Goal: Transaction & Acquisition: Book appointment/travel/reservation

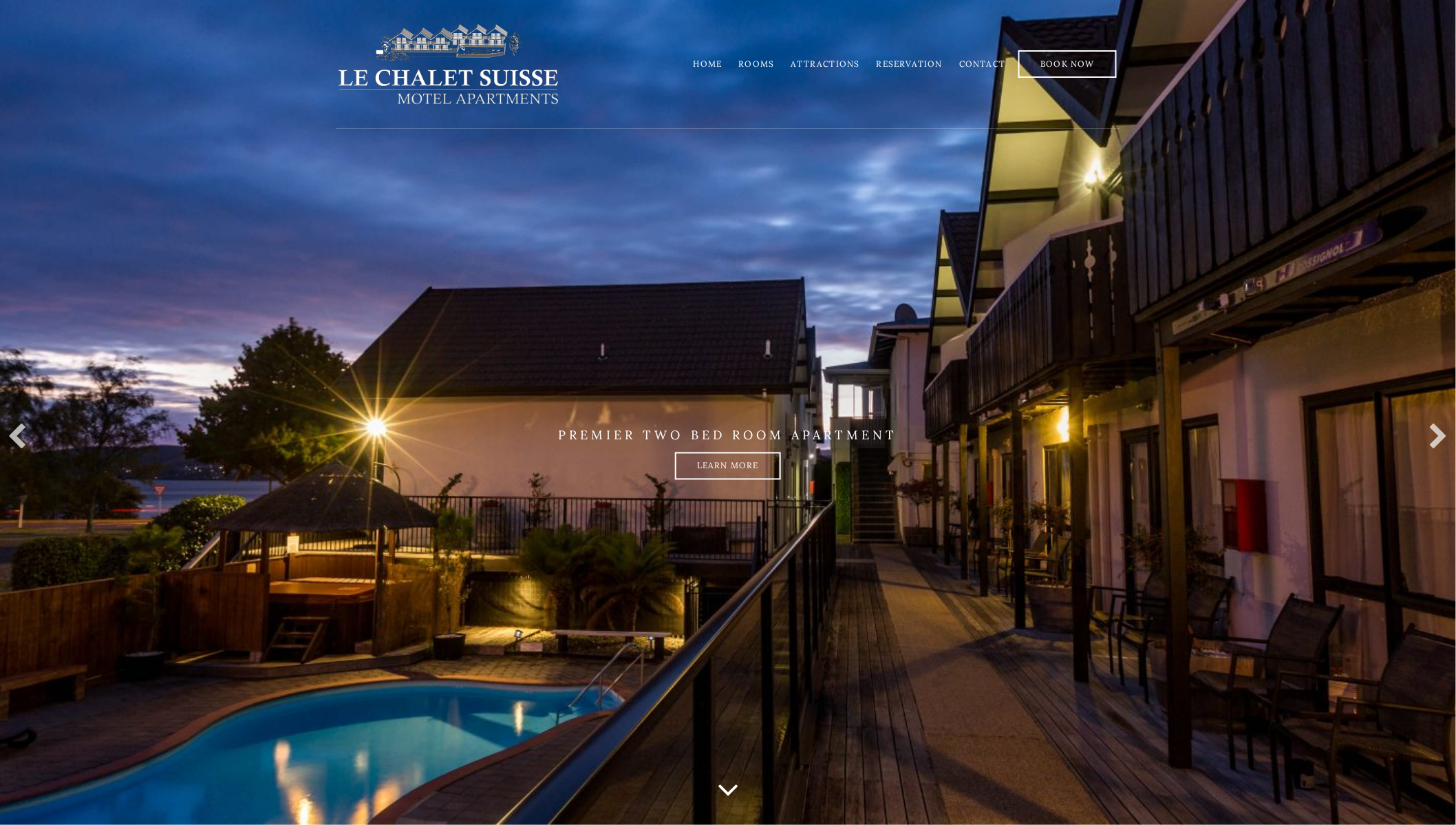
click at [764, 62] on link "Rooms" at bounding box center [757, 63] width 36 height 10
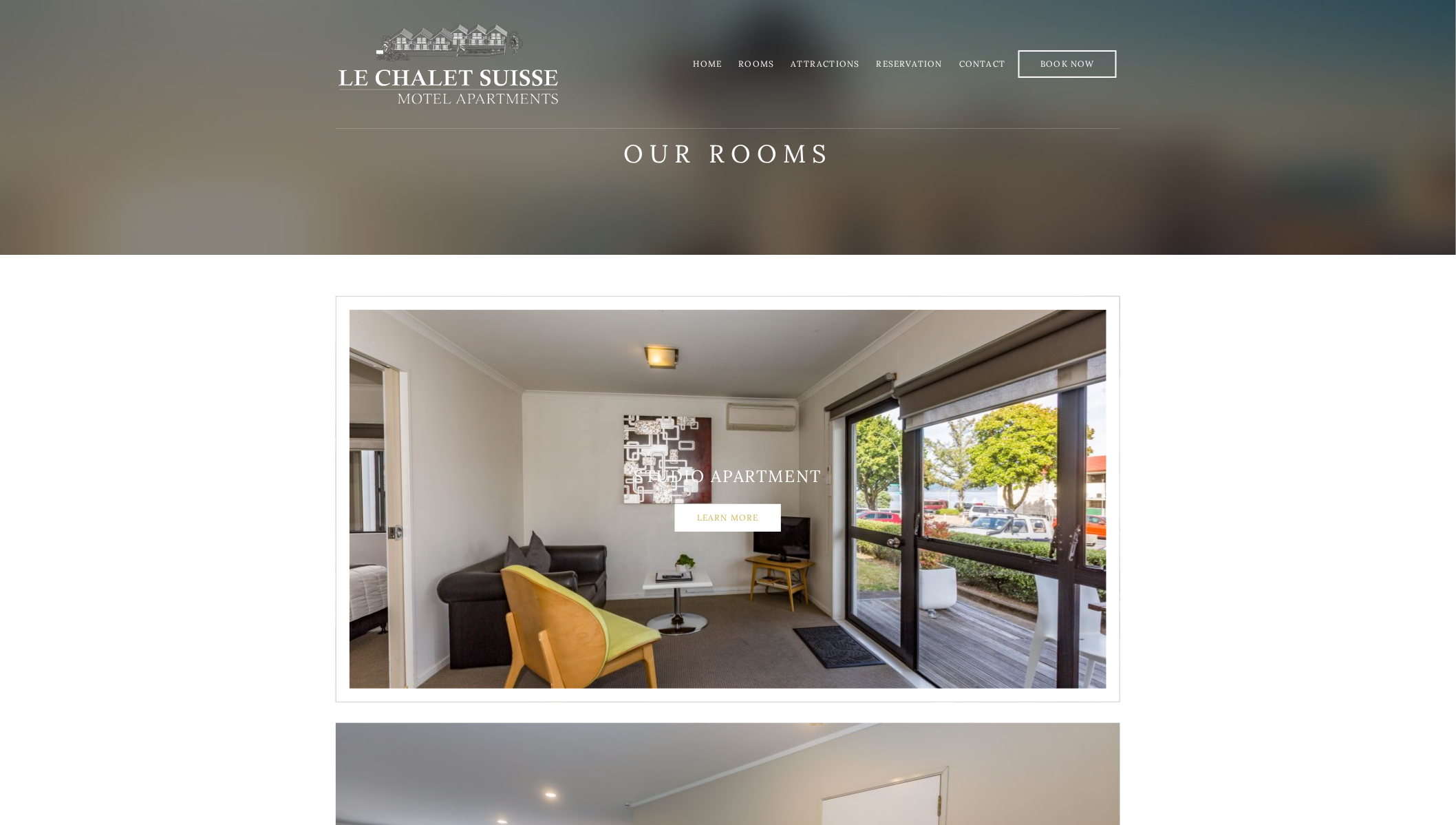
click at [705, 522] on link "Learn More" at bounding box center [728, 517] width 106 height 28
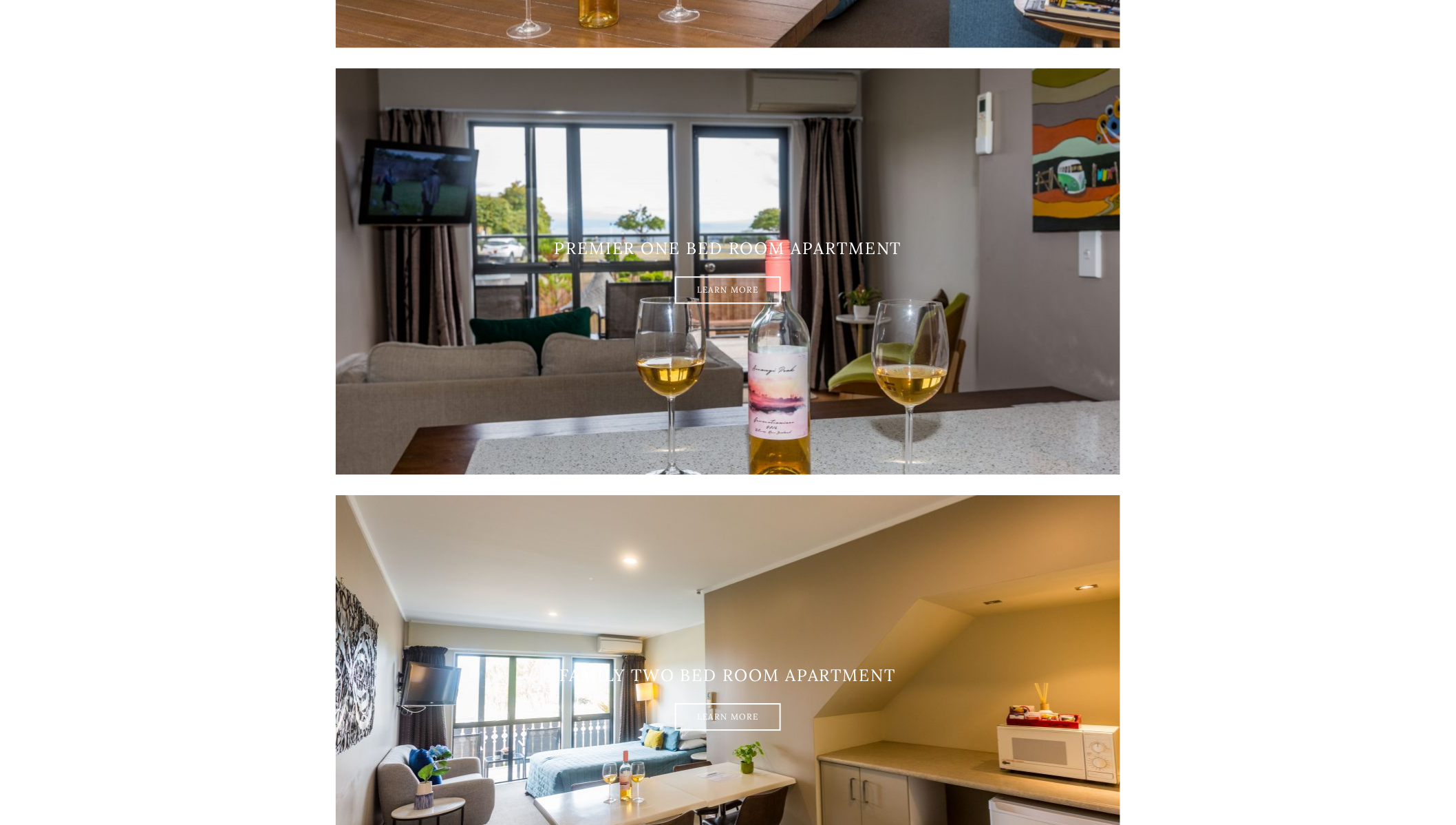
scroll to position [1514, 0]
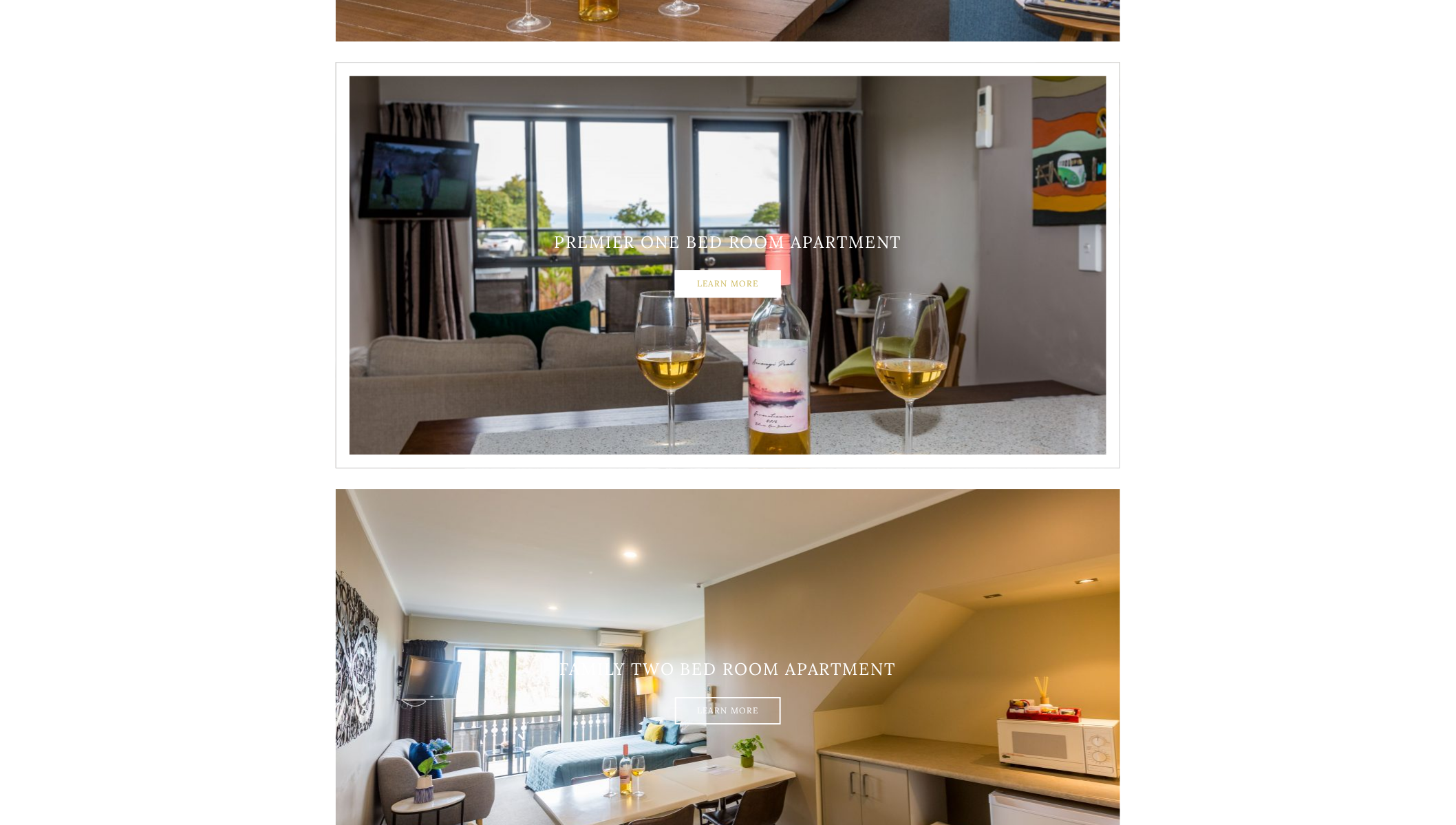
click at [692, 277] on link "Learn More" at bounding box center [728, 284] width 106 height 28
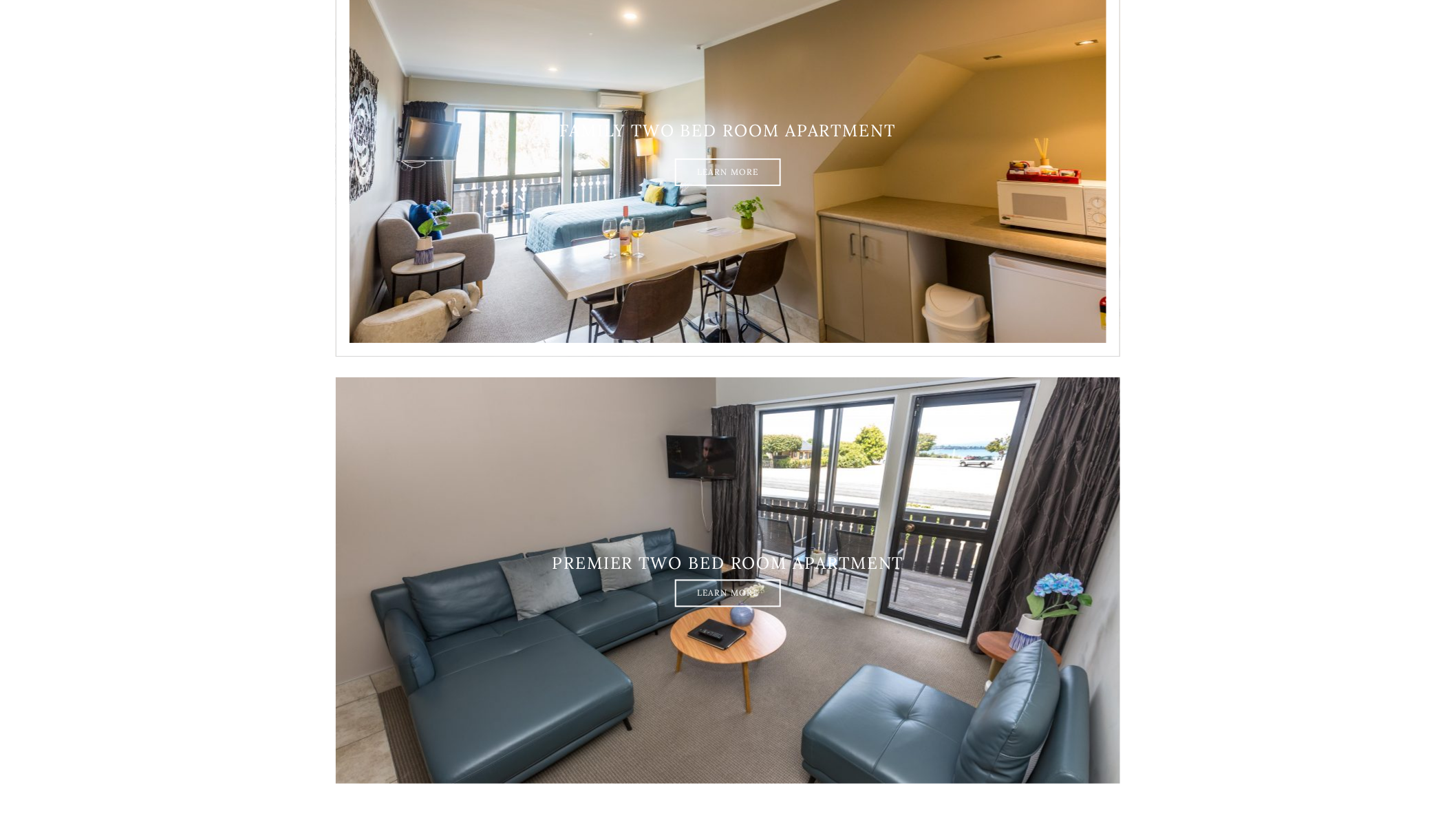
scroll to position [2065, 0]
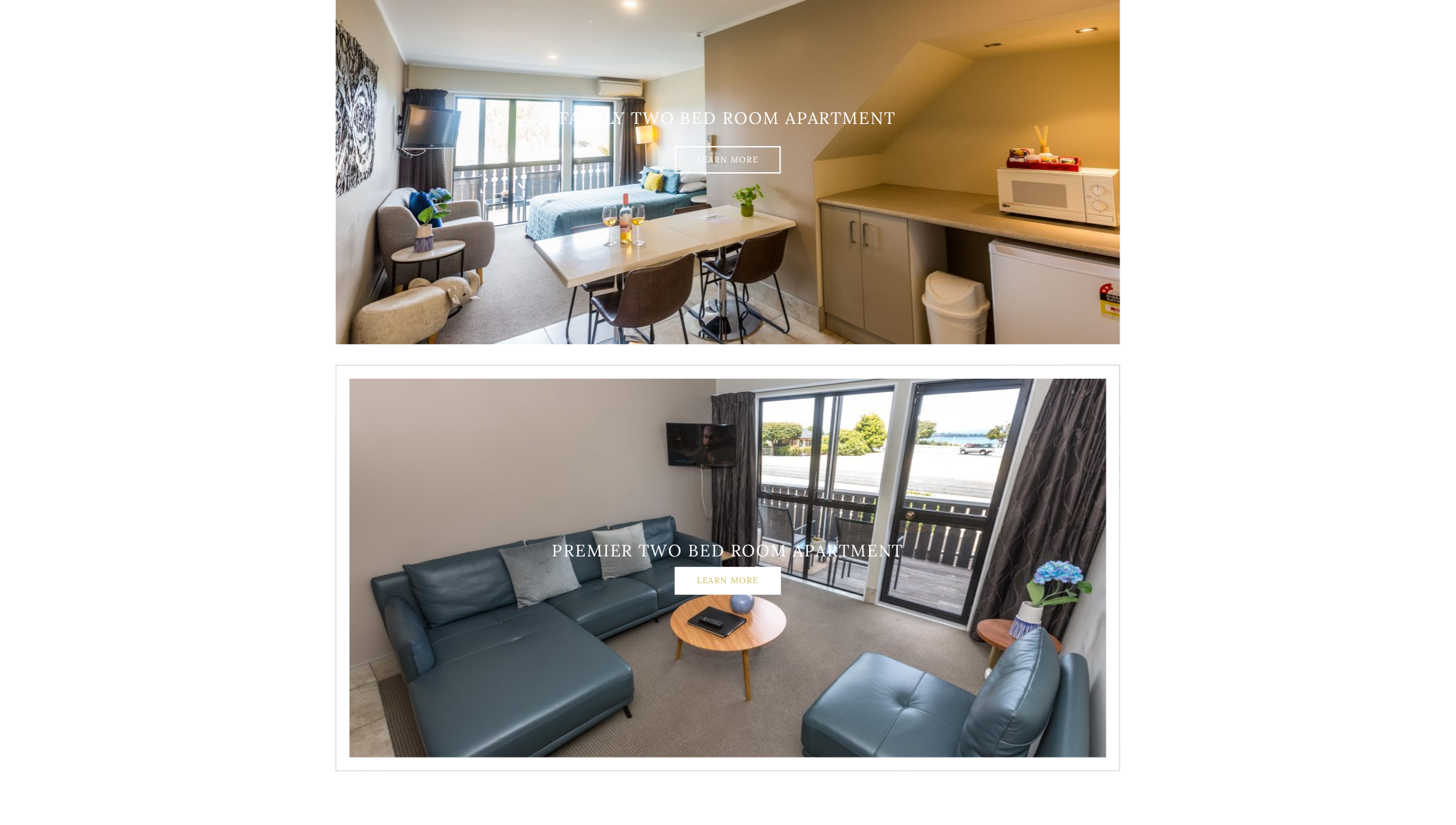
click at [757, 578] on link "Learn More" at bounding box center [728, 580] width 106 height 28
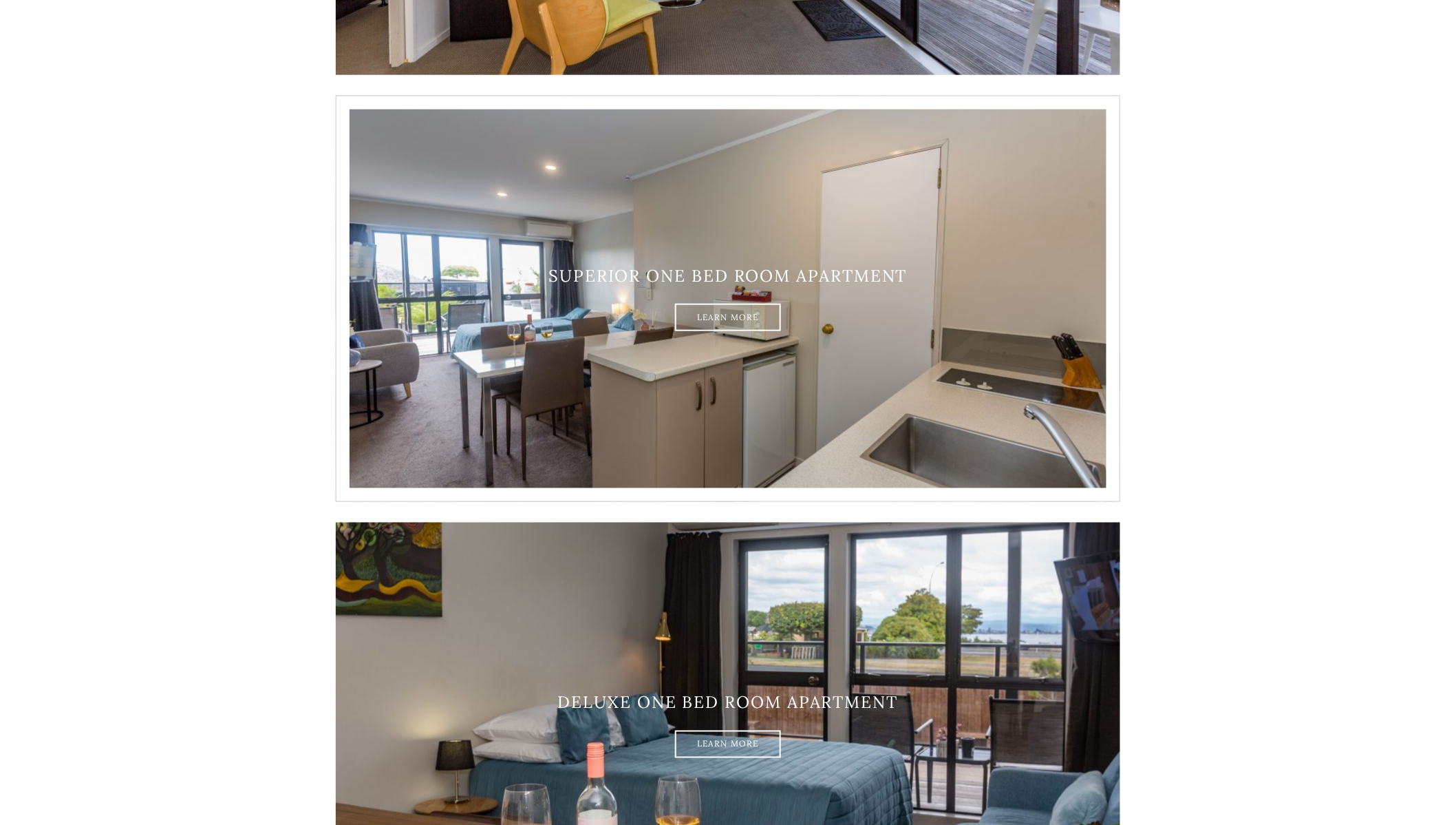
scroll to position [689, 0]
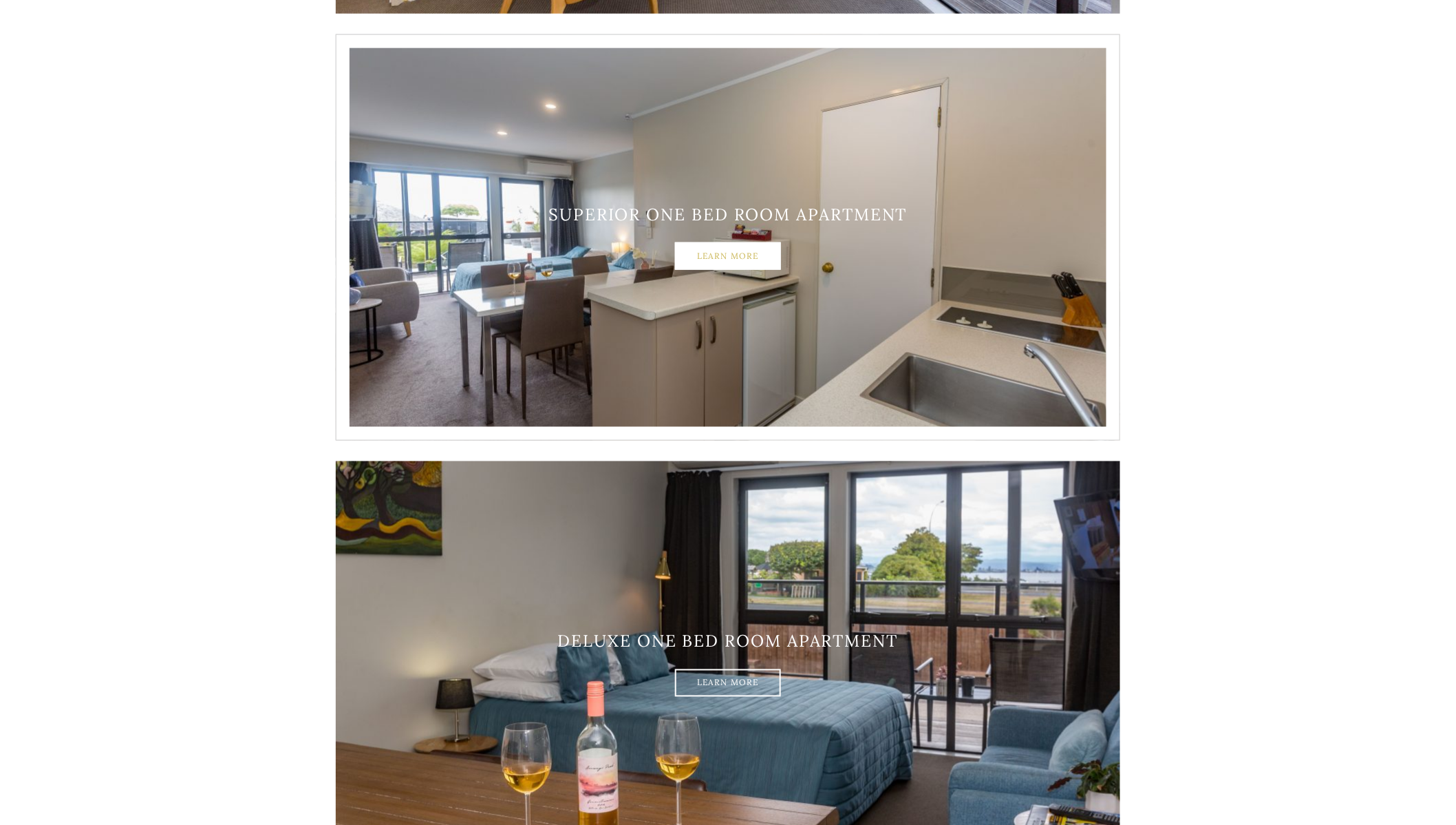
click at [714, 257] on link "Learn More" at bounding box center [728, 256] width 106 height 28
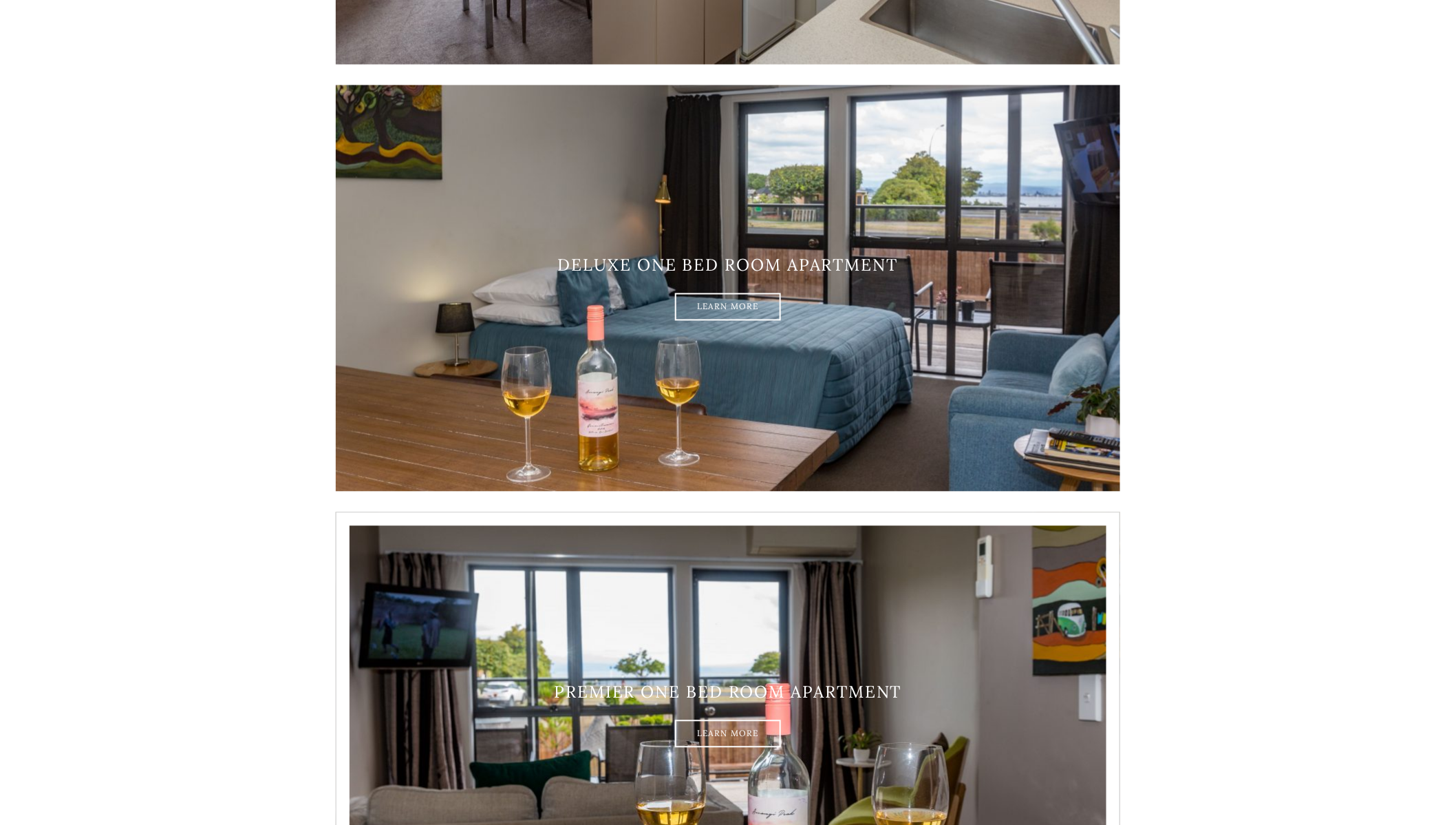
scroll to position [1101, 0]
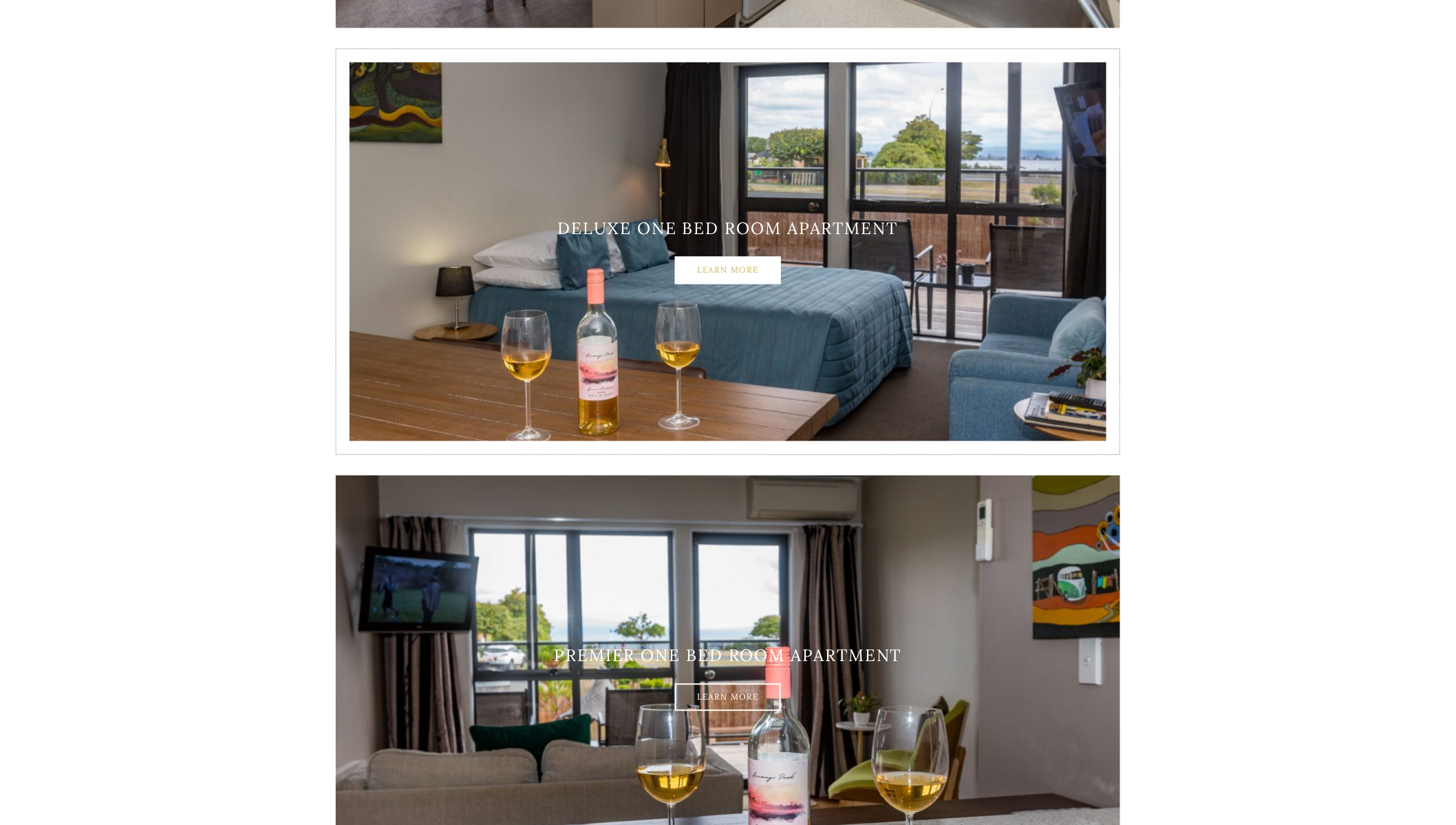
click at [730, 267] on link "Learn More" at bounding box center [728, 270] width 106 height 28
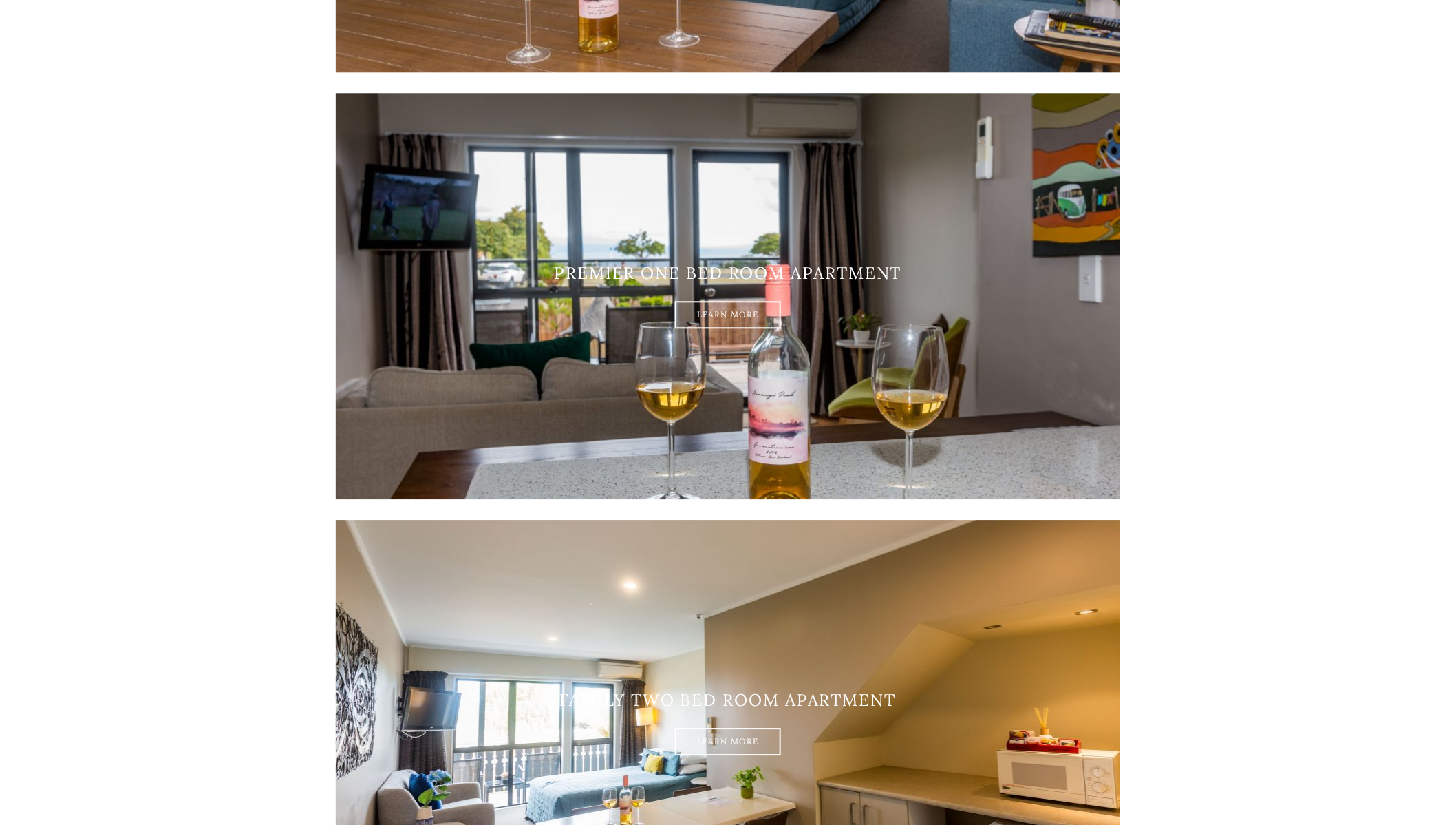
scroll to position [1514, 0]
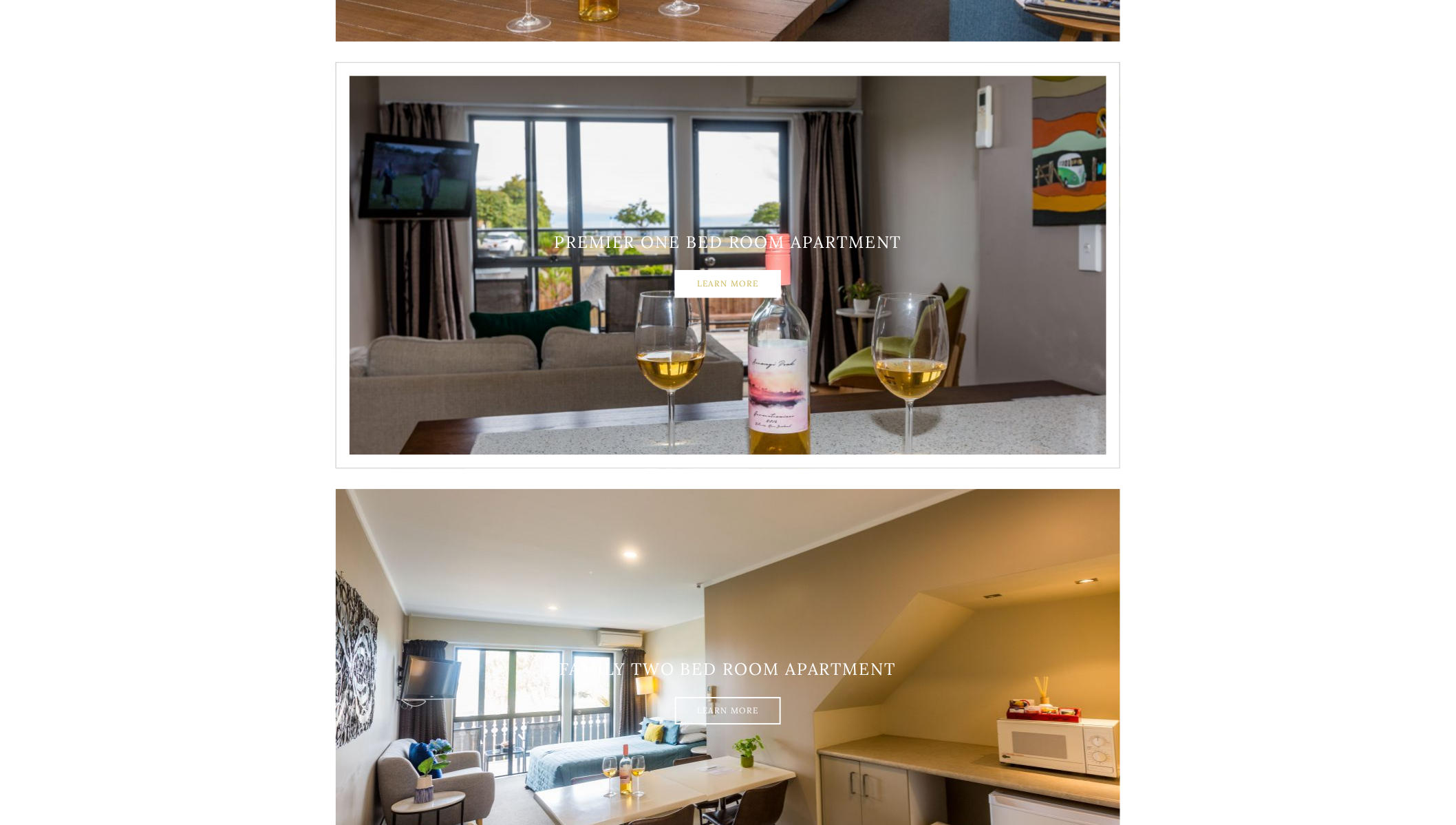
click at [752, 288] on link "Learn More" at bounding box center [728, 284] width 106 height 28
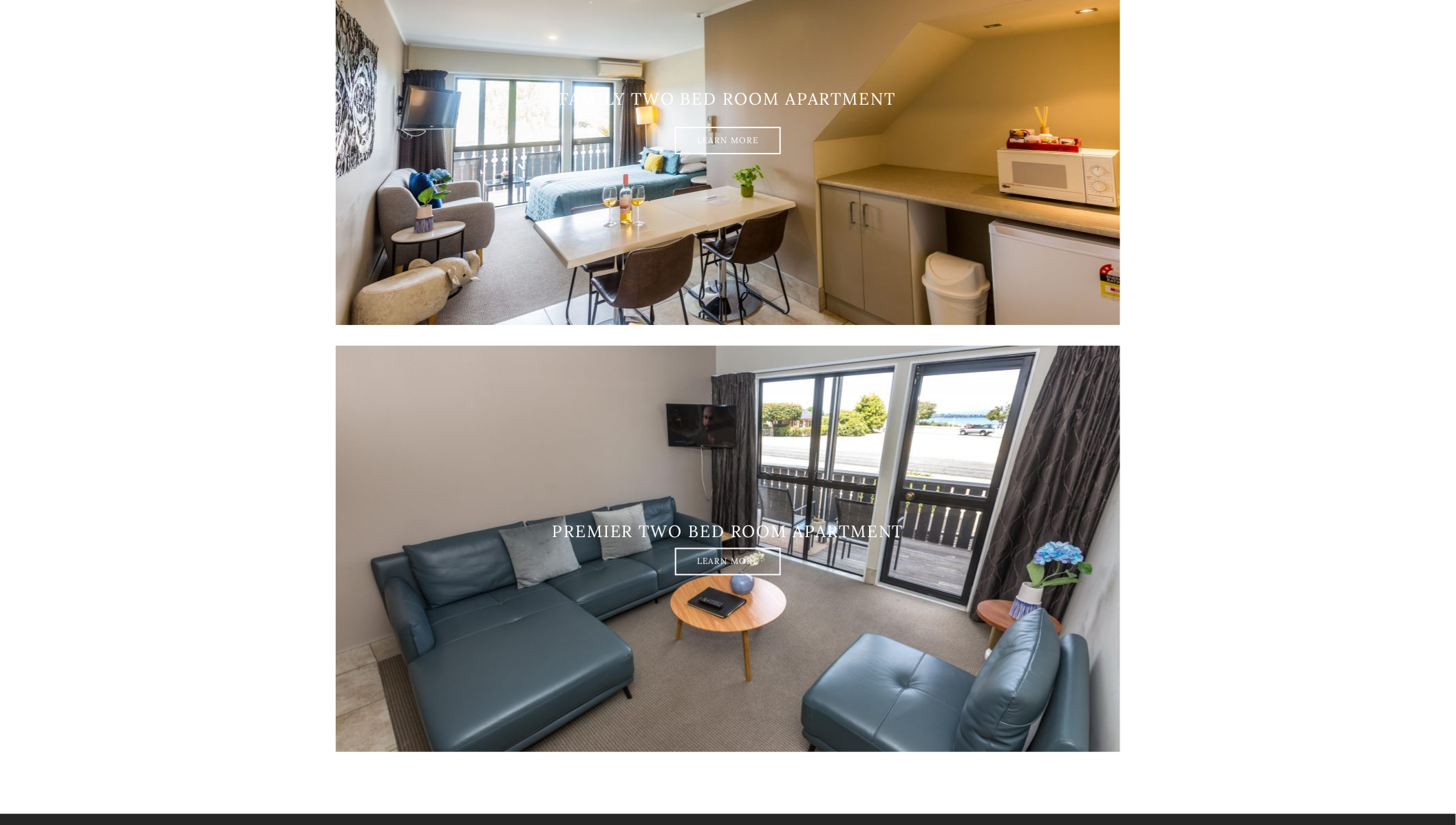
scroll to position [2103, 0]
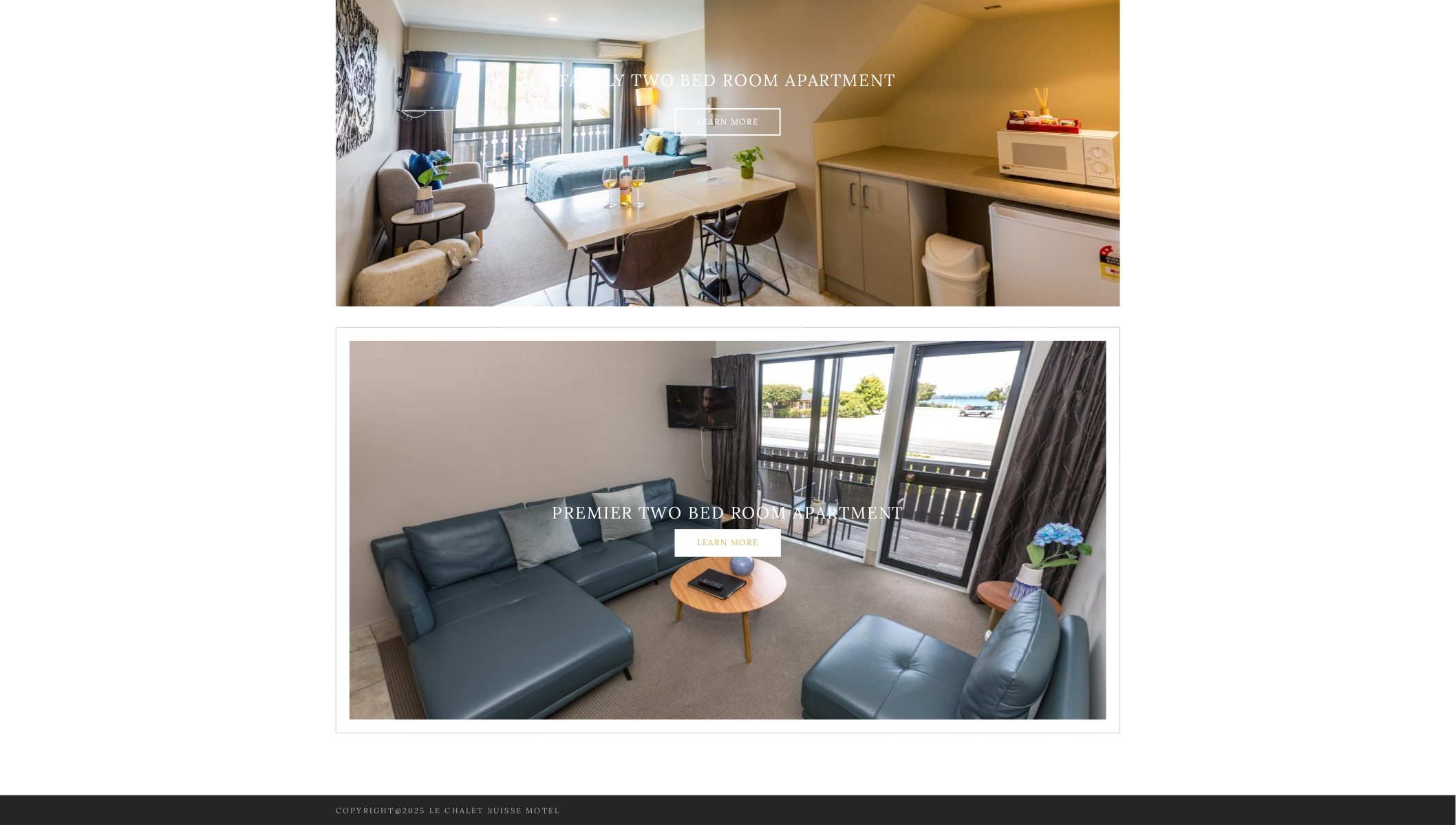
click at [768, 547] on link "Learn More" at bounding box center [728, 542] width 106 height 28
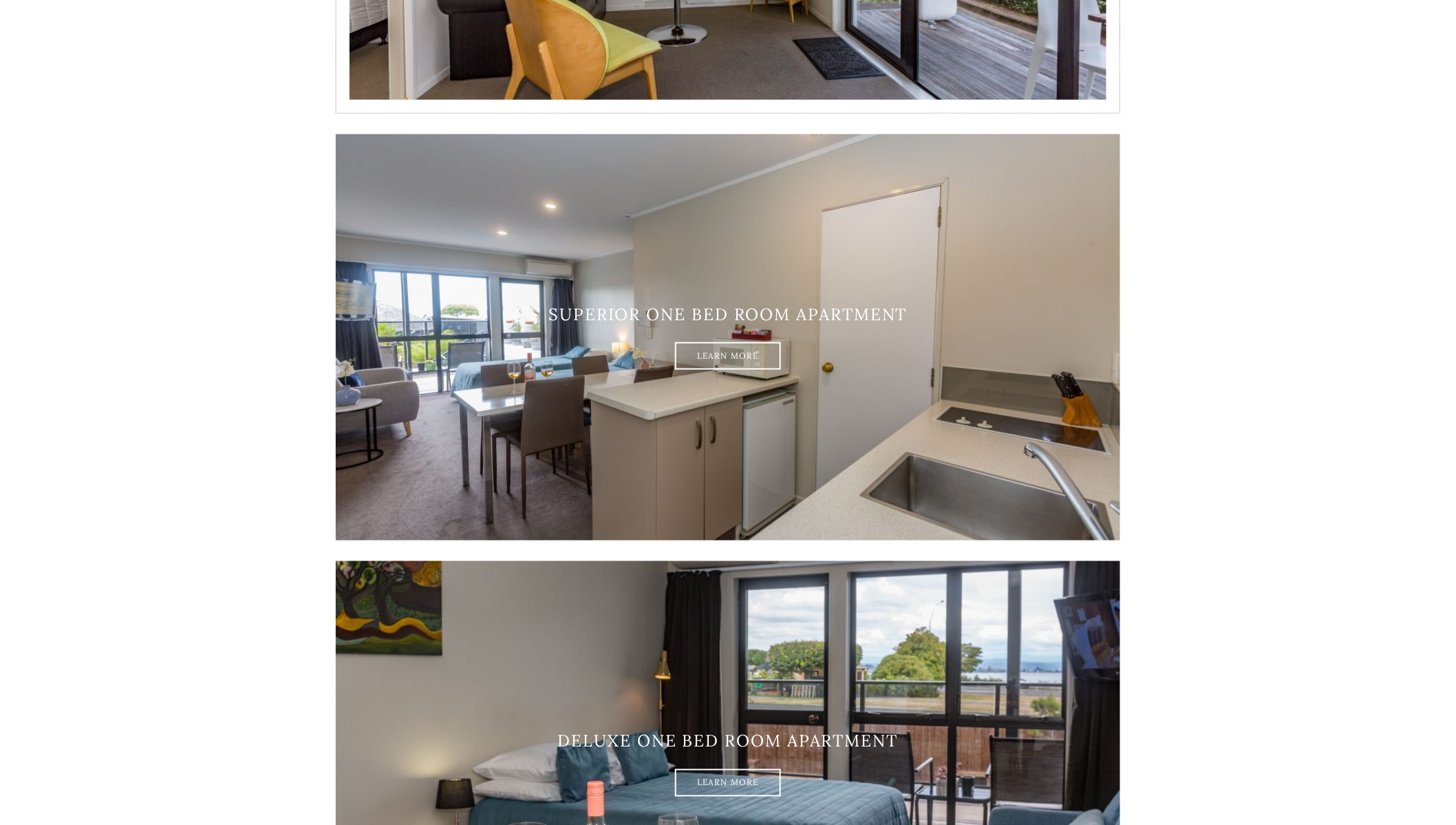
scroll to position [0, 0]
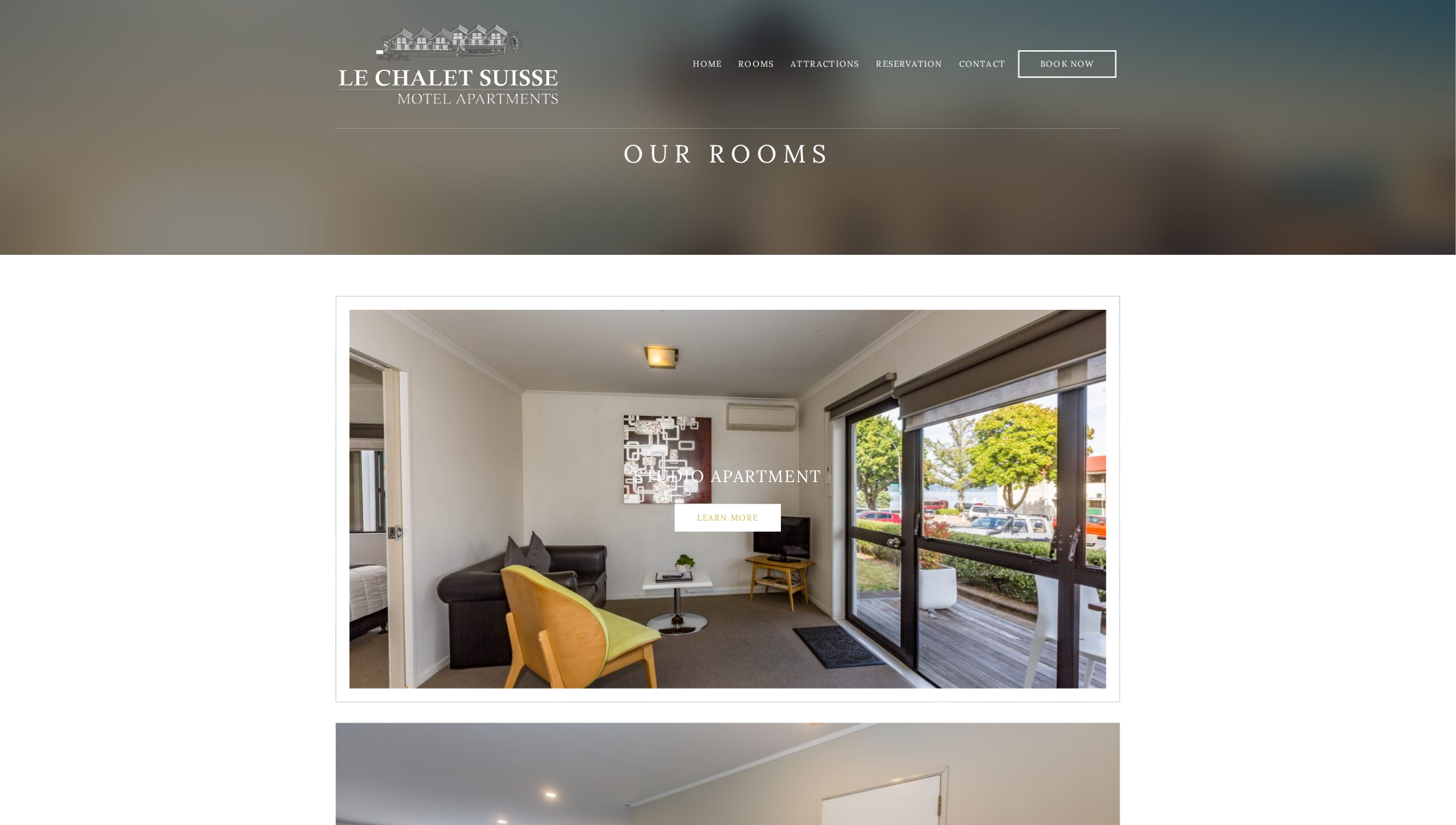
click at [712, 518] on link "Learn More" at bounding box center [728, 517] width 106 height 28
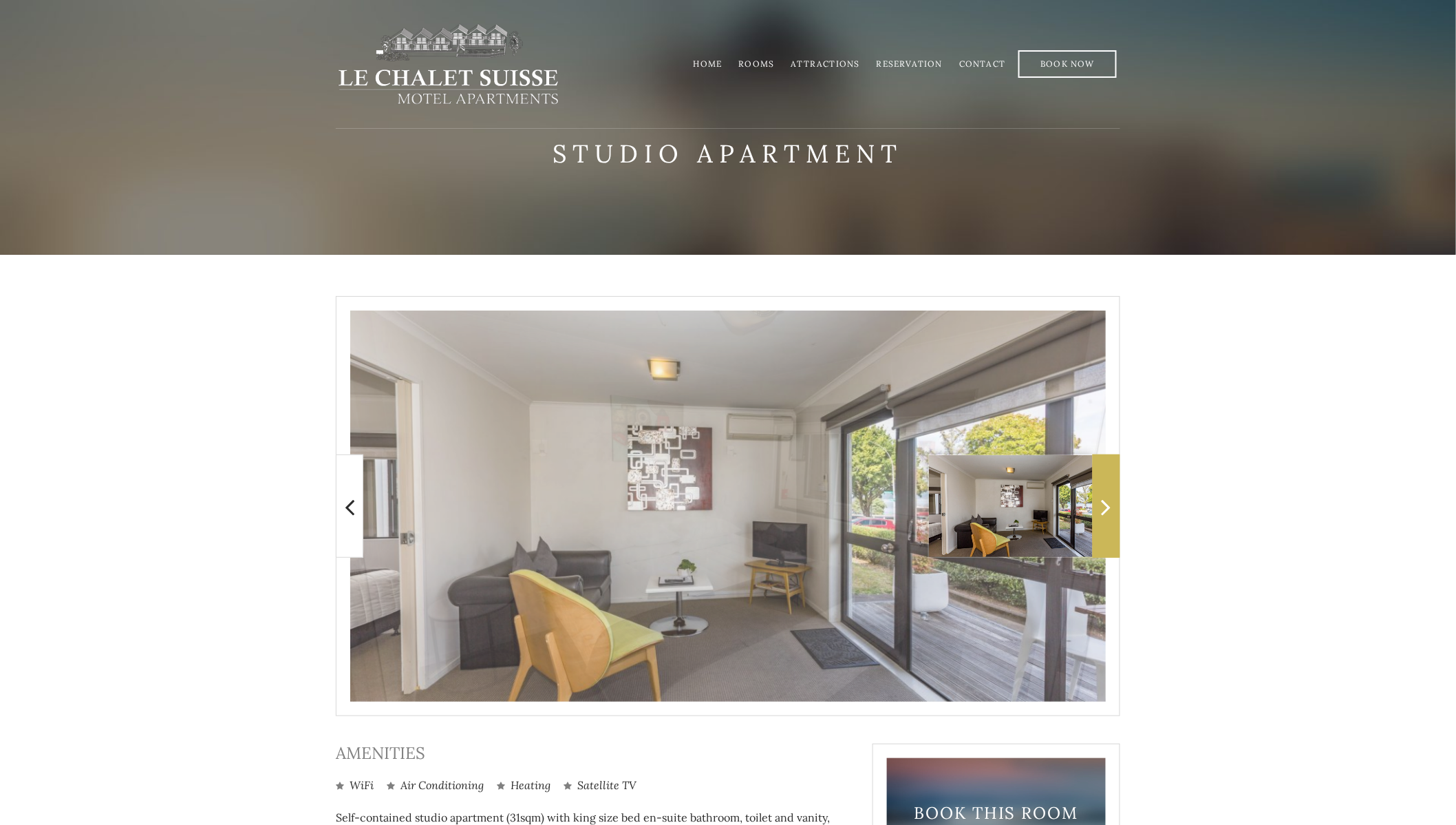
click at [1108, 523] on span at bounding box center [1106, 506] width 28 height 103
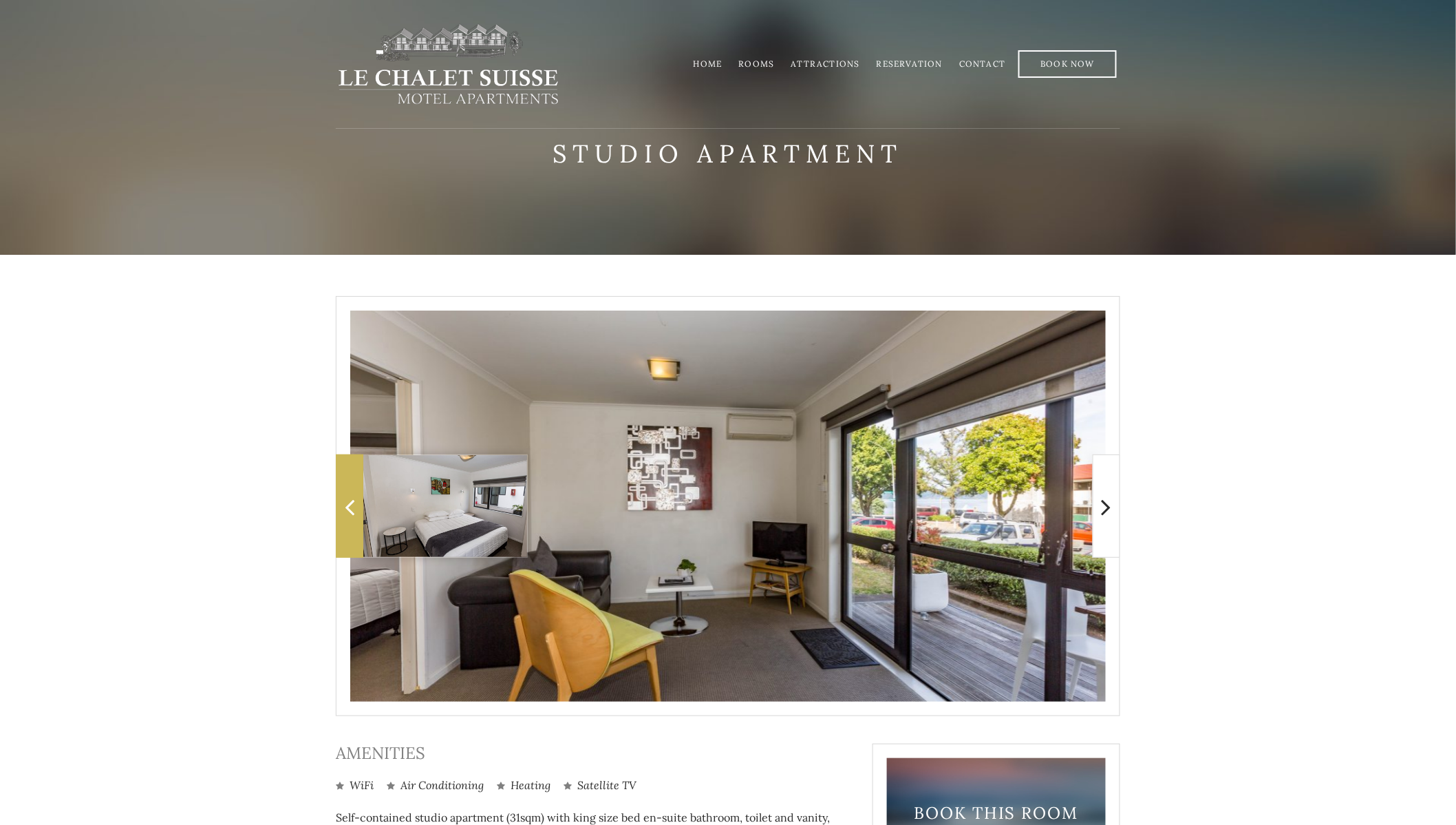
click at [341, 512] on span at bounding box center [350, 506] width 28 height 103
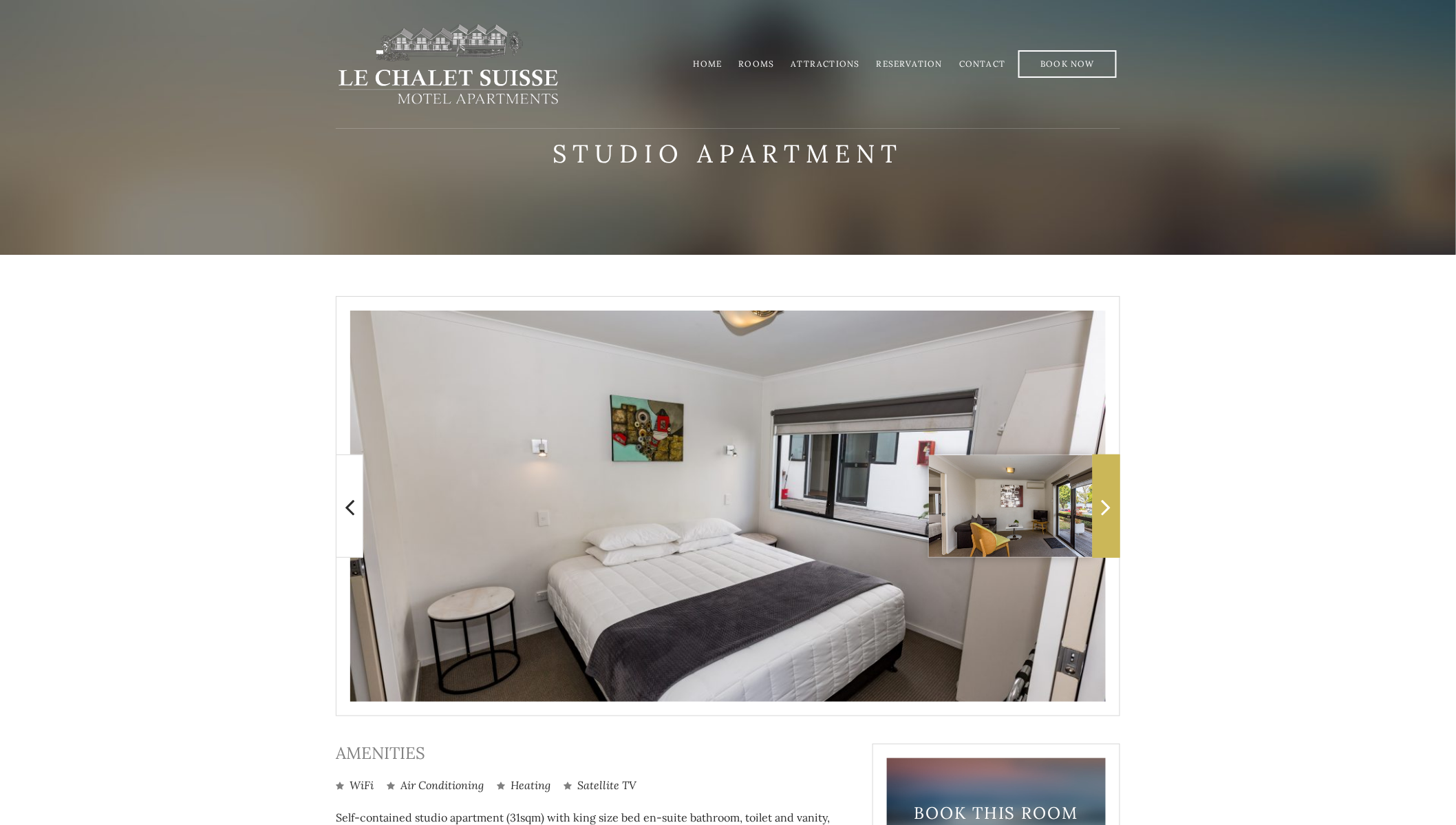
click at [1096, 524] on span at bounding box center [1106, 506] width 28 height 103
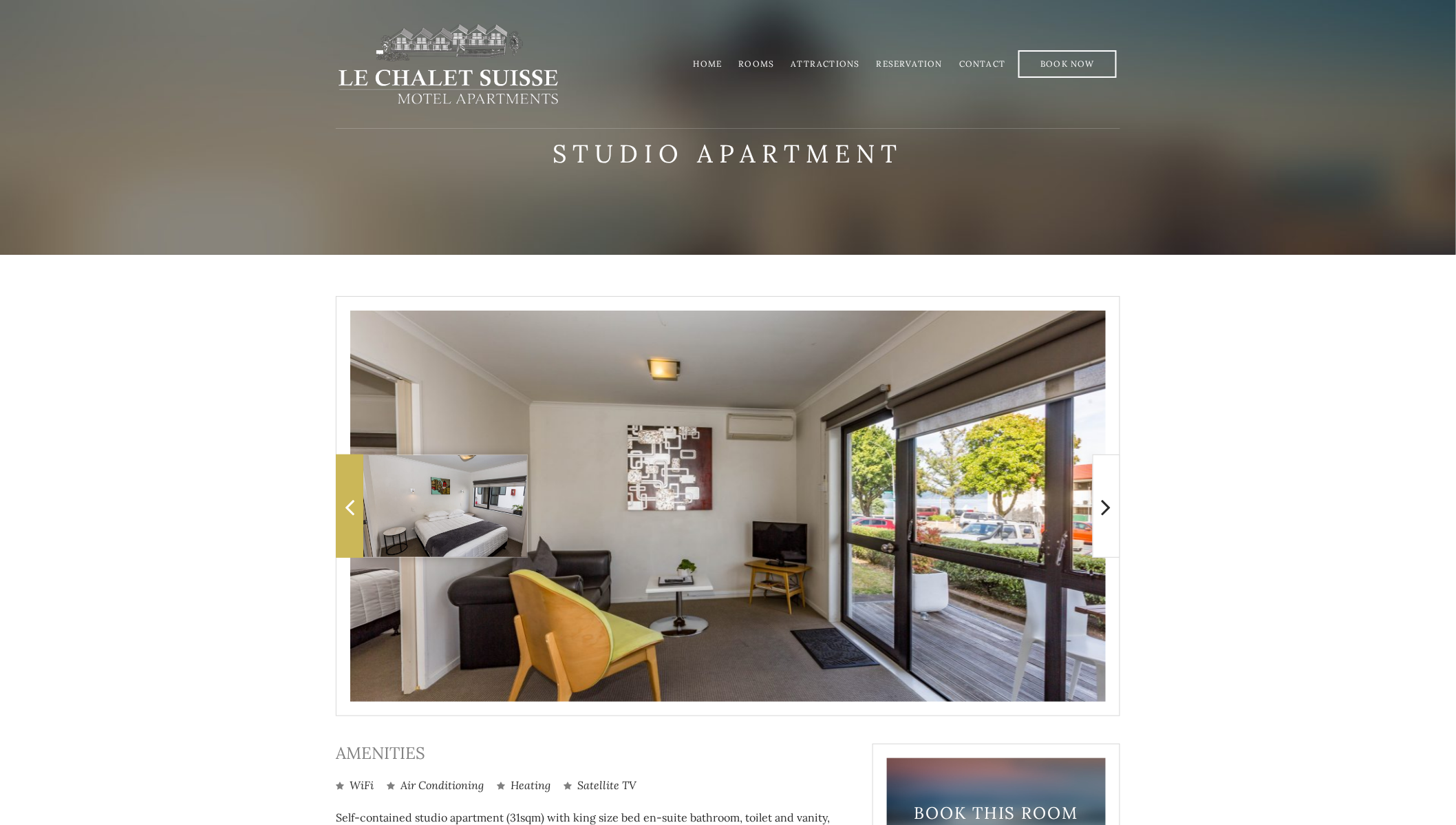
click at [366, 508] on img at bounding box center [462, 506] width 197 height 102
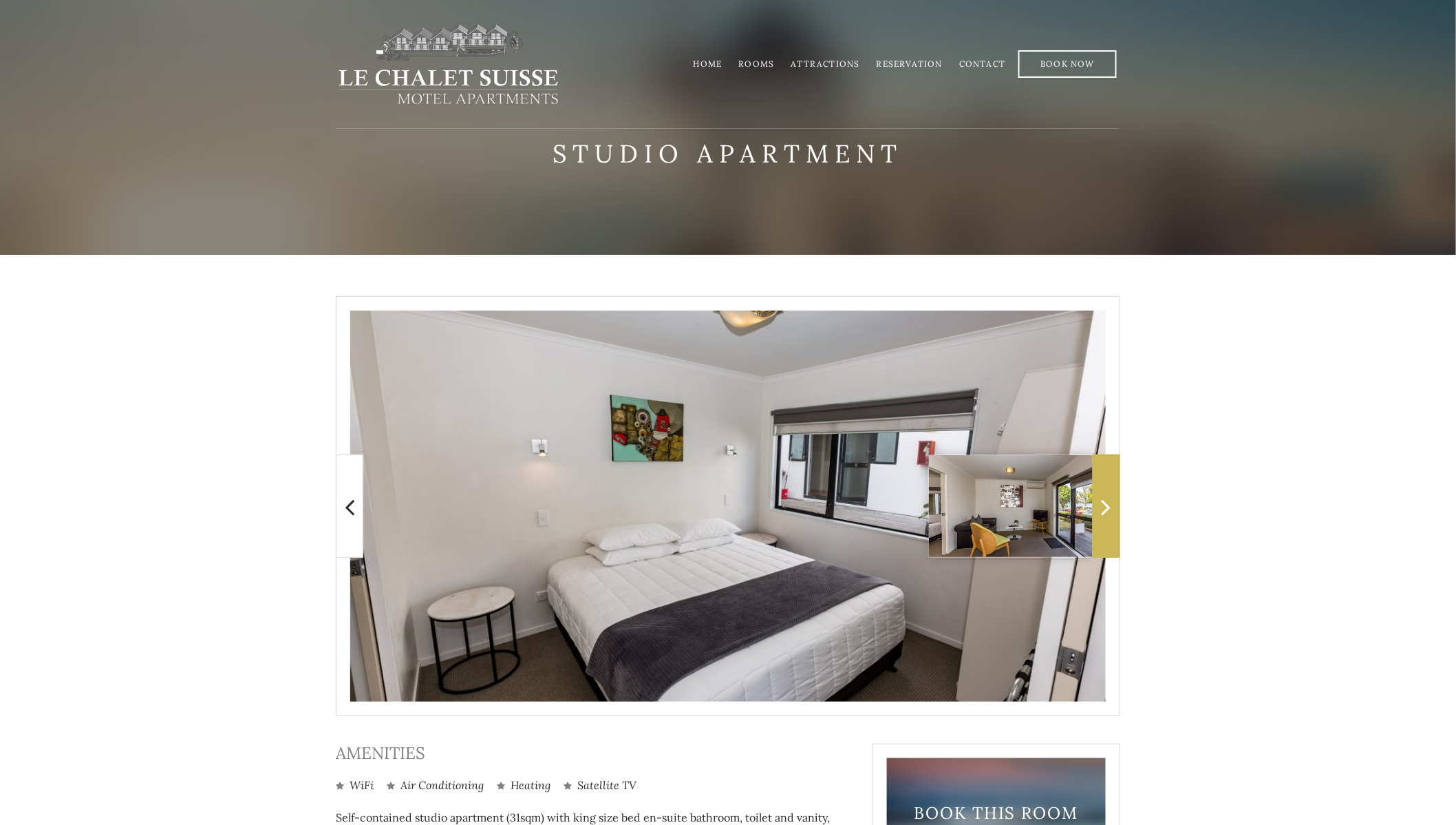
click at [1105, 511] on icon at bounding box center [1106, 507] width 10 height 28
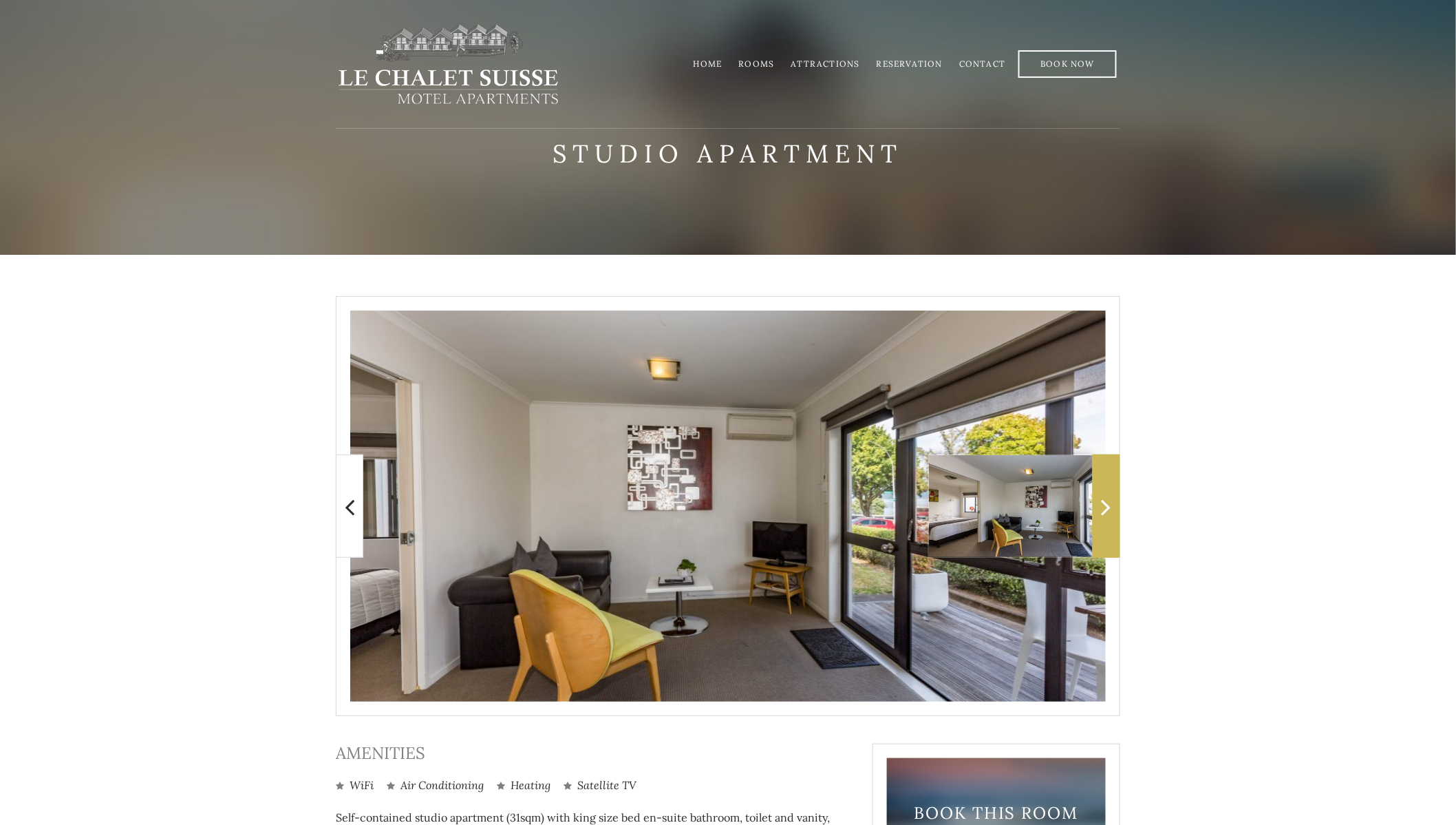
click at [1105, 511] on icon at bounding box center [1106, 507] width 10 height 28
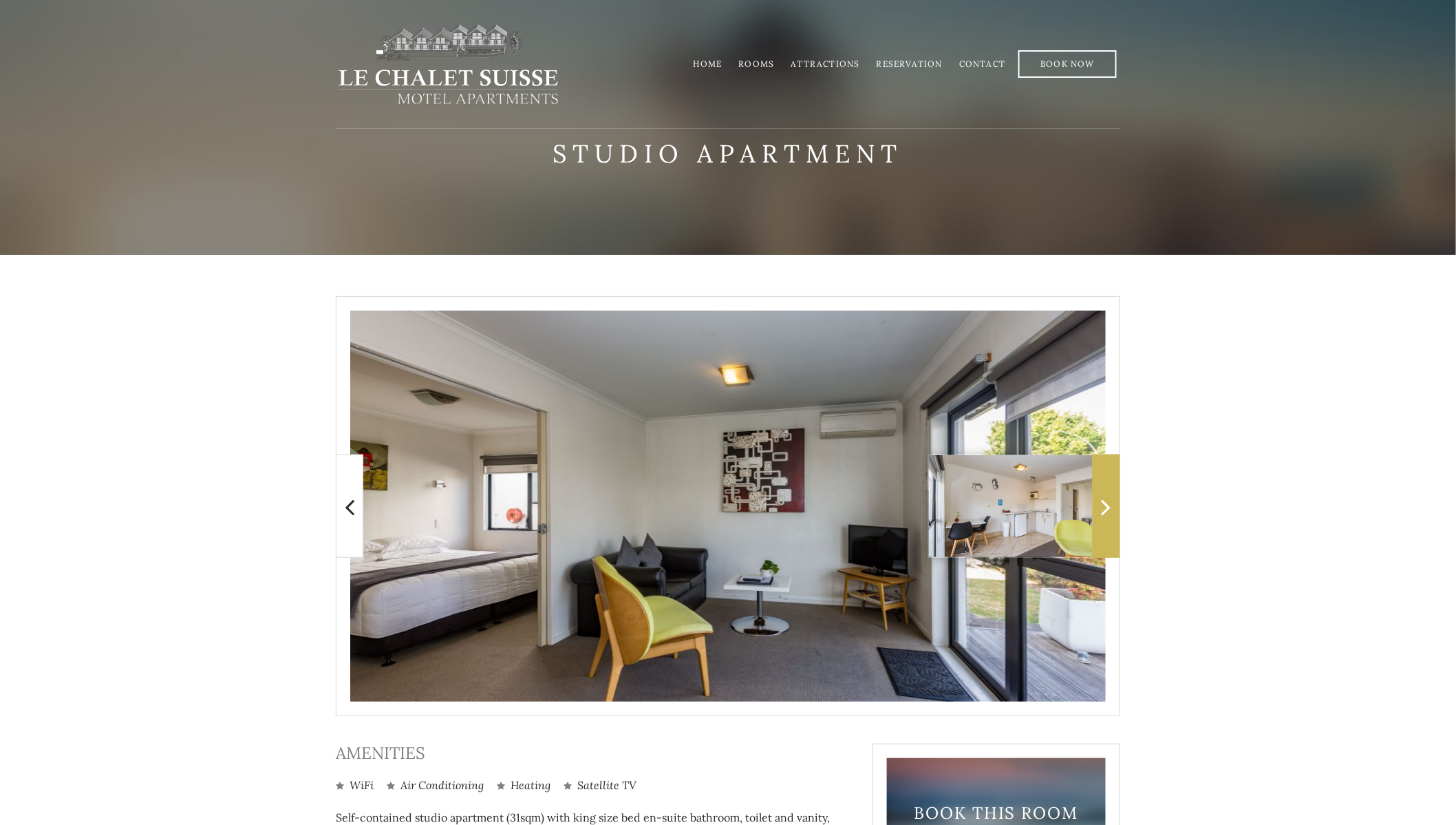
click at [1108, 513] on icon at bounding box center [1106, 507] width 10 height 28
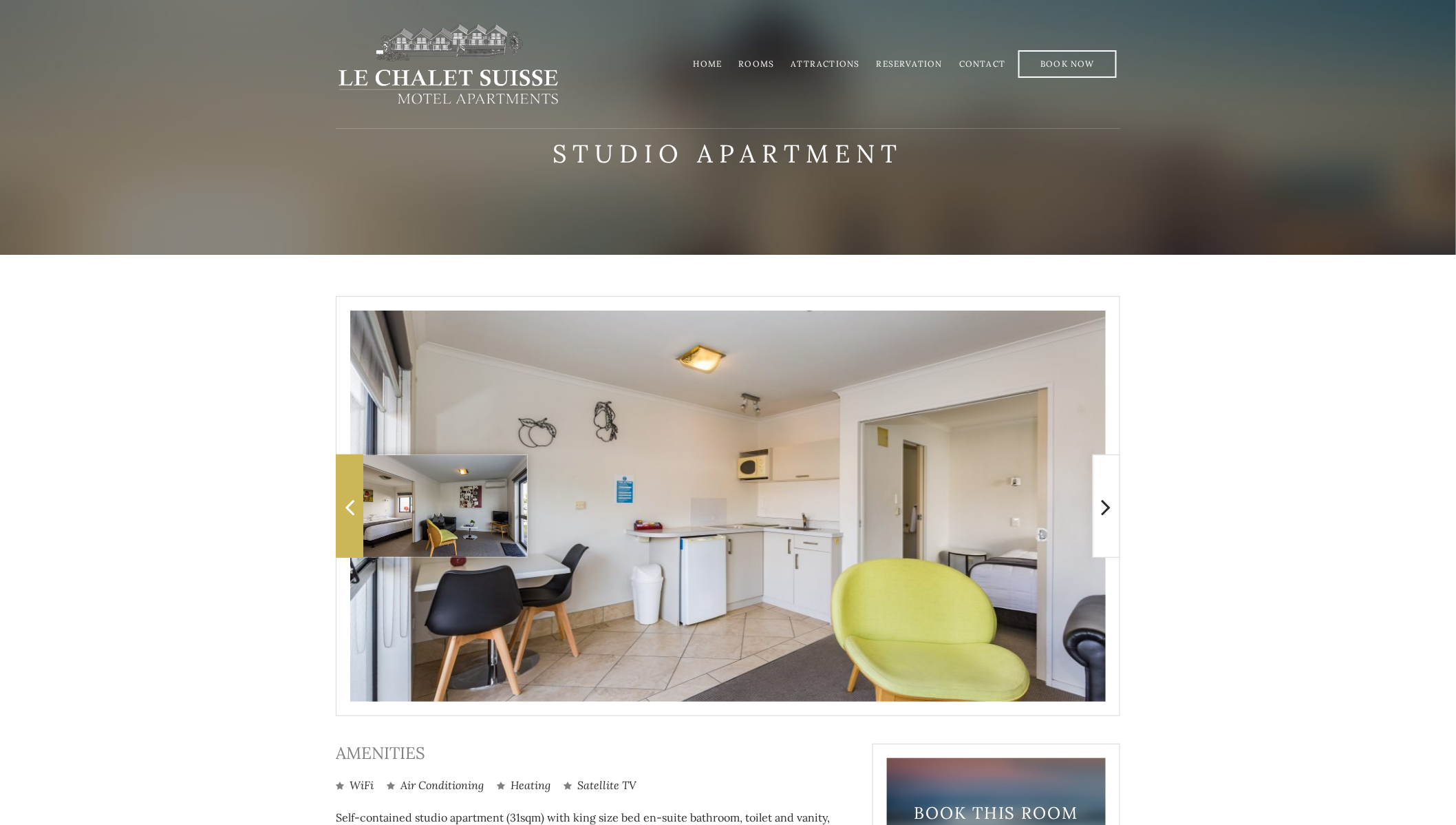
click at [349, 515] on icon at bounding box center [350, 507] width 10 height 28
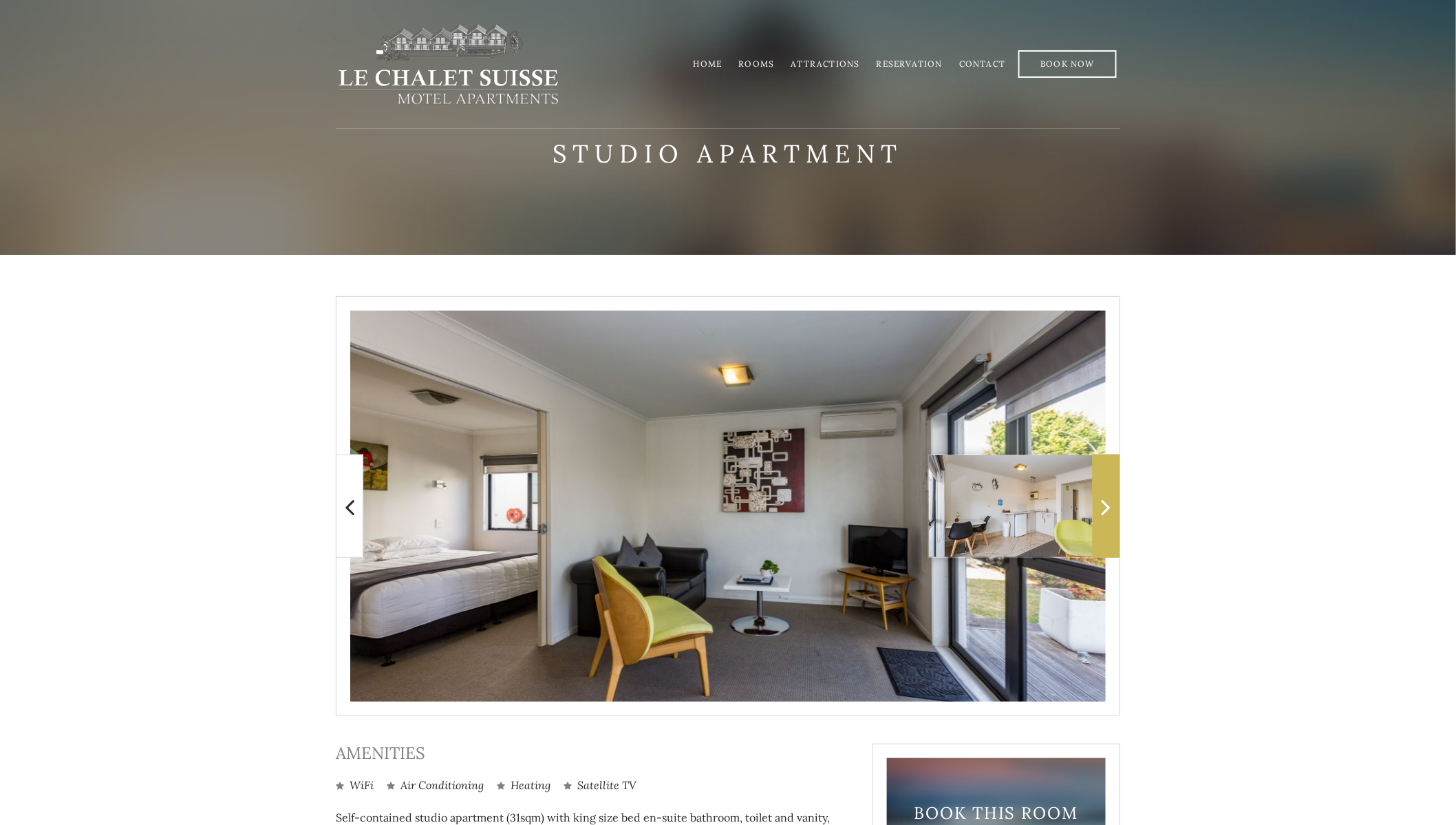
click at [1097, 511] on span at bounding box center [1106, 506] width 28 height 103
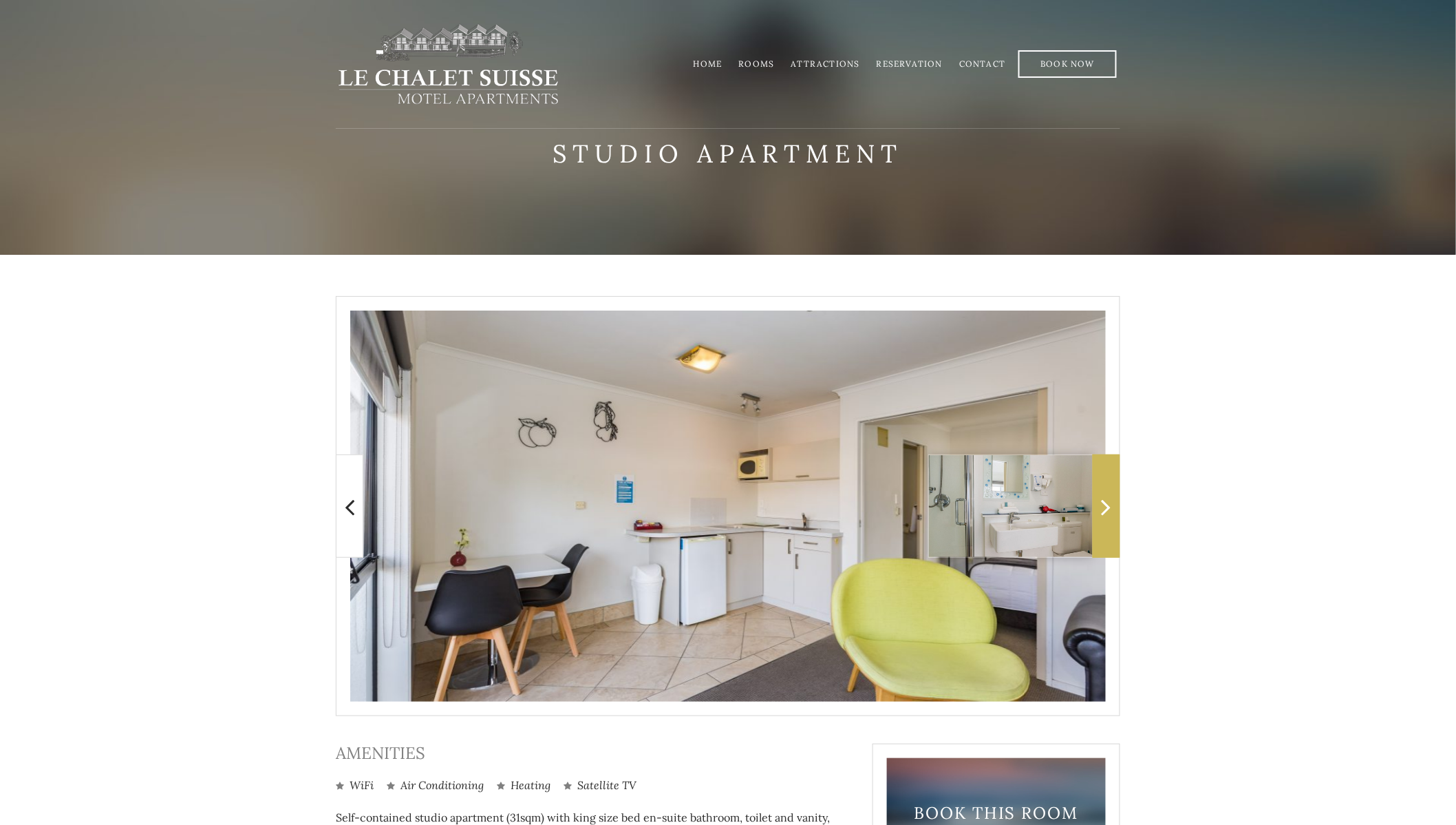
click at [1095, 511] on span at bounding box center [1106, 506] width 28 height 103
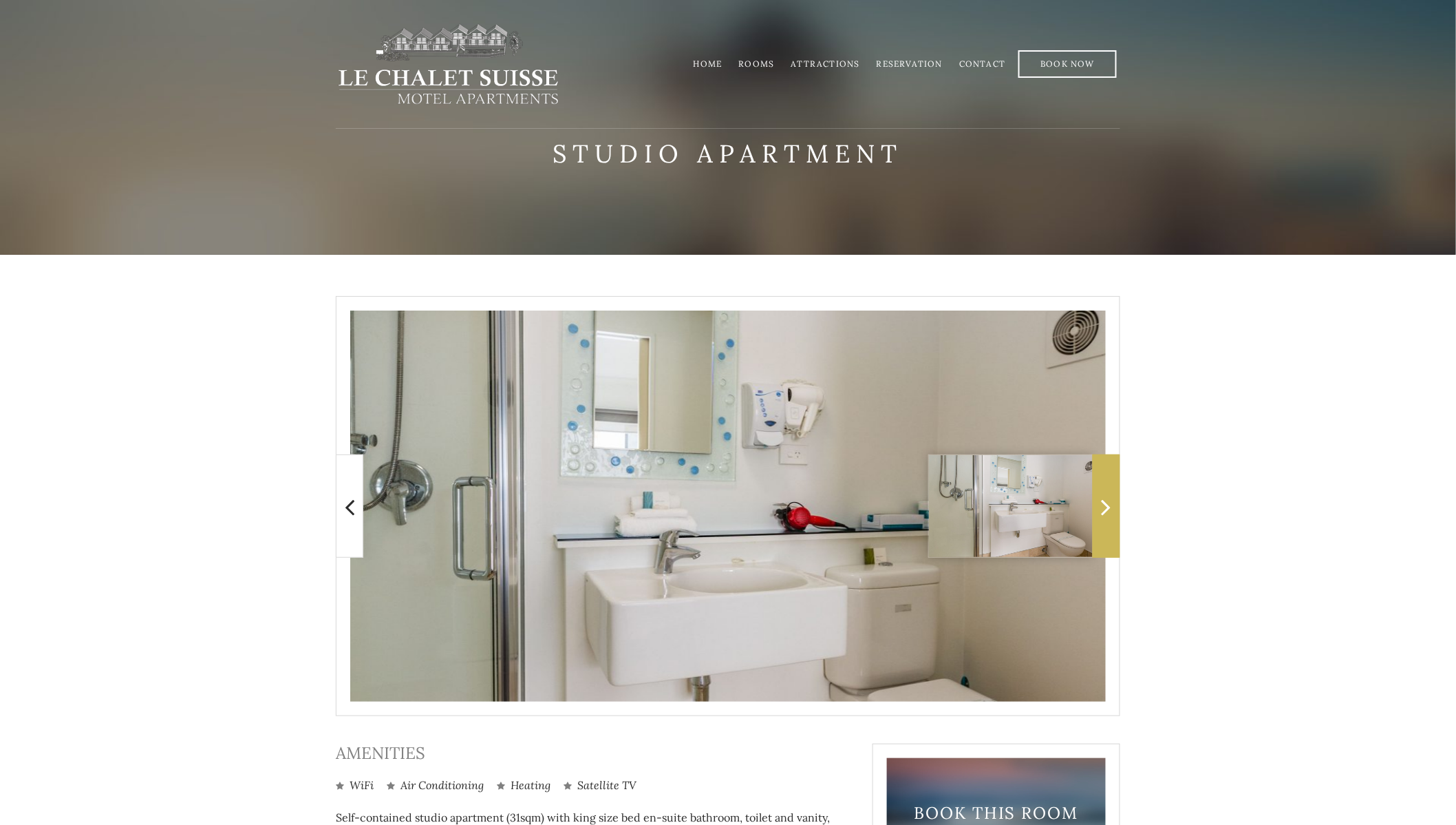
click at [1095, 511] on span at bounding box center [1106, 506] width 28 height 103
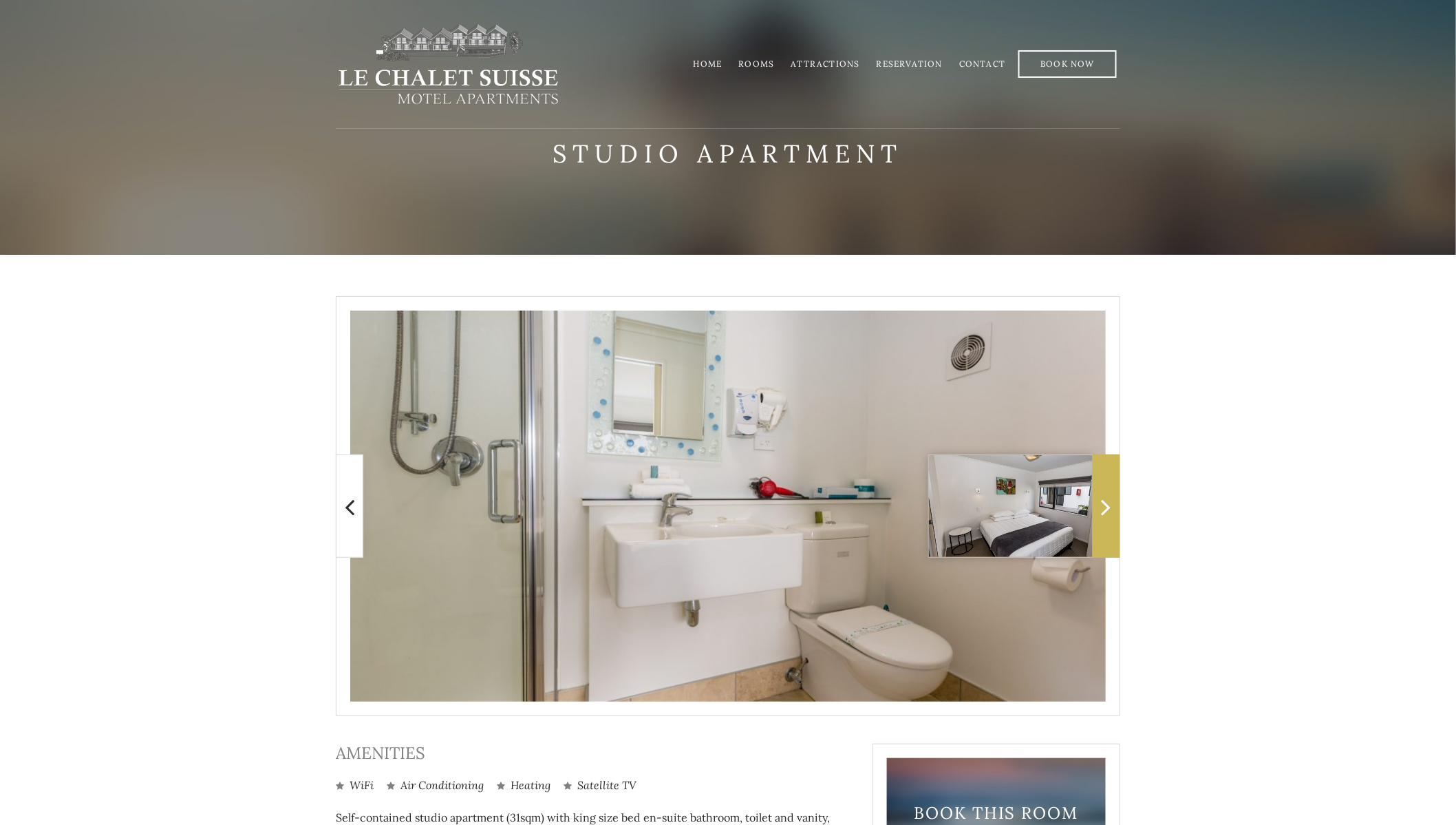
click at [1095, 511] on span at bounding box center [1106, 506] width 28 height 103
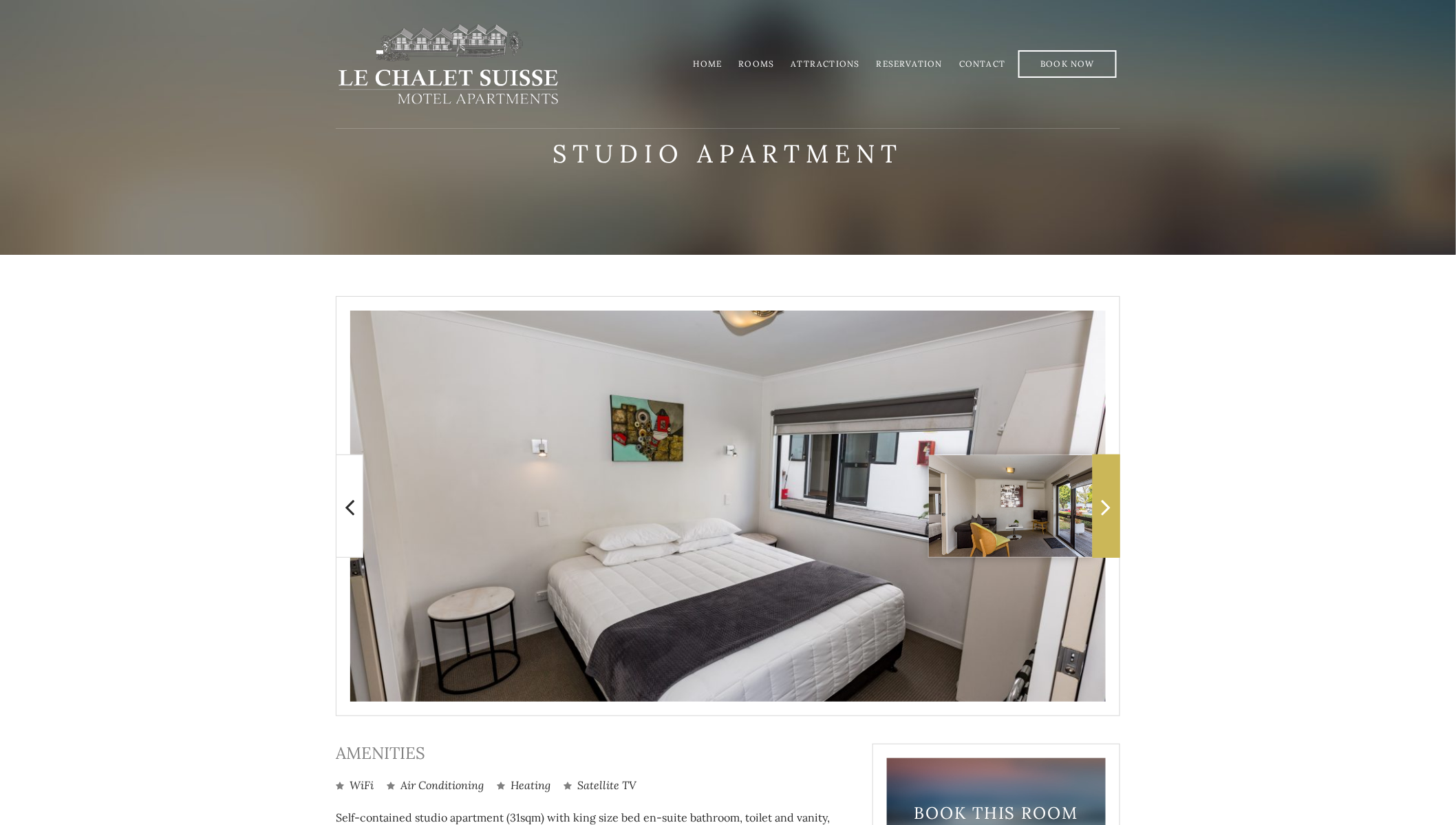
click at [1095, 511] on span at bounding box center [1106, 506] width 28 height 103
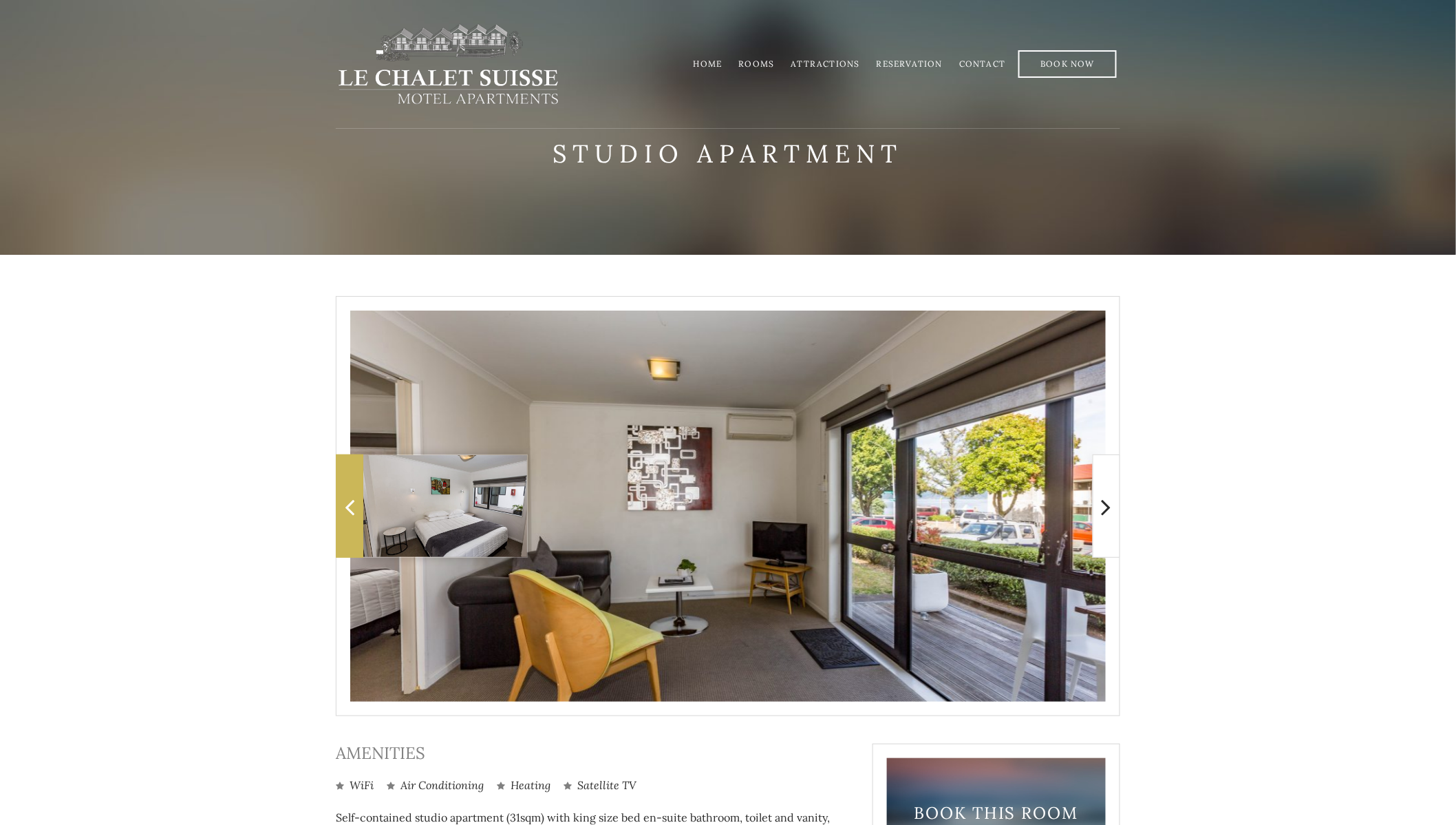
click at [359, 511] on span at bounding box center [350, 506] width 28 height 103
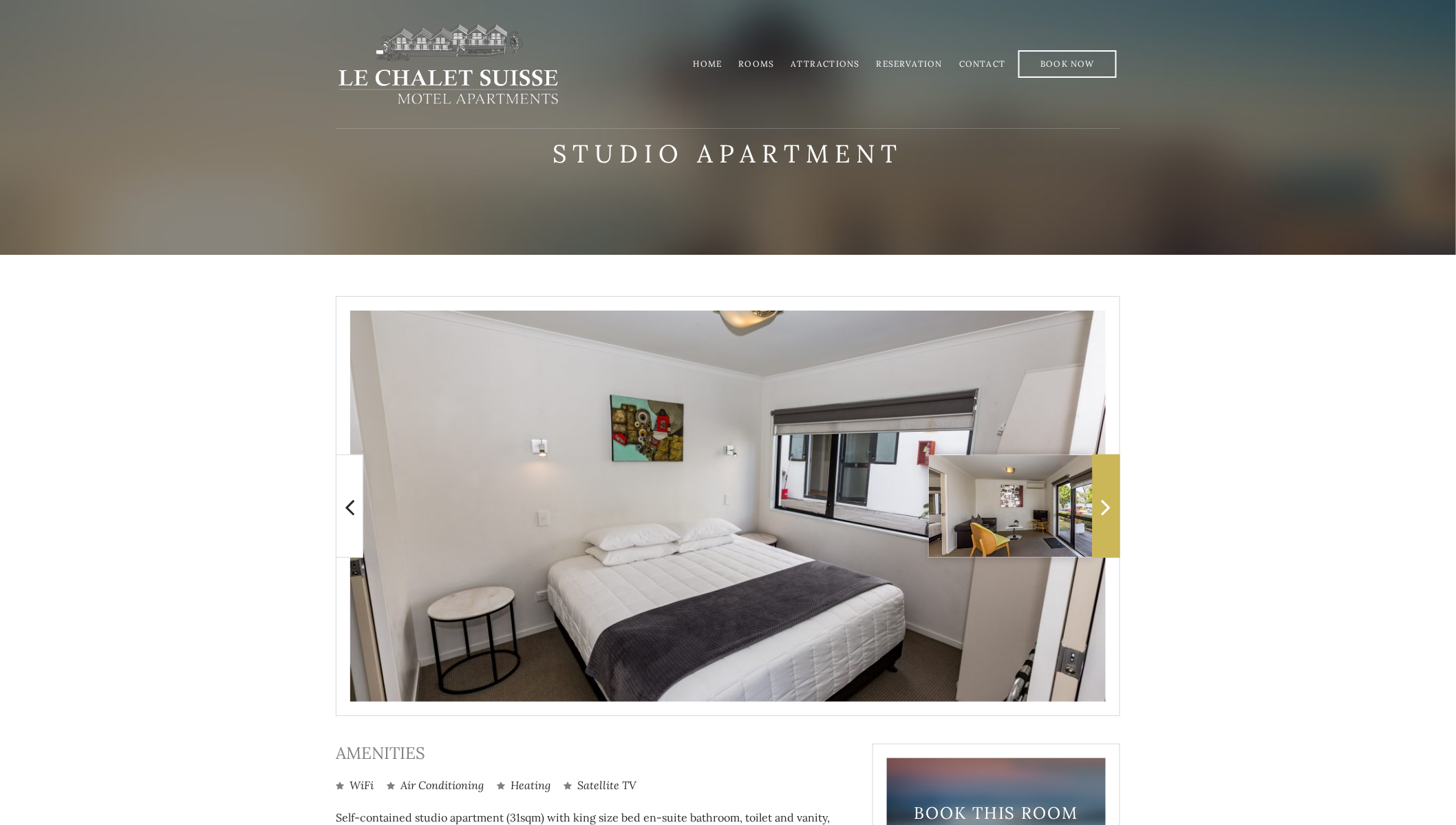
click at [1110, 508] on icon at bounding box center [1106, 507] width 10 height 28
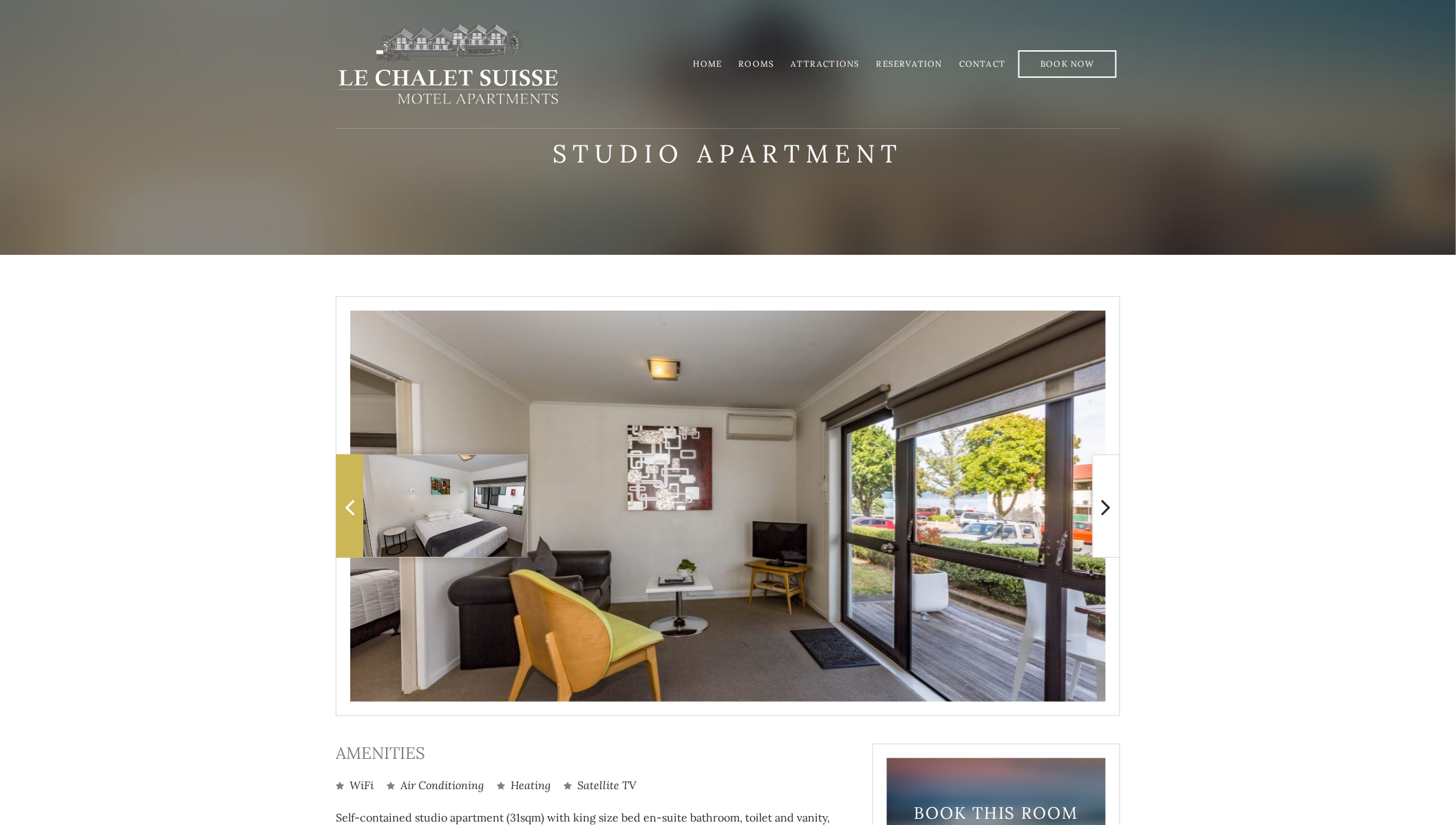
click at [354, 505] on icon at bounding box center [350, 507] width 10 height 28
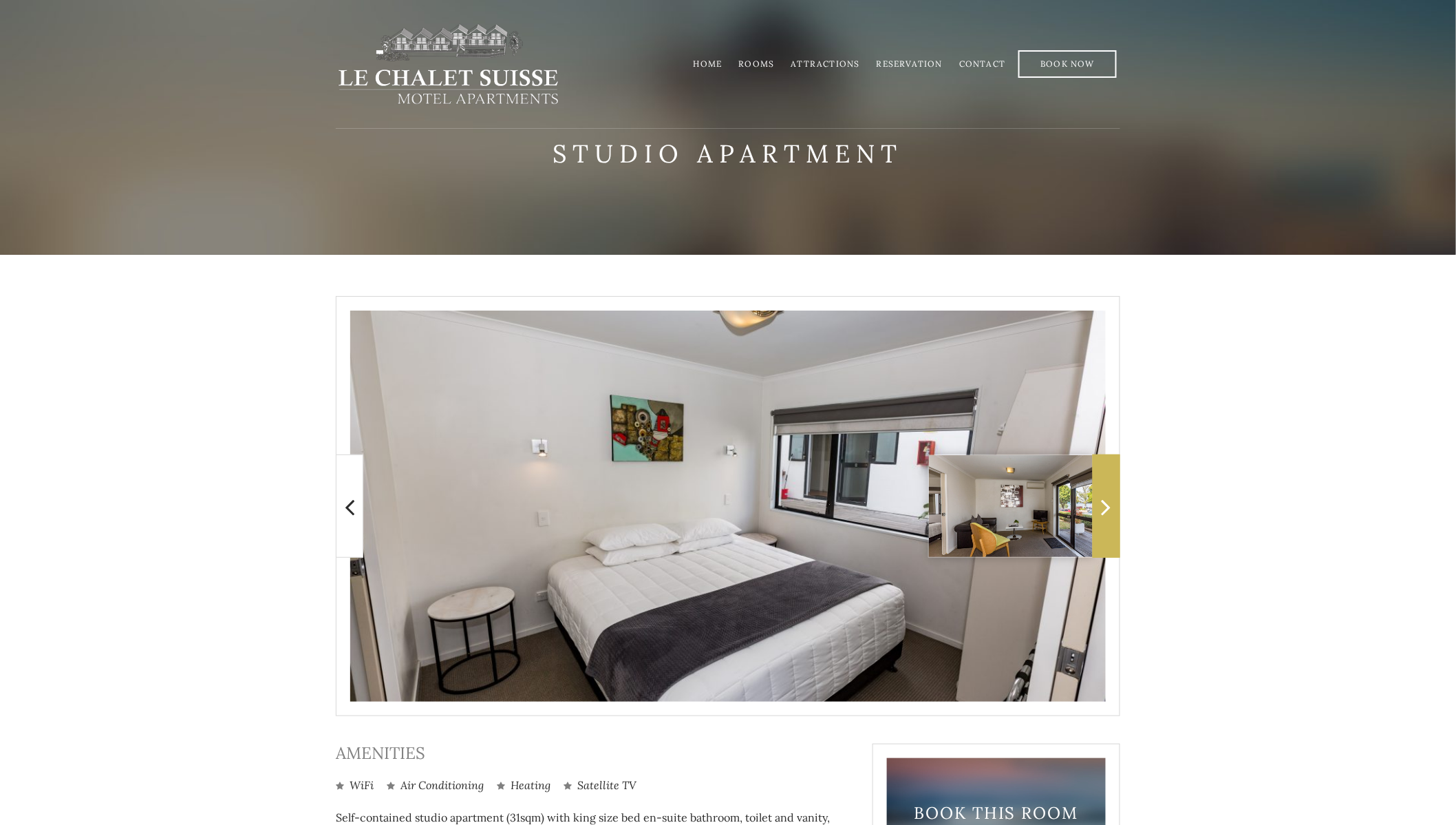
click at [1104, 496] on icon at bounding box center [1106, 507] width 10 height 28
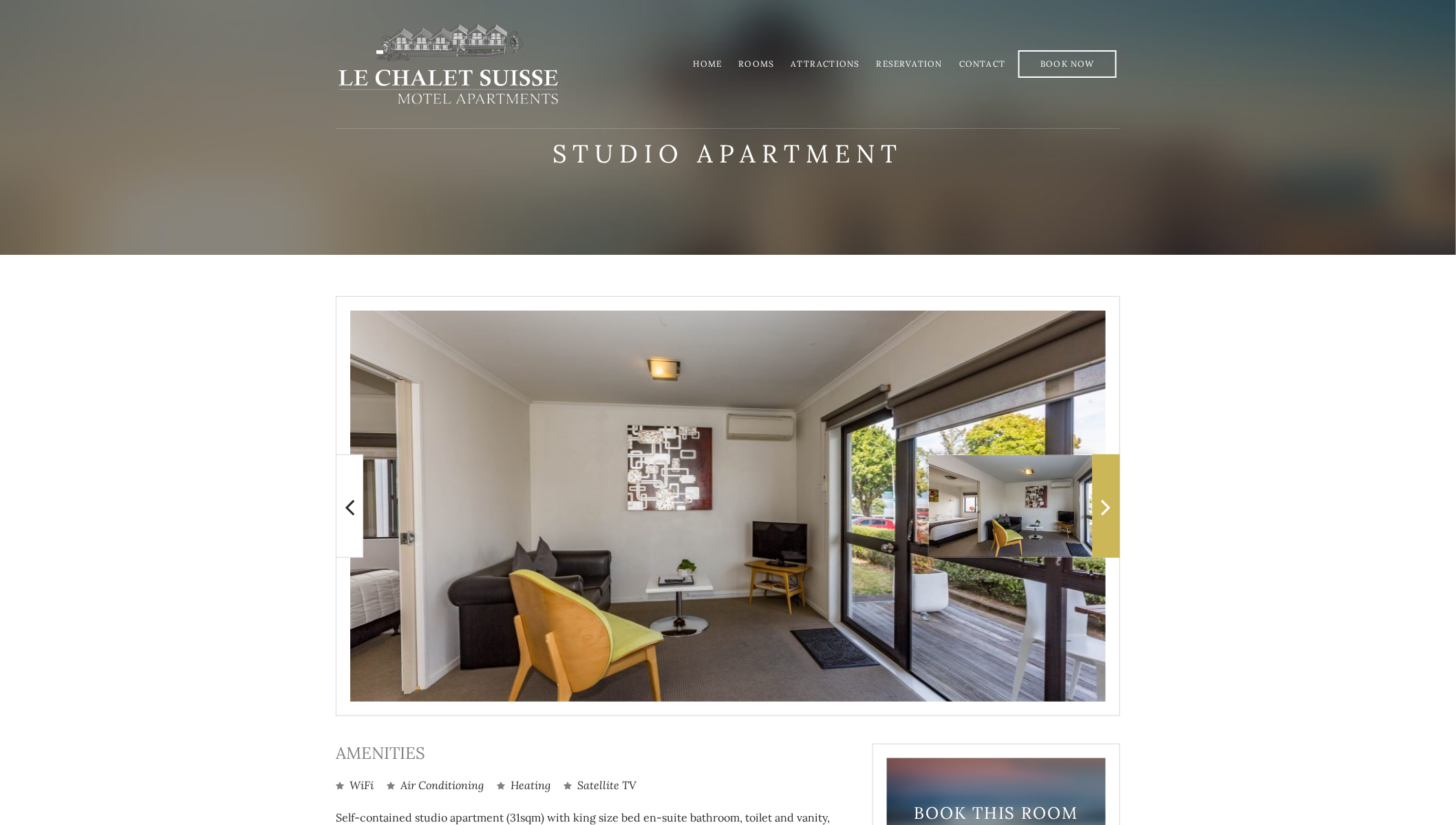
click at [1104, 496] on icon at bounding box center [1106, 507] width 10 height 28
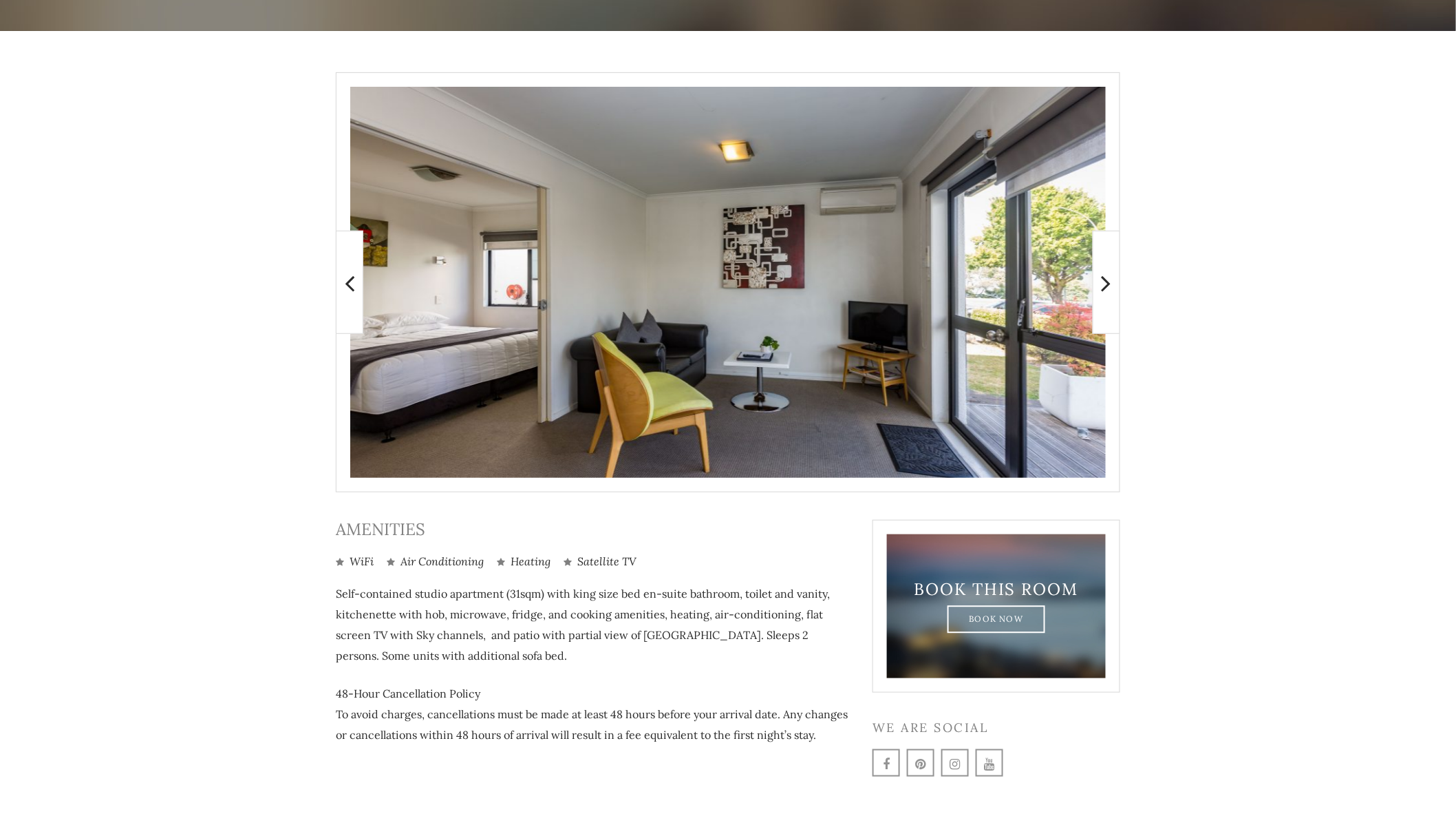
scroll to position [267, 0]
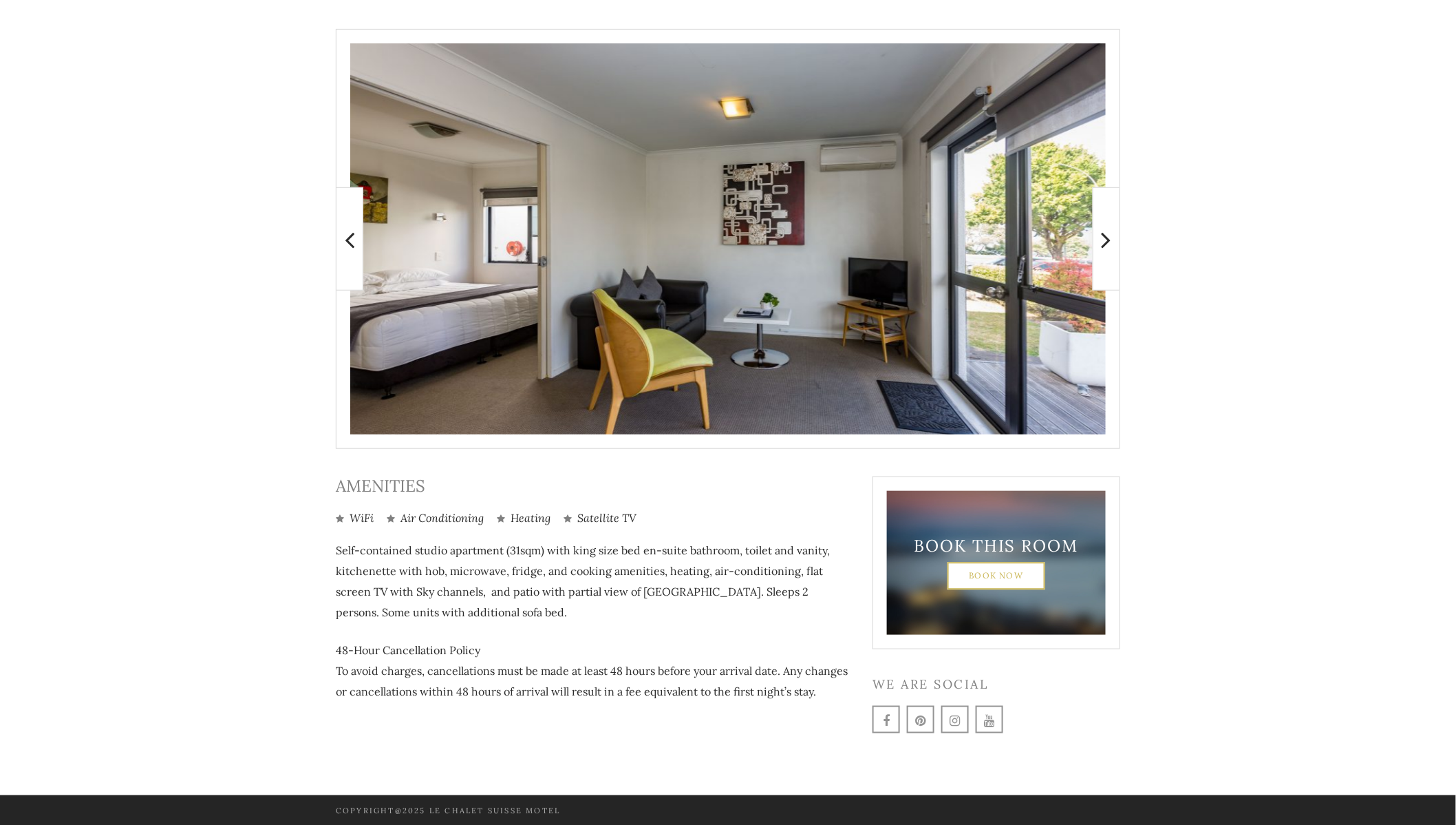
click at [1021, 576] on link "Book Now" at bounding box center [996, 576] width 98 height 28
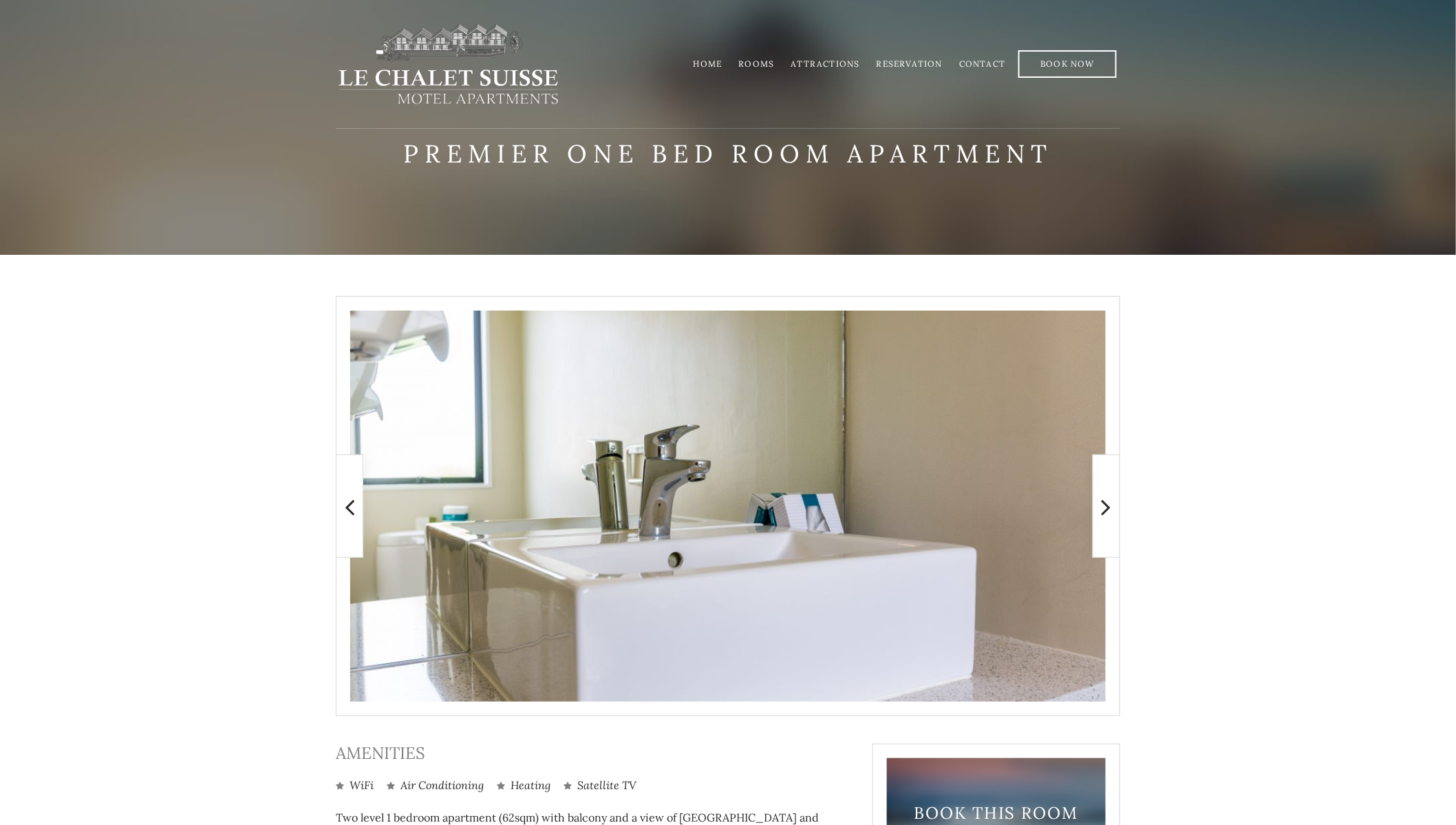
scroll to position [138, 0]
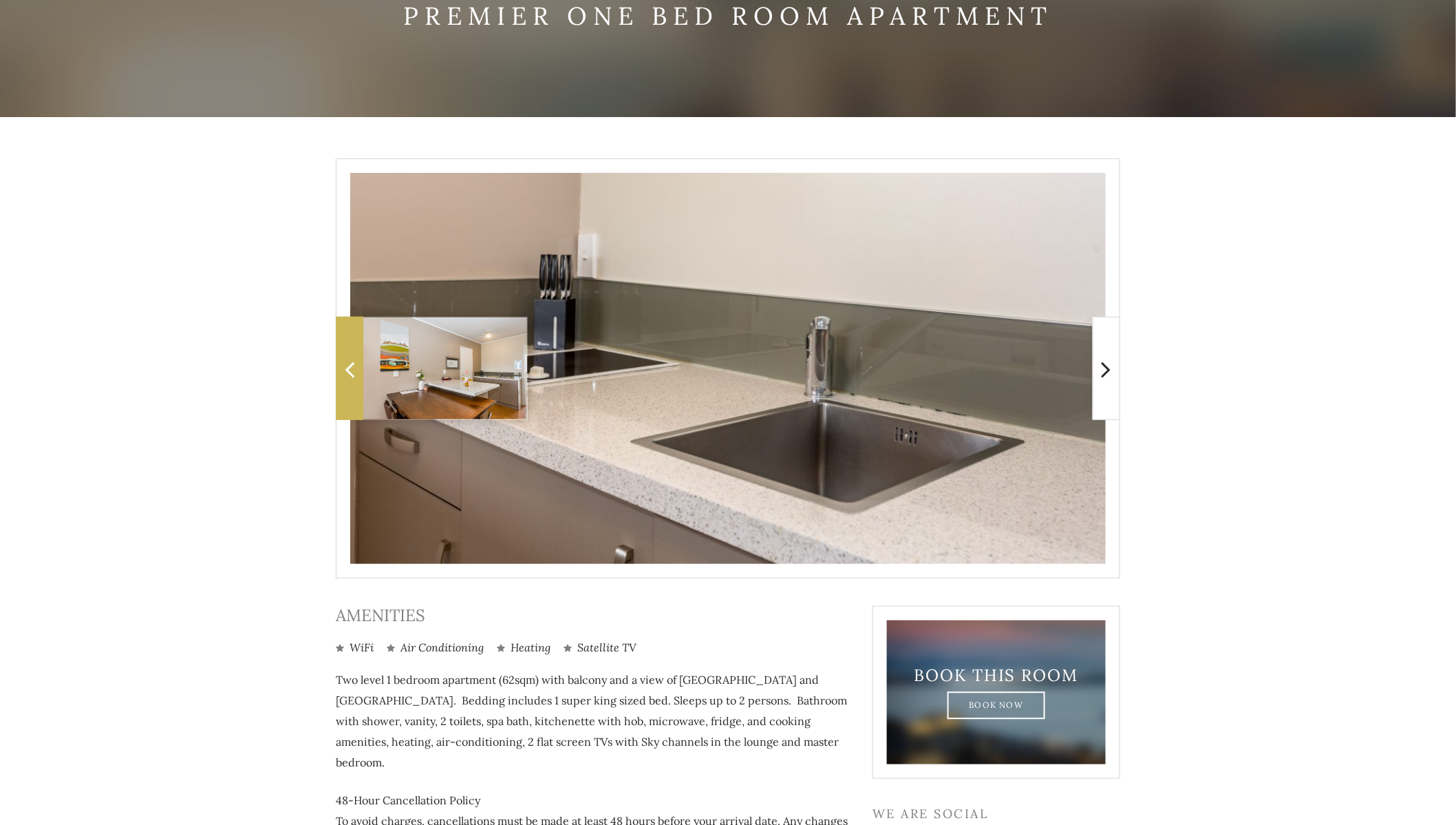
click at [352, 366] on icon at bounding box center [350, 369] width 10 height 28
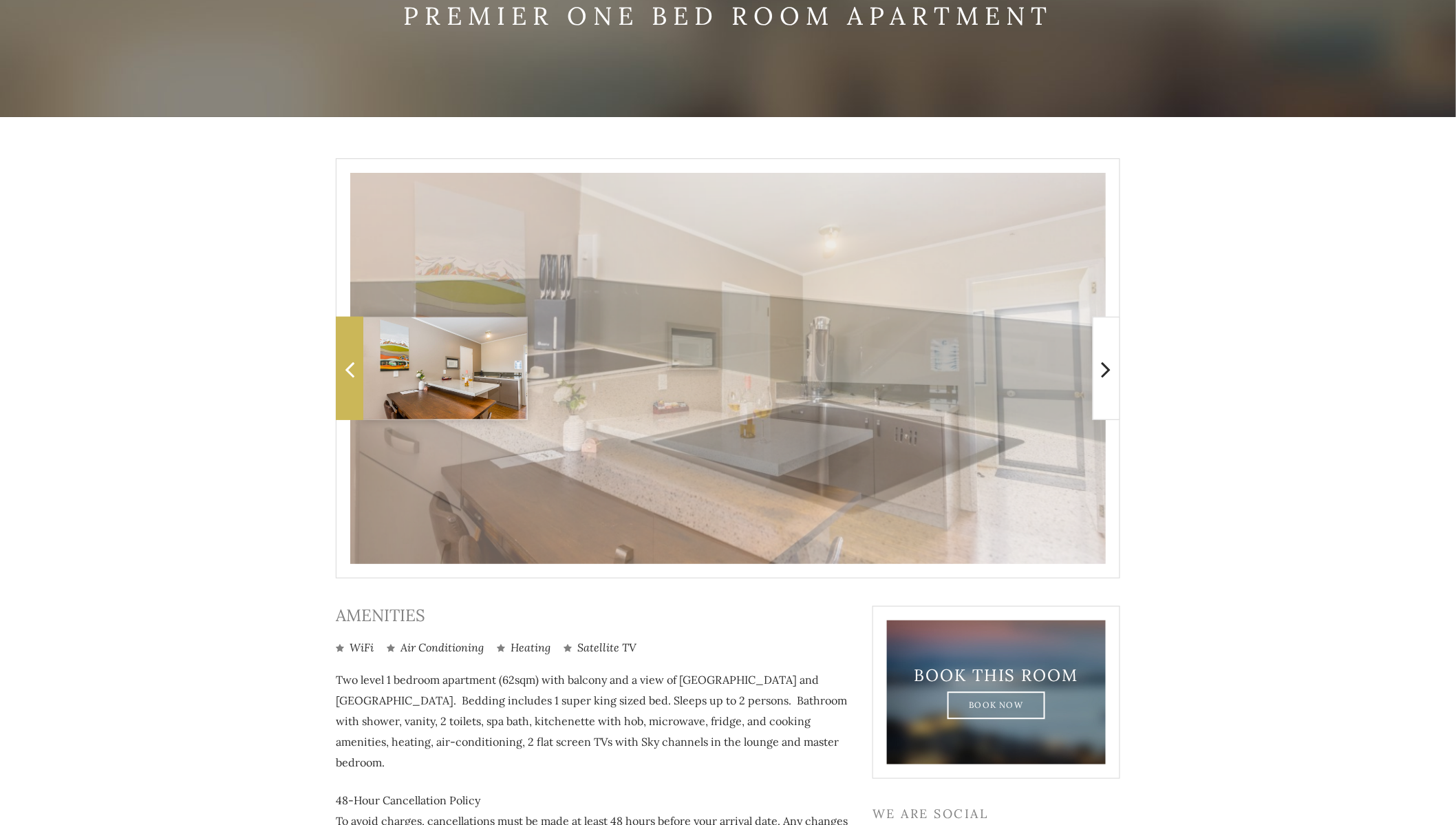
click at [349, 368] on icon at bounding box center [350, 369] width 10 height 28
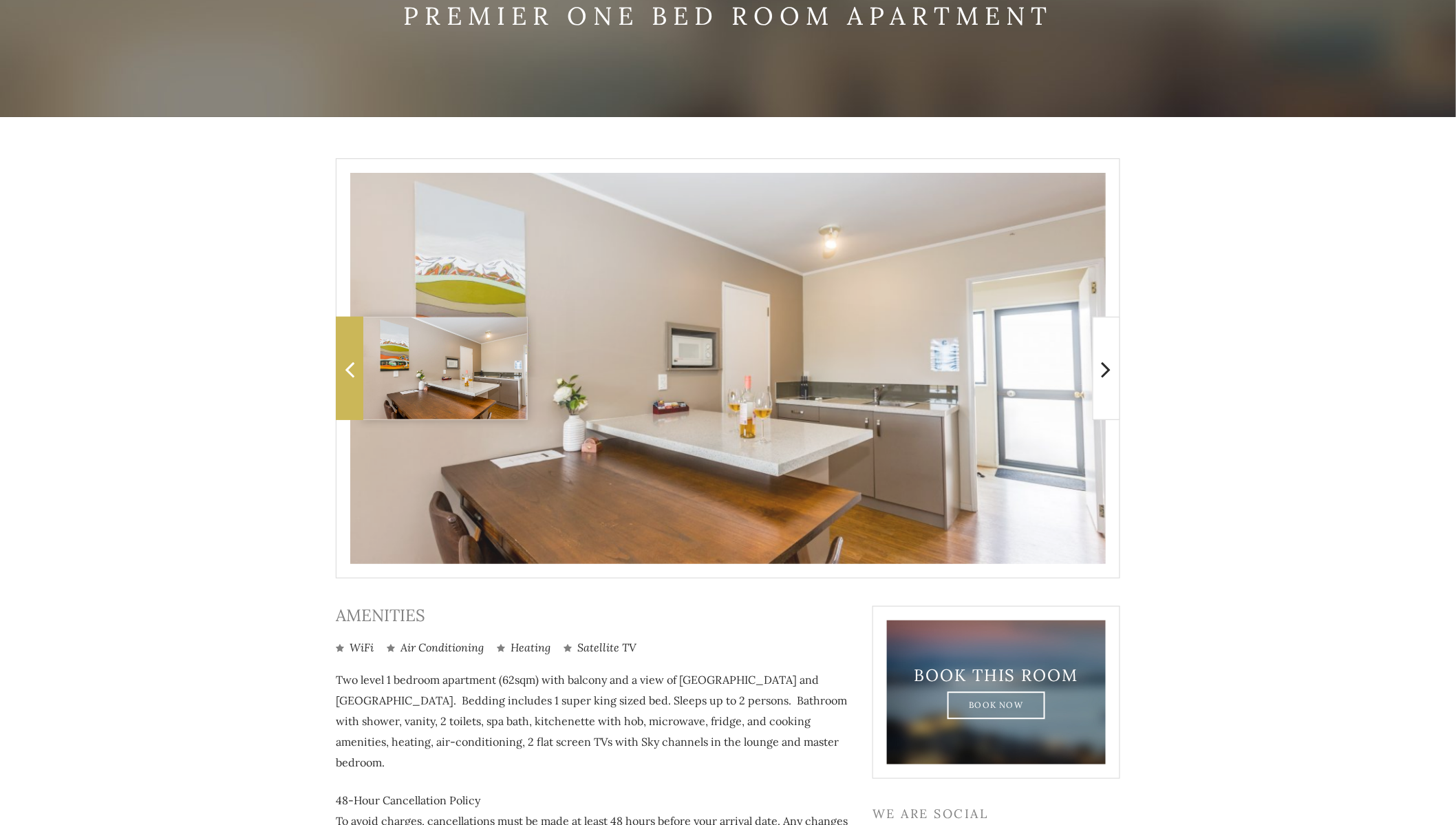
click at [349, 368] on icon at bounding box center [350, 369] width 10 height 28
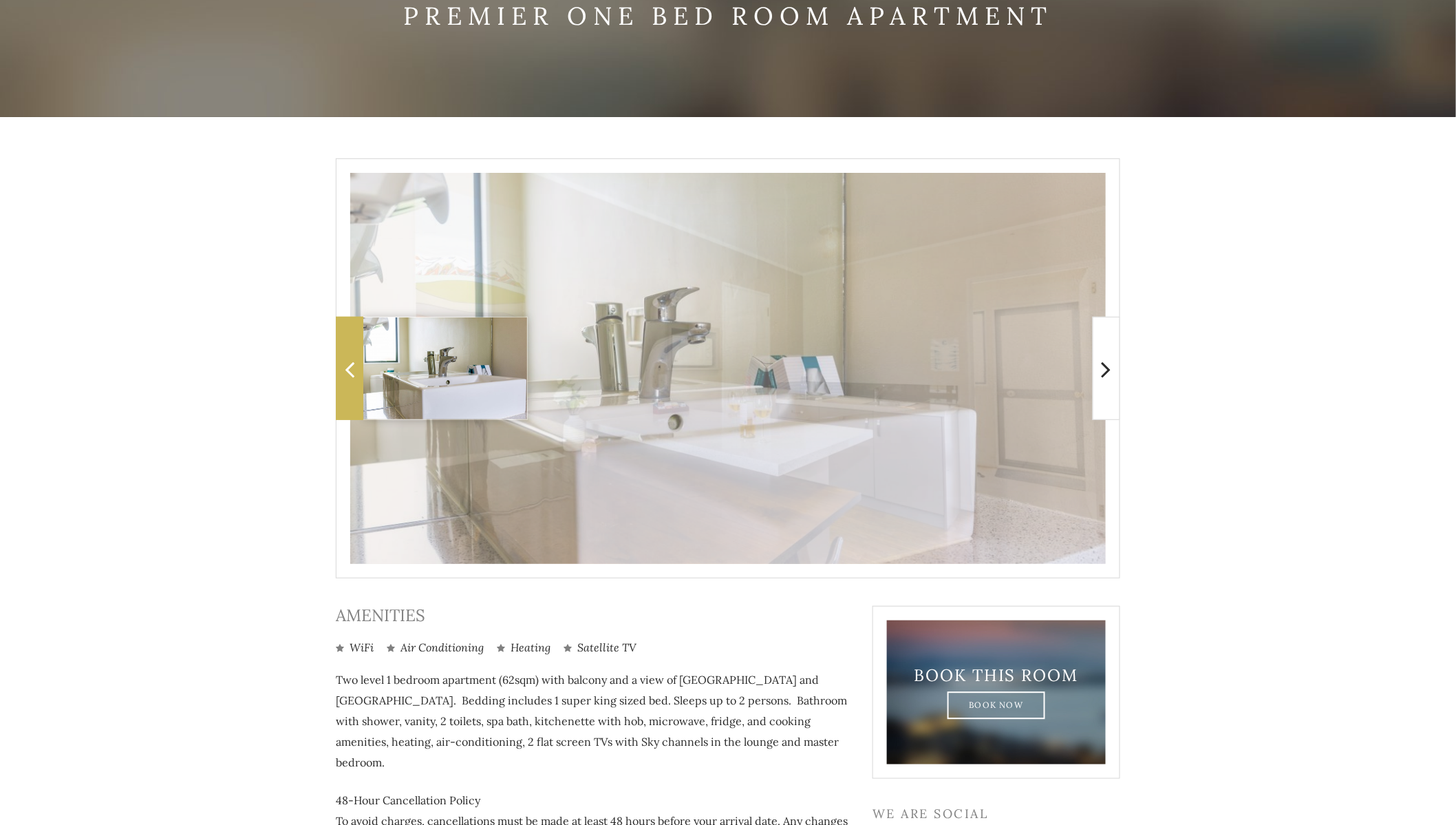
click at [349, 368] on icon at bounding box center [350, 369] width 10 height 28
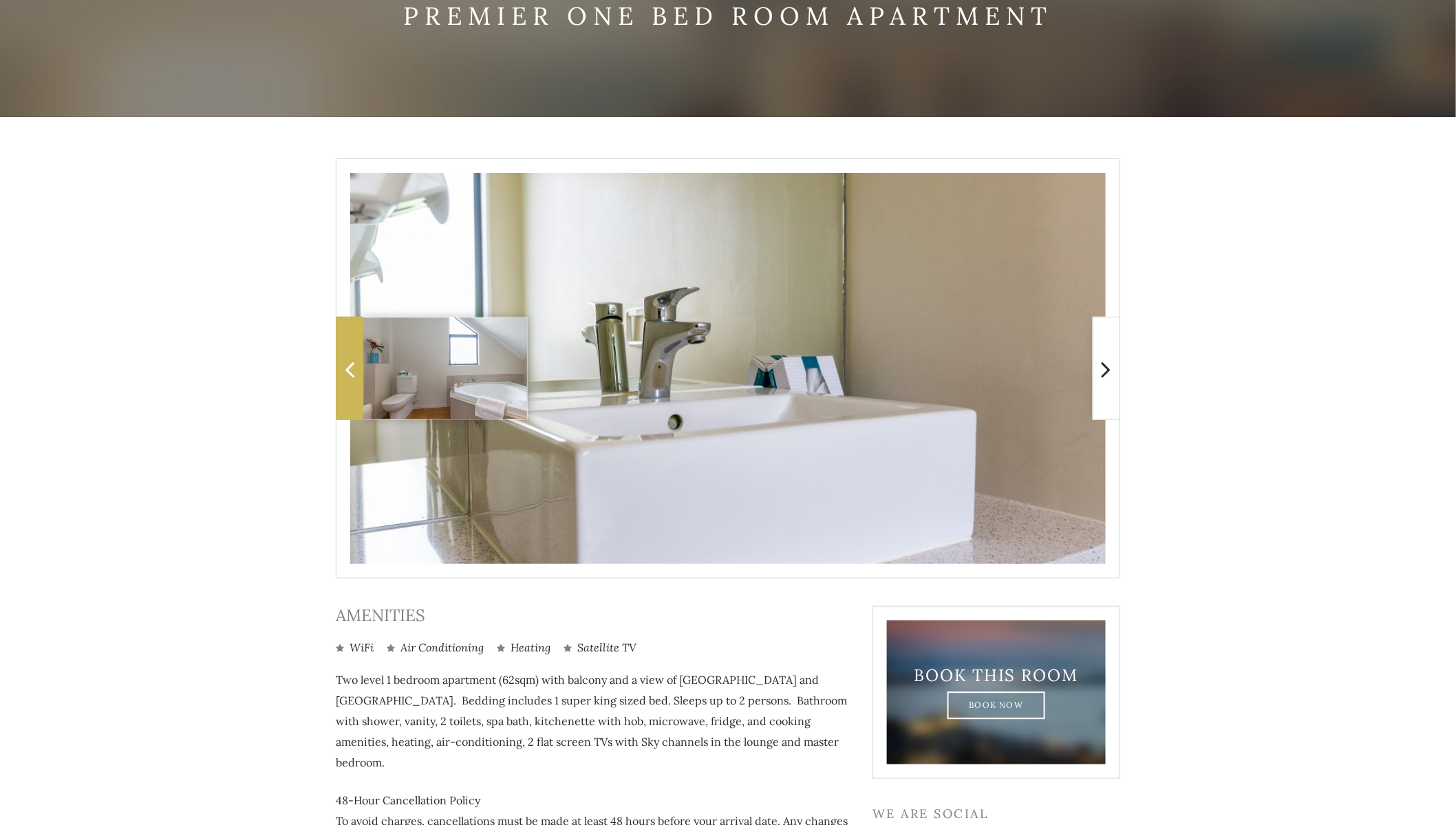
click at [349, 368] on icon at bounding box center [350, 369] width 10 height 28
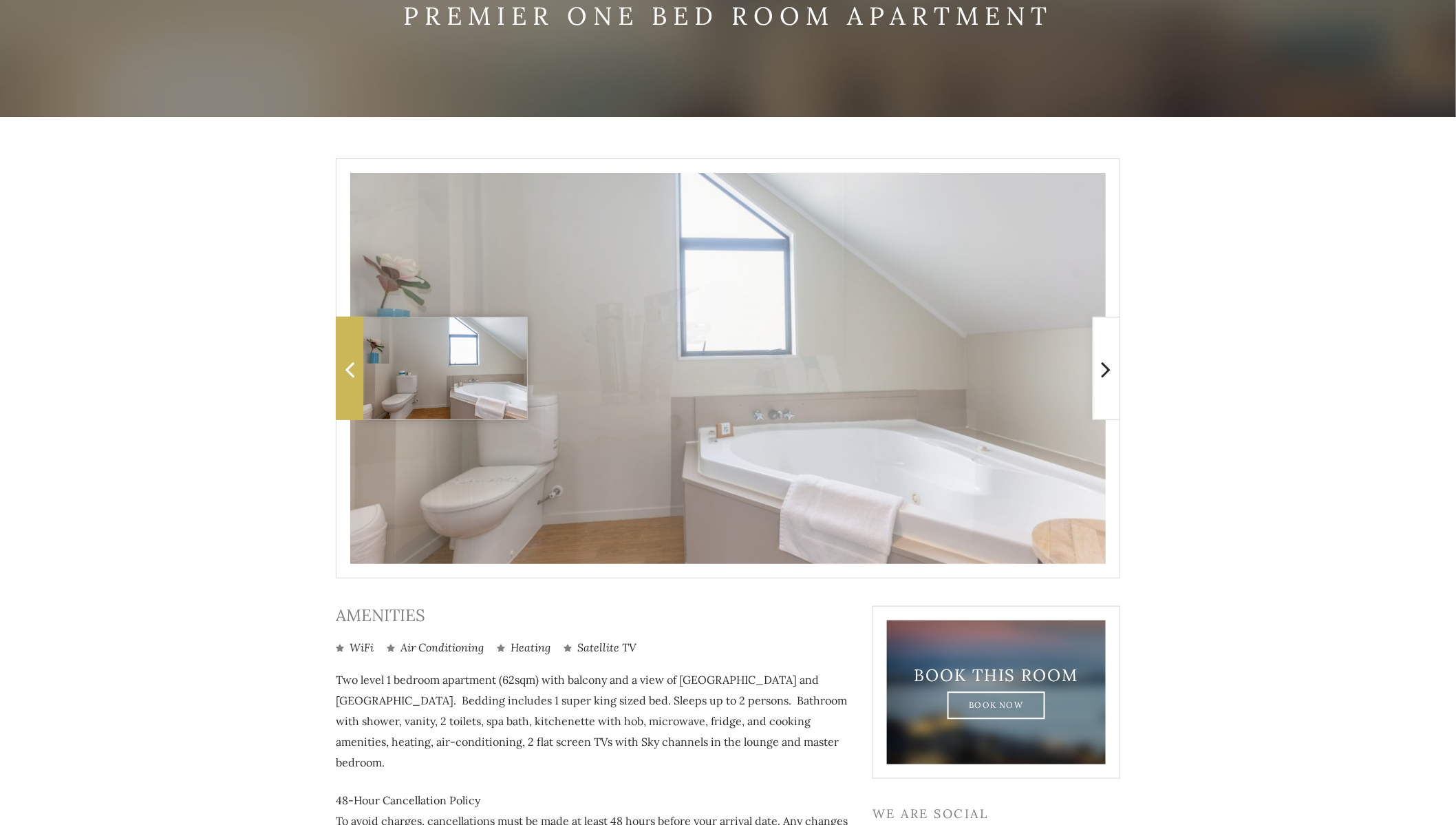
click at [349, 368] on icon at bounding box center [350, 369] width 10 height 28
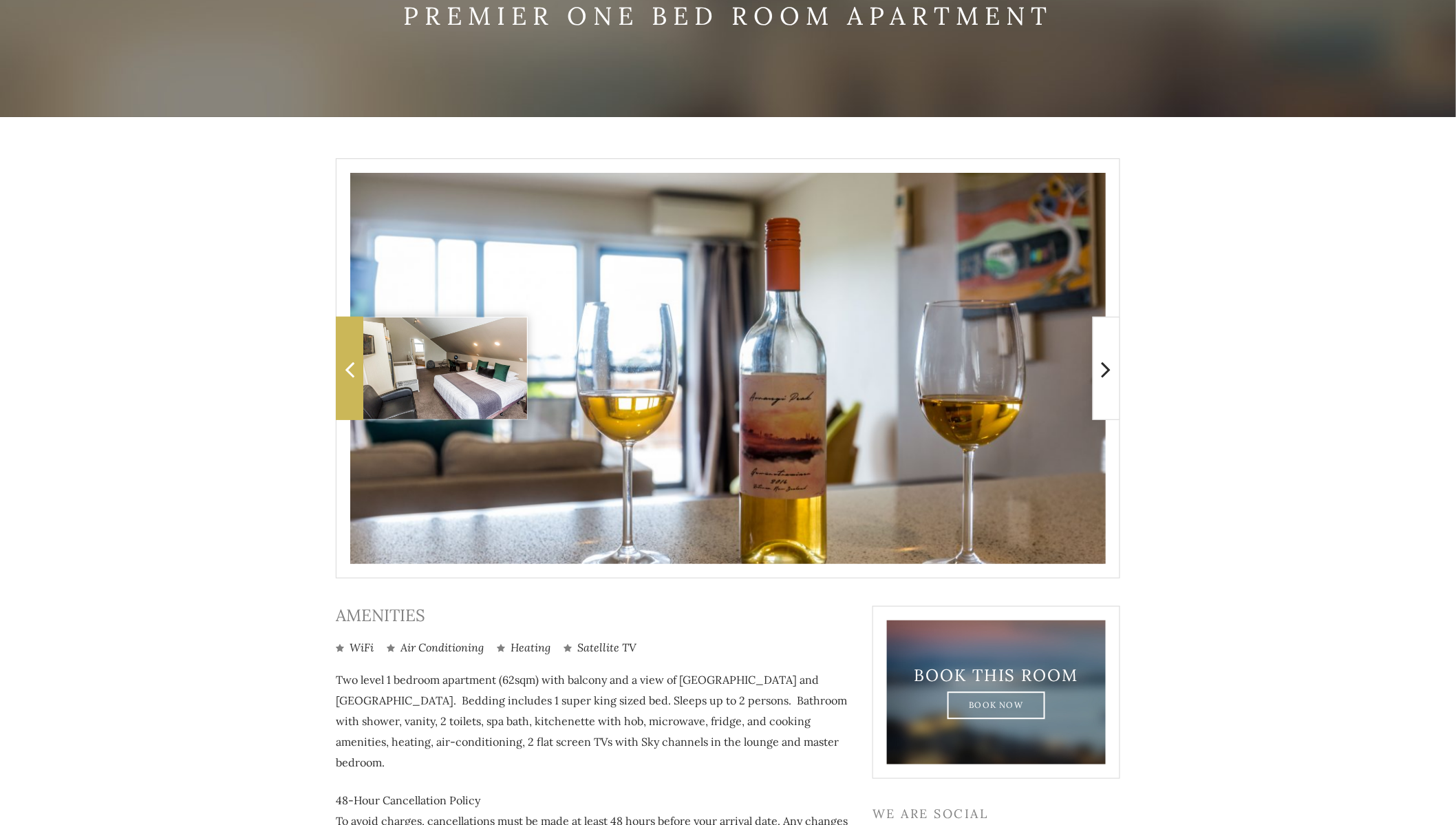
click at [349, 368] on icon at bounding box center [350, 369] width 10 height 28
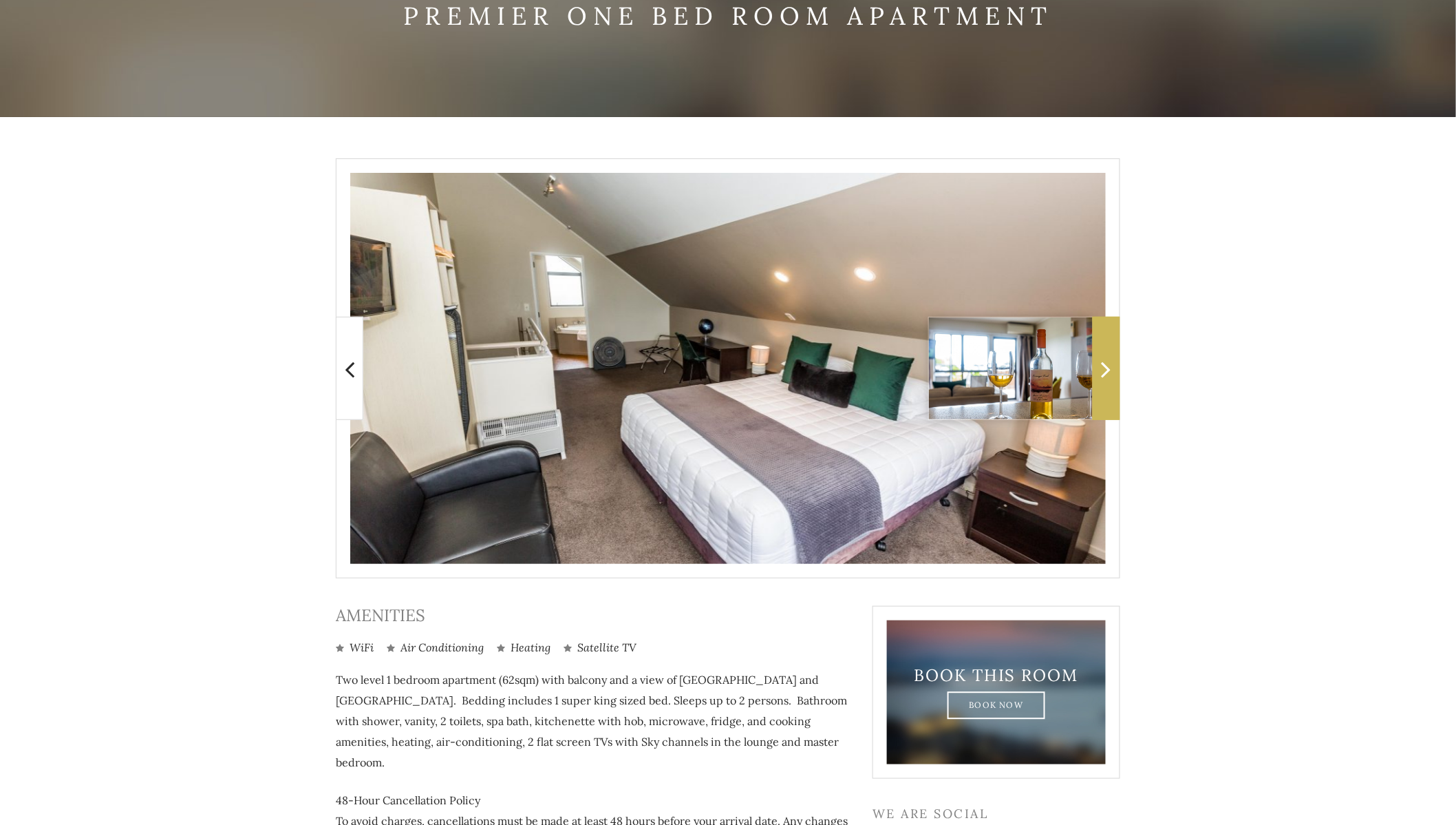
click at [1104, 382] on icon at bounding box center [1106, 369] width 10 height 28
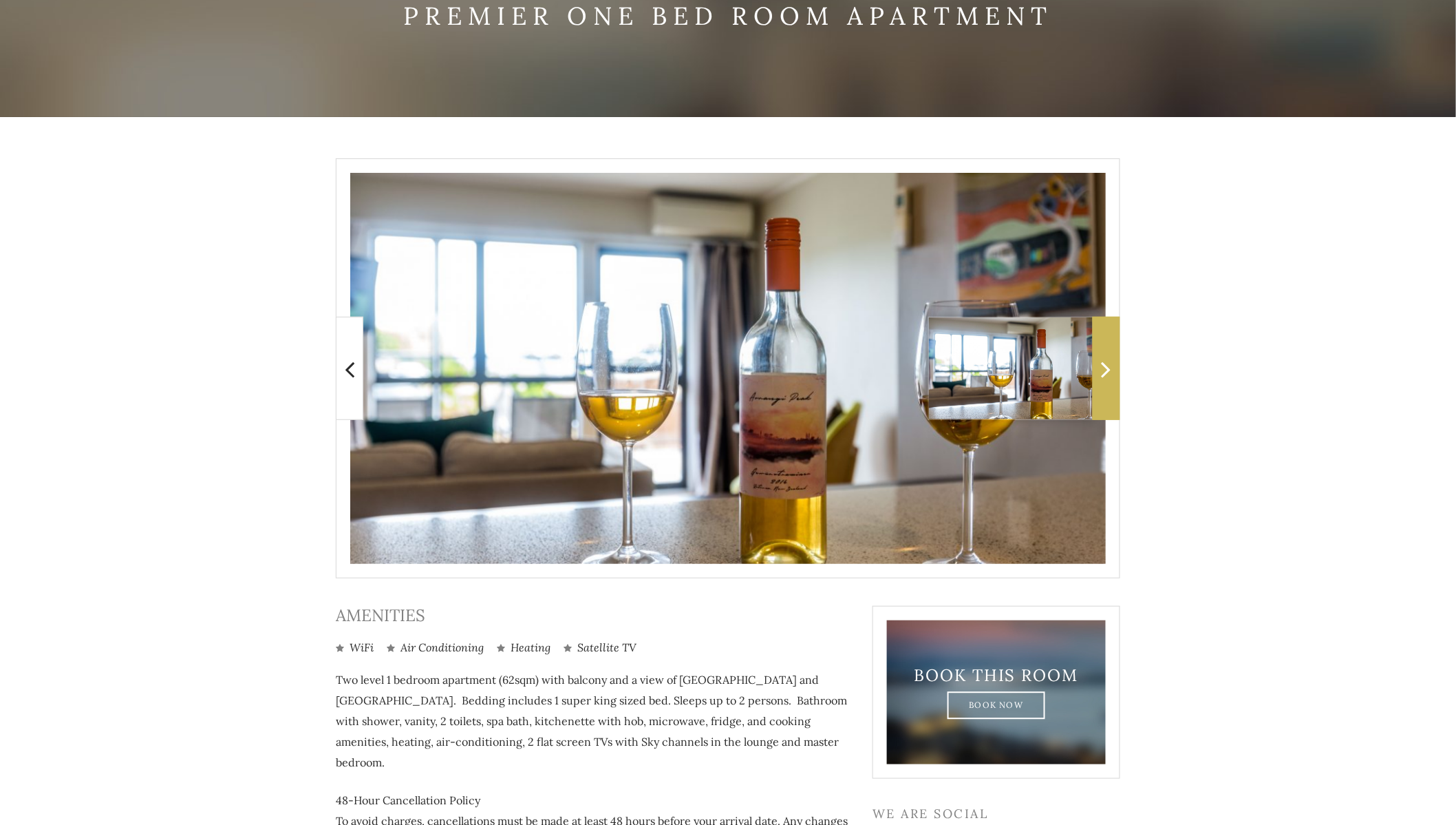
click at [1104, 382] on icon at bounding box center [1106, 369] width 10 height 28
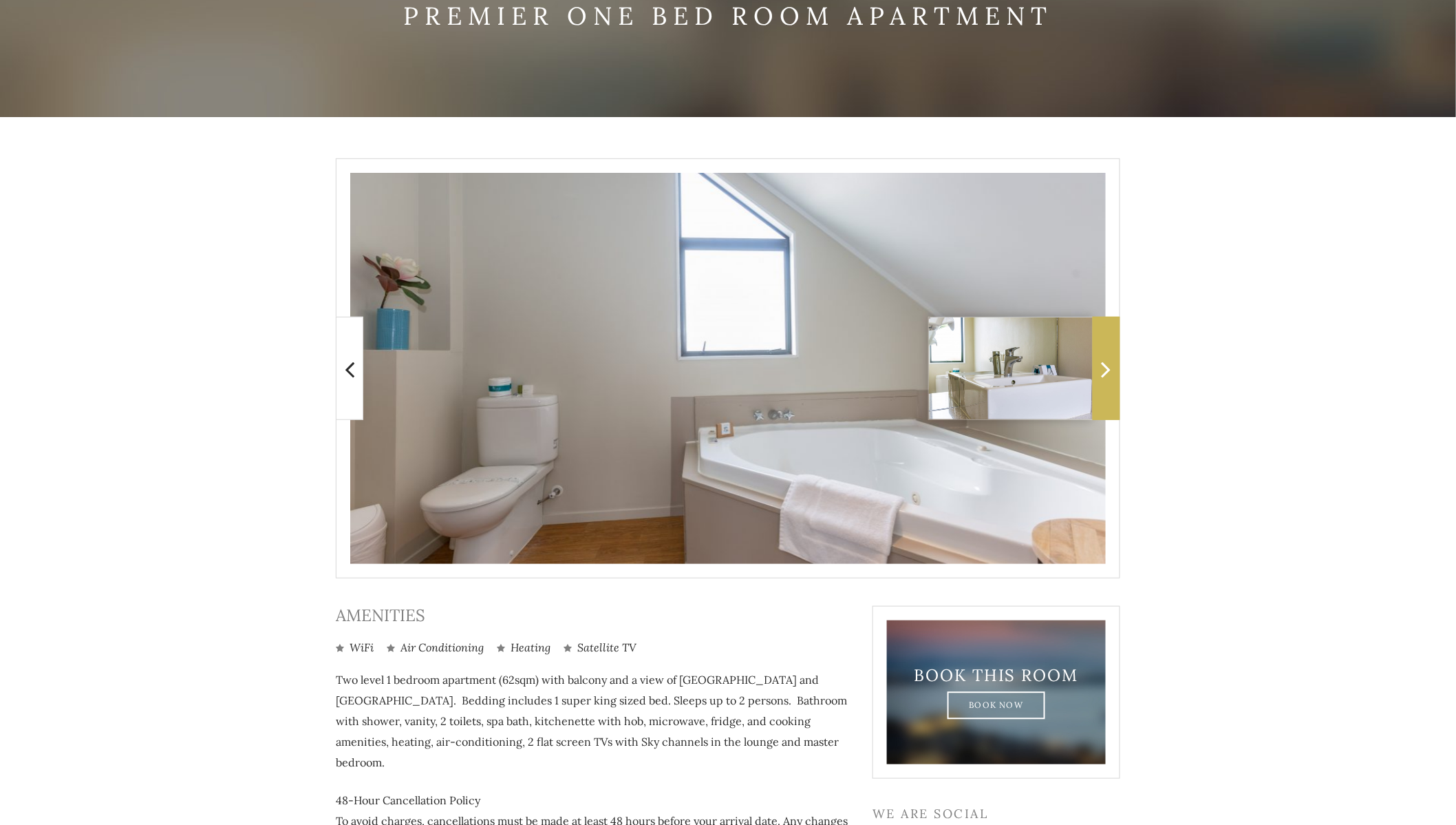
click at [1104, 382] on icon at bounding box center [1106, 369] width 10 height 28
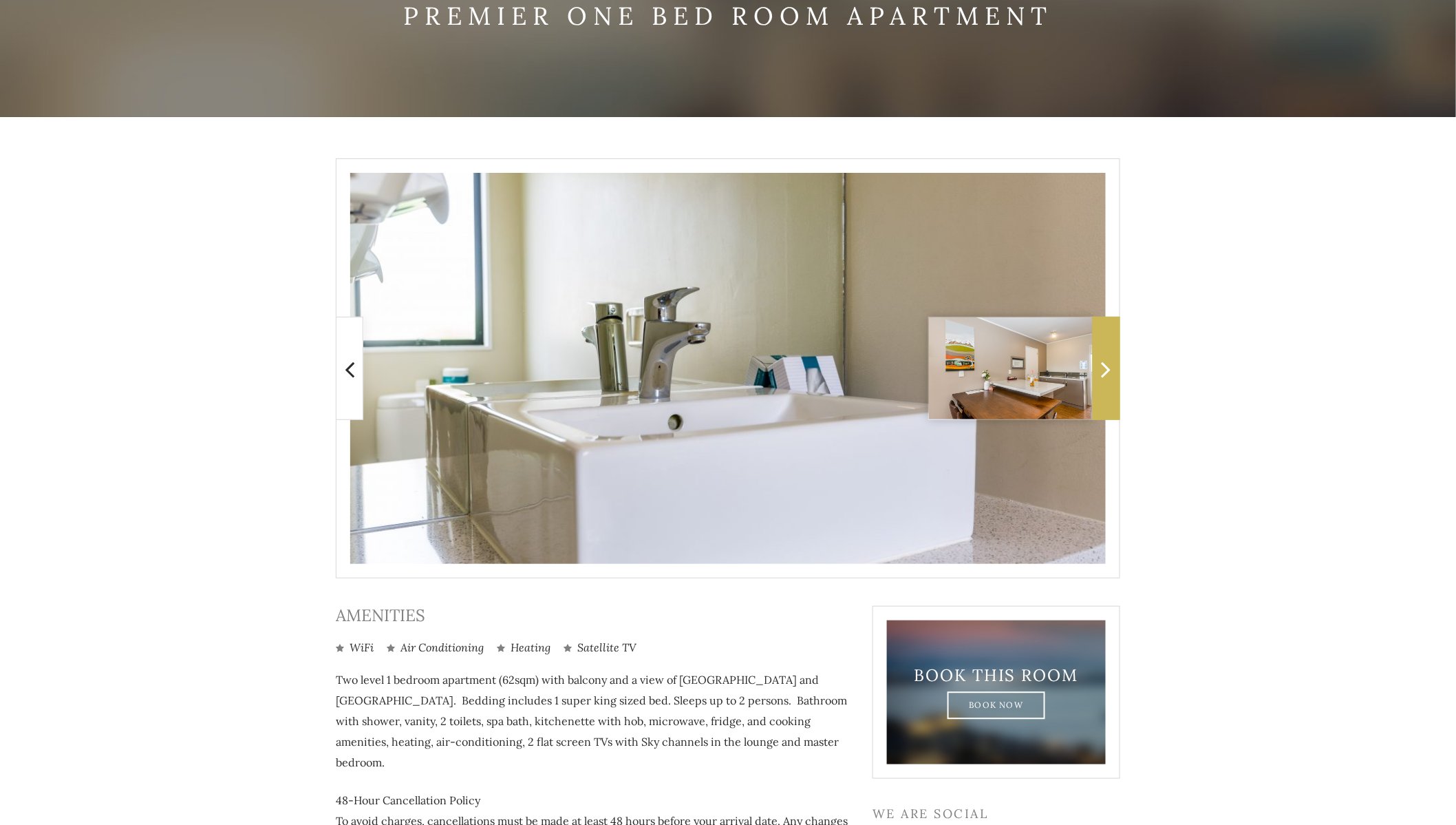
click at [1104, 382] on icon at bounding box center [1106, 369] width 10 height 28
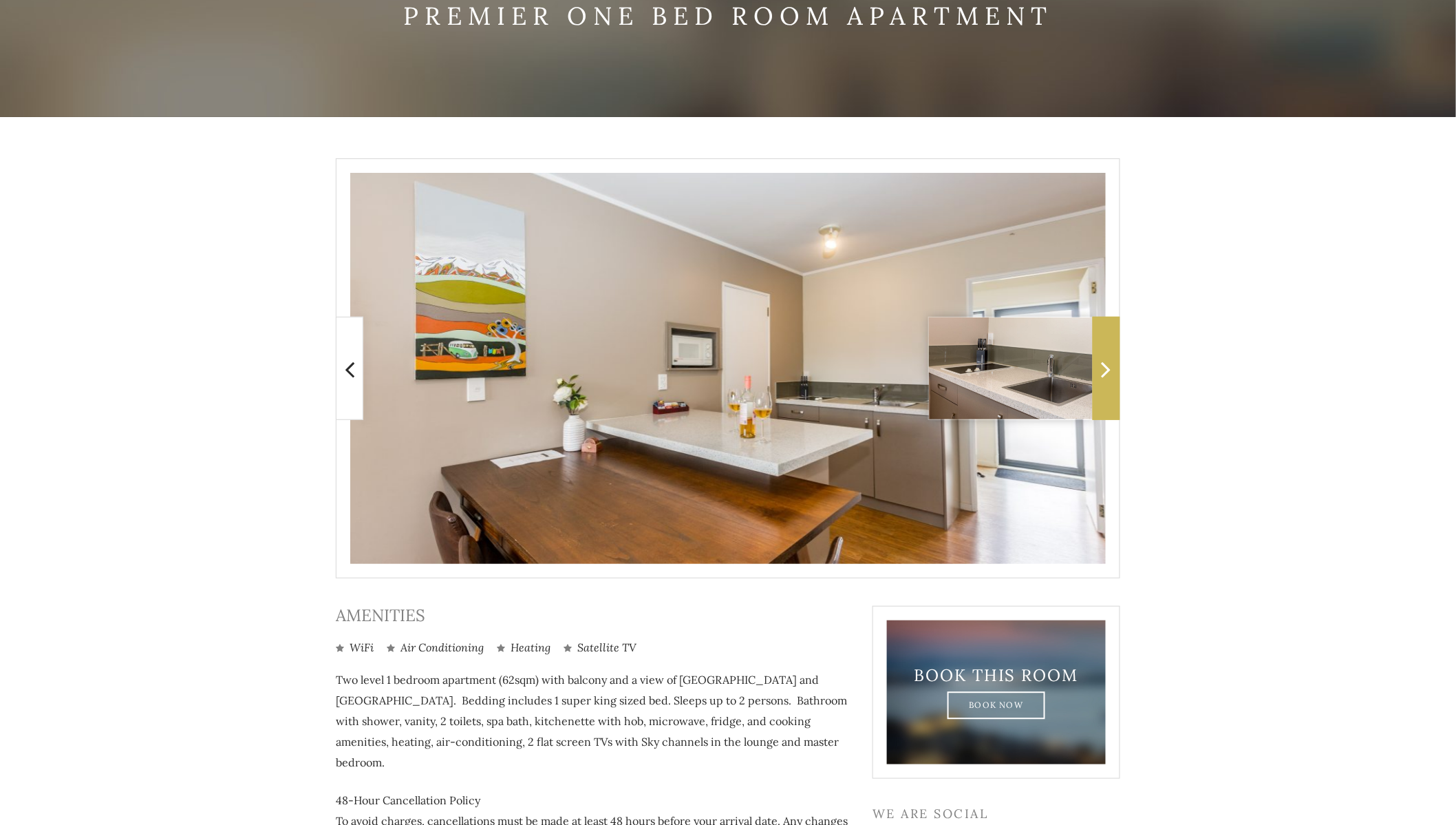
click at [1104, 382] on icon at bounding box center [1106, 369] width 10 height 28
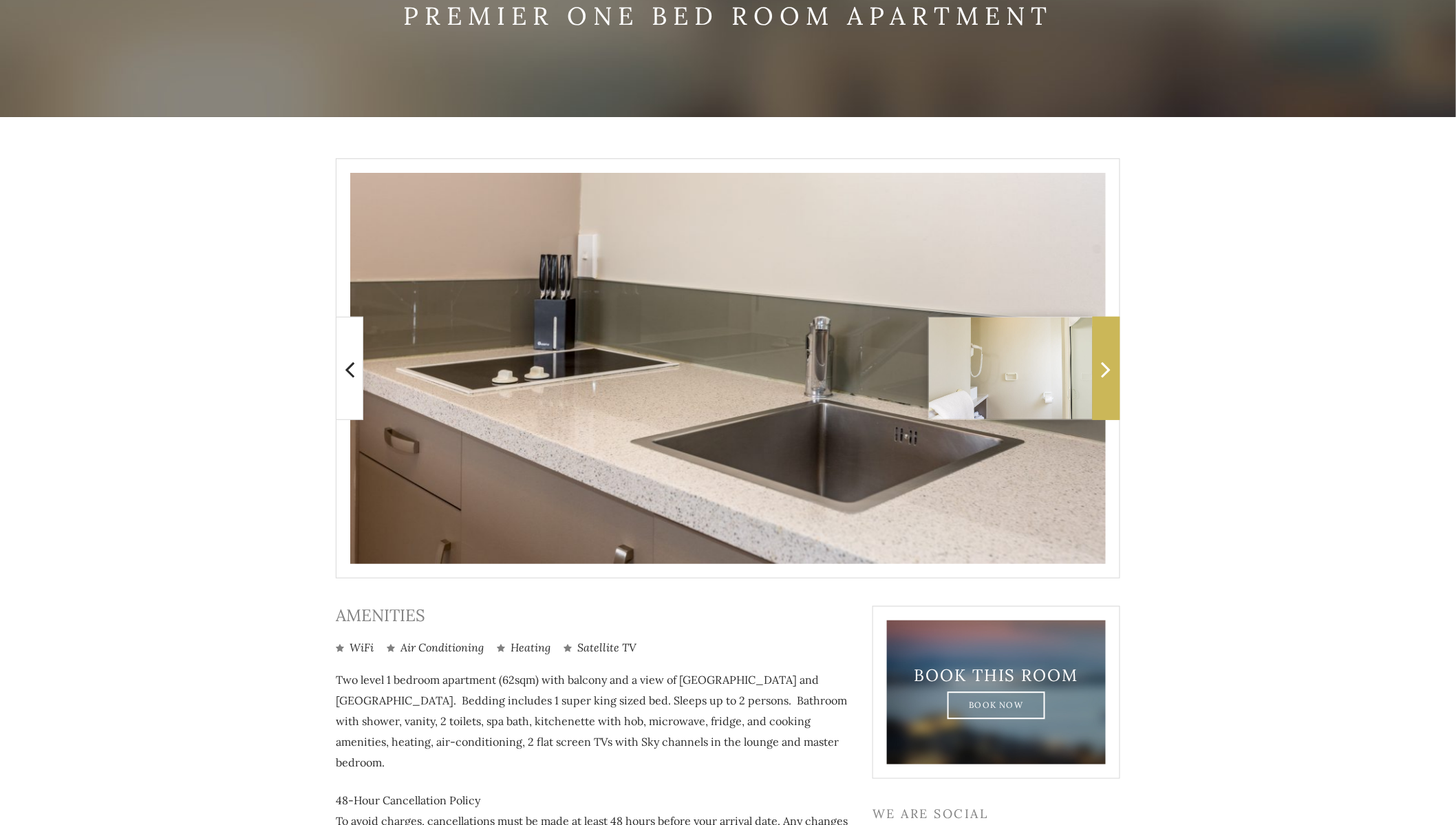
click at [1104, 382] on icon at bounding box center [1106, 369] width 10 height 28
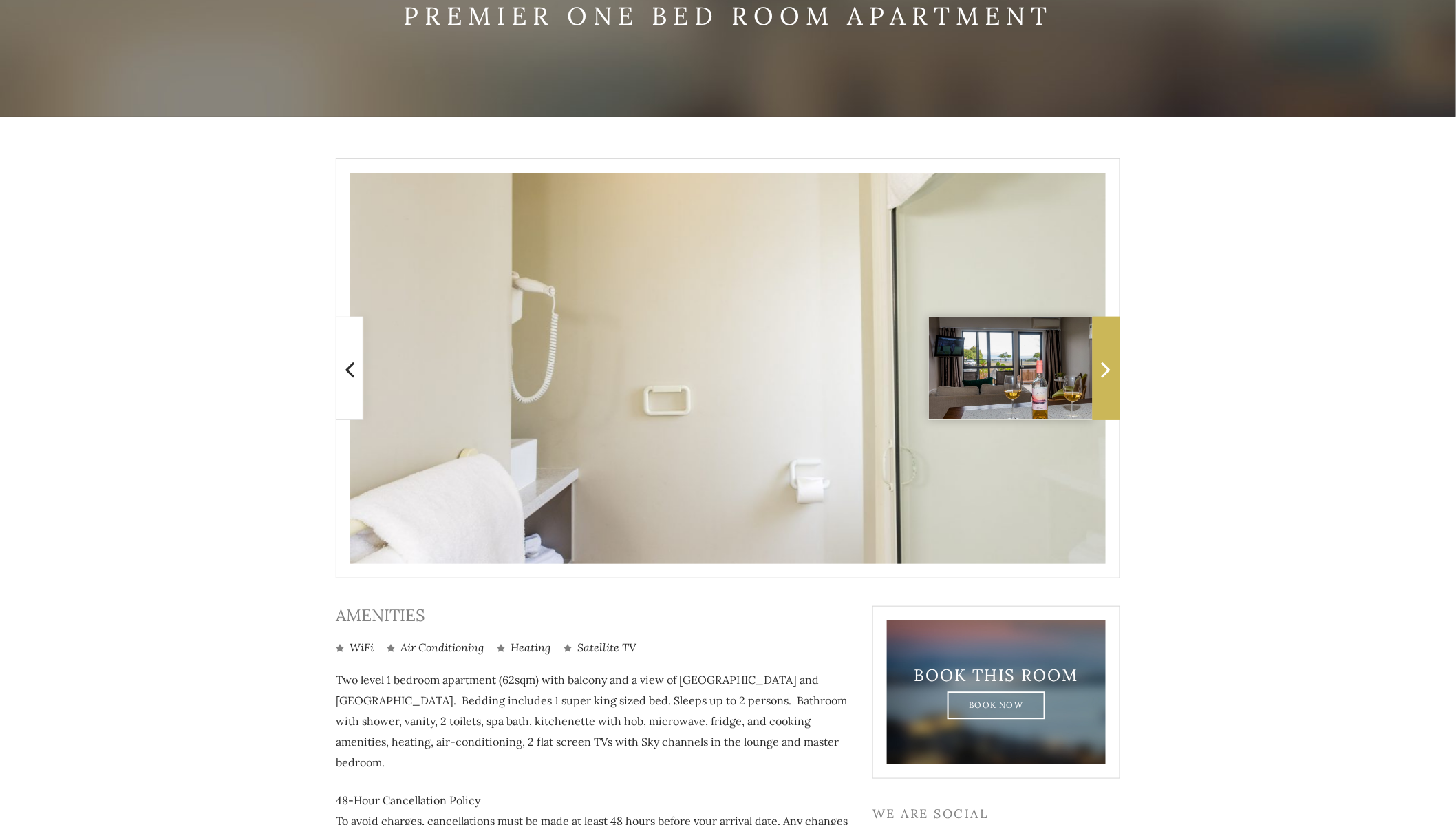
click at [1104, 382] on icon at bounding box center [1106, 369] width 10 height 28
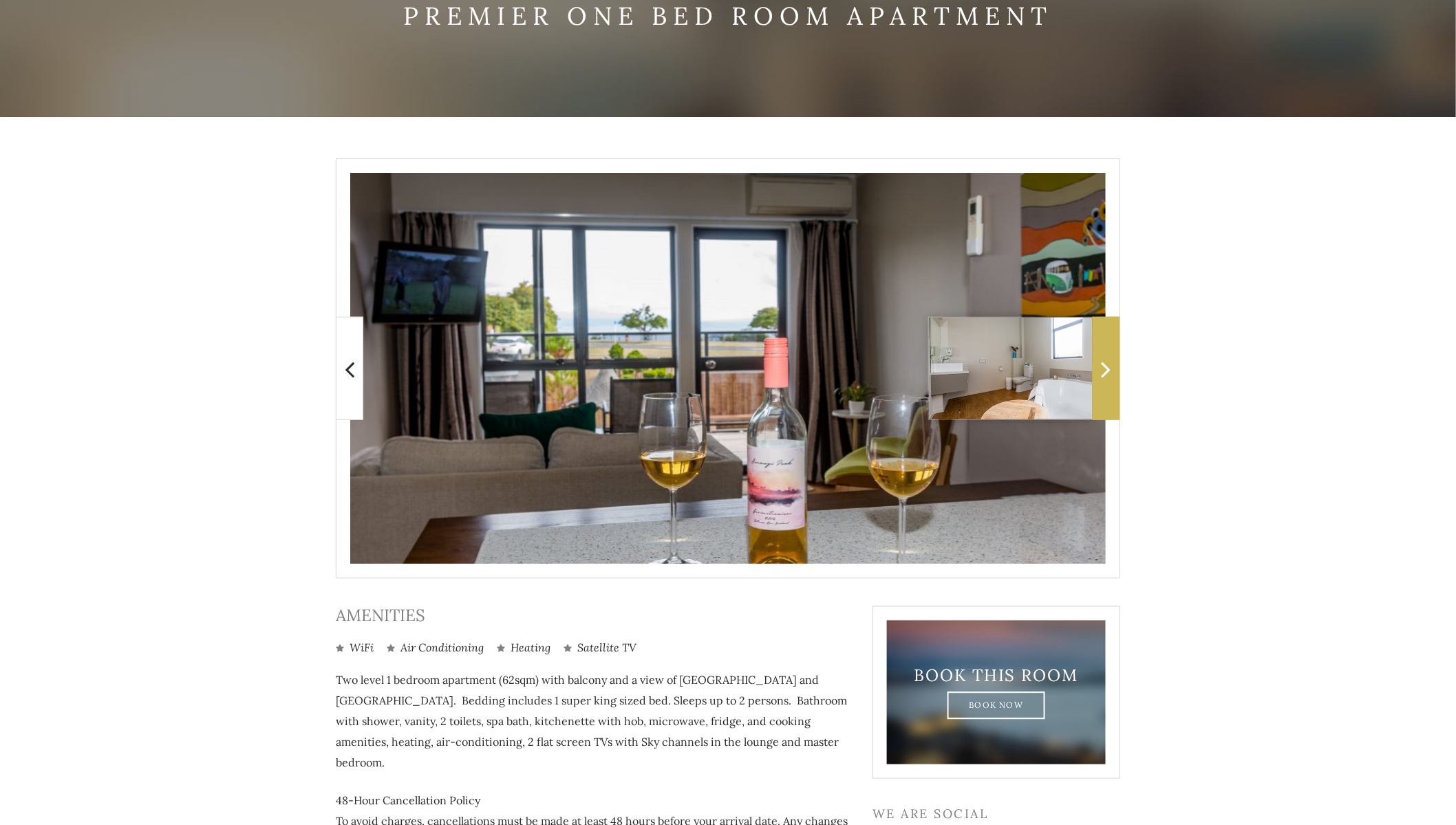
click at [1104, 382] on icon at bounding box center [1106, 369] width 10 height 28
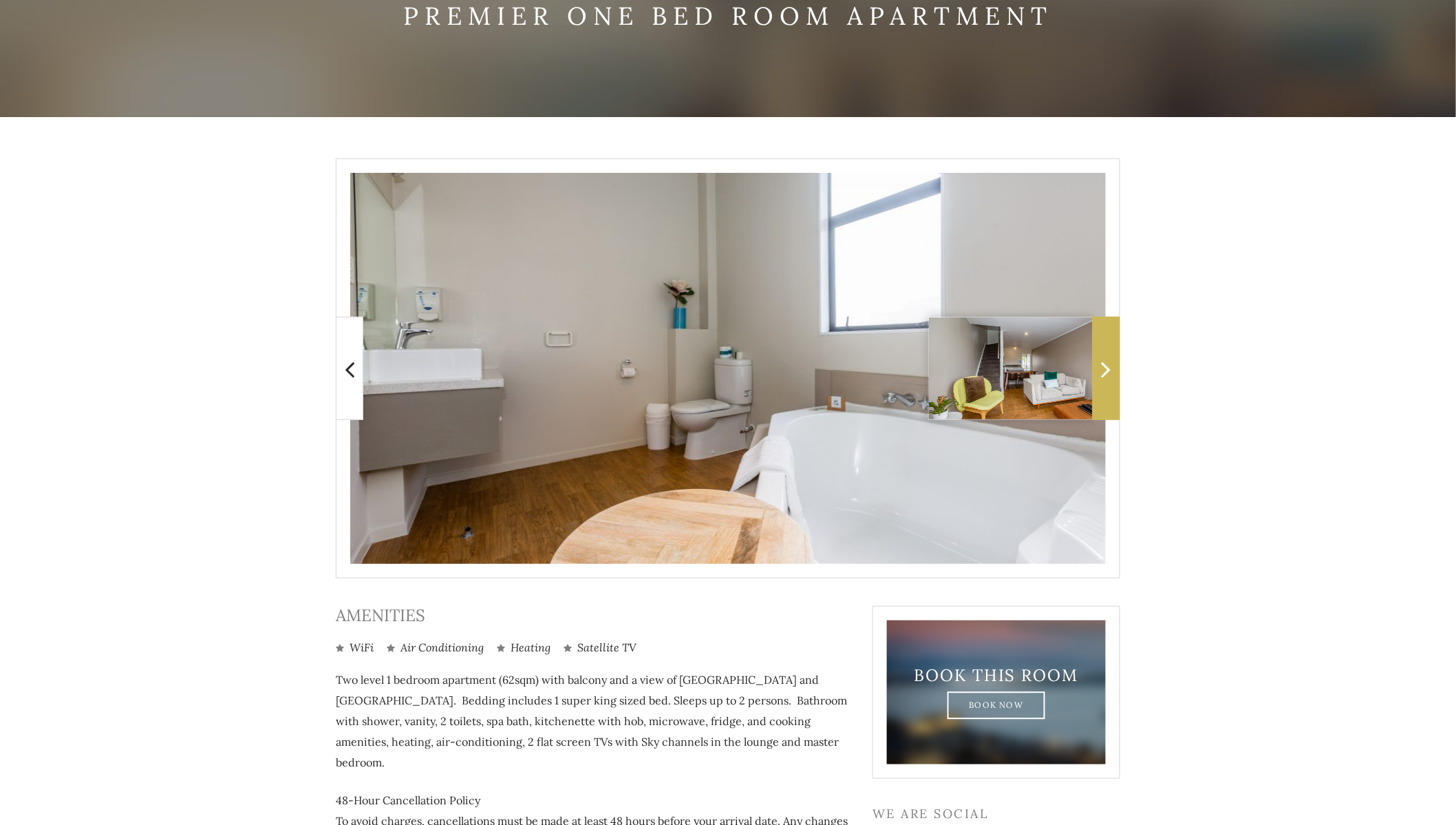
click at [1104, 382] on icon at bounding box center [1106, 369] width 10 height 28
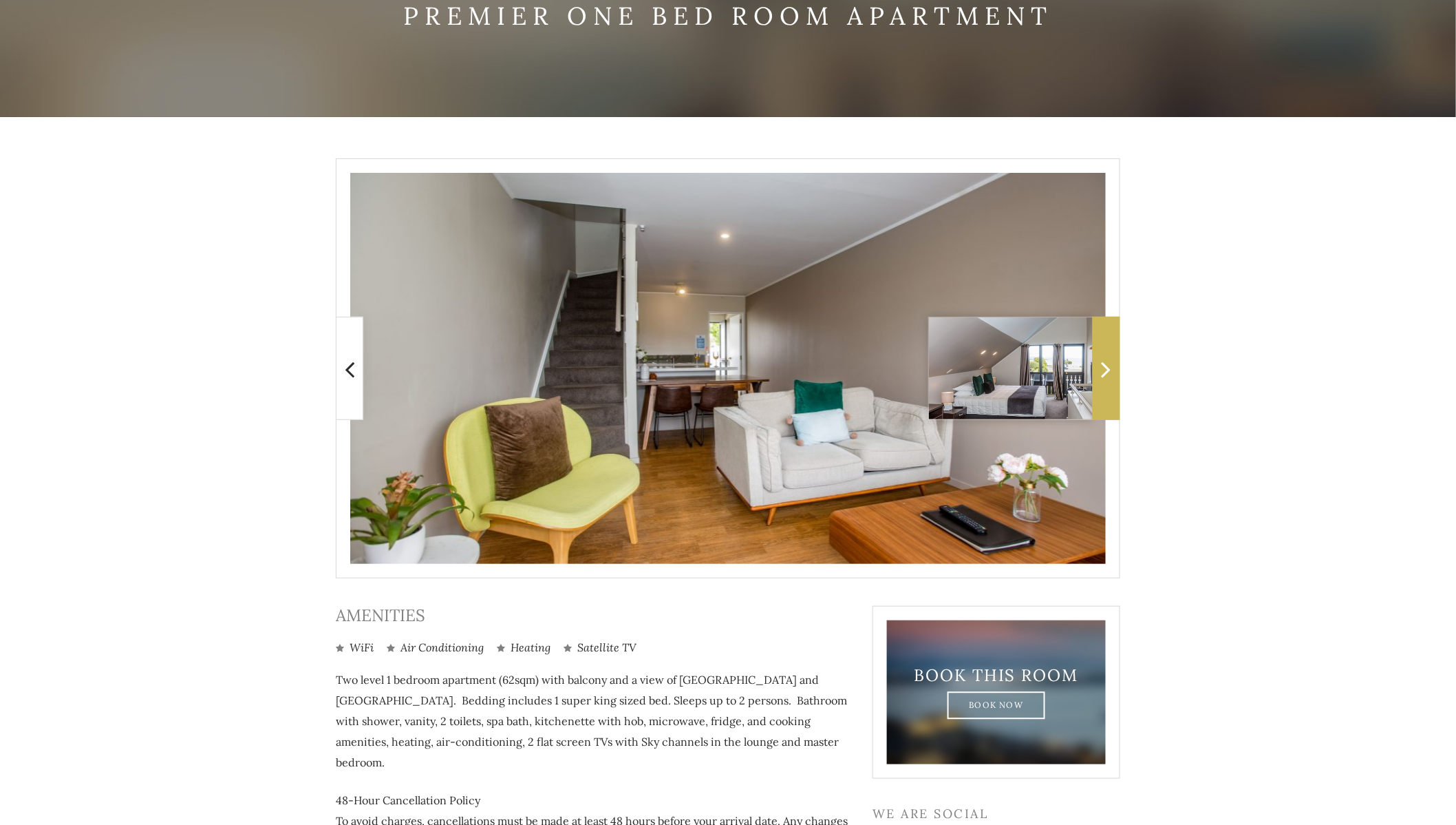
click at [1104, 382] on icon at bounding box center [1106, 369] width 10 height 28
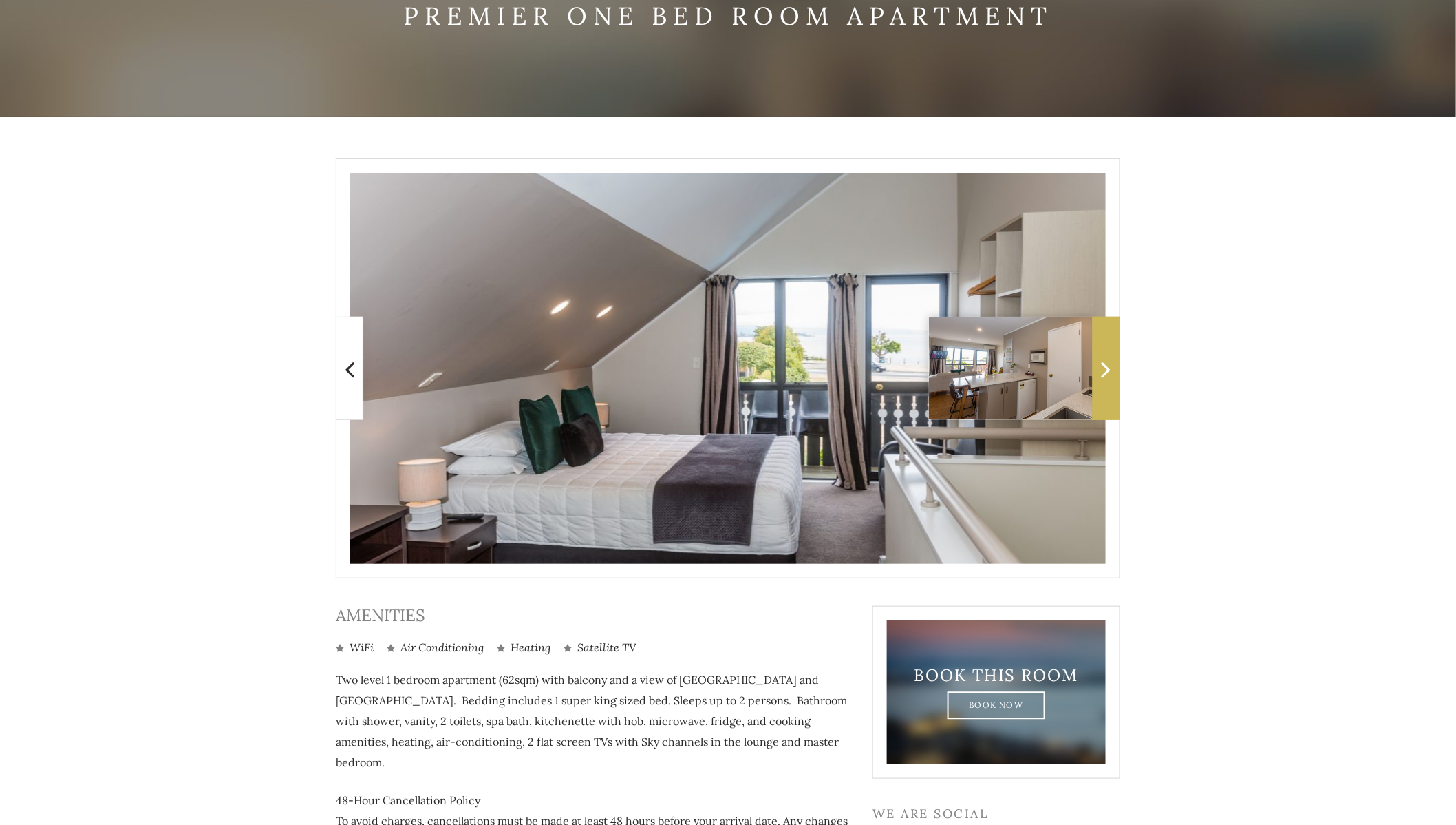
click at [1104, 382] on icon at bounding box center [1106, 369] width 10 height 28
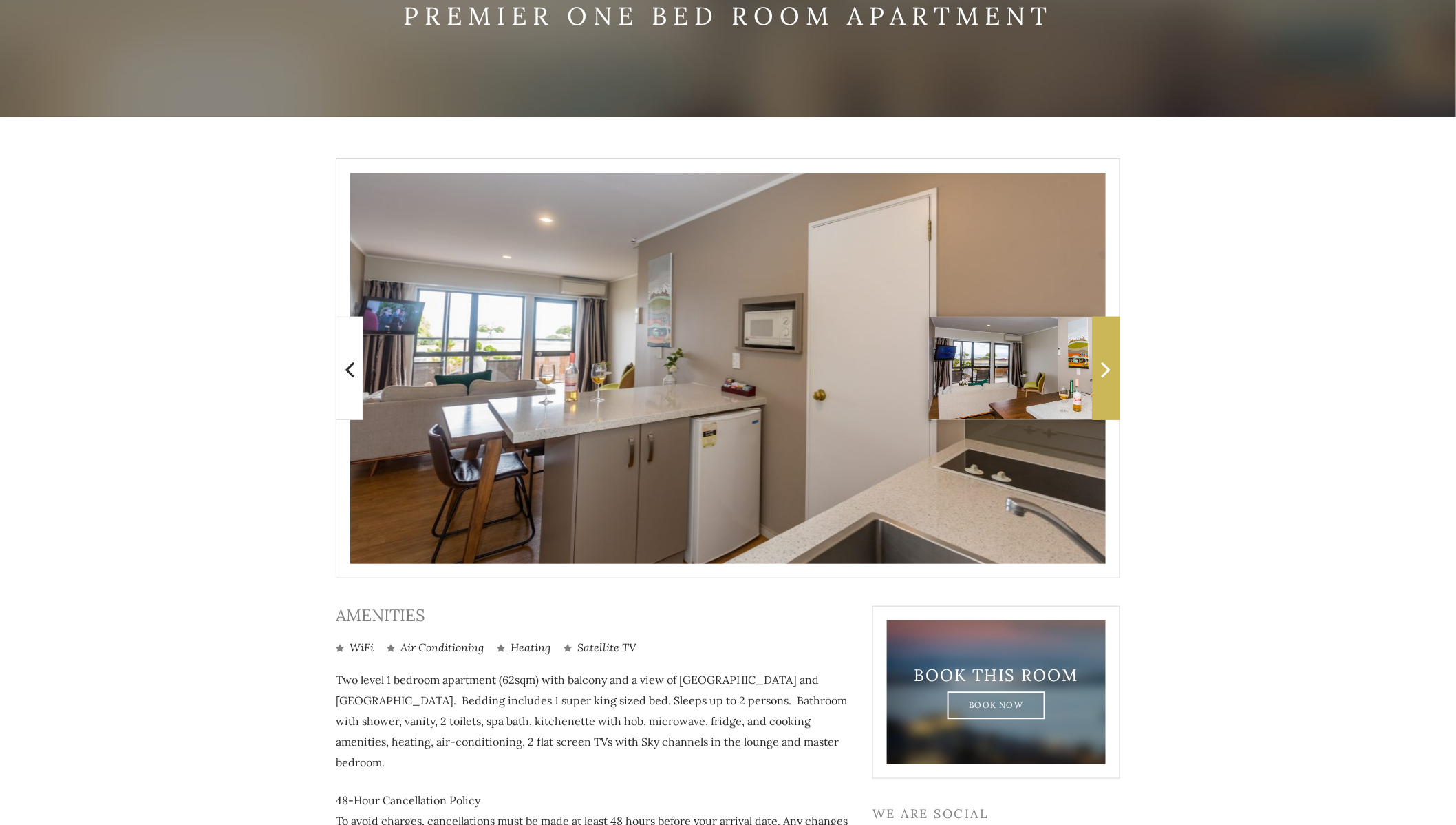
click at [1104, 382] on icon at bounding box center [1106, 369] width 10 height 28
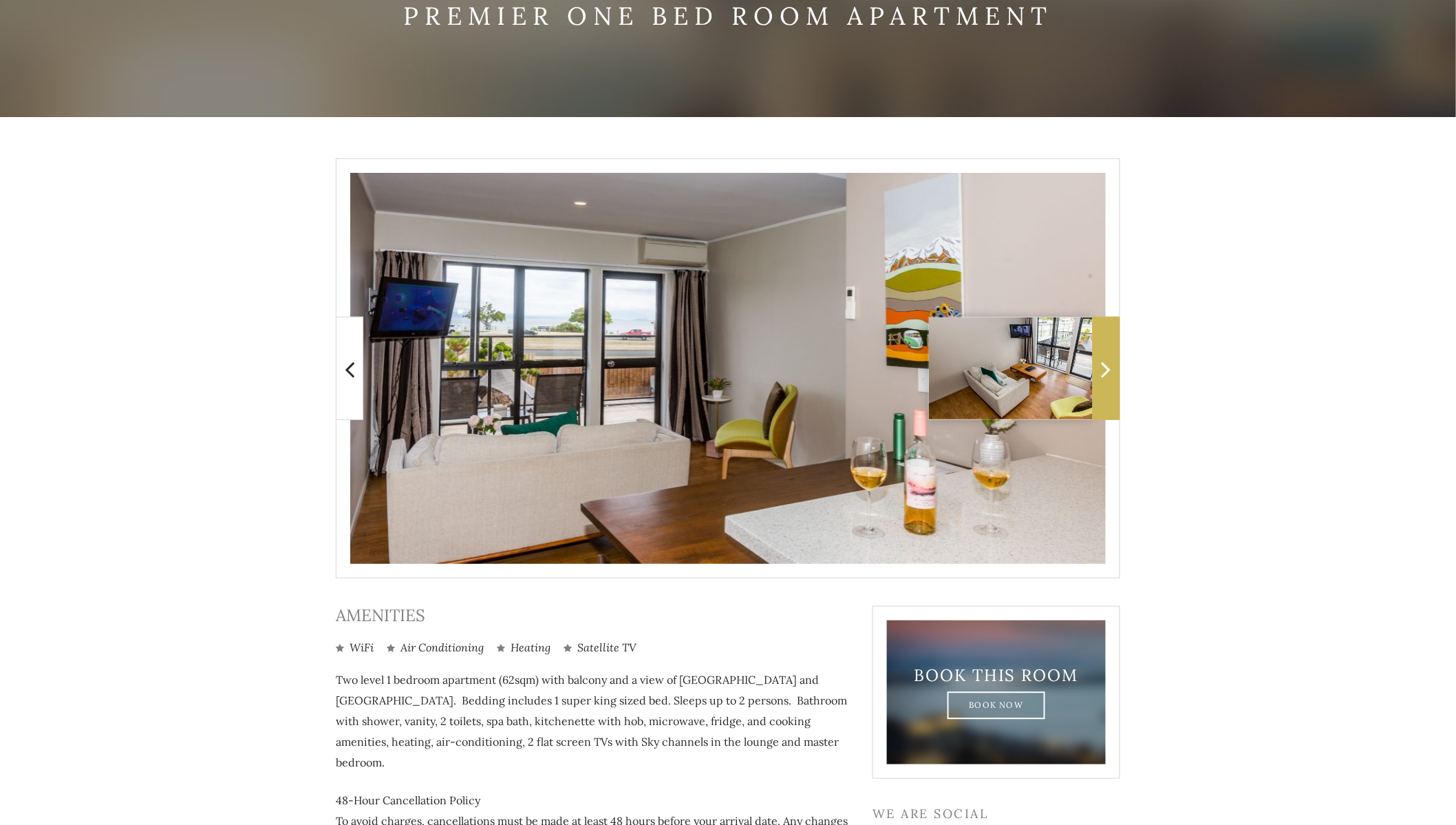
click at [1102, 381] on icon at bounding box center [1106, 369] width 10 height 28
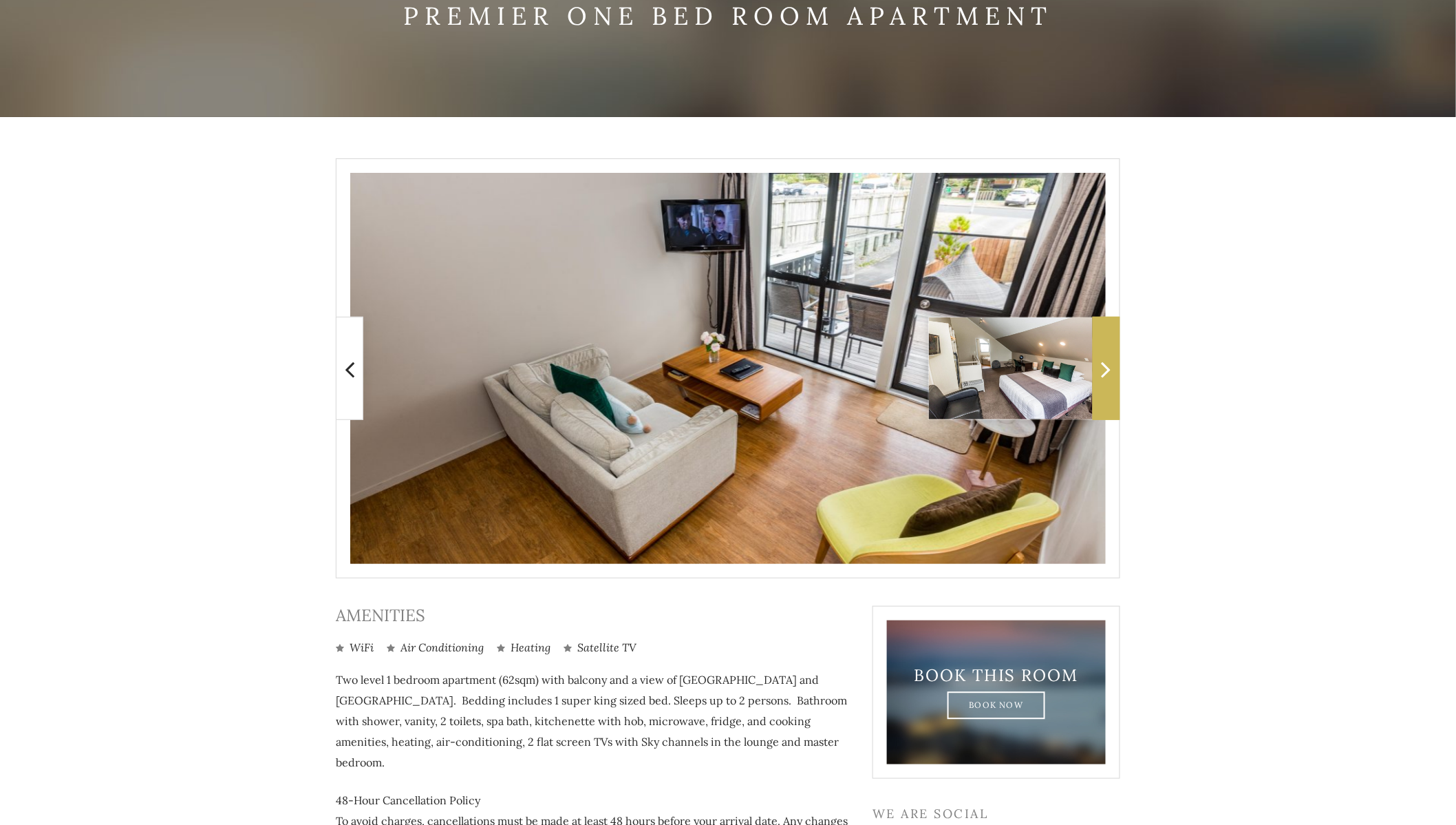
click at [1100, 380] on span at bounding box center [1106, 368] width 28 height 103
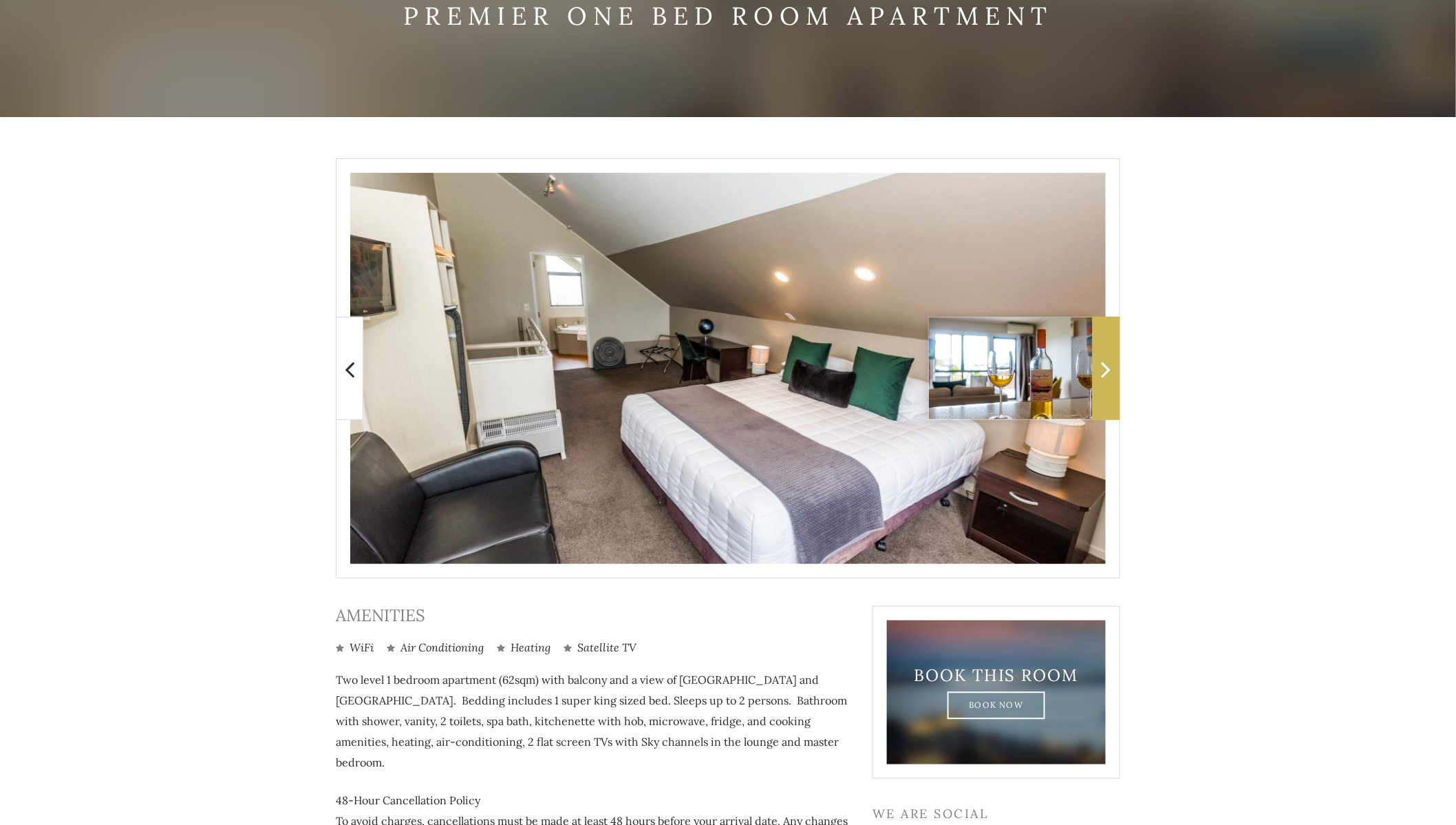
click at [1100, 380] on span at bounding box center [1106, 368] width 28 height 103
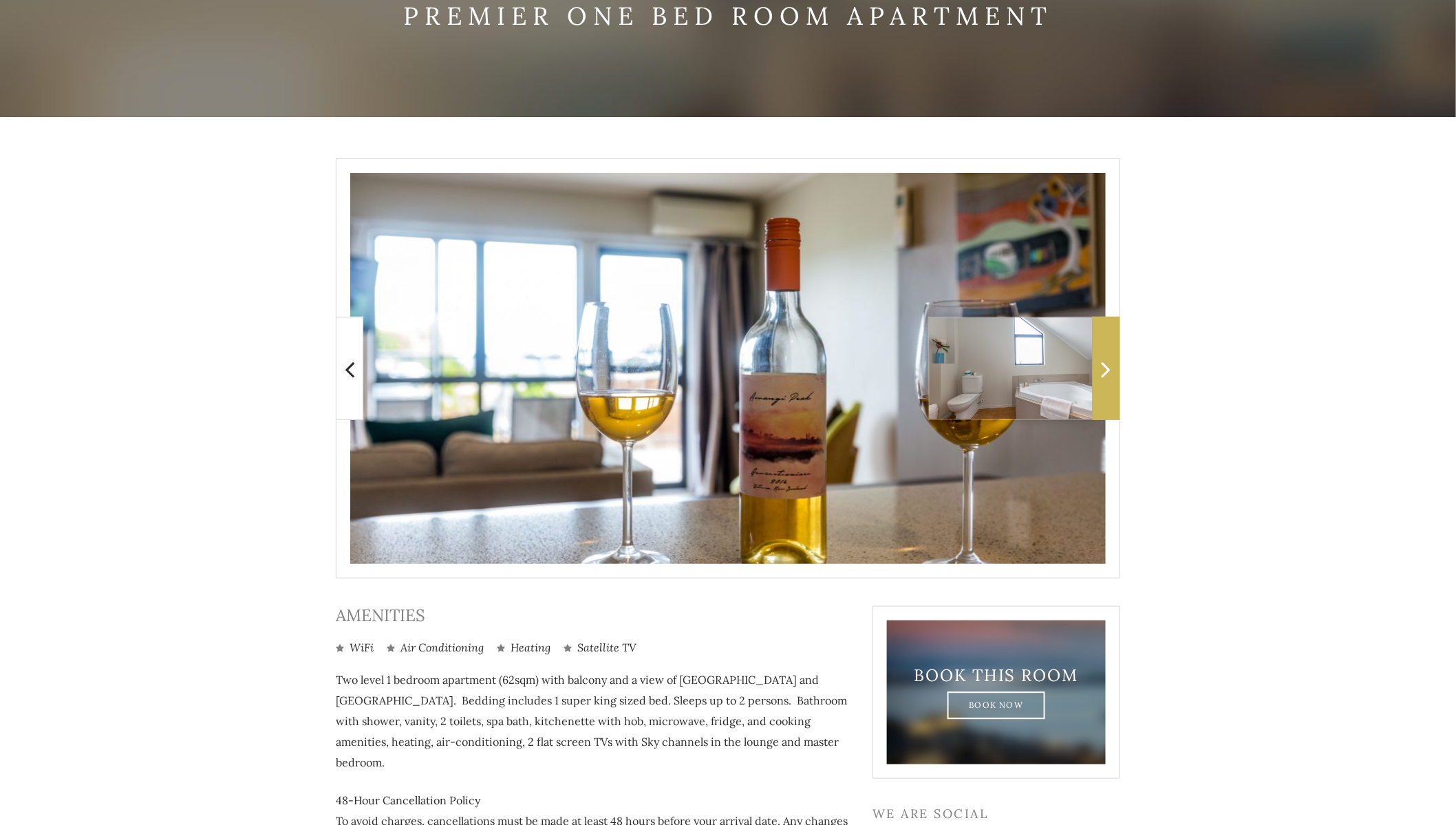
click at [1100, 380] on span at bounding box center [1106, 368] width 28 height 103
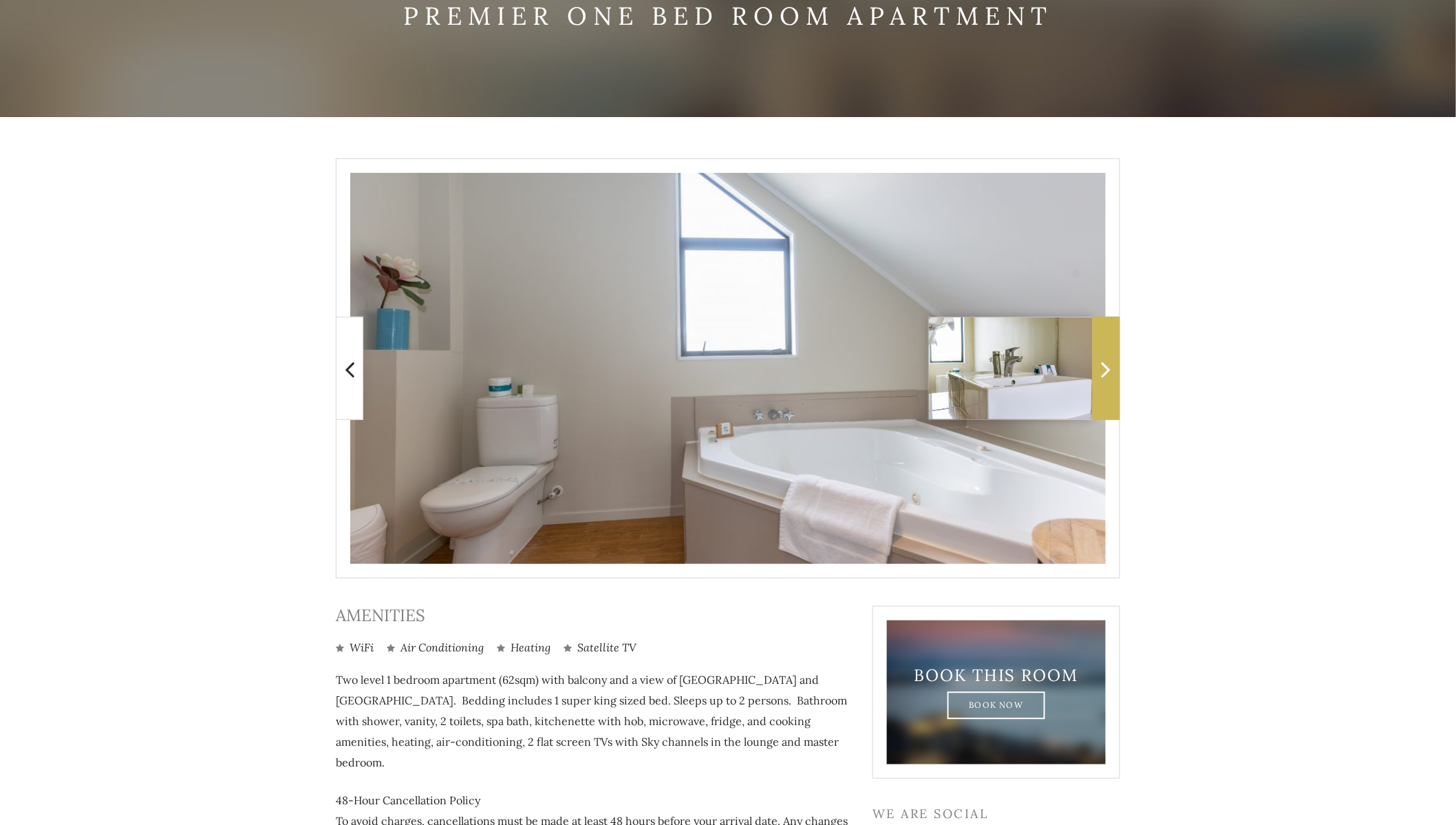
click at [1100, 380] on span at bounding box center [1106, 368] width 28 height 103
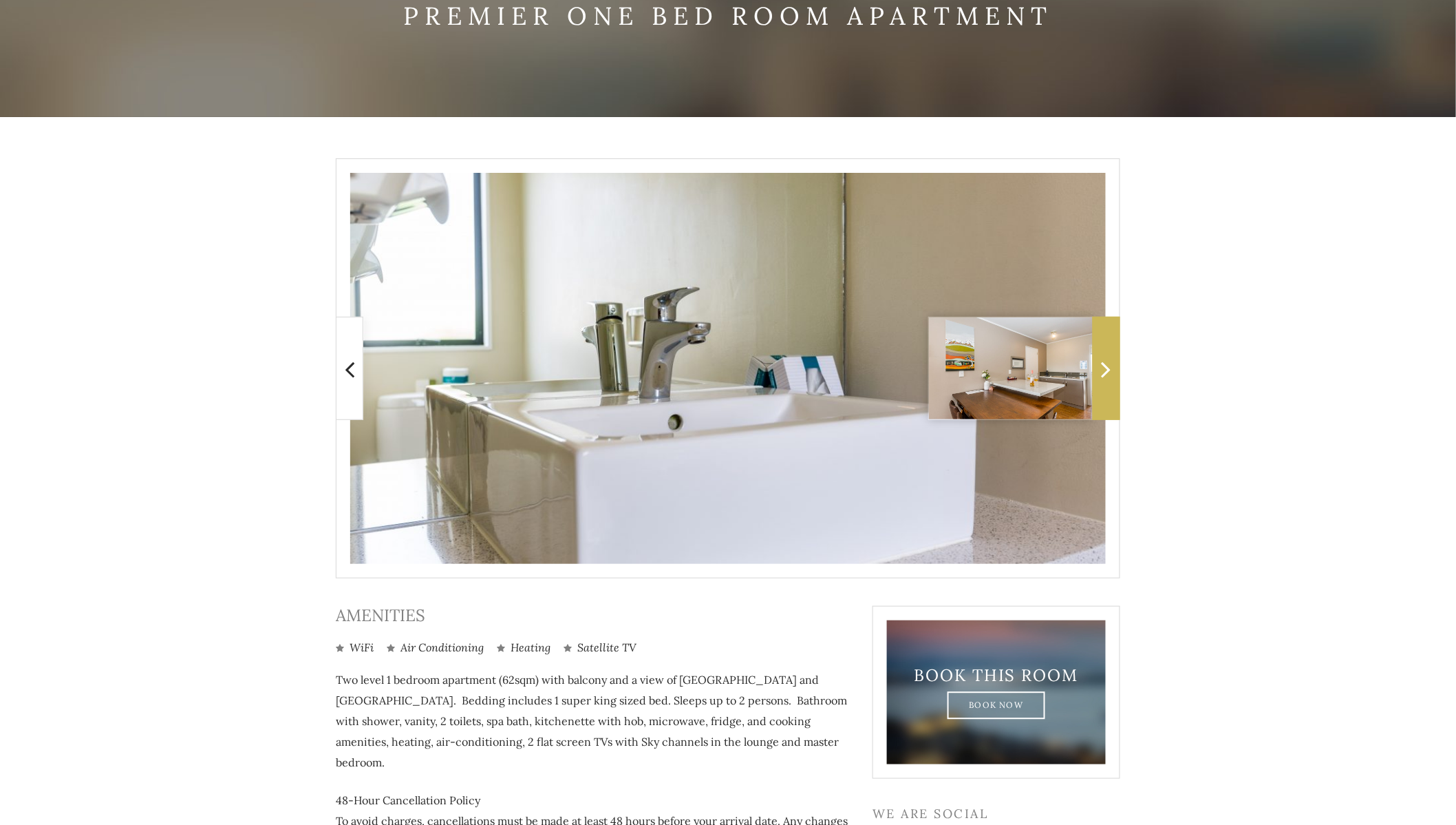
click at [1100, 380] on span at bounding box center [1106, 368] width 28 height 103
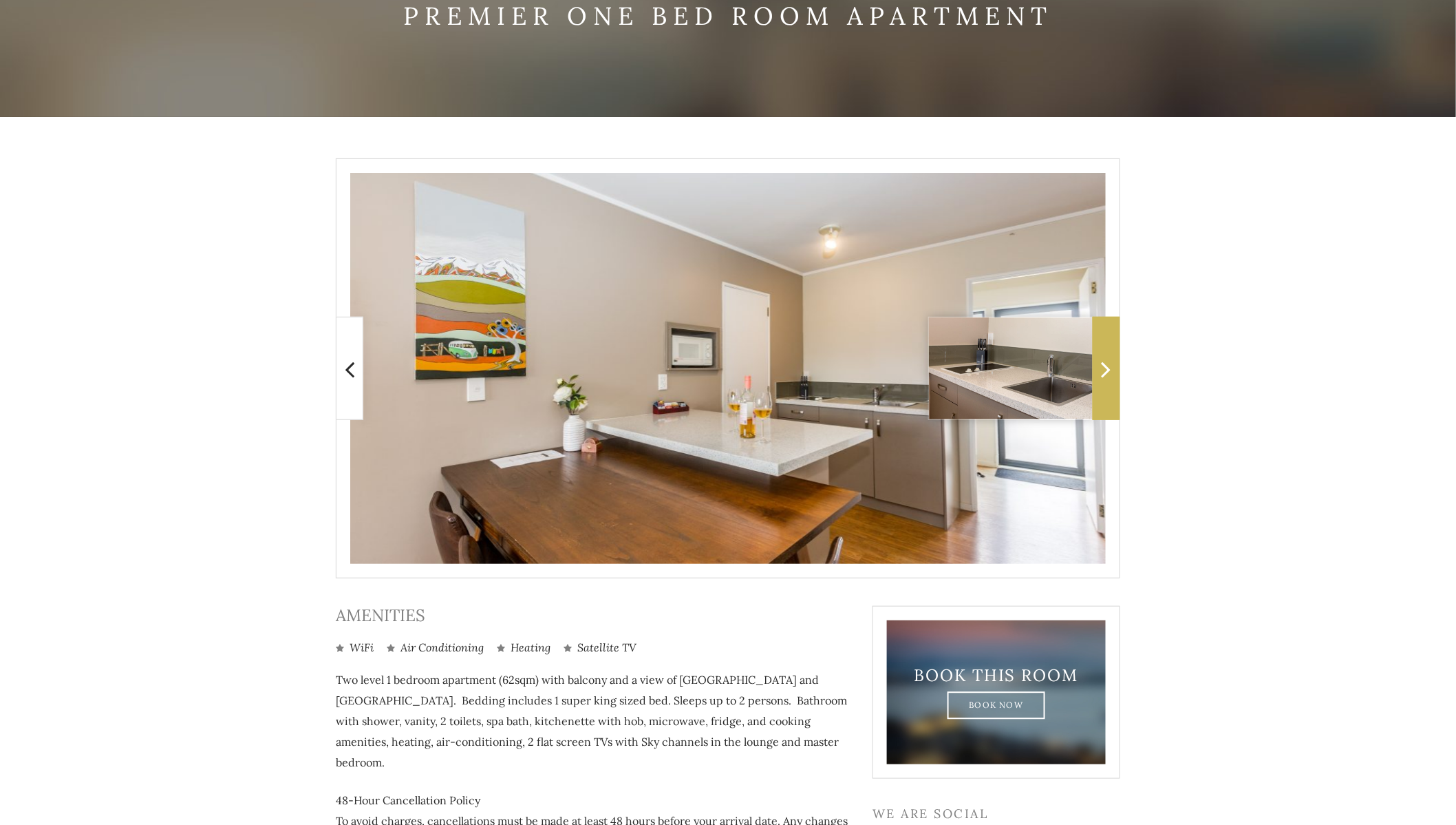
click at [1100, 380] on span at bounding box center [1106, 368] width 28 height 103
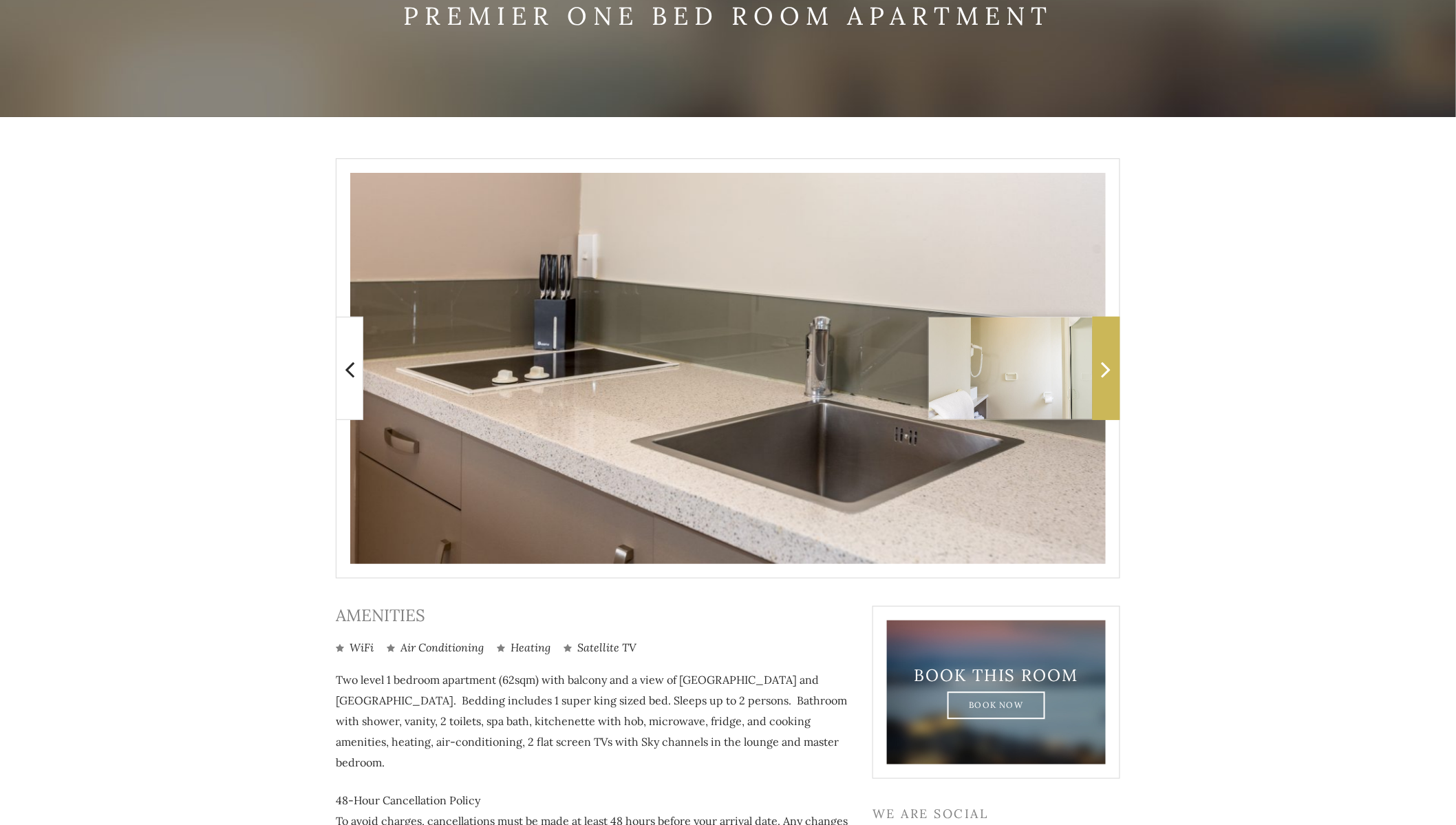
click at [1100, 381] on span at bounding box center [1106, 368] width 28 height 103
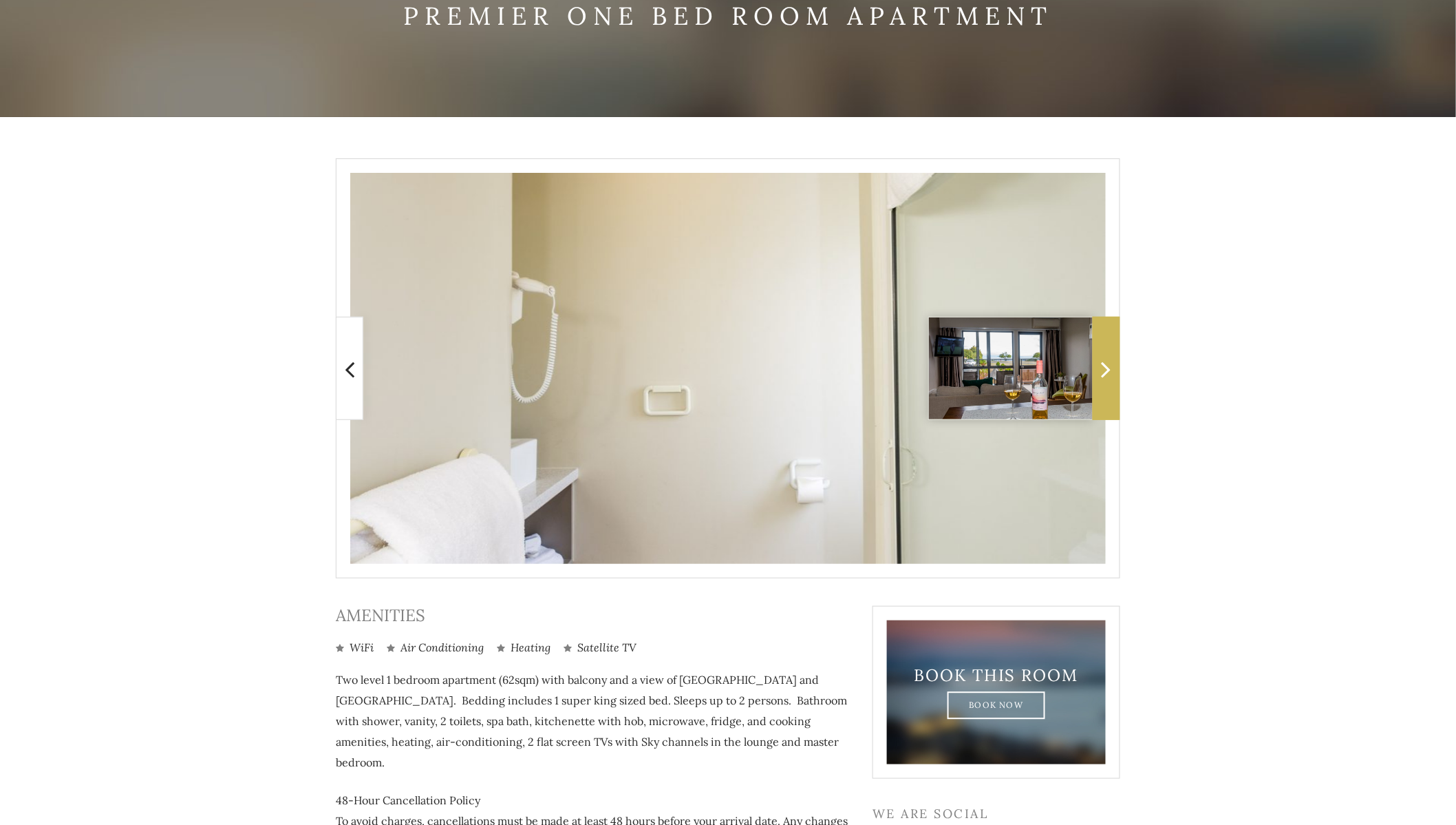
click at [1100, 381] on span at bounding box center [1106, 368] width 28 height 103
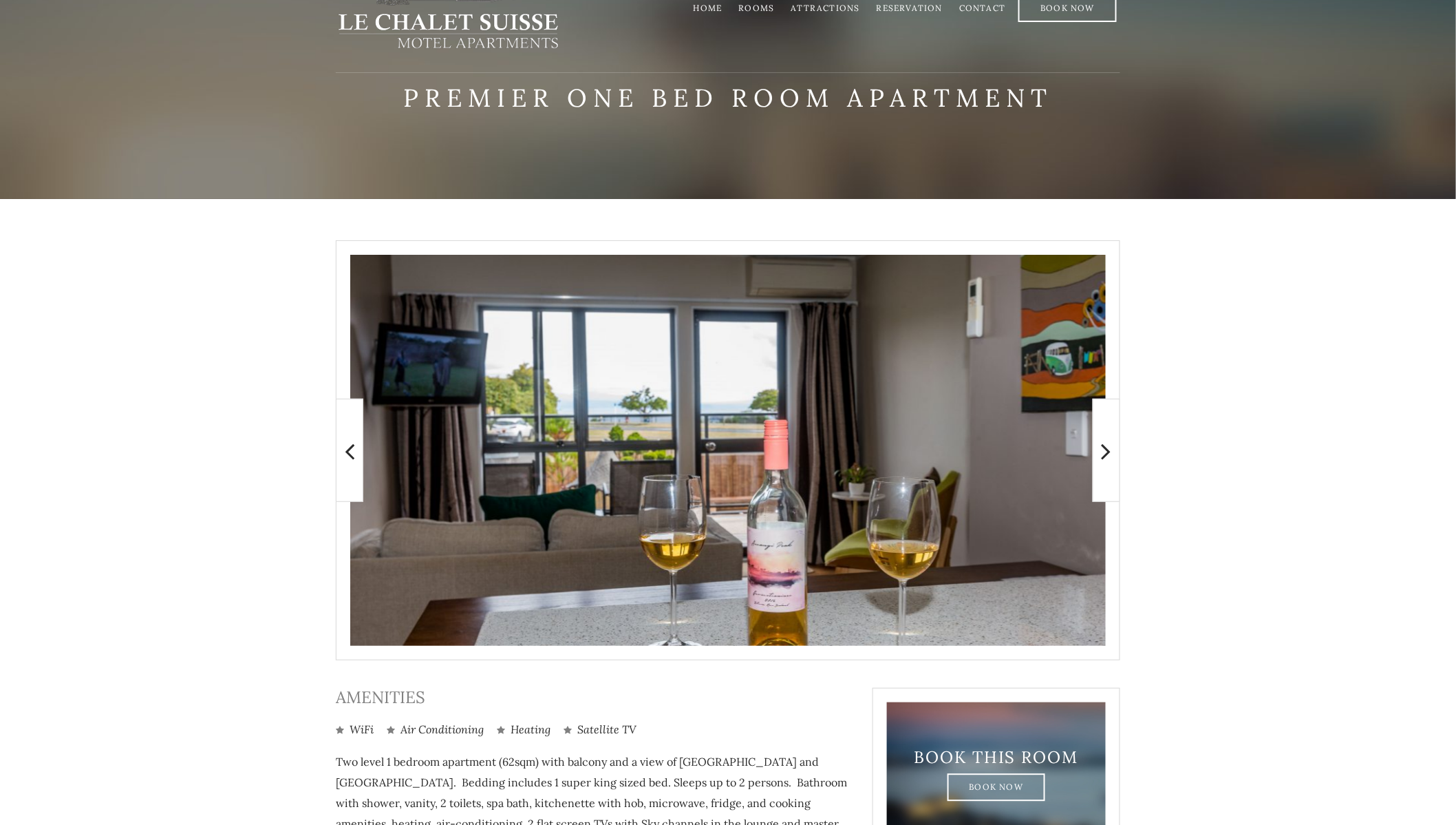
scroll to position [0, 0]
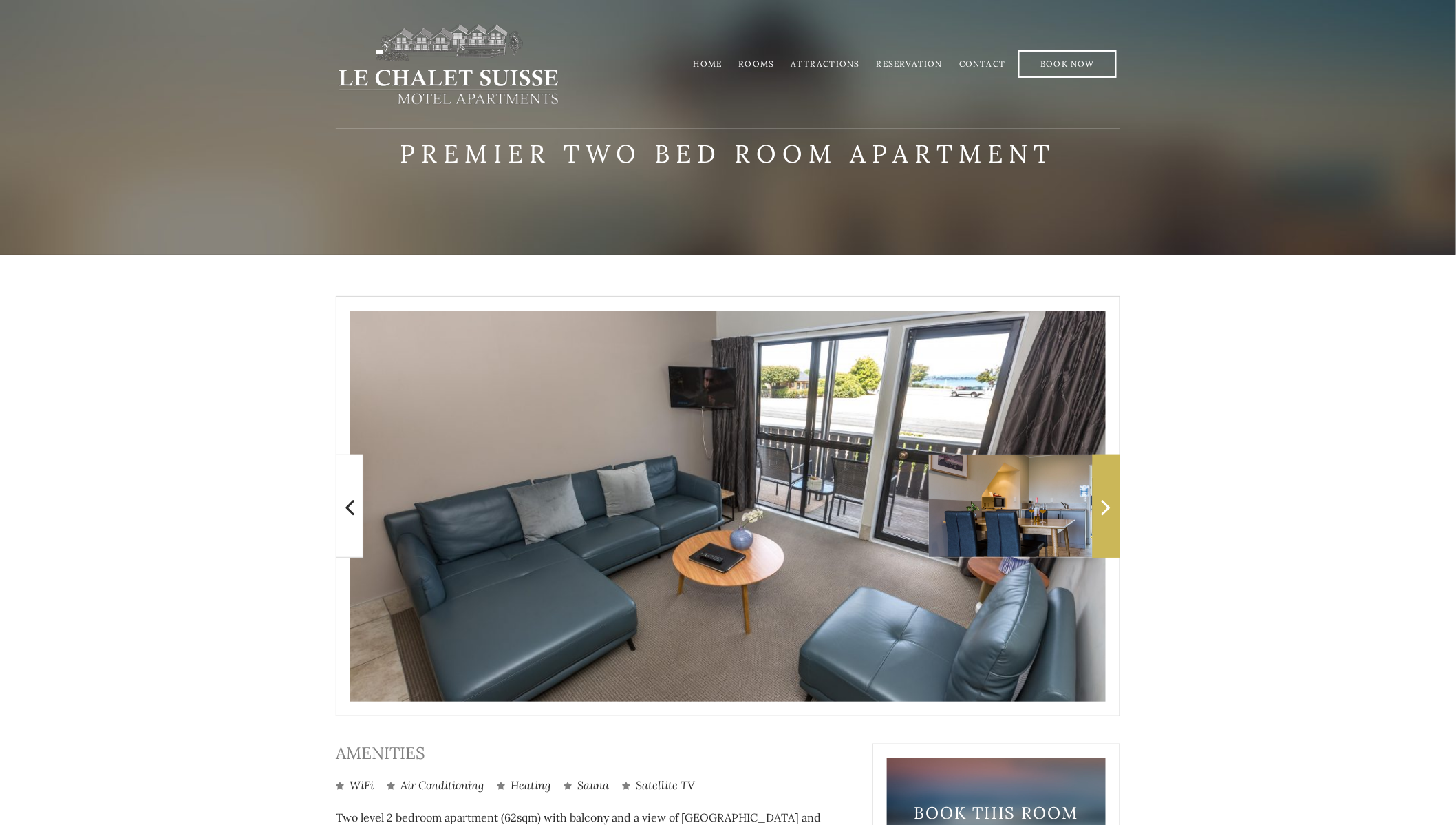
click at [1113, 518] on span at bounding box center [1106, 506] width 28 height 103
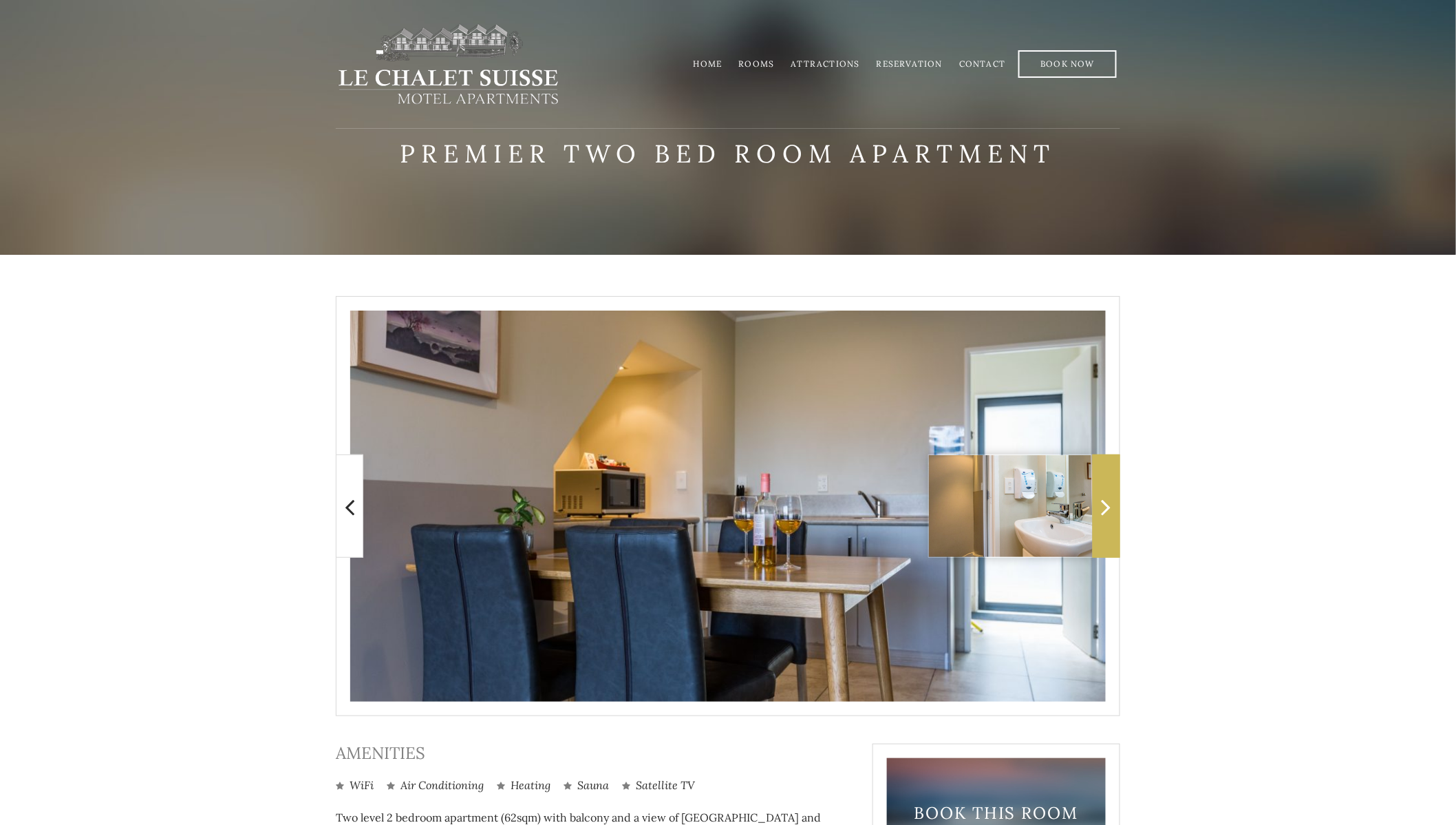
click at [1104, 515] on icon at bounding box center [1106, 507] width 10 height 28
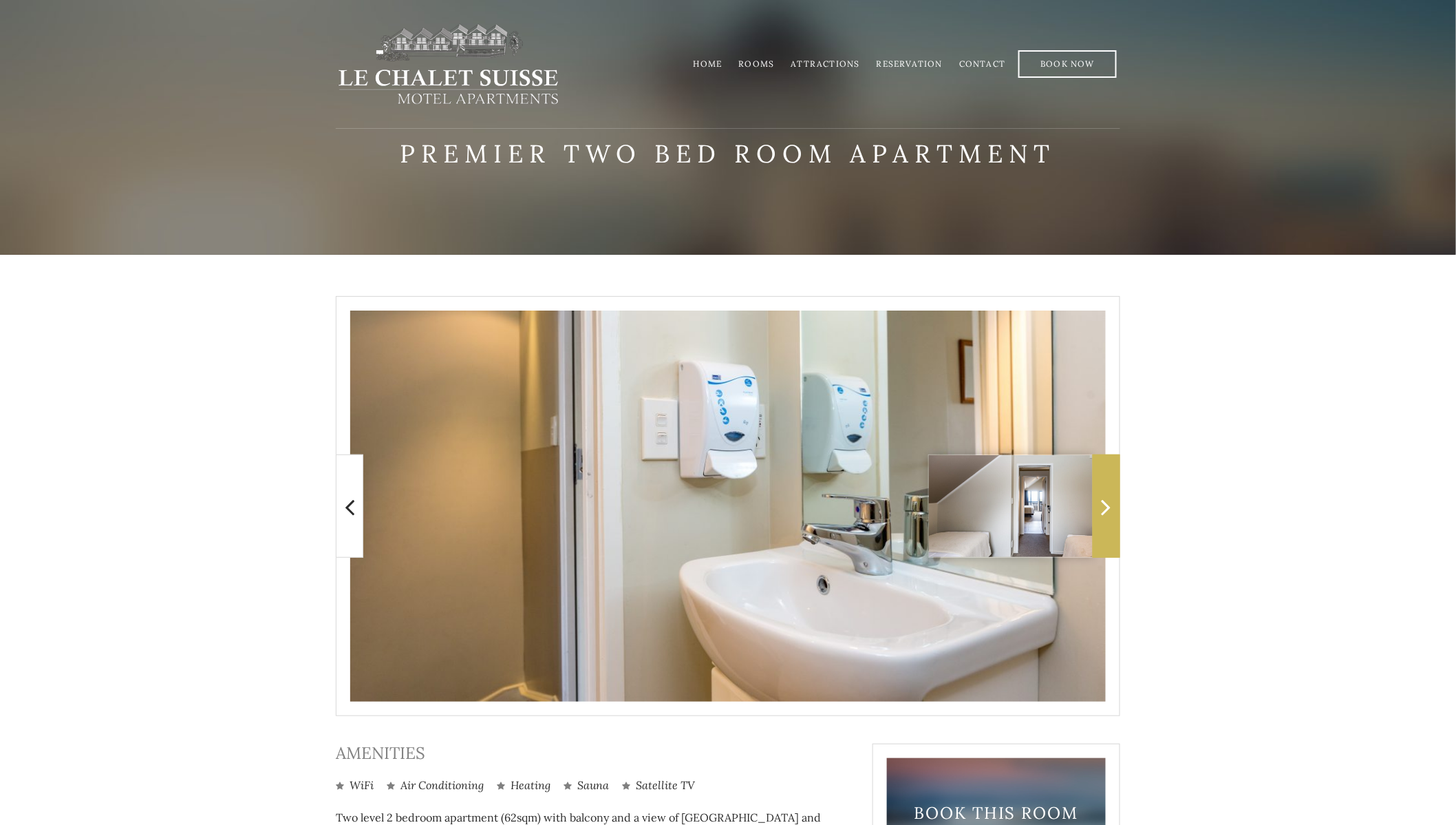
click at [1113, 510] on span at bounding box center [1106, 506] width 28 height 103
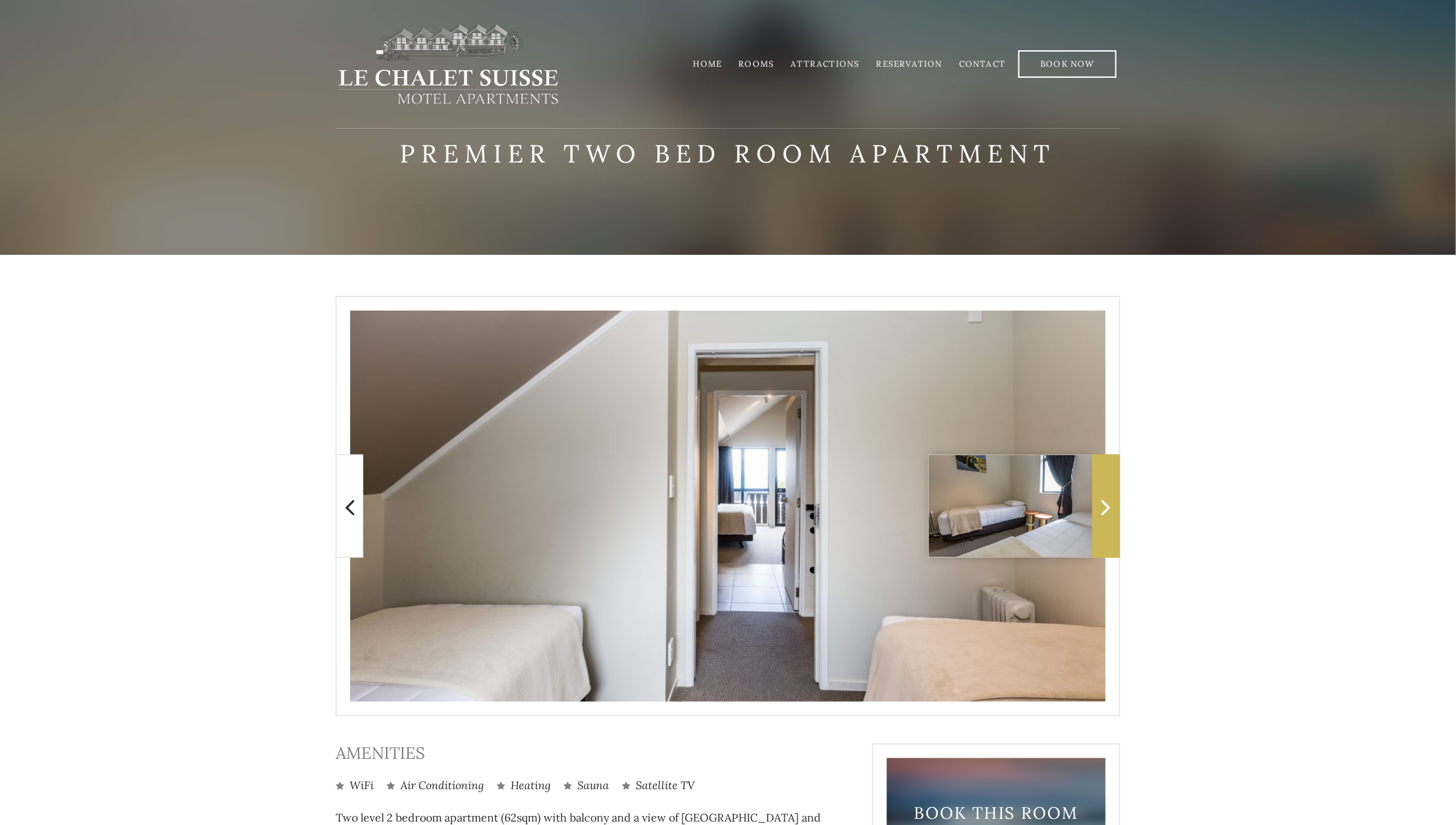
click at [1106, 500] on icon at bounding box center [1106, 507] width 10 height 28
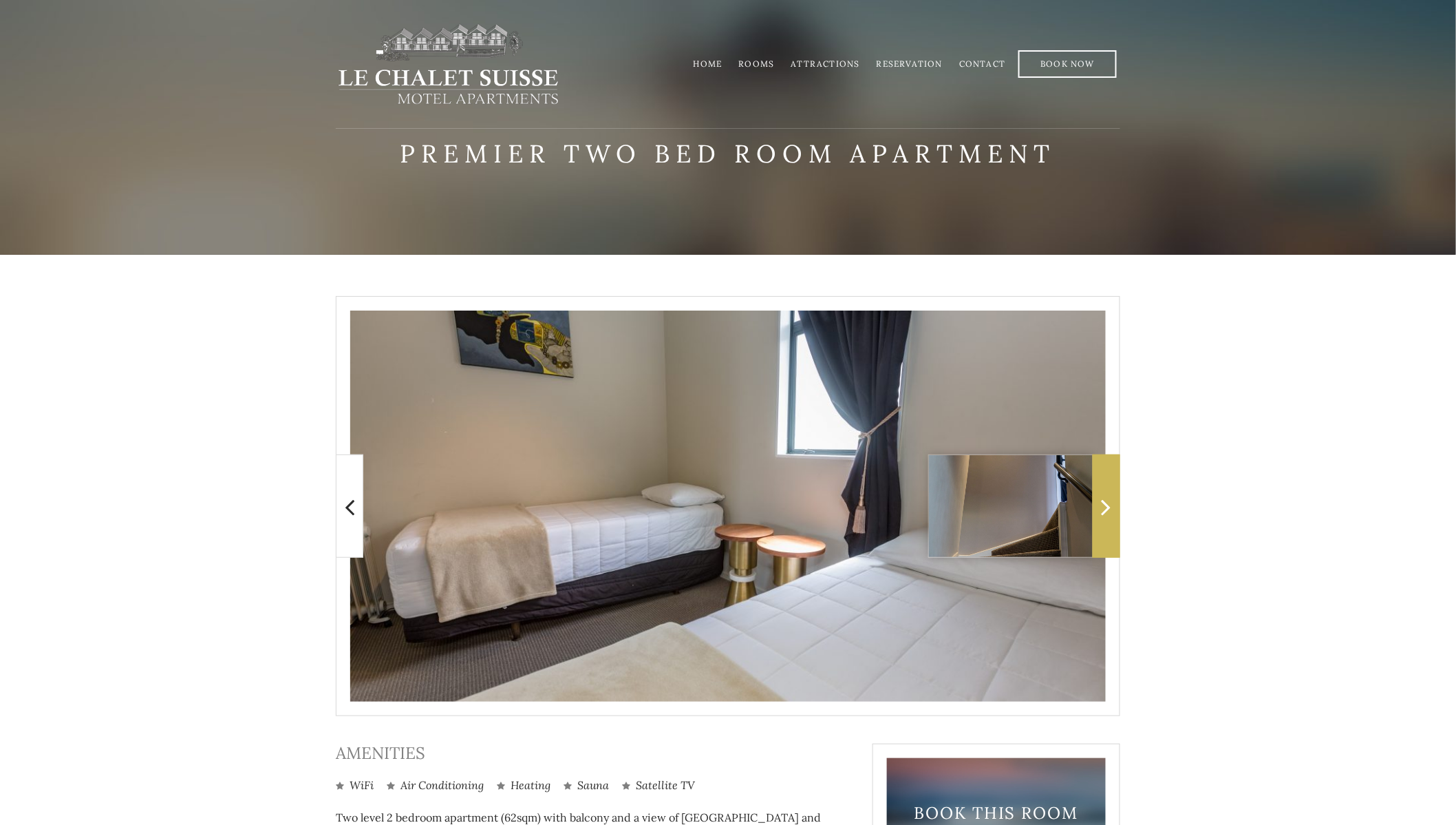
click at [1106, 500] on icon at bounding box center [1106, 507] width 10 height 28
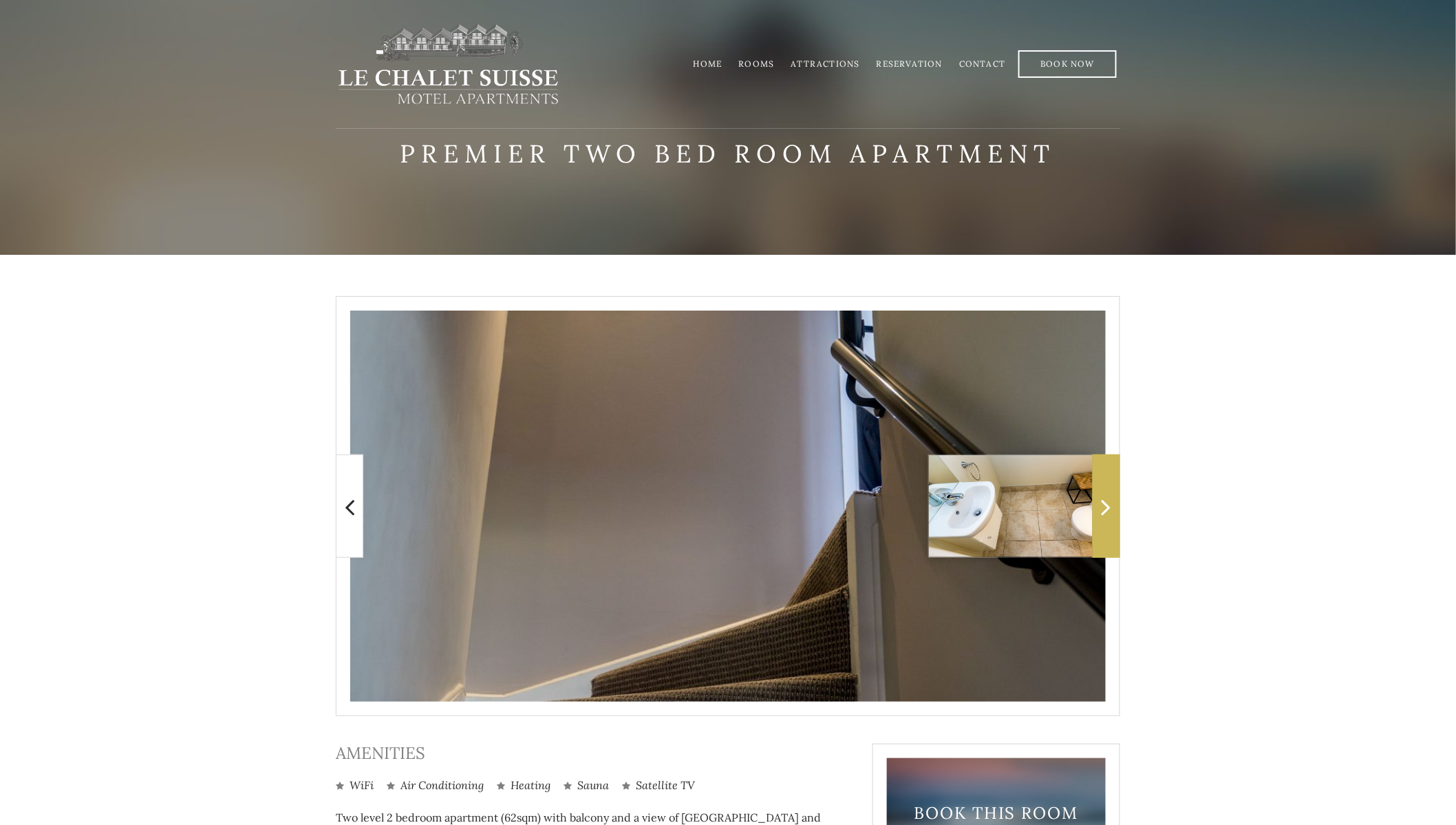
click at [1106, 500] on icon at bounding box center [1106, 507] width 10 height 28
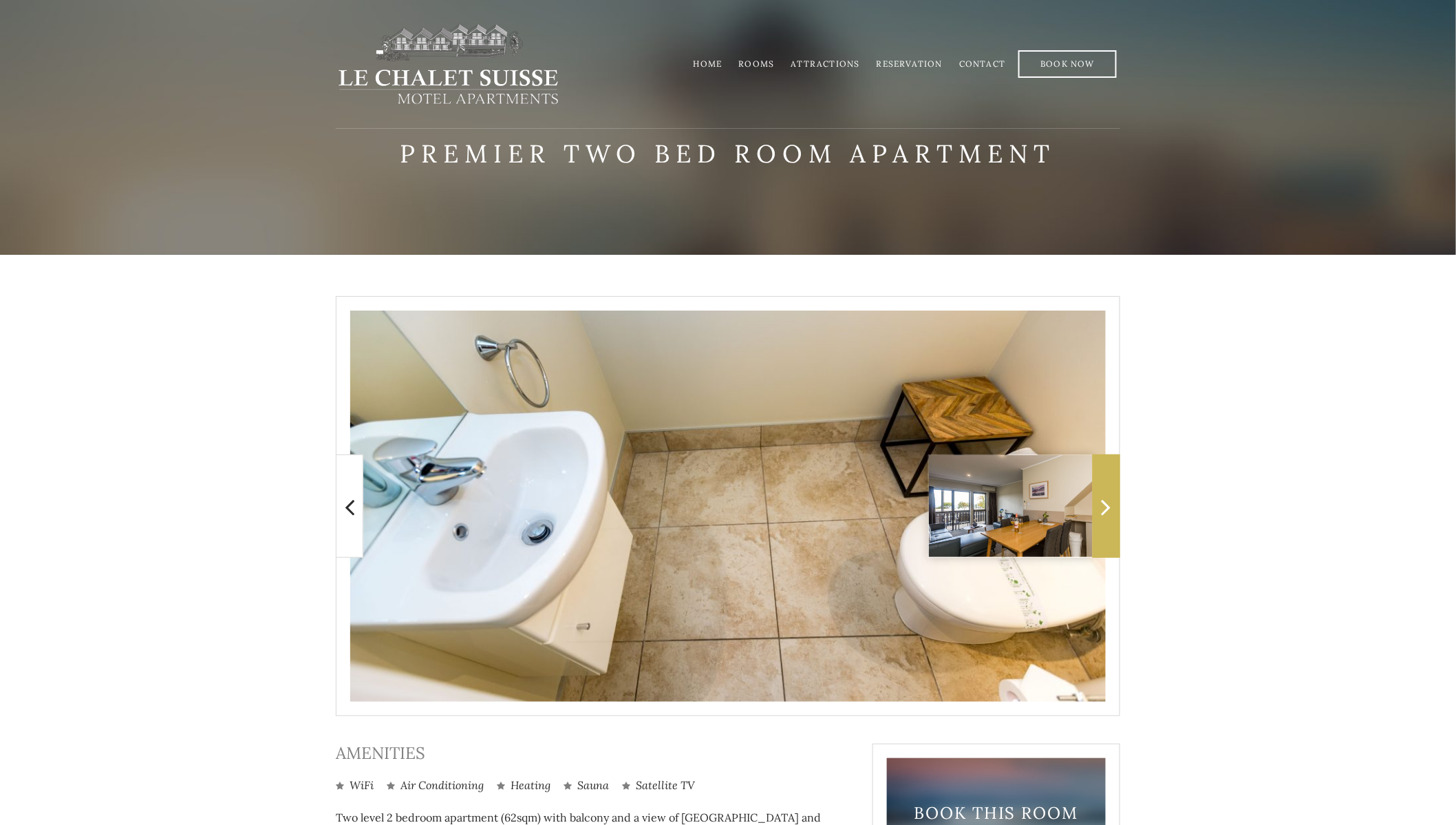
click at [1106, 500] on icon at bounding box center [1106, 507] width 10 height 28
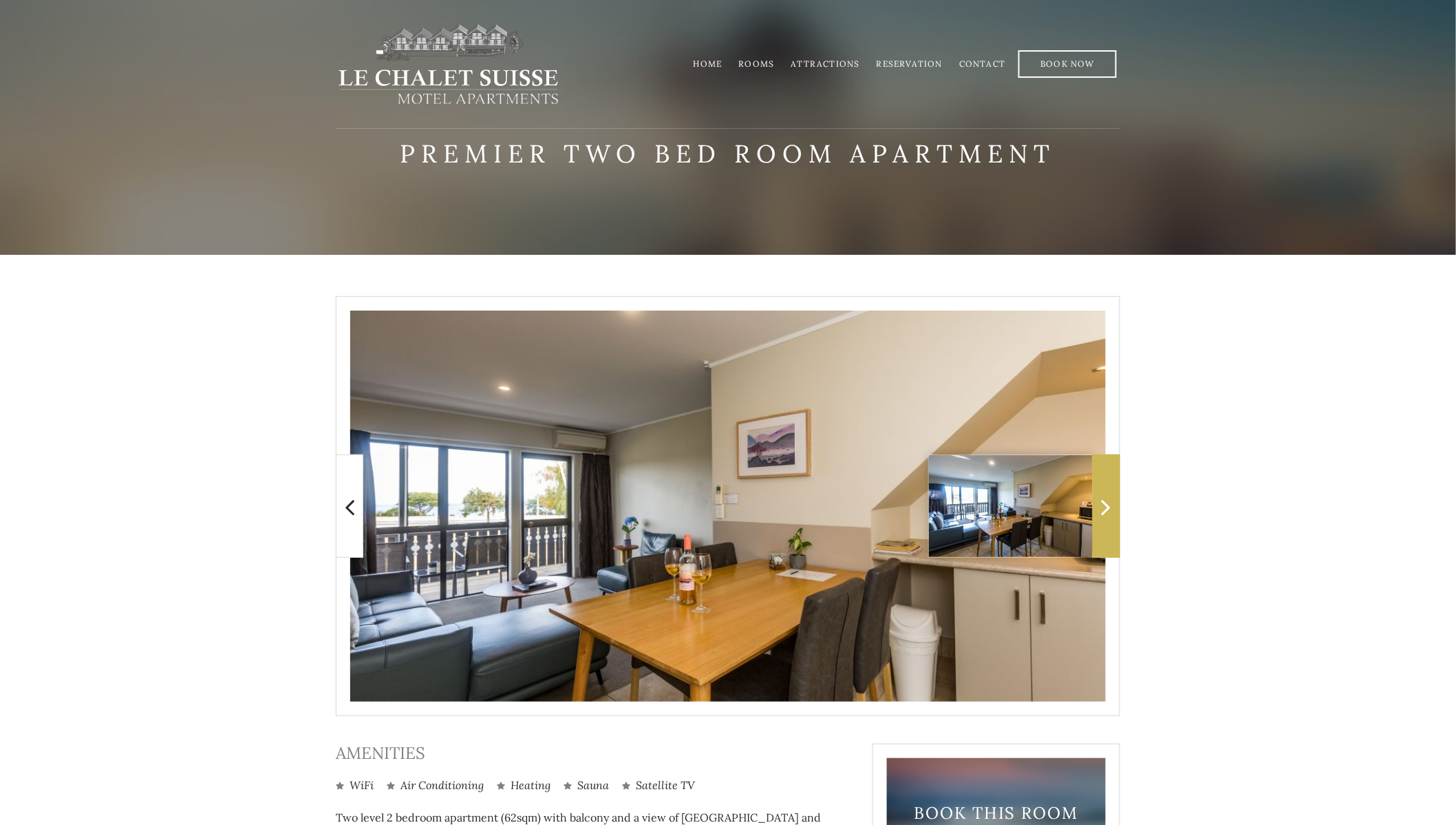
click at [1106, 500] on icon at bounding box center [1106, 507] width 10 height 28
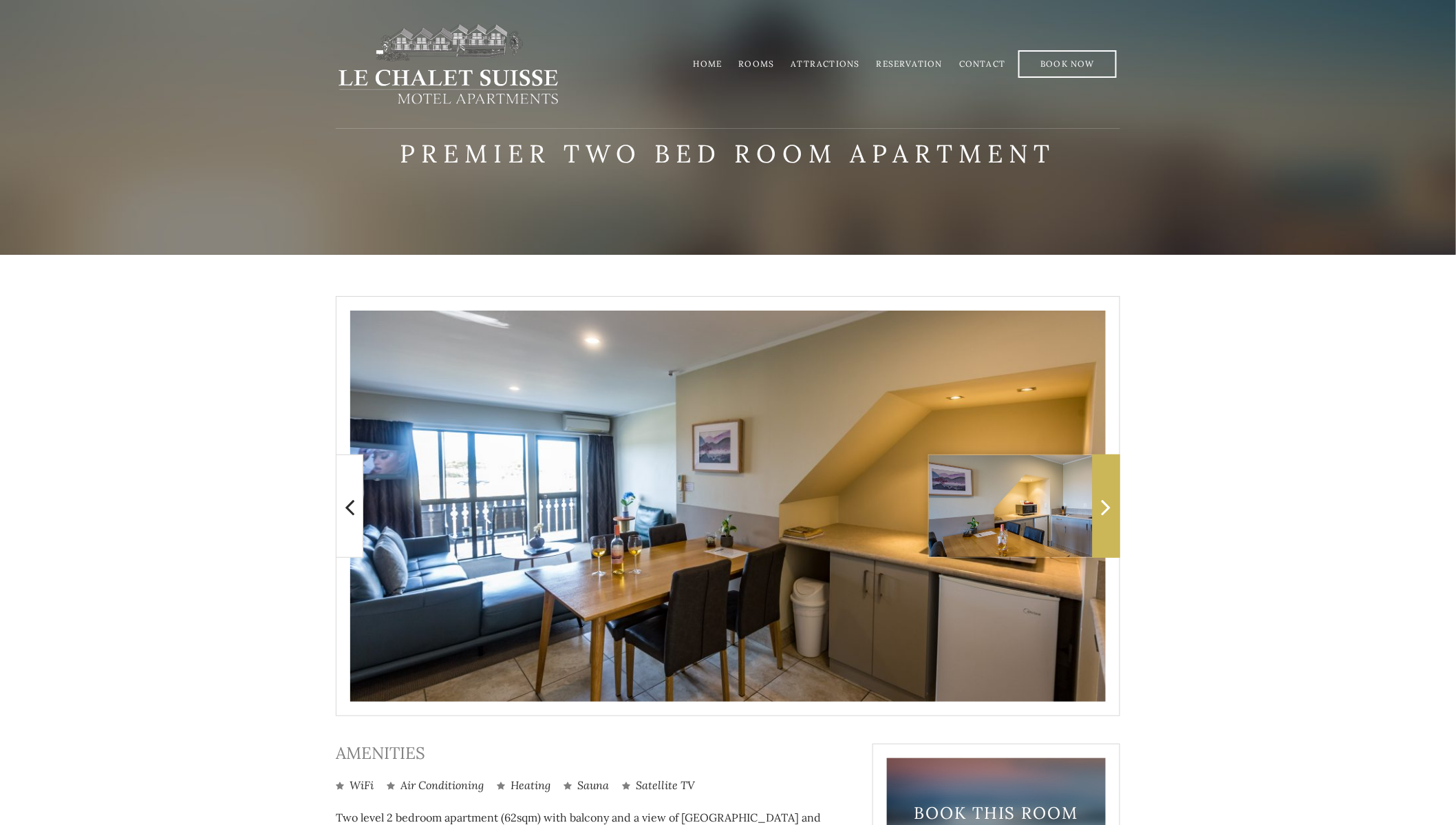
click at [1106, 500] on icon at bounding box center [1106, 507] width 10 height 28
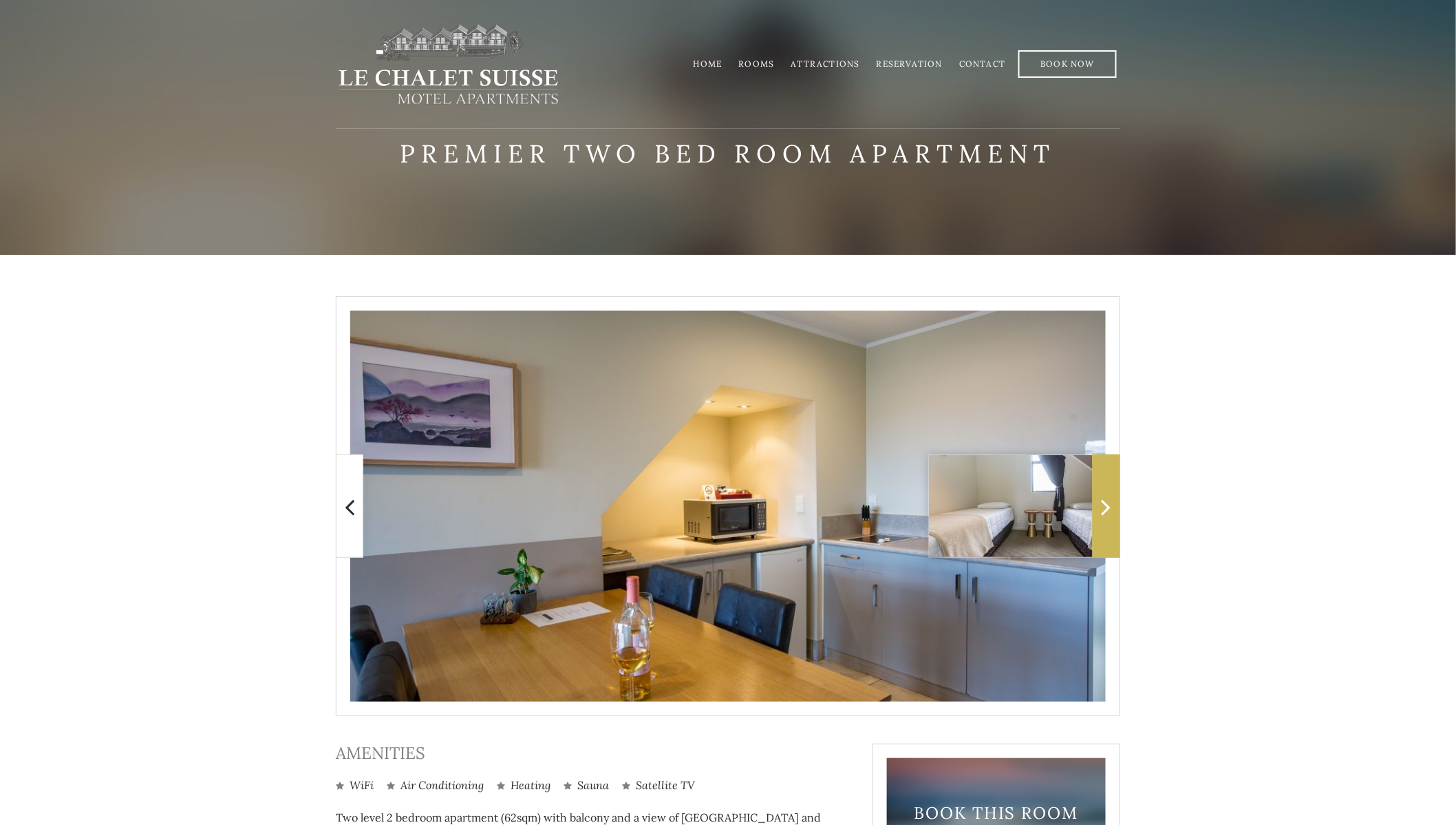
click at [1106, 500] on icon at bounding box center [1106, 507] width 10 height 28
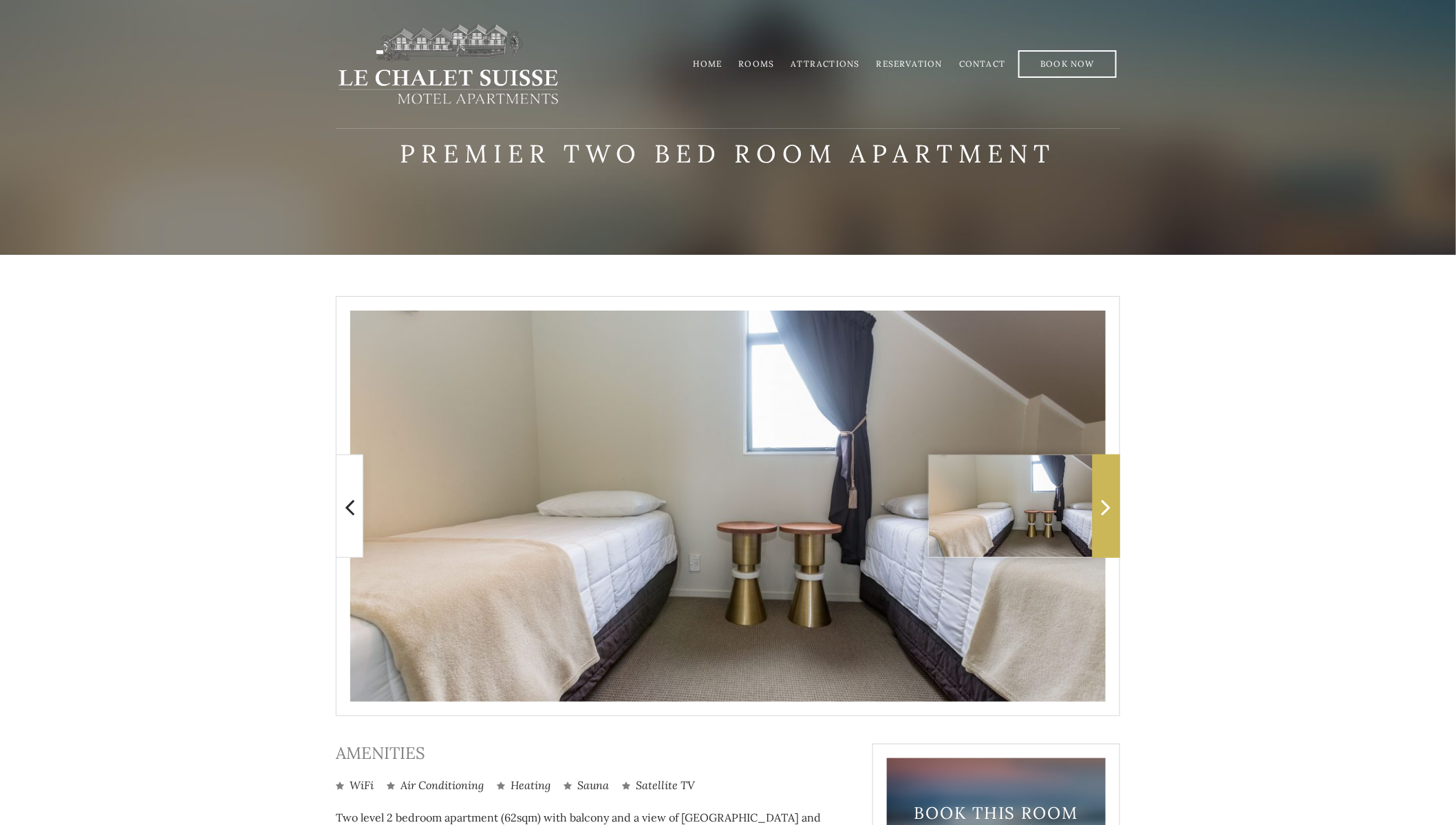
click at [1106, 500] on icon at bounding box center [1106, 507] width 10 height 28
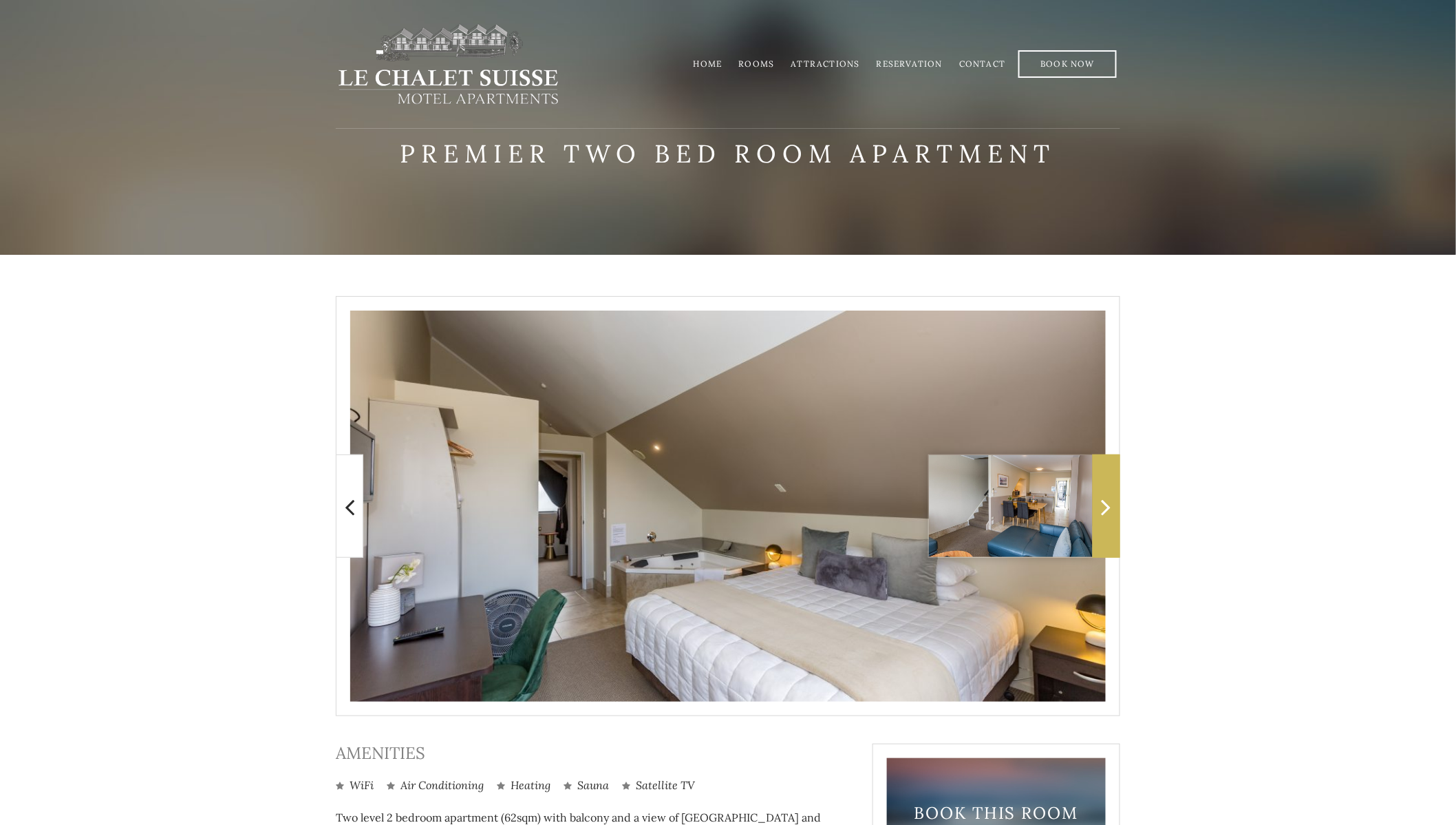
click at [1106, 500] on icon at bounding box center [1106, 507] width 10 height 28
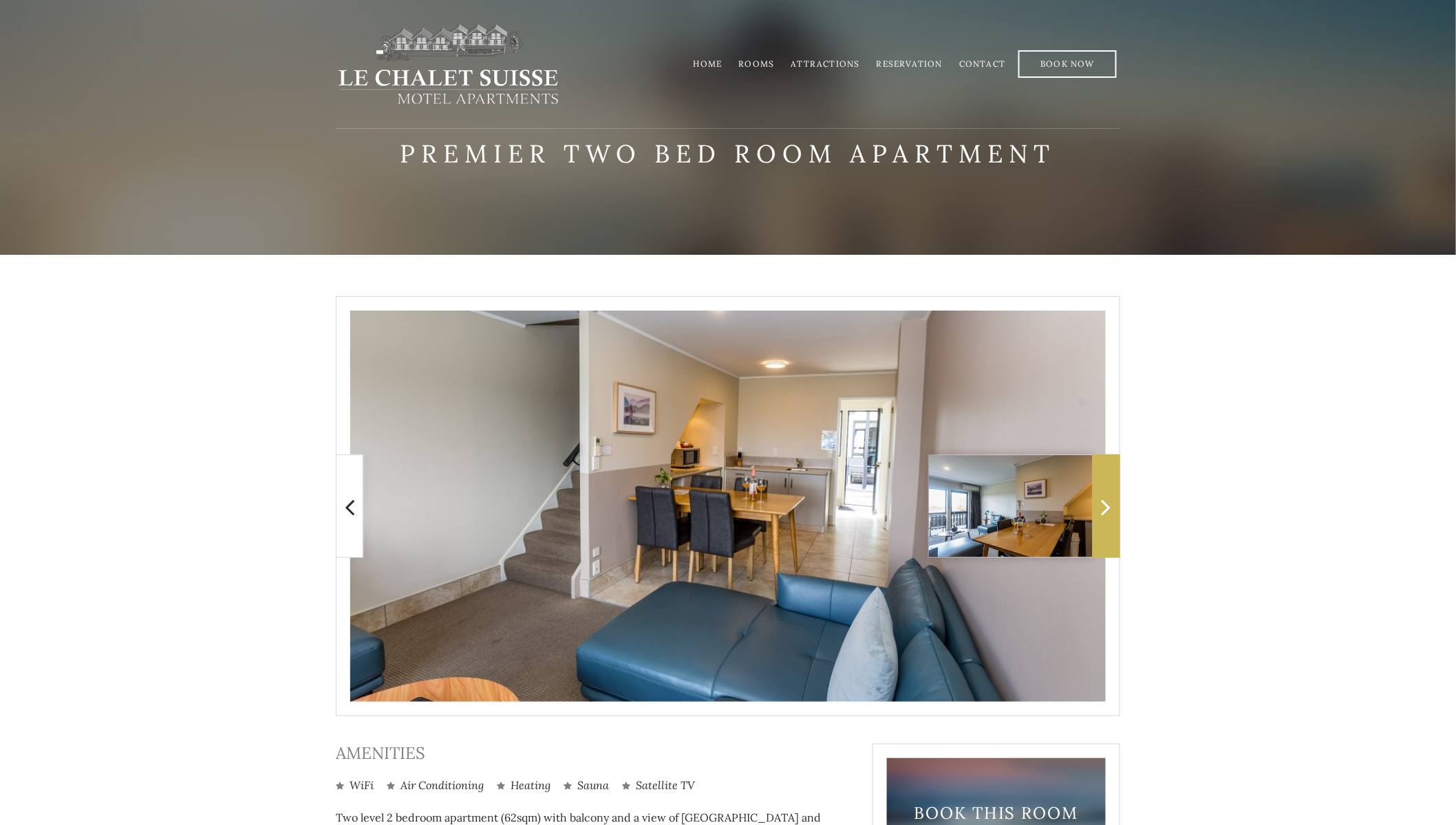
click at [1106, 500] on icon at bounding box center [1106, 507] width 10 height 28
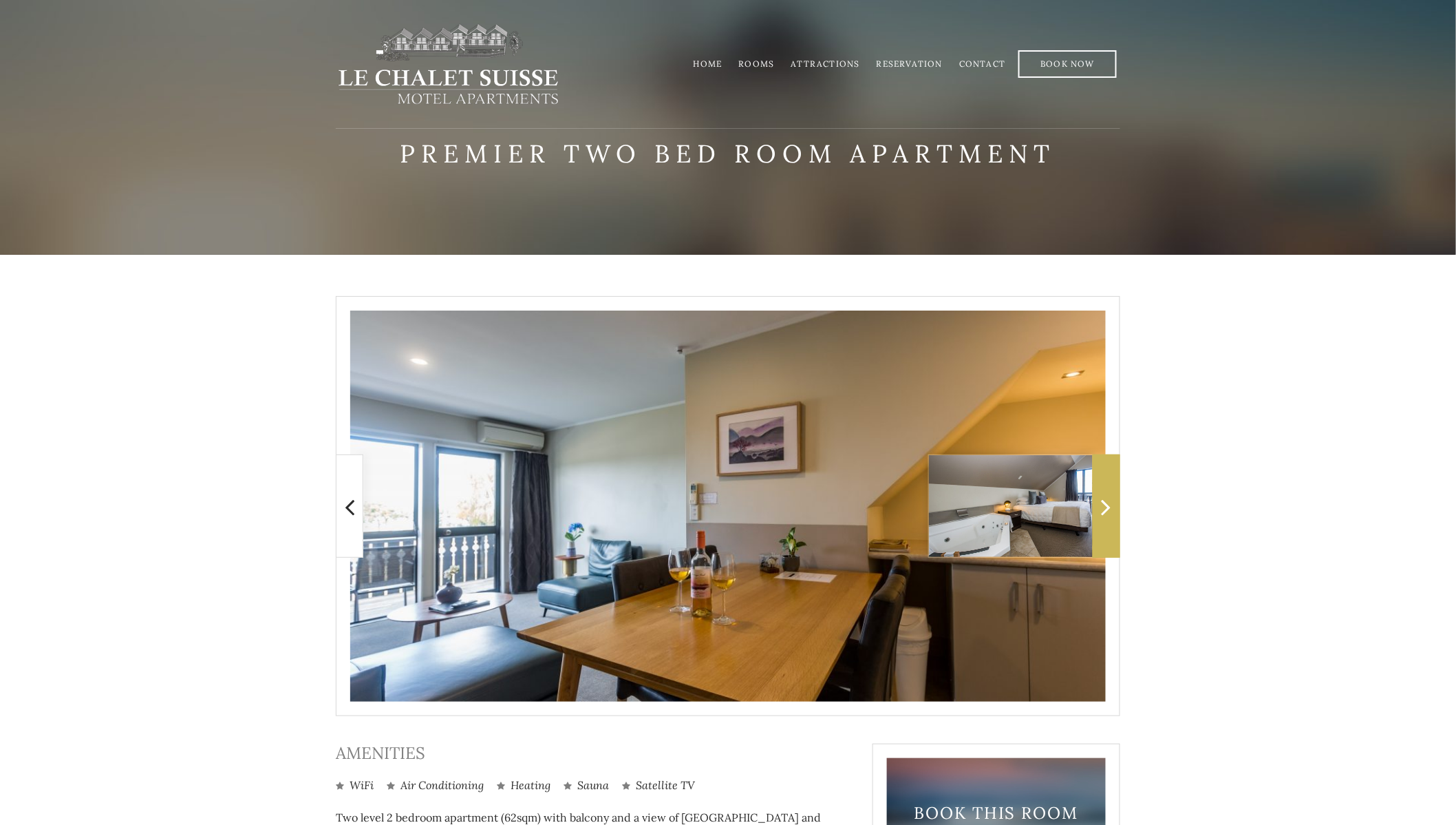
click at [1106, 500] on icon at bounding box center [1106, 507] width 10 height 28
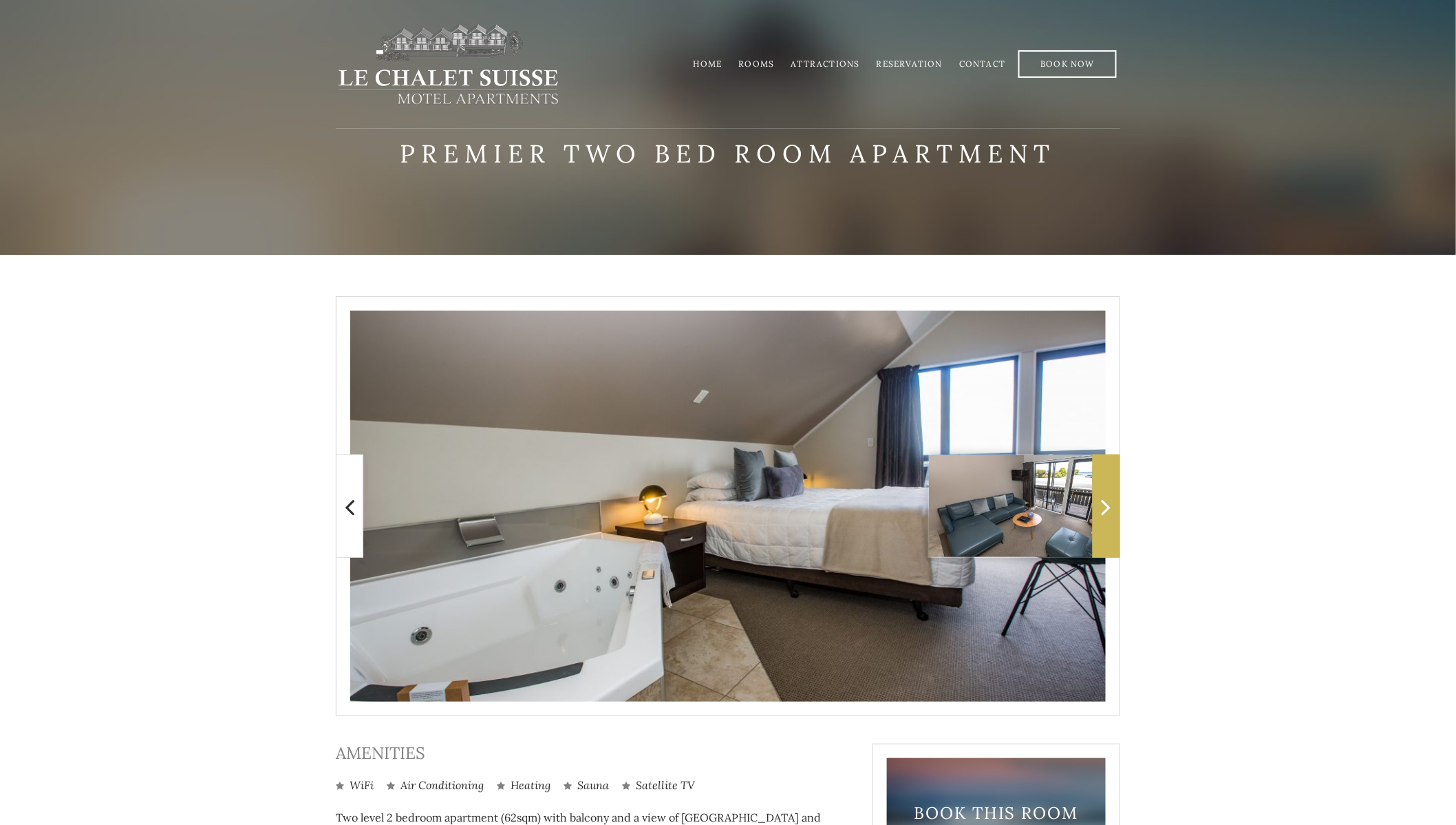
click at [1106, 500] on icon at bounding box center [1106, 507] width 10 height 28
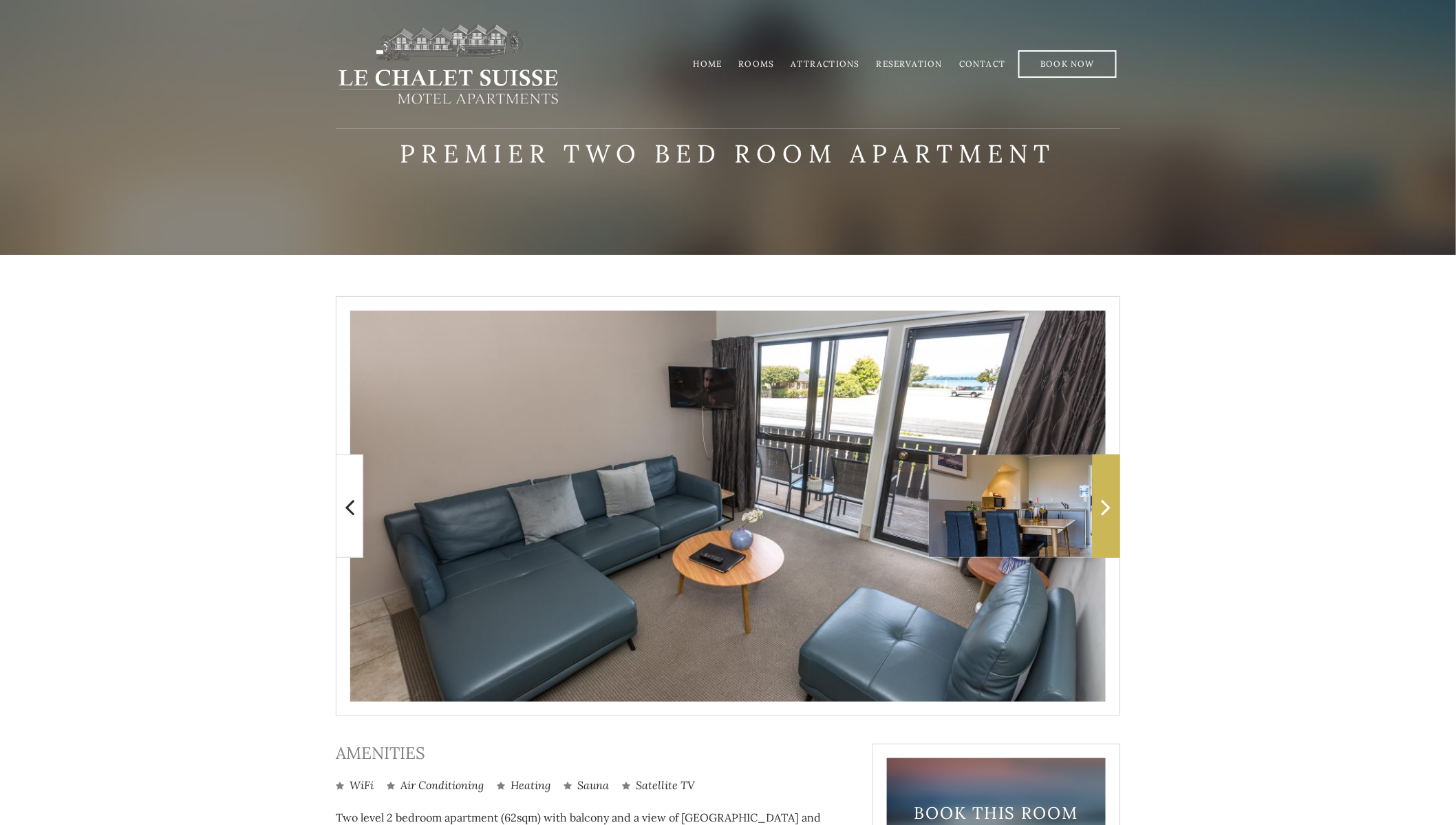
click at [1106, 500] on icon at bounding box center [1106, 507] width 10 height 28
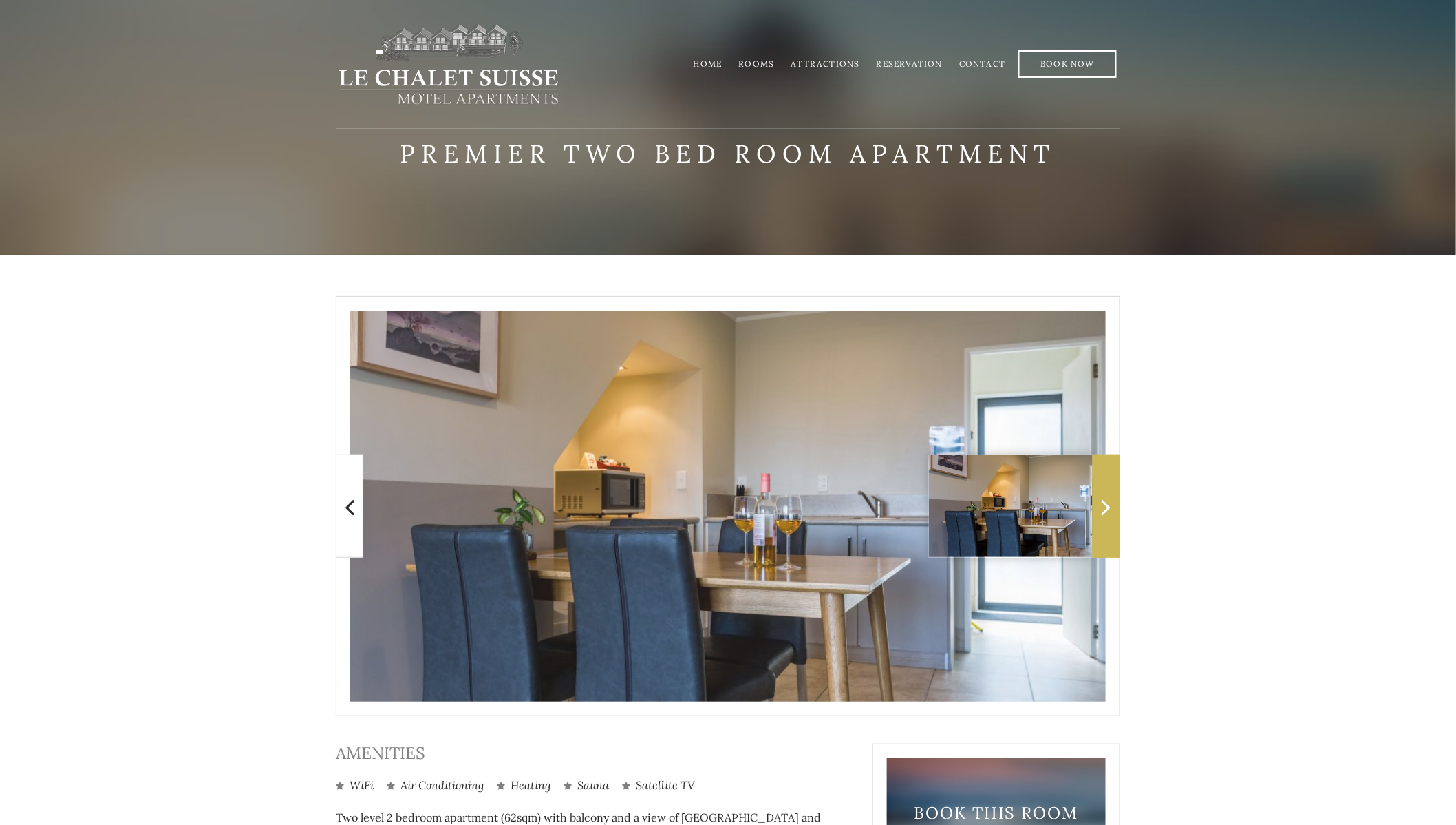
click at [1106, 500] on icon at bounding box center [1106, 507] width 10 height 28
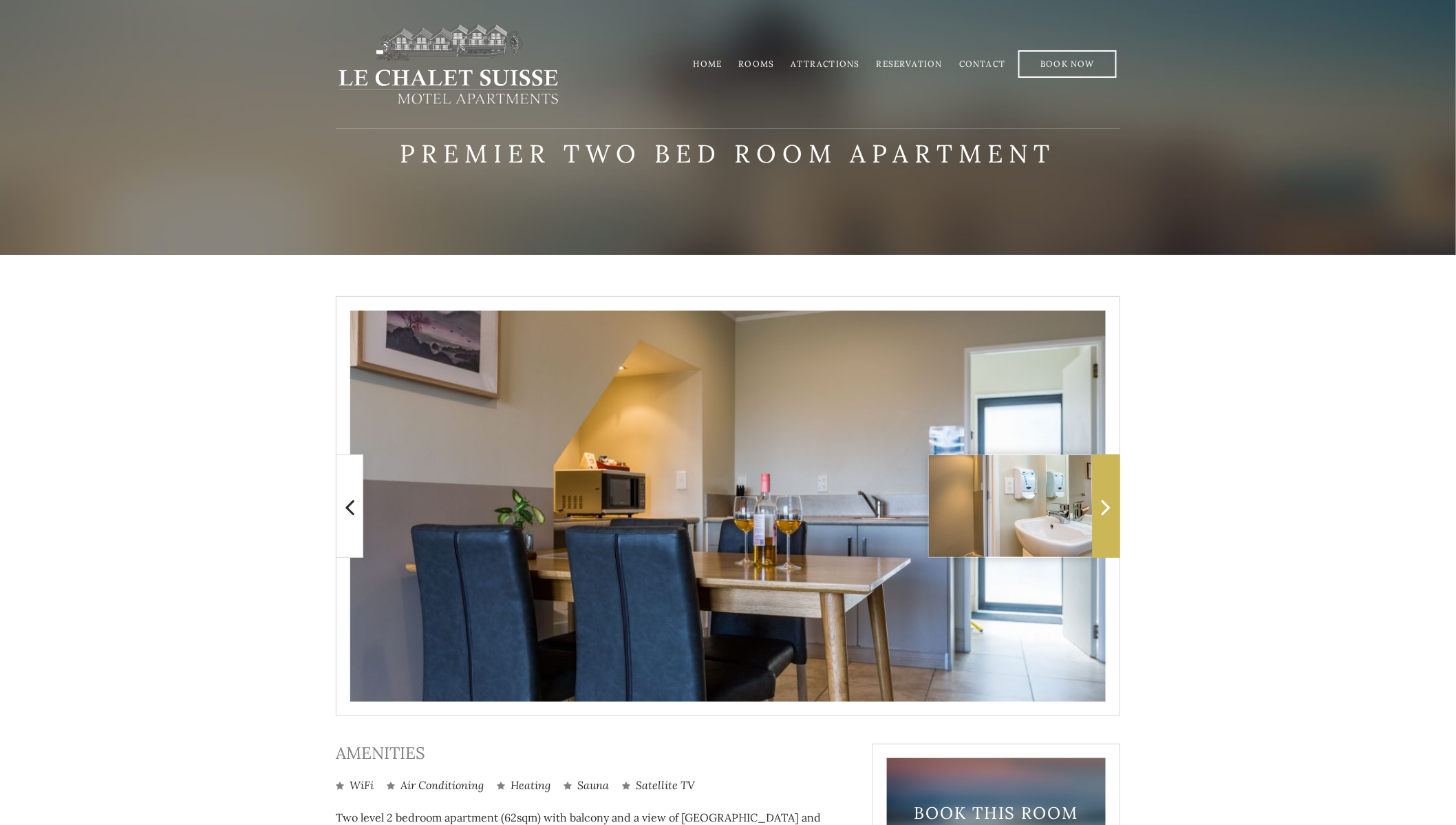
click at [1106, 500] on icon at bounding box center [1106, 507] width 10 height 28
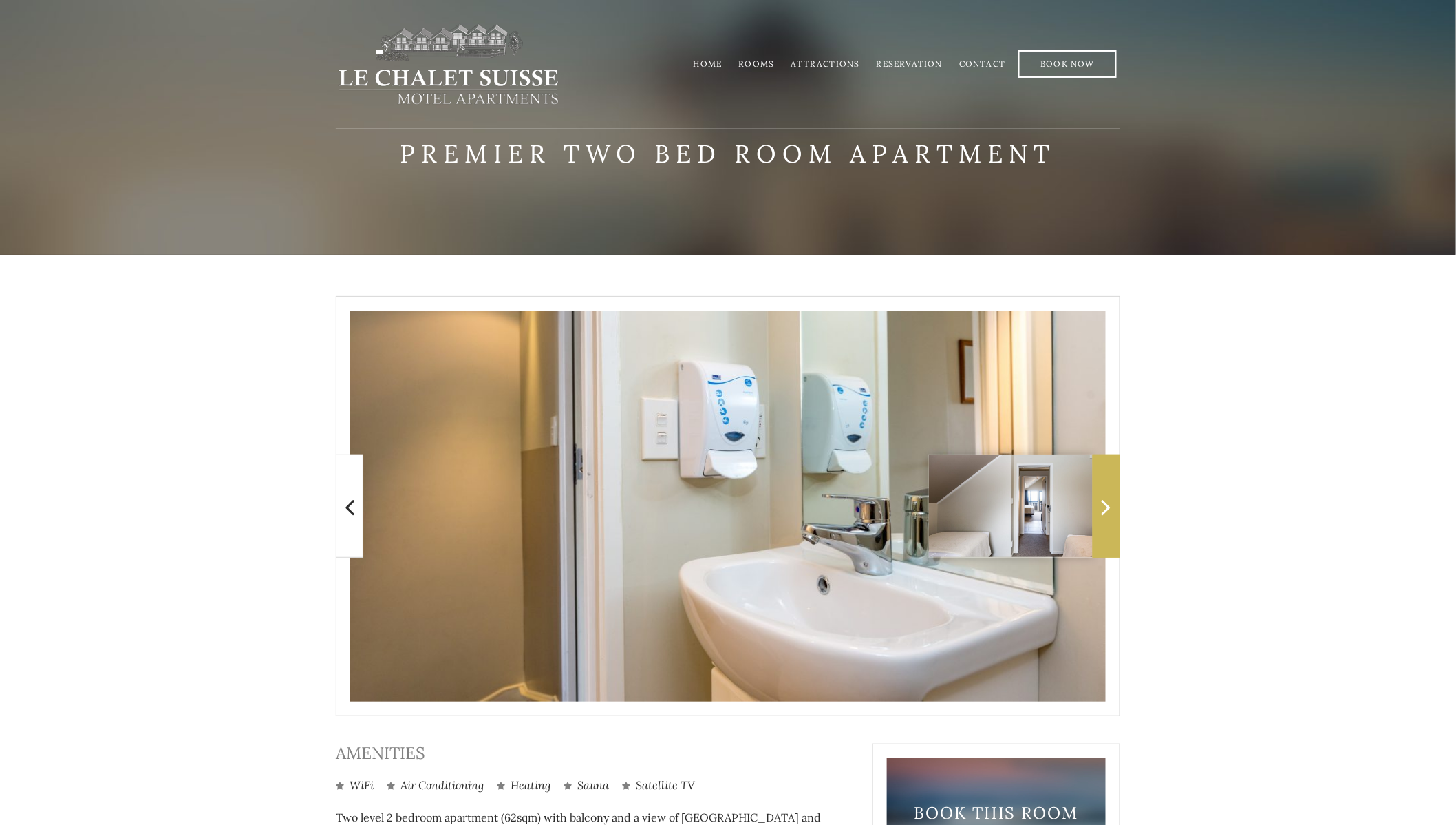
click at [1106, 500] on icon at bounding box center [1106, 507] width 10 height 28
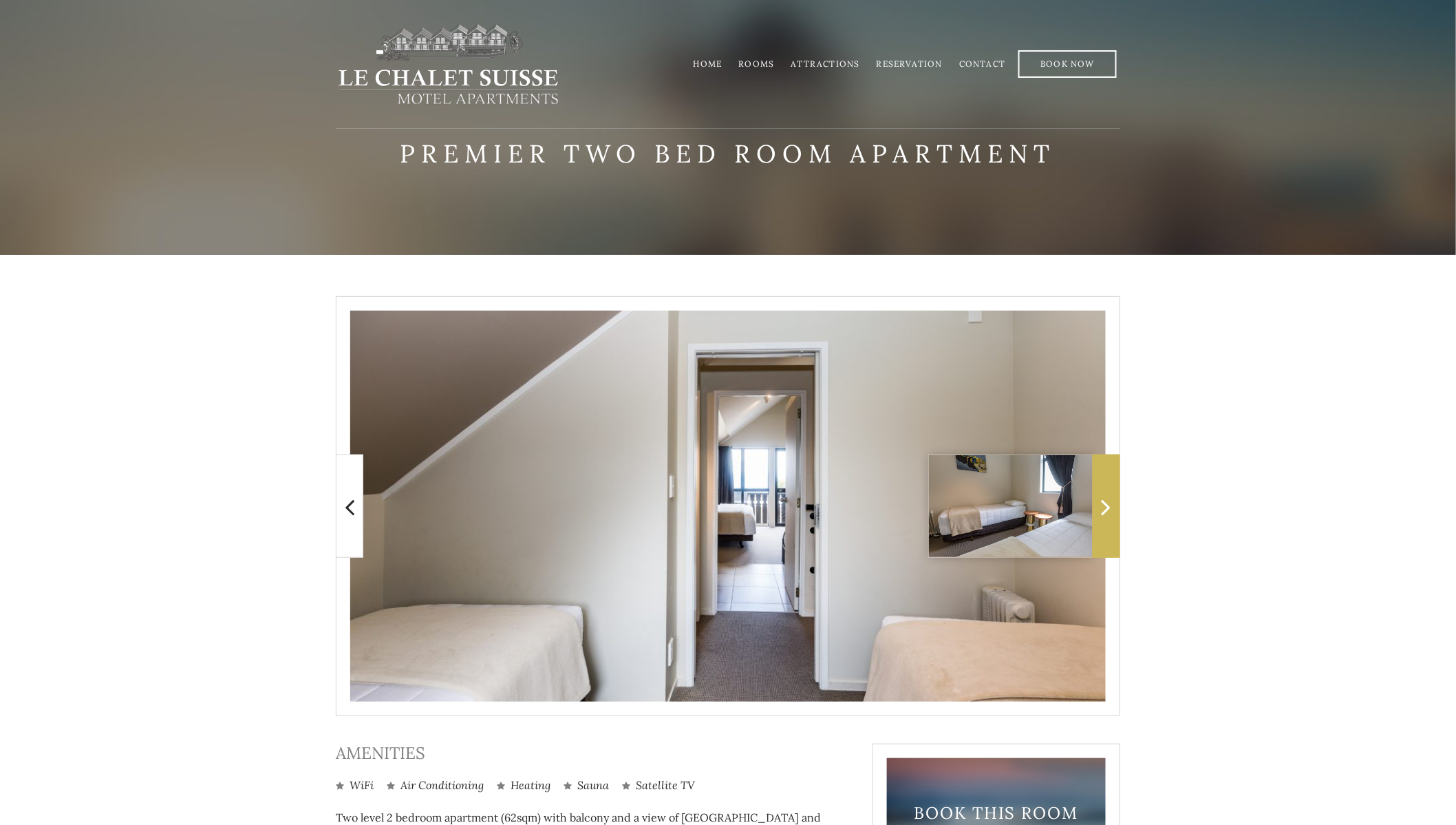
click at [1106, 500] on icon at bounding box center [1106, 507] width 10 height 28
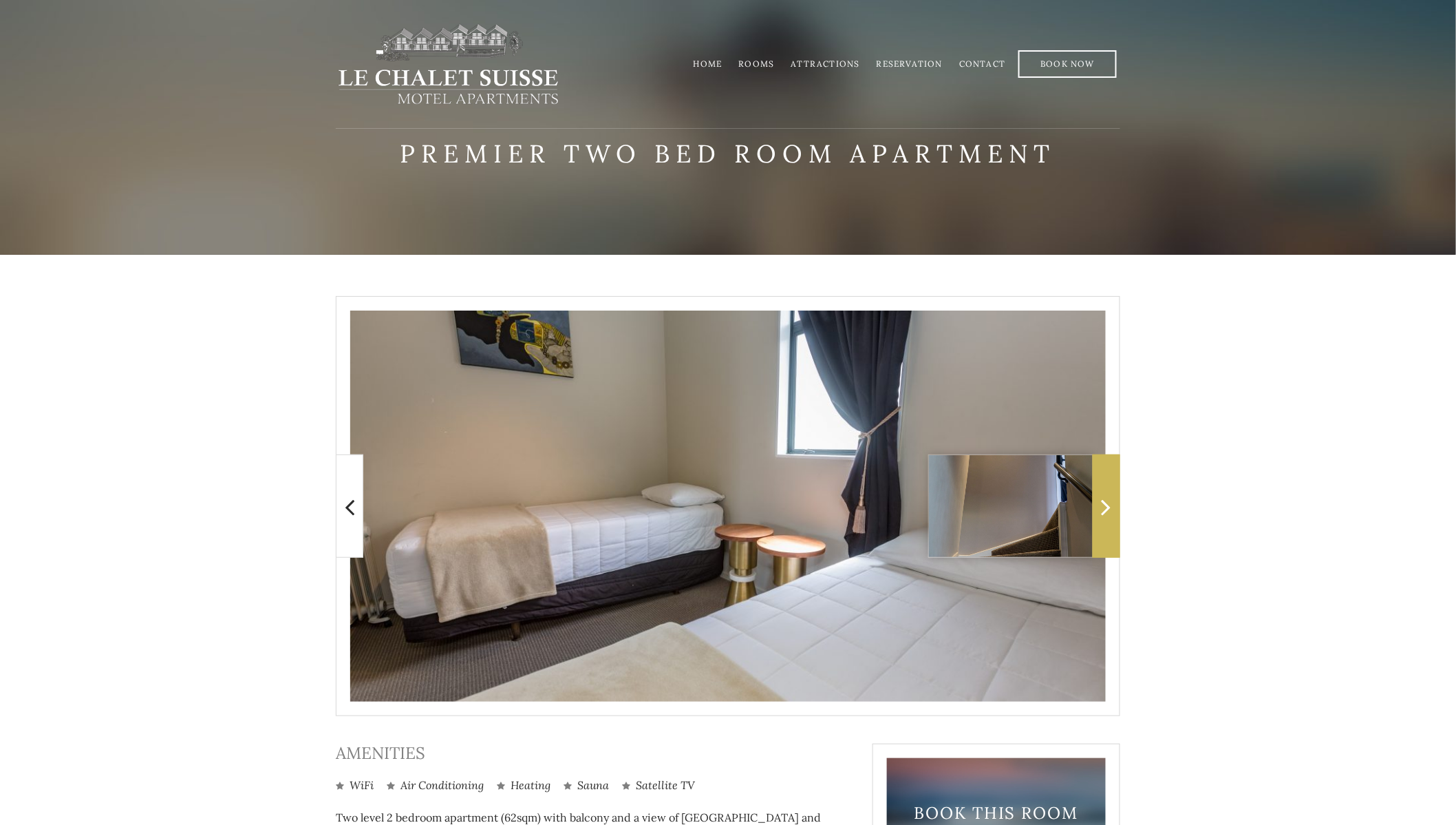
click at [1106, 500] on icon at bounding box center [1106, 507] width 10 height 28
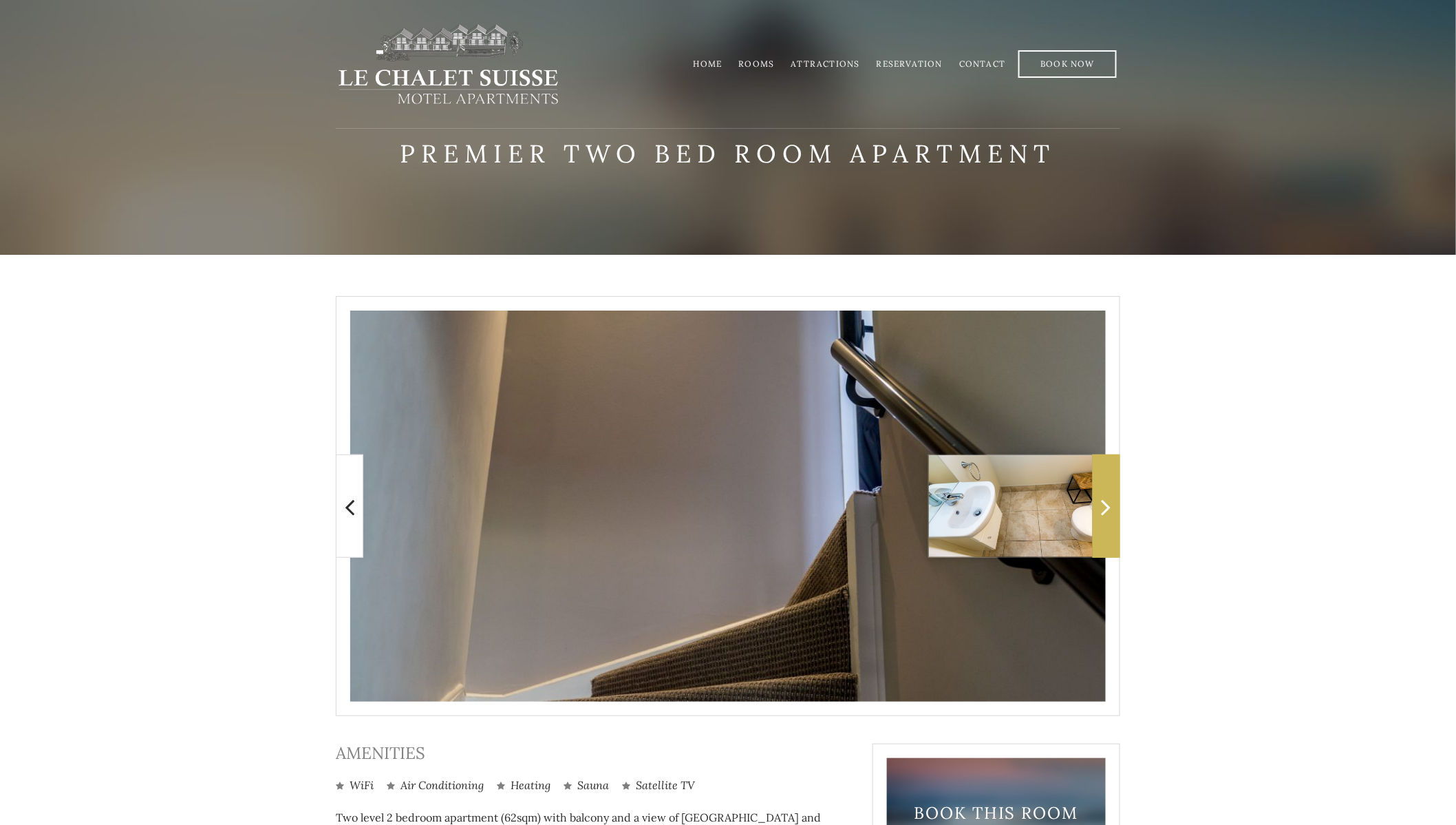
click at [1106, 500] on icon at bounding box center [1106, 507] width 10 height 28
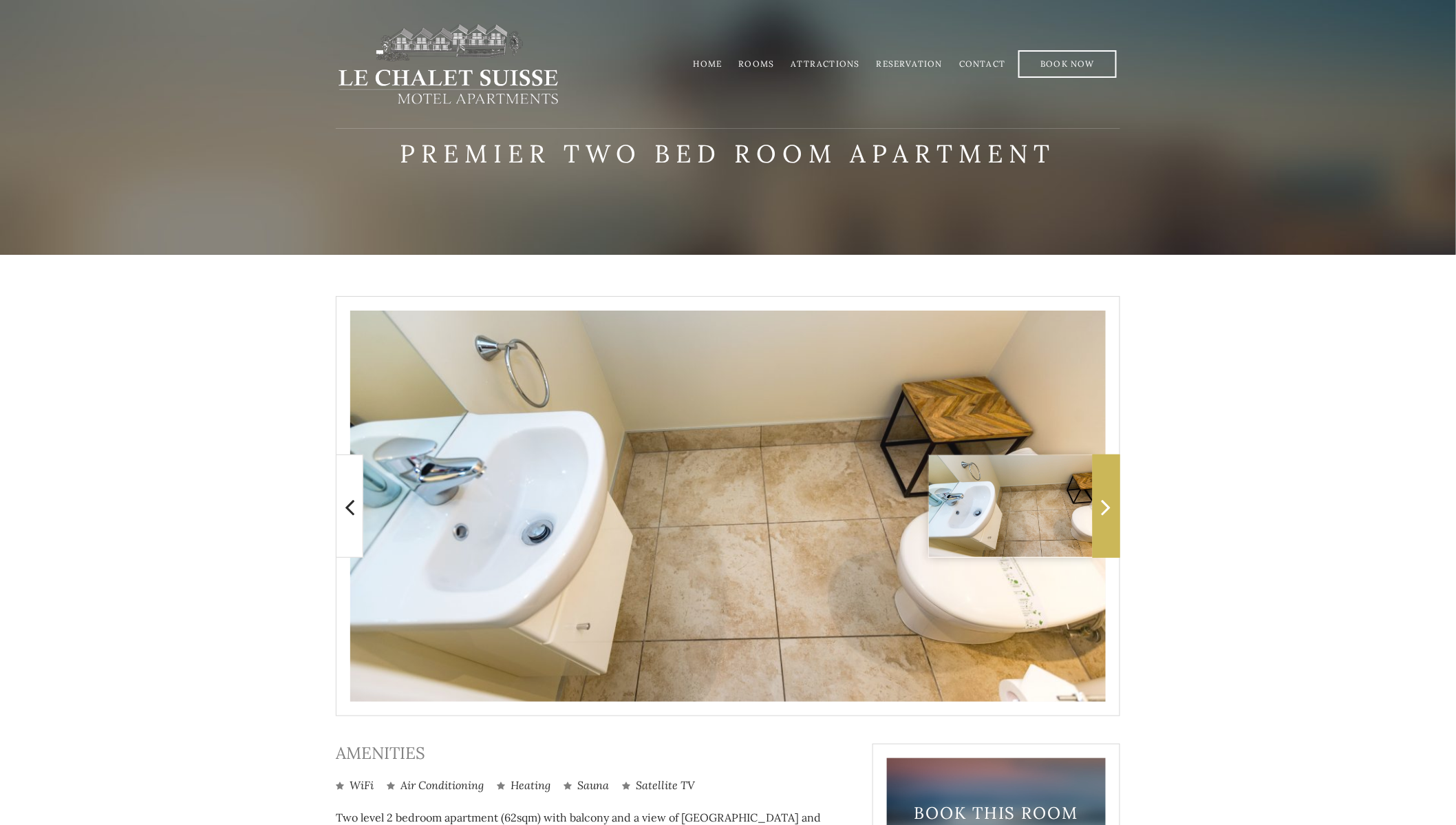
click at [1106, 500] on icon at bounding box center [1106, 507] width 10 height 28
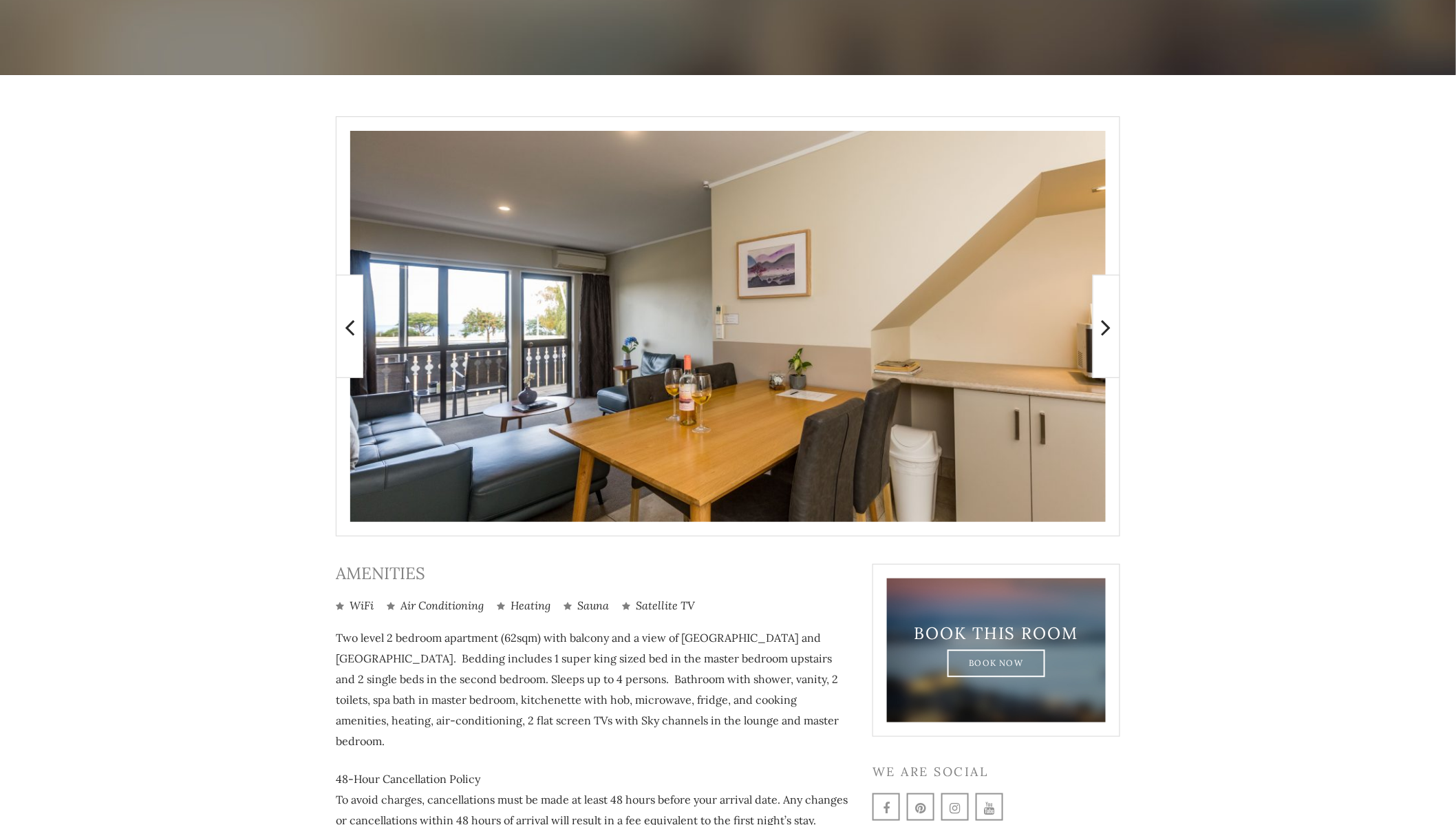
scroll to position [267, 0]
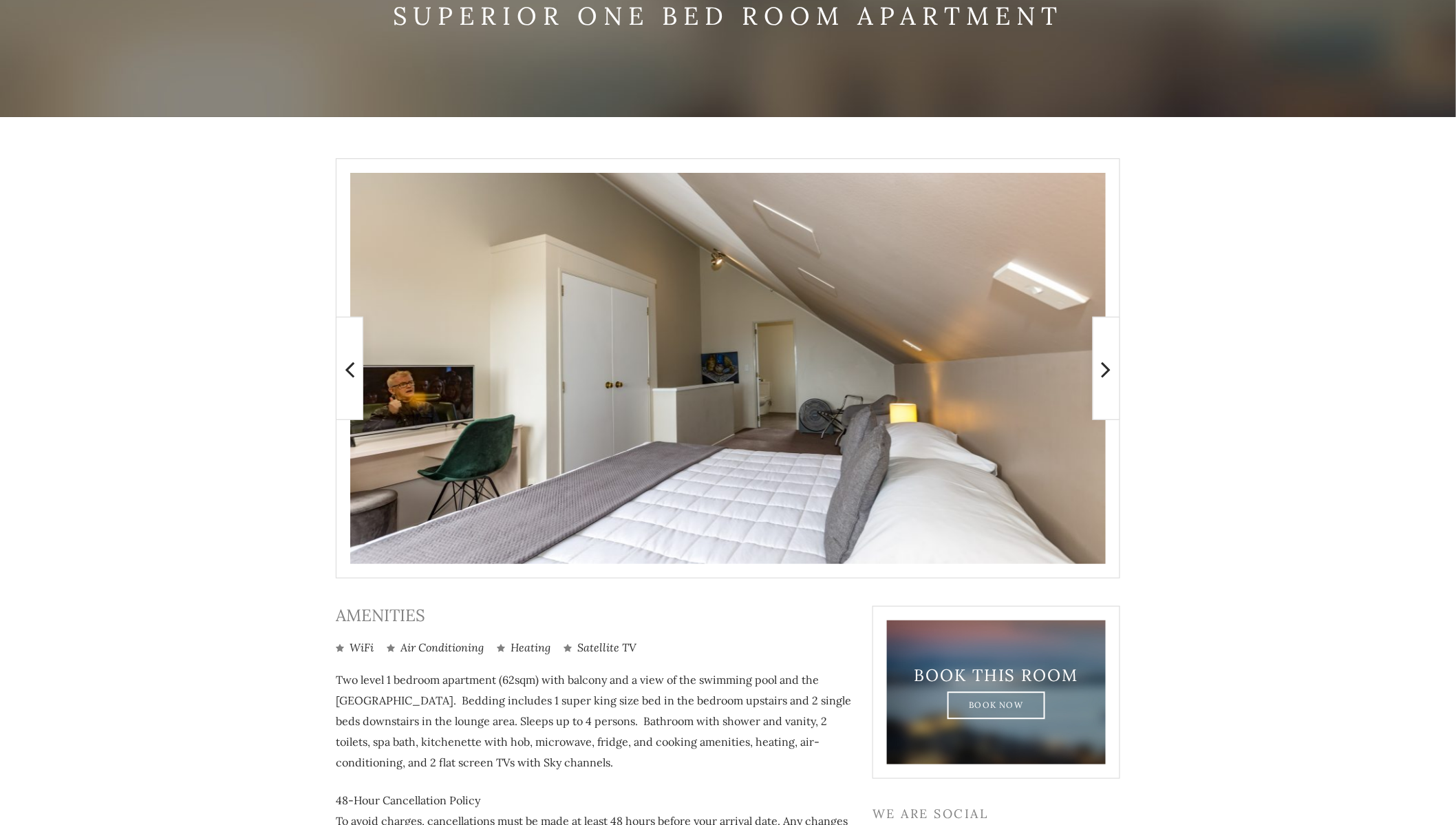
scroll to position [267, 0]
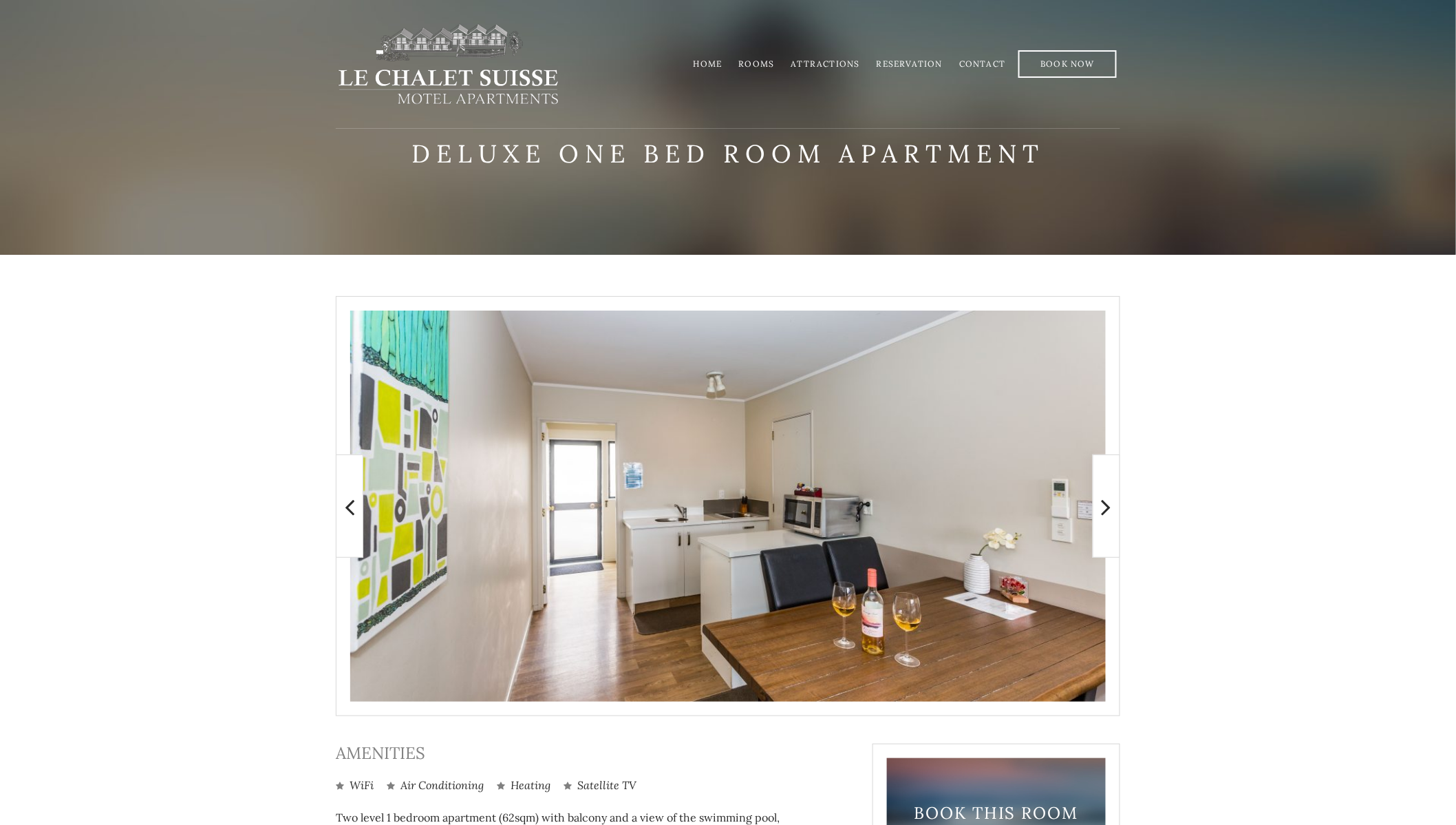
scroll to position [138, 0]
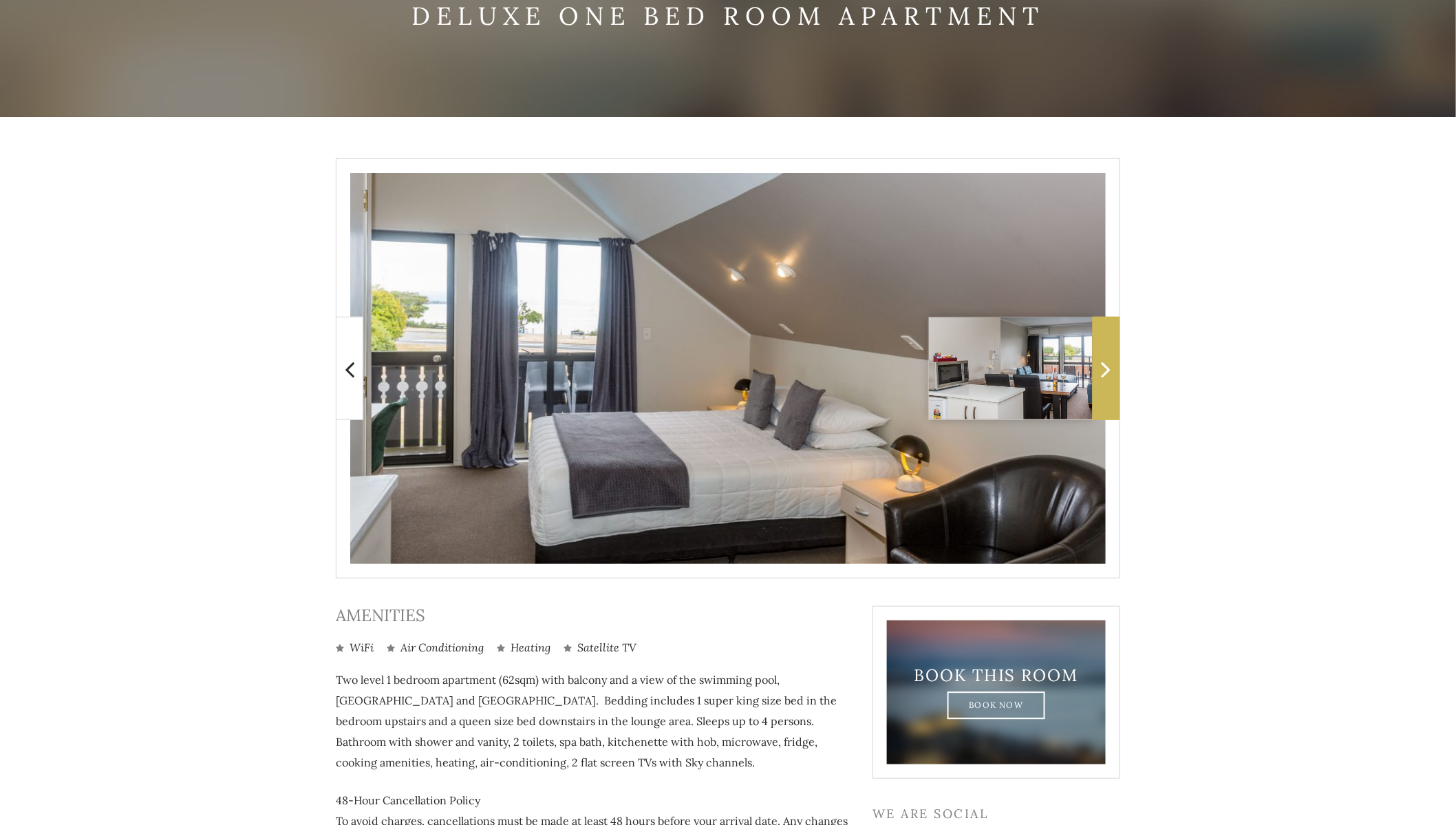
click at [1104, 375] on icon at bounding box center [1106, 369] width 10 height 28
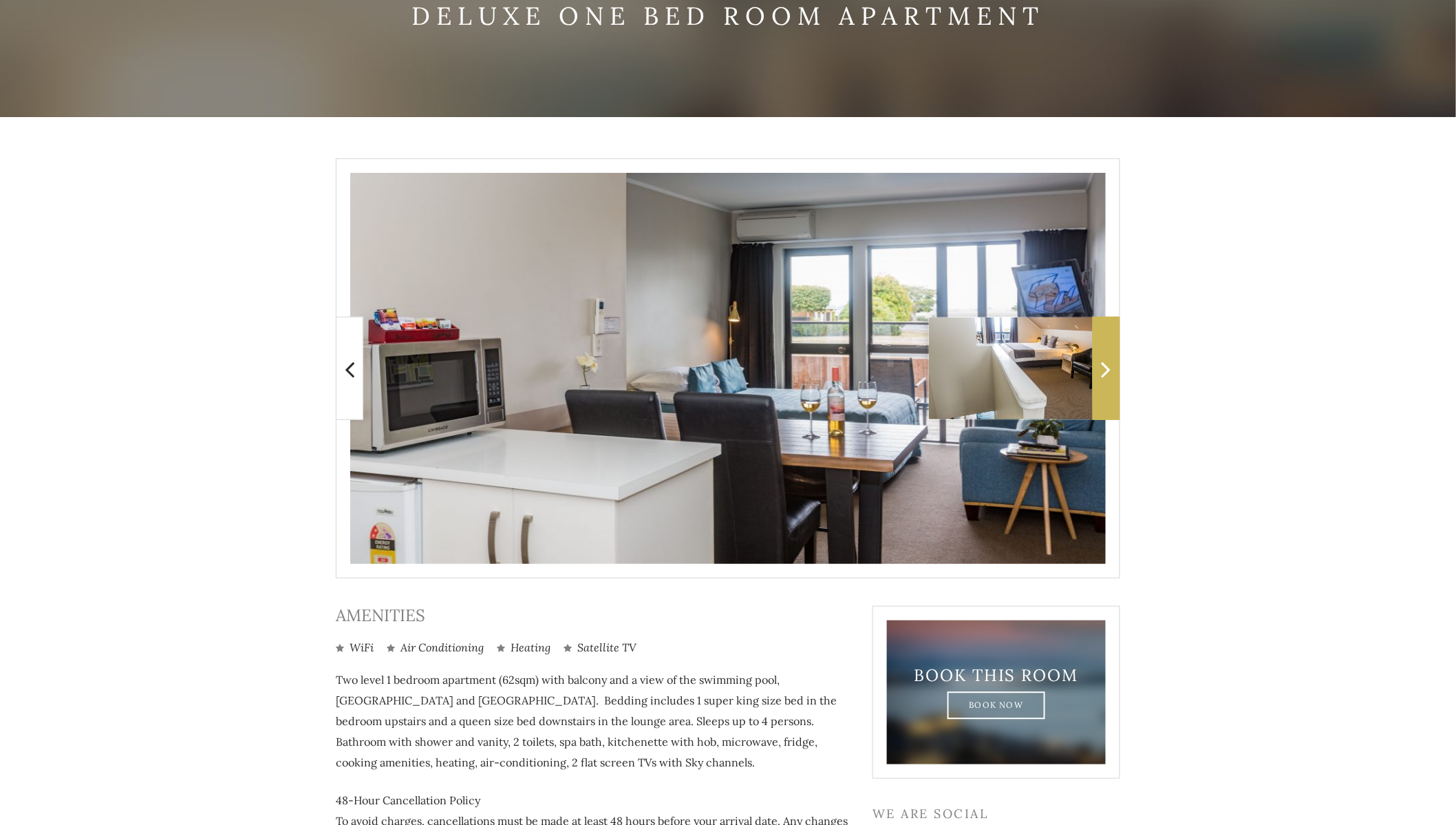
click at [1104, 375] on icon at bounding box center [1106, 369] width 10 height 28
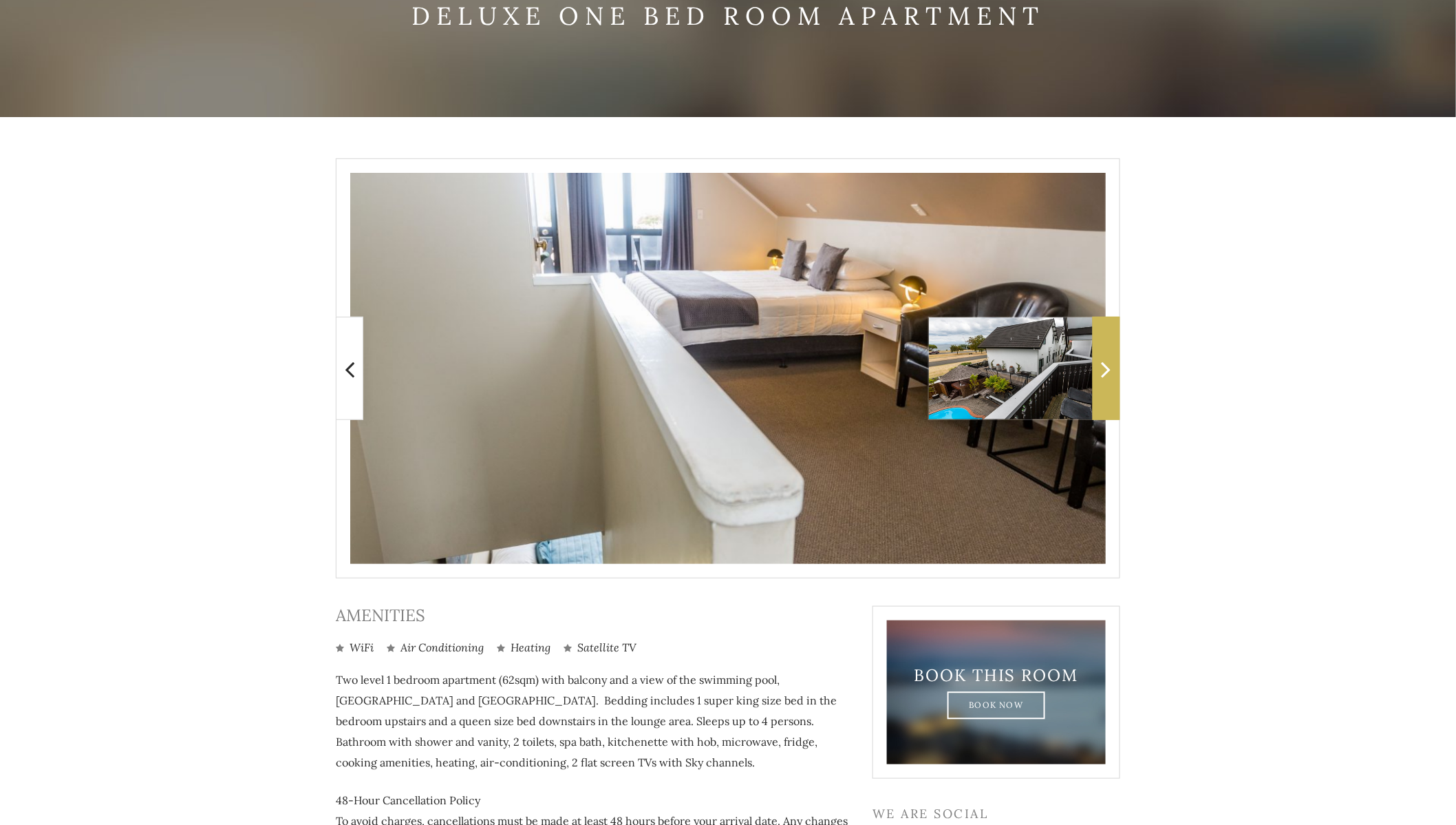
click at [1104, 375] on icon at bounding box center [1106, 369] width 10 height 28
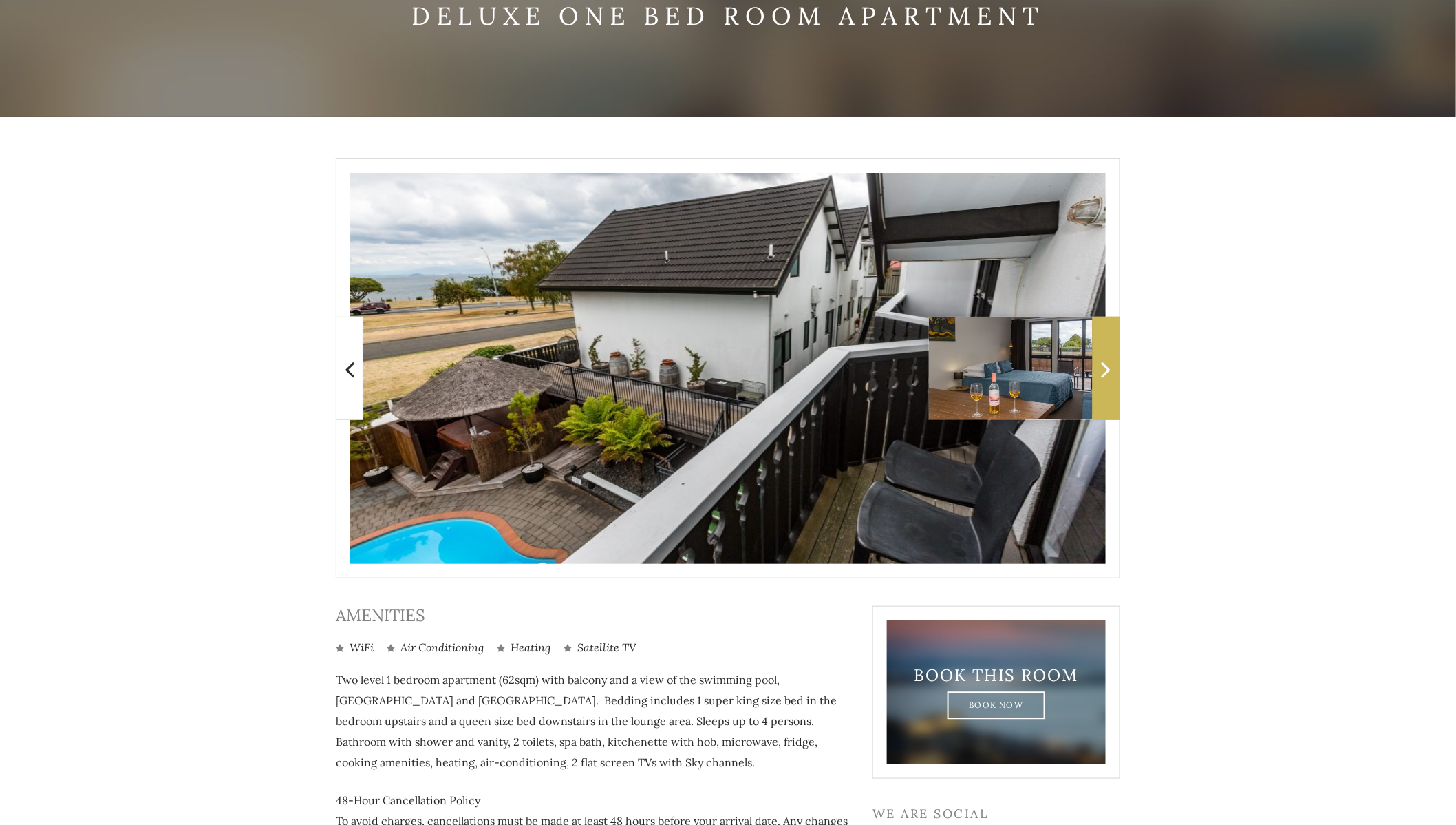
click at [1104, 375] on icon at bounding box center [1106, 369] width 10 height 28
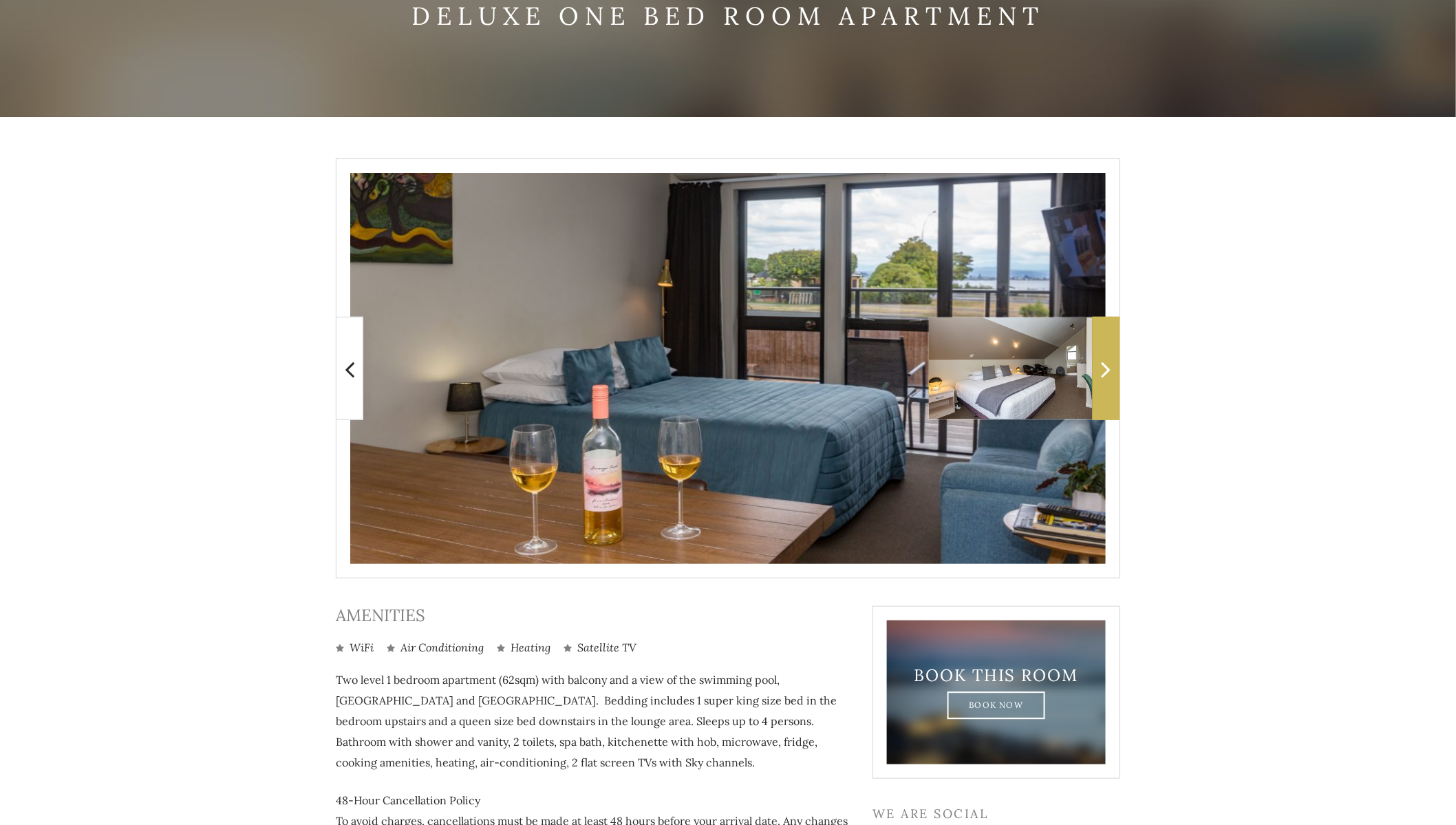
click at [1104, 375] on icon at bounding box center [1106, 369] width 10 height 28
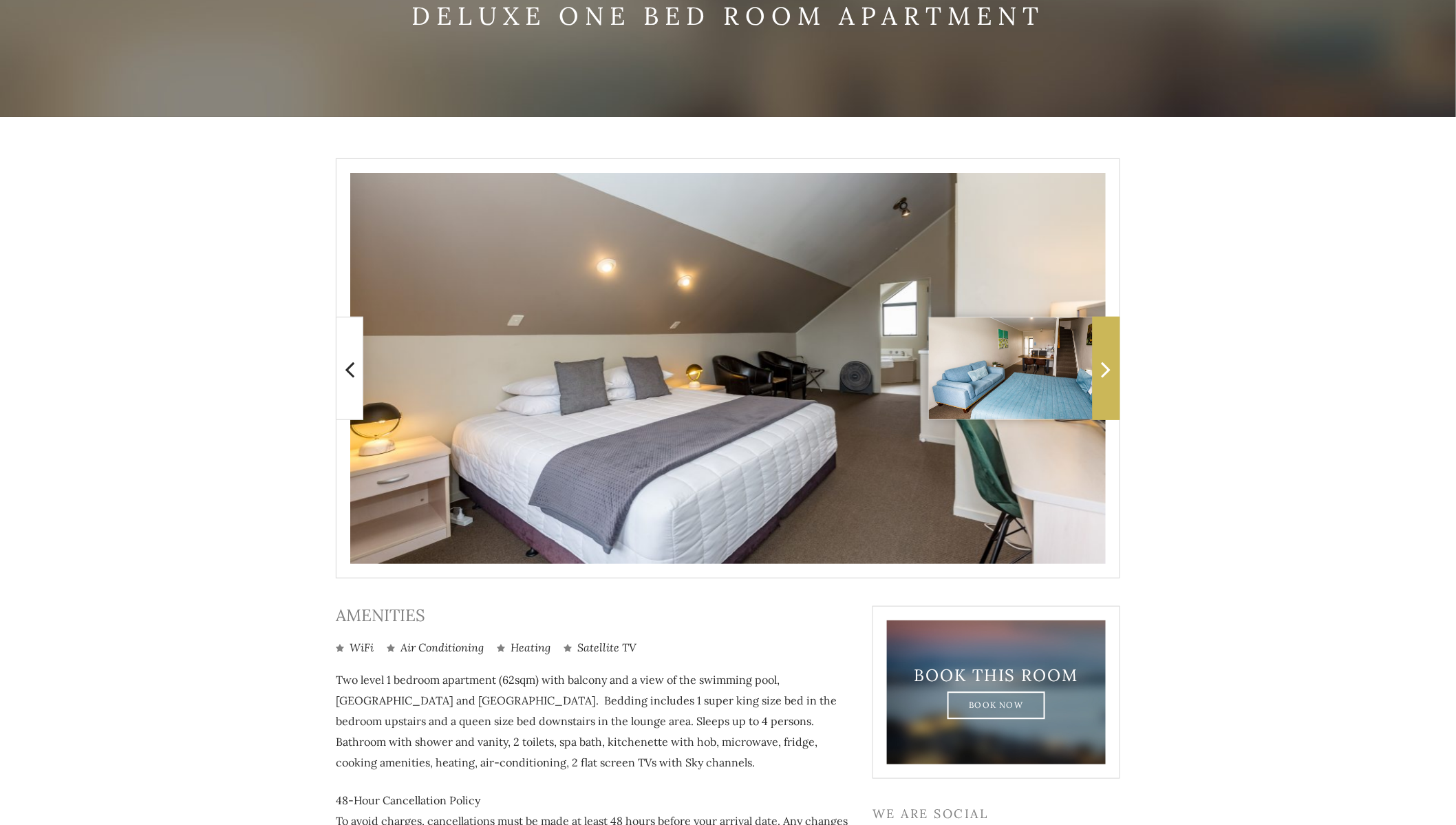
click at [1104, 375] on icon at bounding box center [1106, 369] width 10 height 28
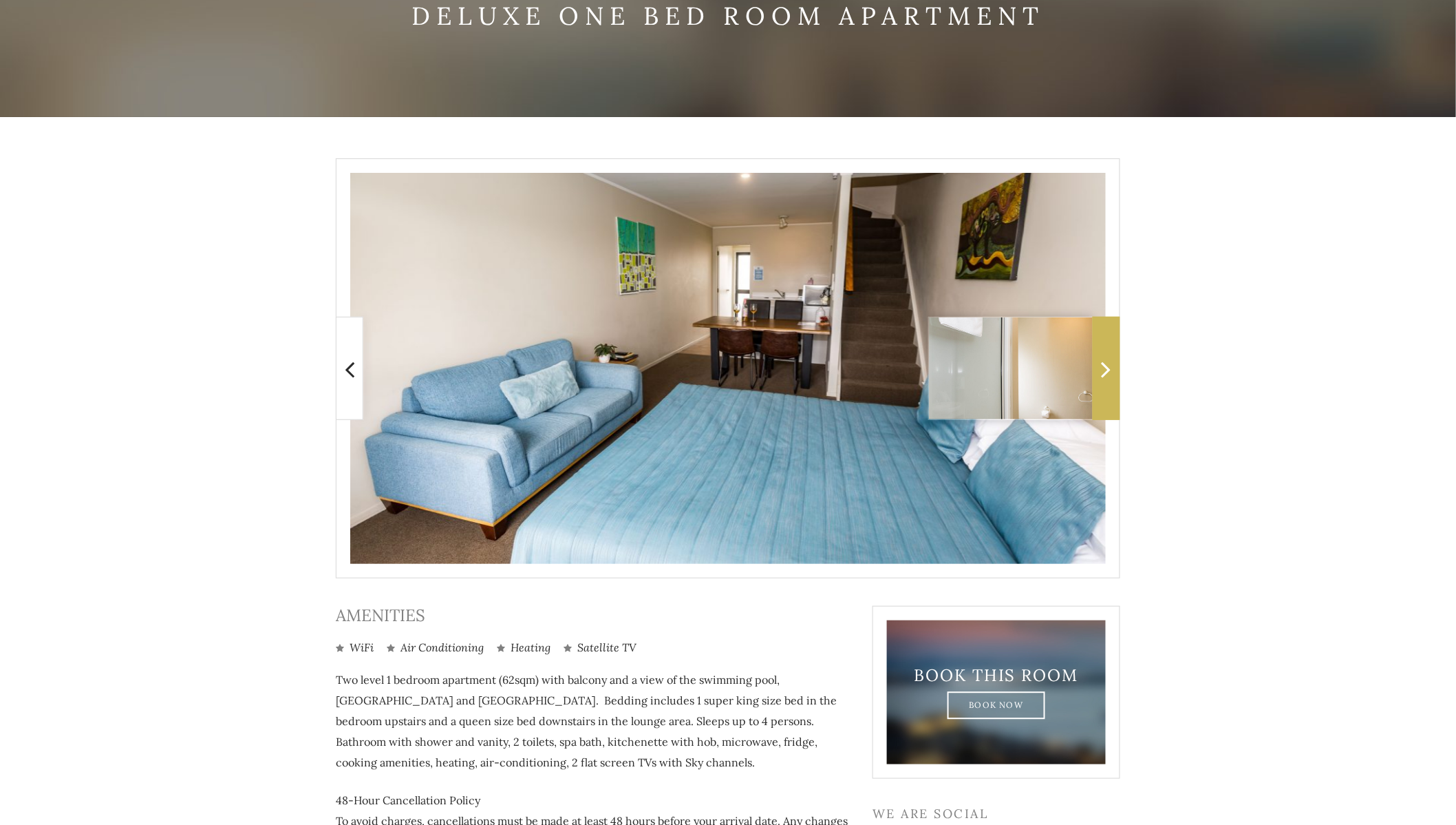
click at [1104, 375] on icon at bounding box center [1106, 369] width 10 height 28
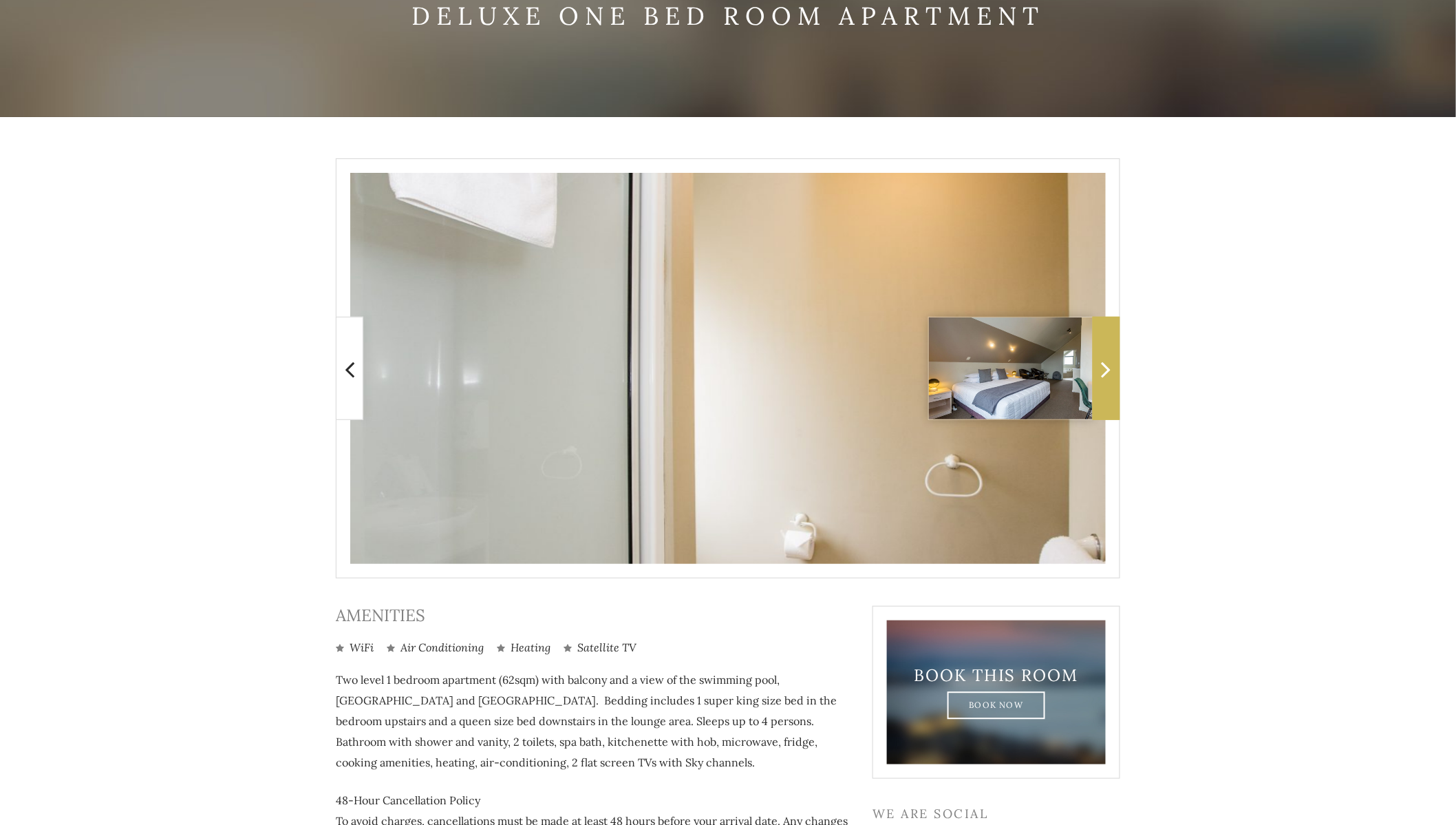
click at [1104, 375] on icon at bounding box center [1106, 369] width 10 height 28
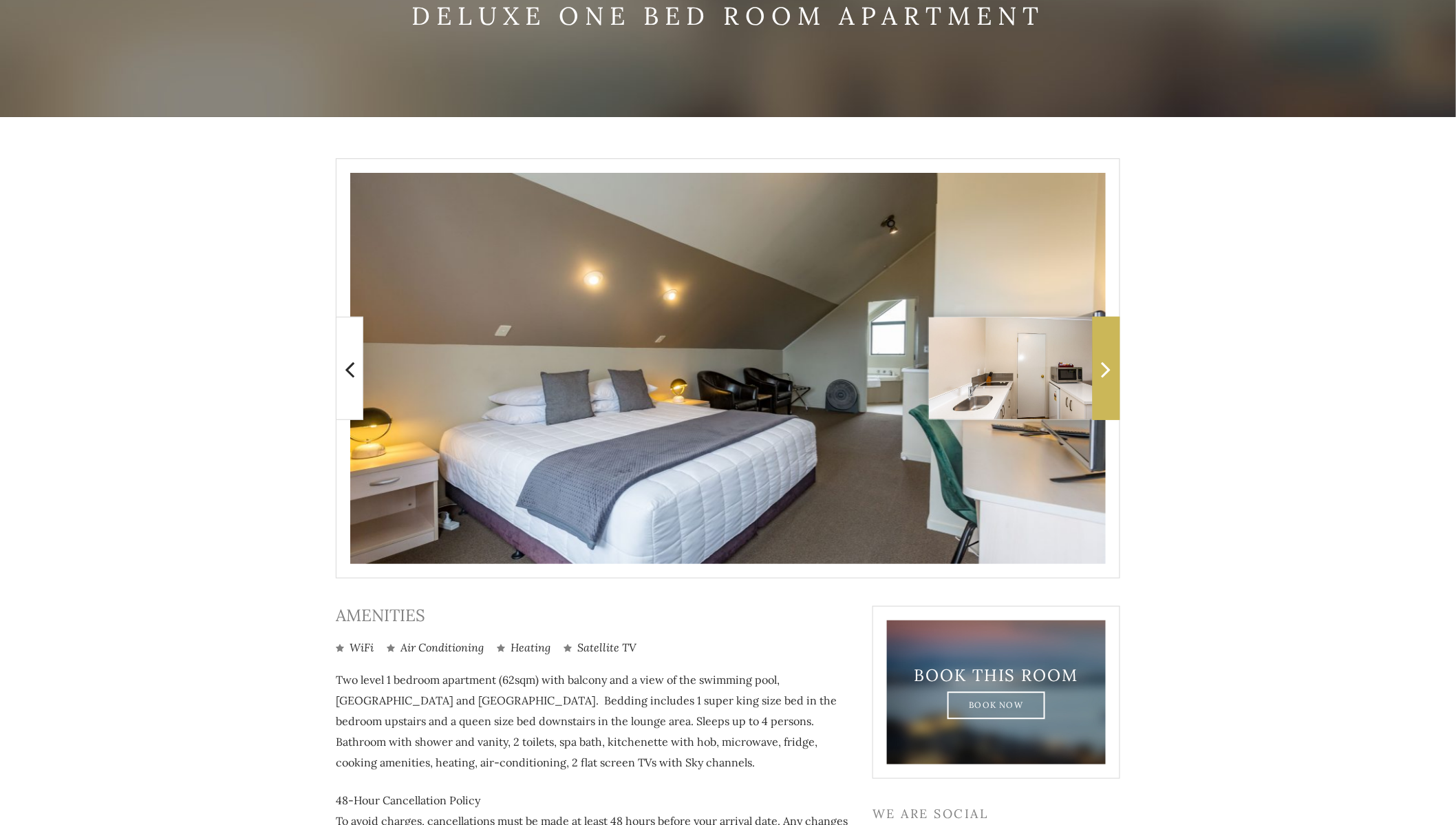
click at [1104, 375] on icon at bounding box center [1106, 369] width 10 height 28
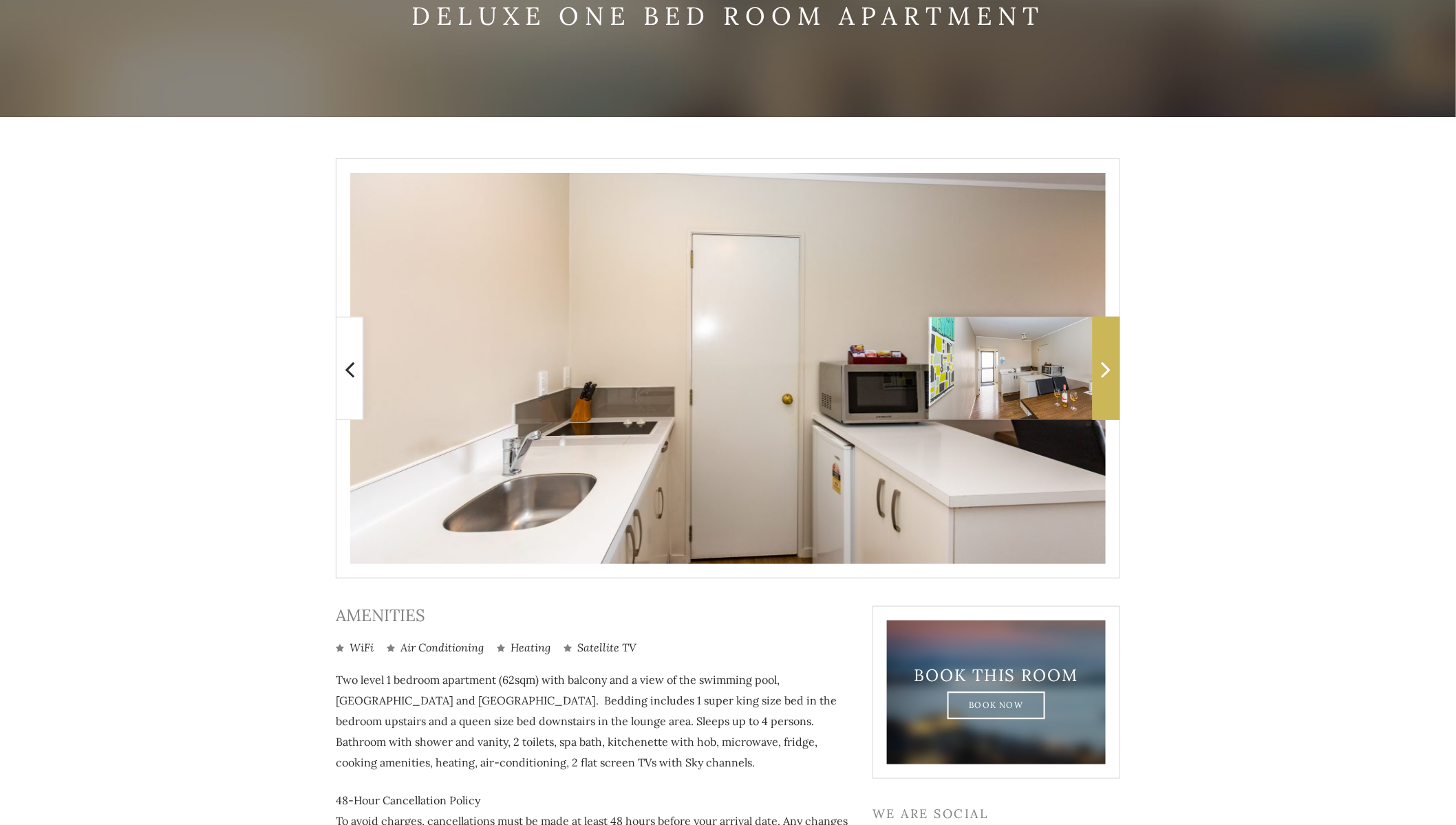
click at [1104, 375] on icon at bounding box center [1106, 369] width 10 height 28
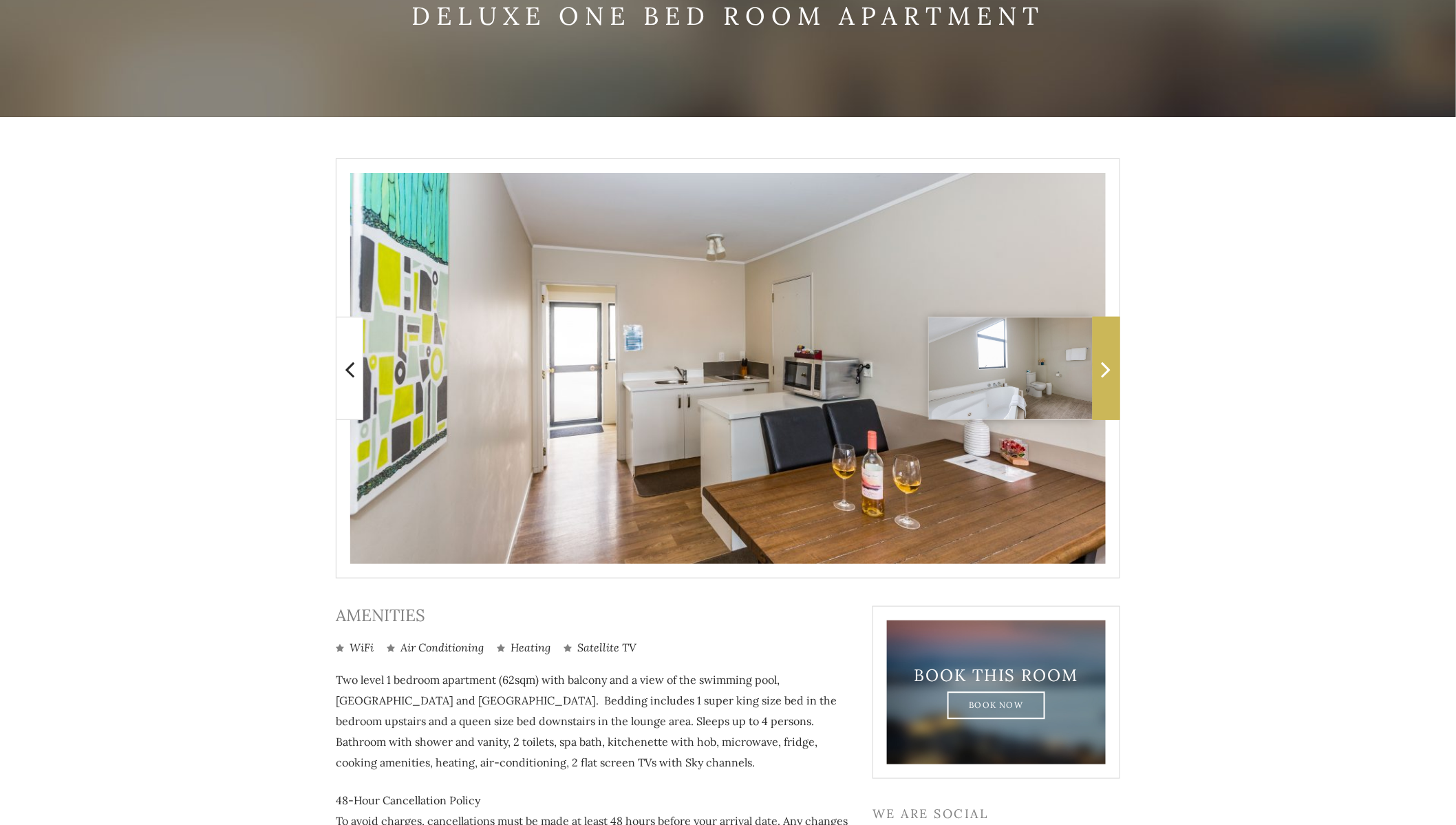
click at [1104, 375] on icon at bounding box center [1106, 369] width 10 height 28
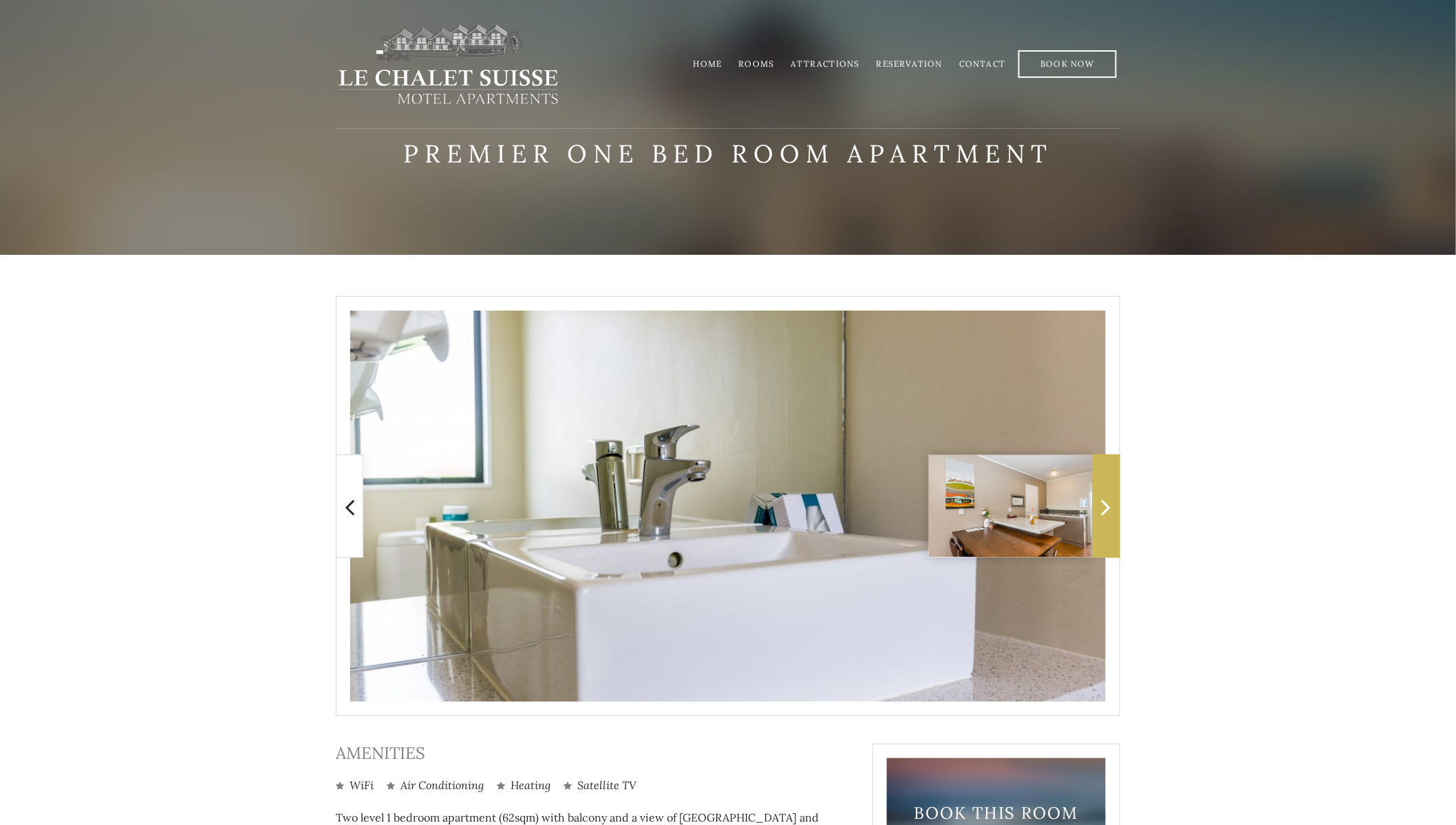
click at [1102, 506] on icon at bounding box center [1106, 507] width 10 height 28
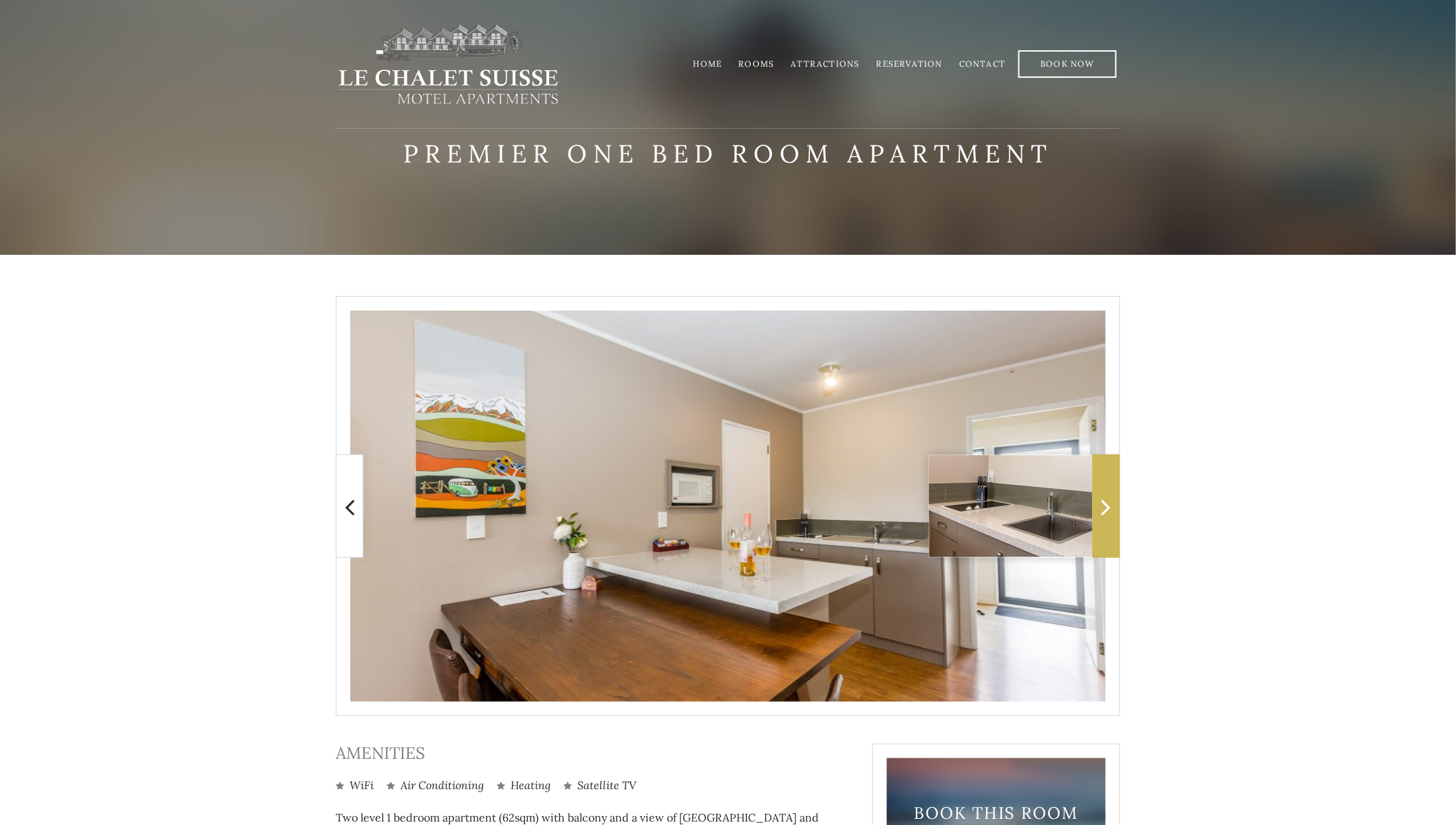
click at [1102, 506] on icon at bounding box center [1106, 507] width 10 height 28
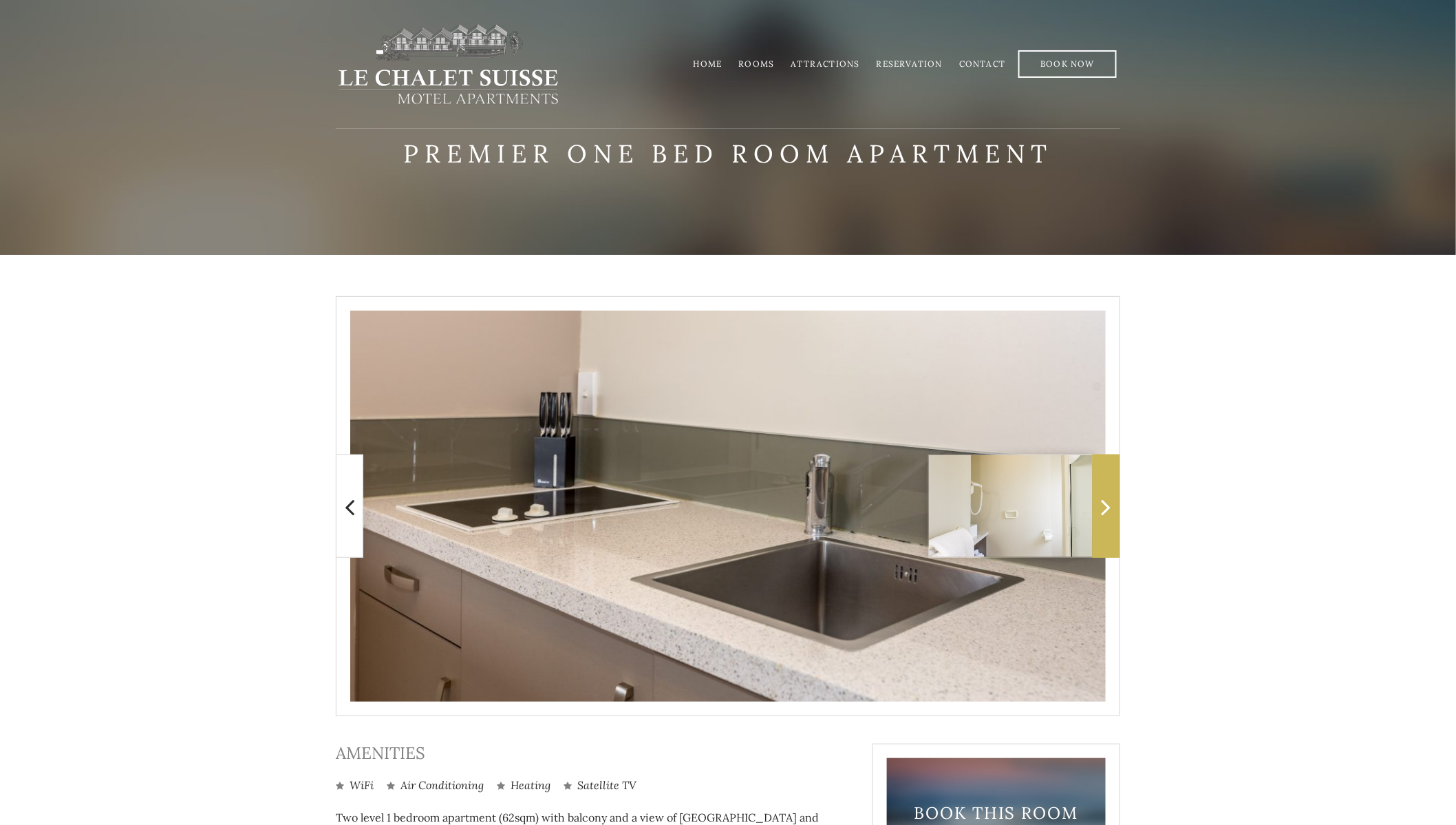
click at [1102, 506] on icon at bounding box center [1106, 507] width 10 height 28
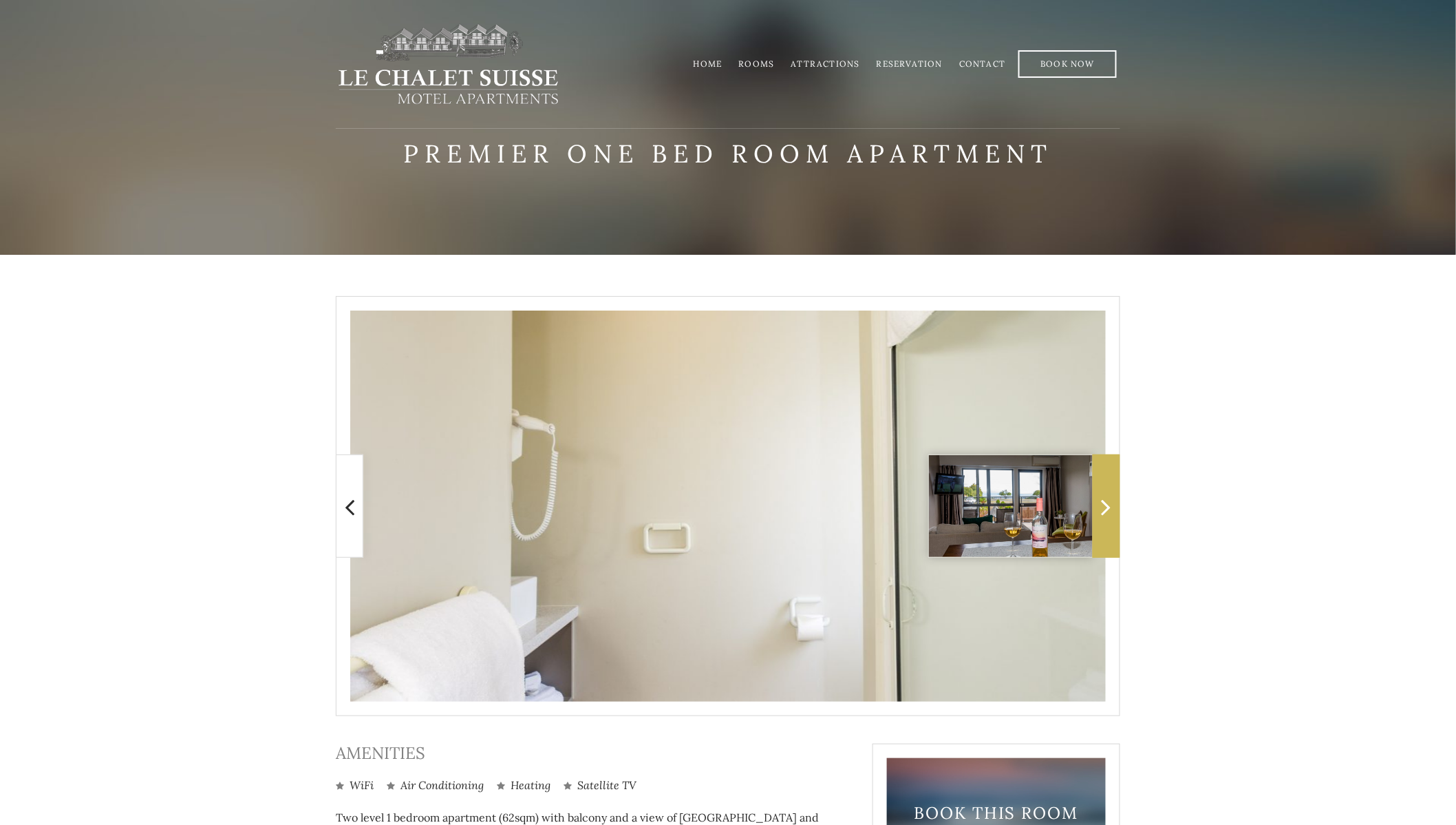
click at [1102, 506] on icon at bounding box center [1106, 507] width 10 height 28
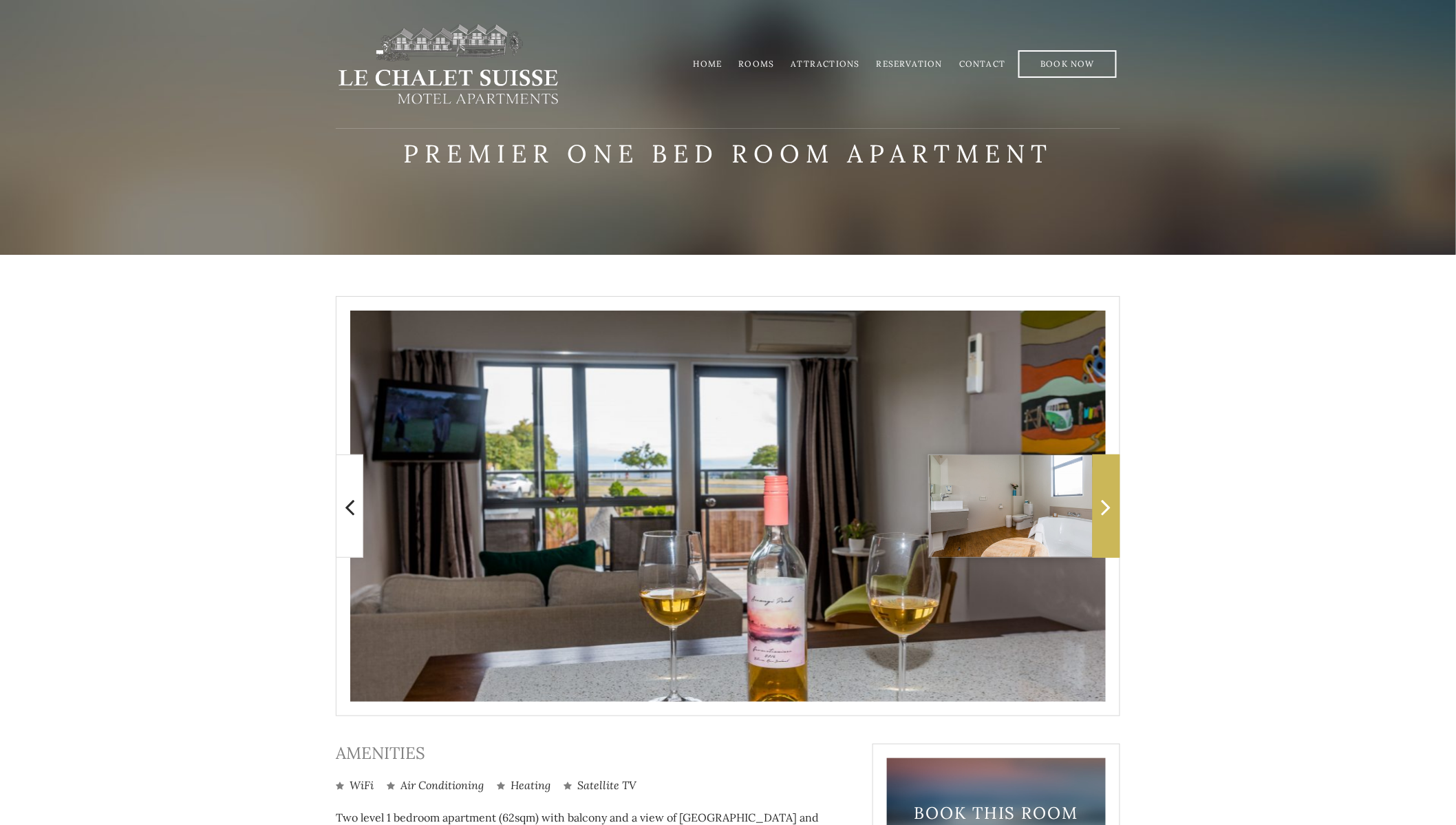
click at [1102, 506] on icon at bounding box center [1106, 507] width 10 height 28
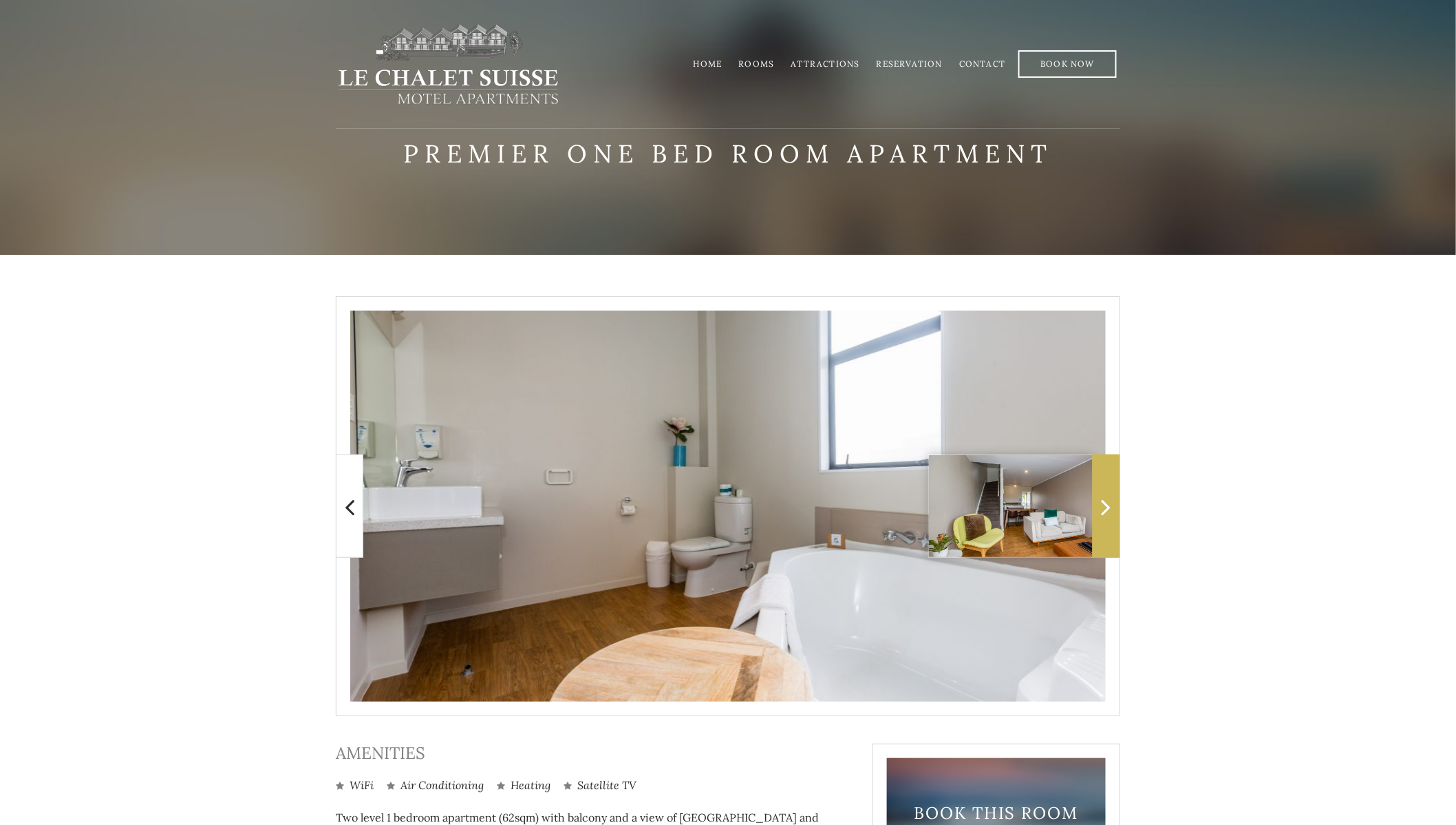
click at [1102, 506] on icon at bounding box center [1106, 507] width 10 height 28
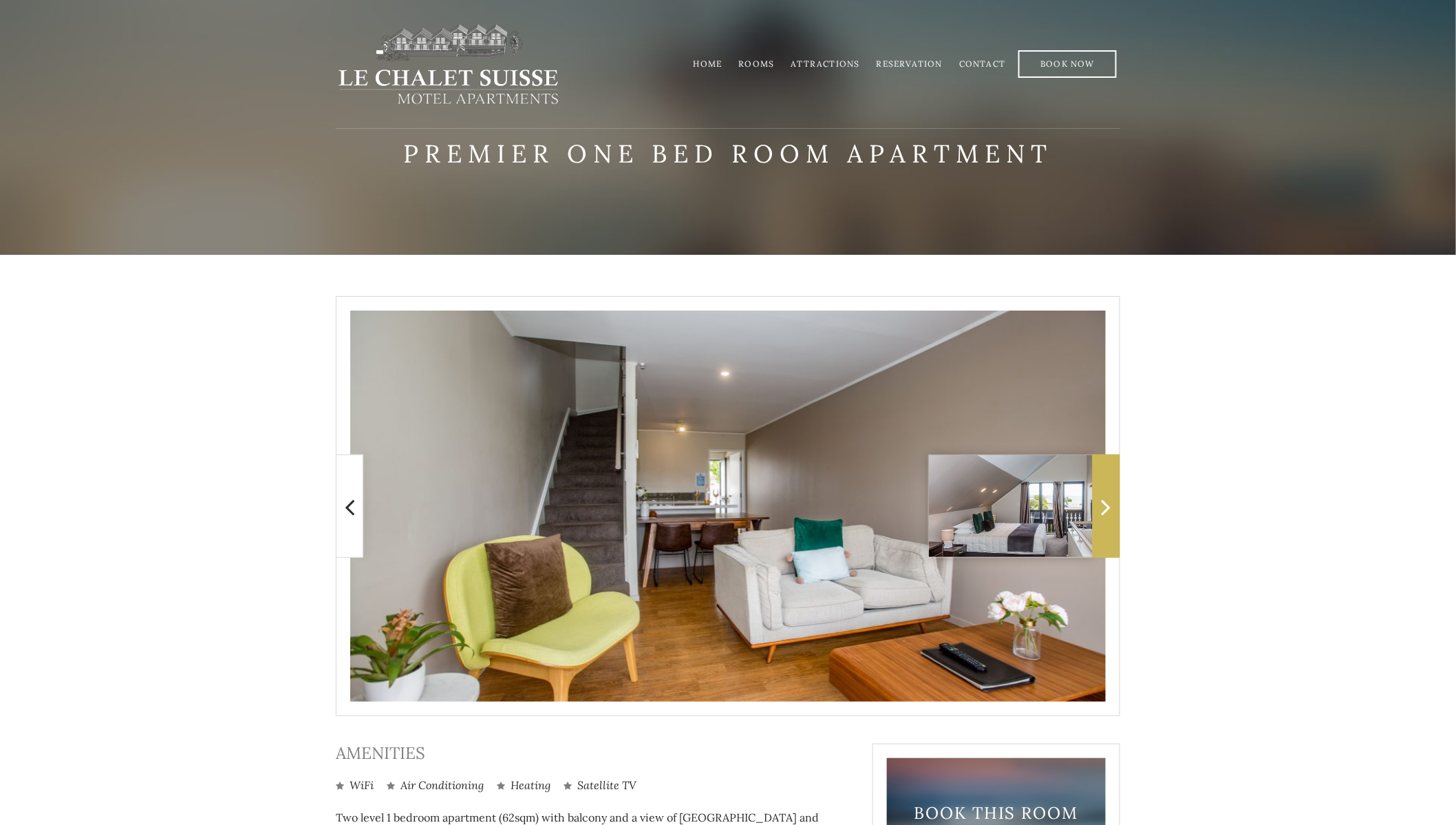
click at [1102, 506] on icon at bounding box center [1106, 507] width 10 height 28
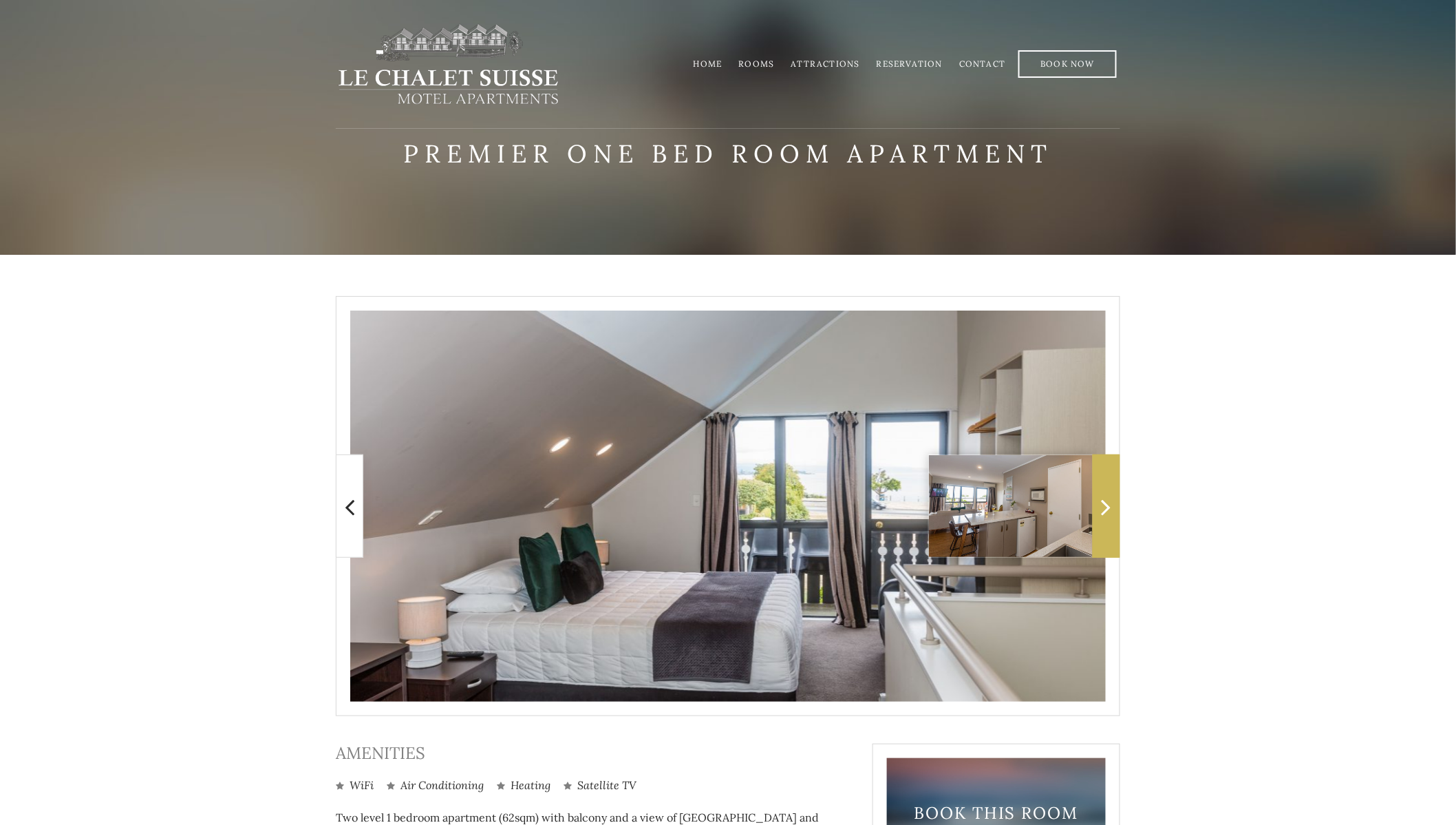
click at [1102, 506] on icon at bounding box center [1106, 507] width 10 height 28
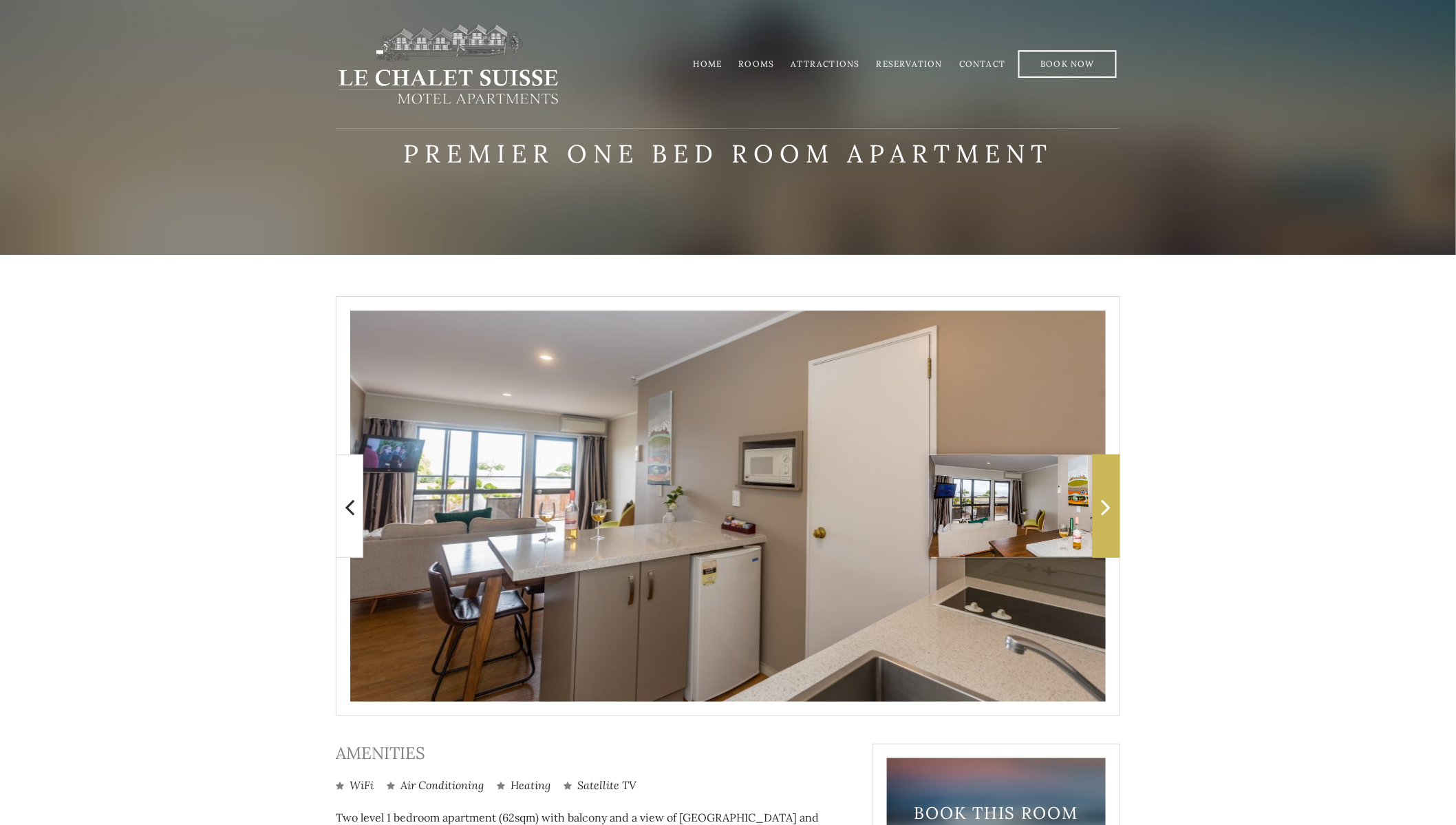
click at [1102, 506] on icon at bounding box center [1106, 507] width 10 height 28
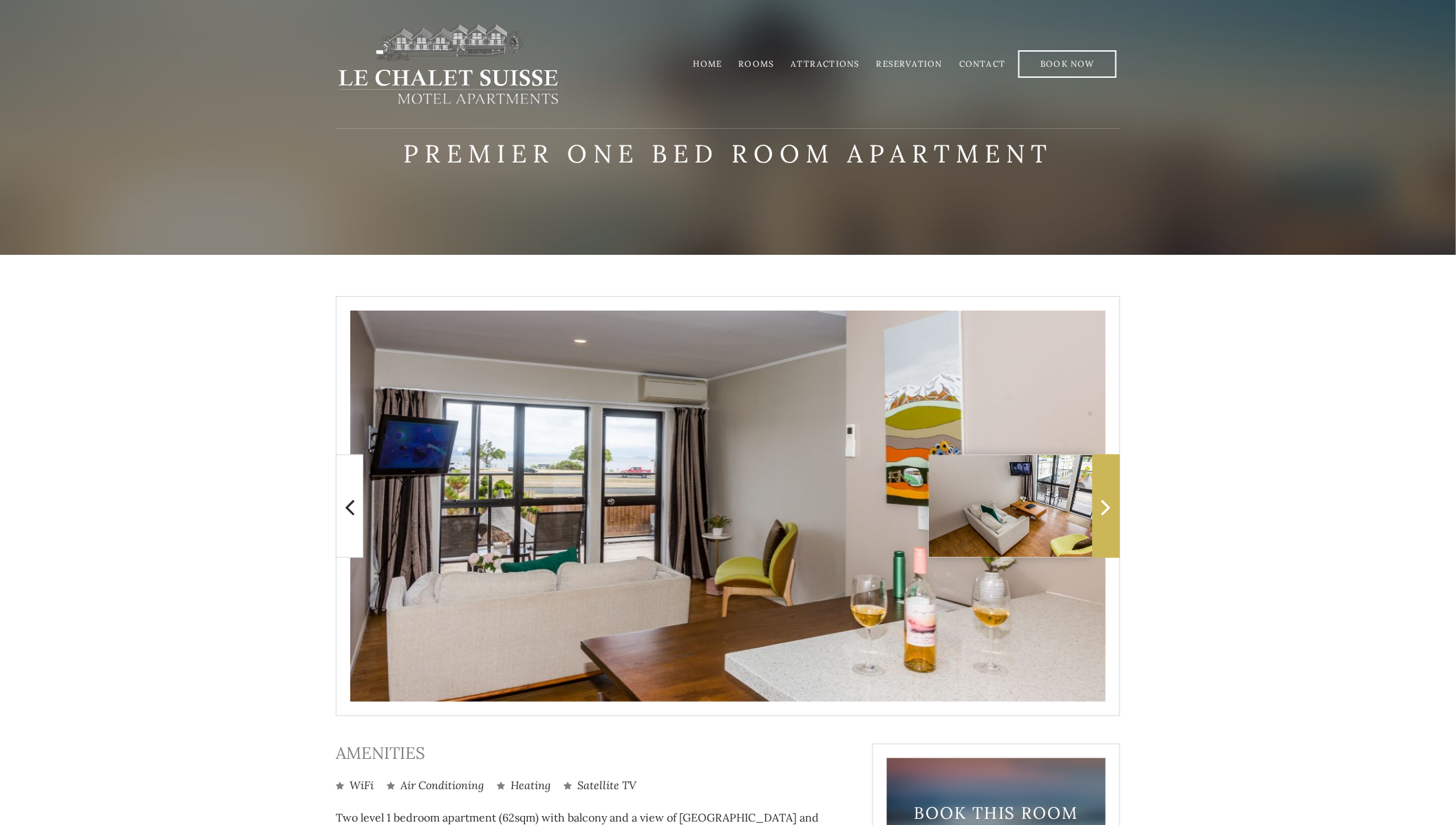
click at [1102, 506] on icon at bounding box center [1106, 507] width 10 height 28
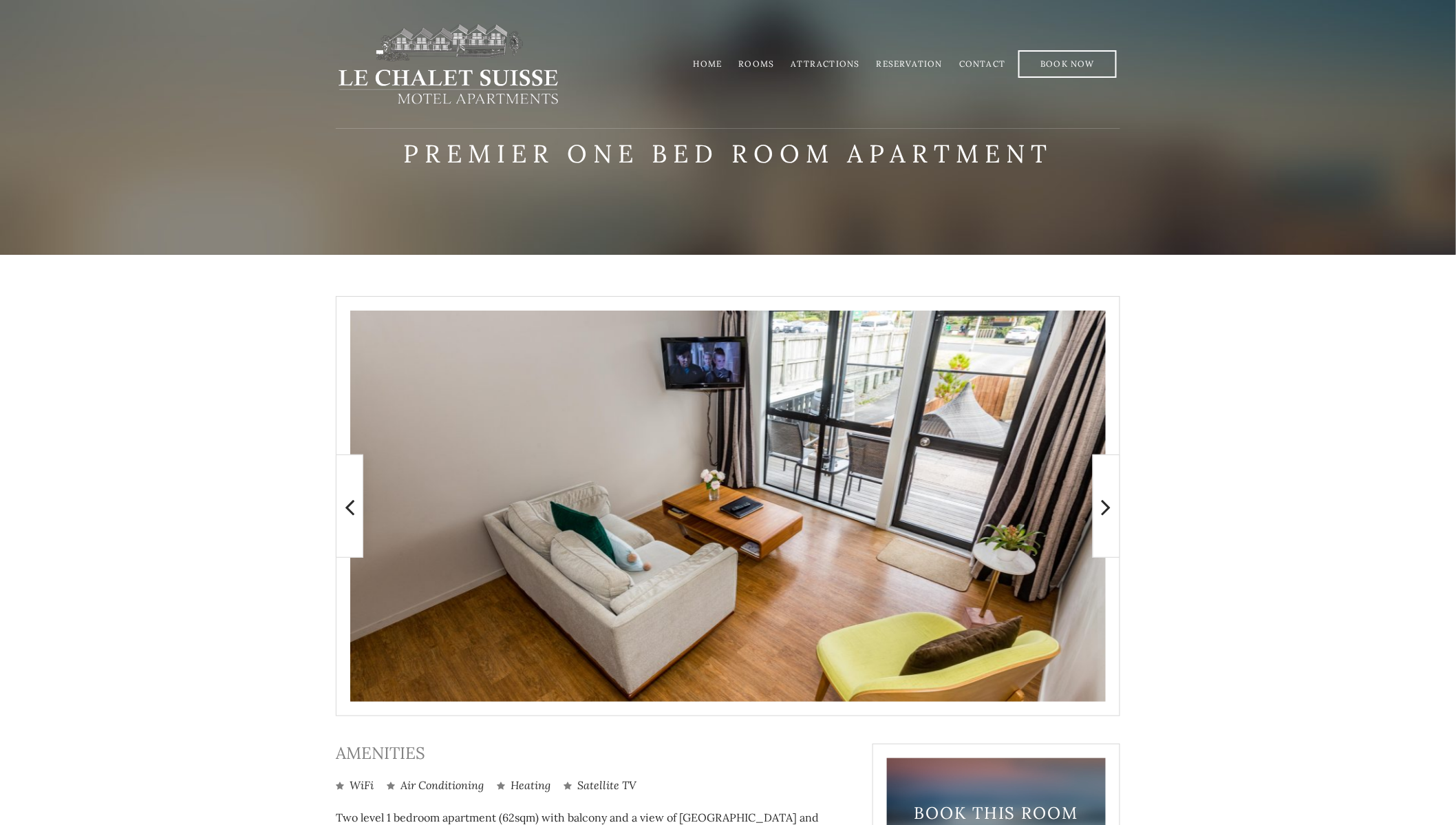
click at [698, 532] on img at bounding box center [728, 506] width 755 height 391
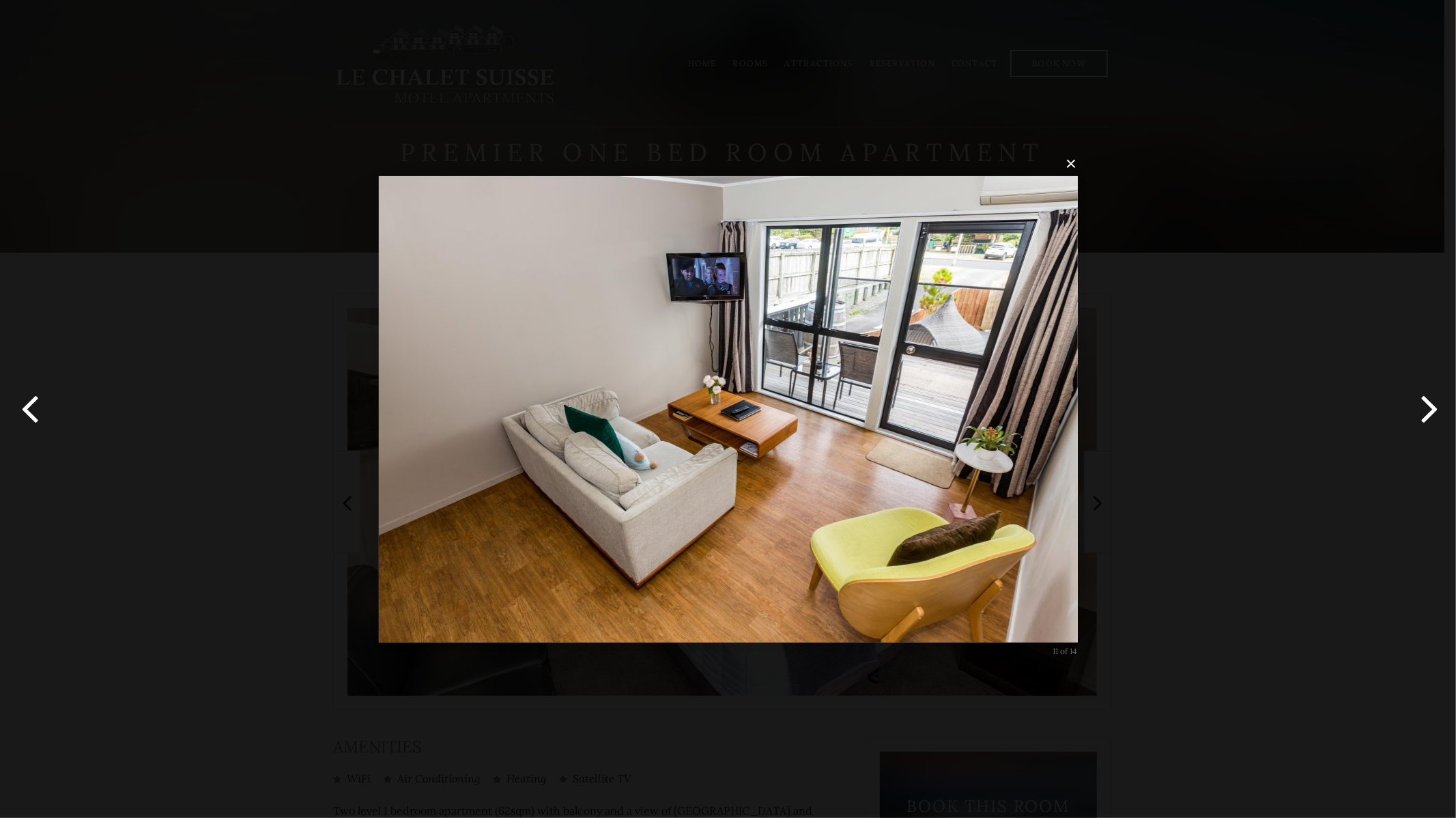
click at [1427, 407] on button "button" at bounding box center [1424, 409] width 61 height 75
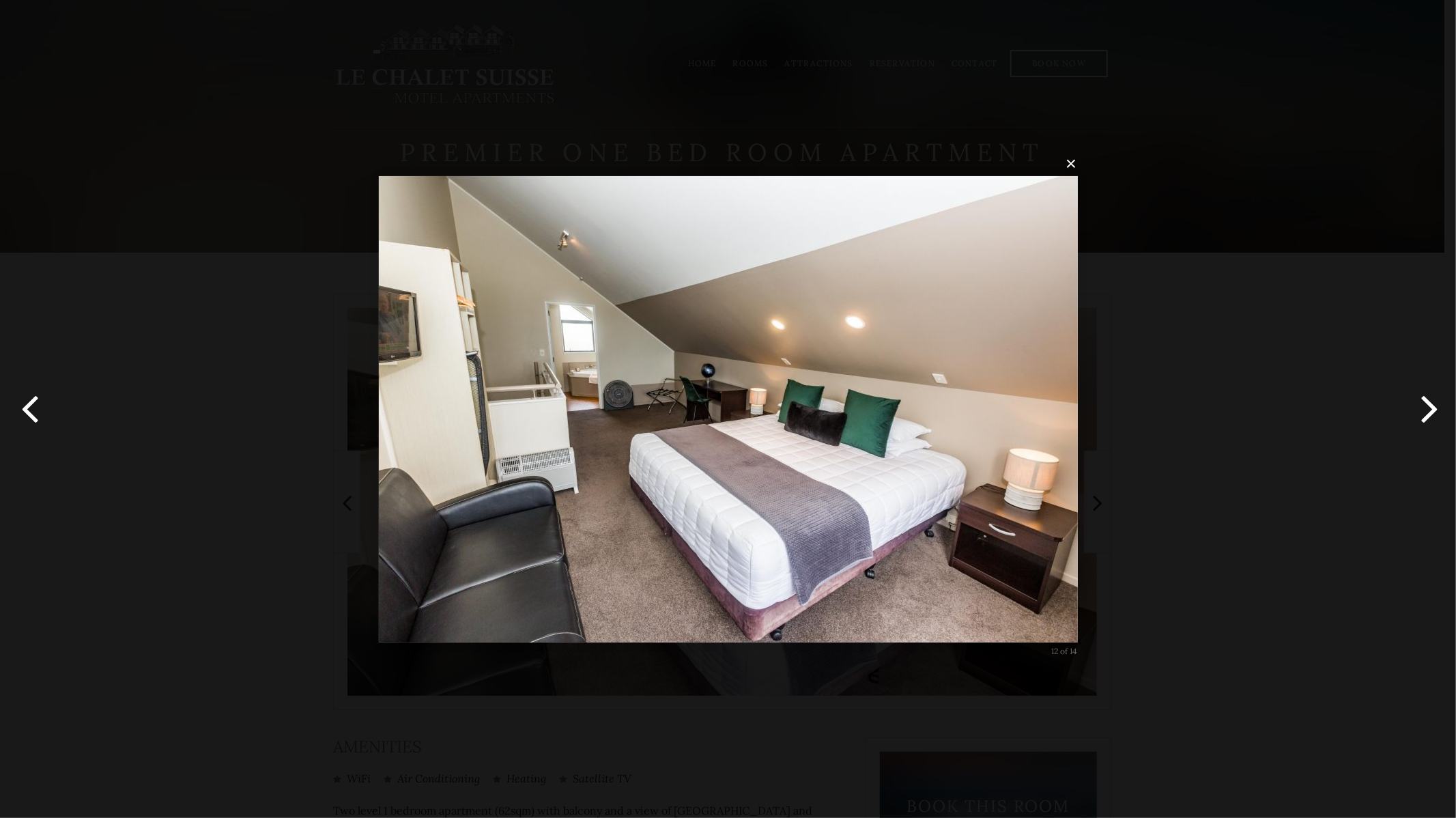
click at [1427, 406] on button "button" at bounding box center [1424, 409] width 61 height 75
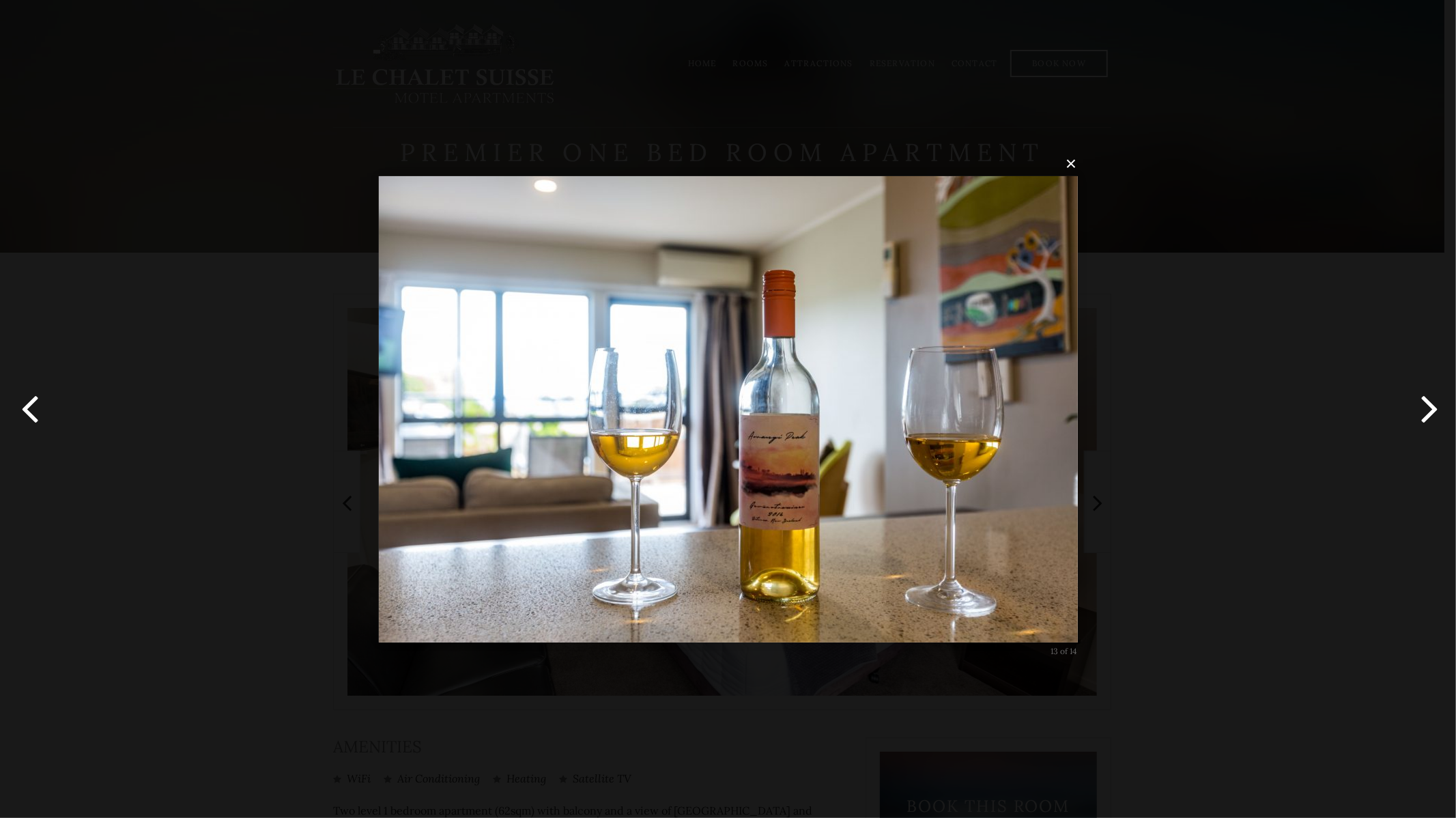
click at [1427, 406] on button "button" at bounding box center [1424, 409] width 61 height 75
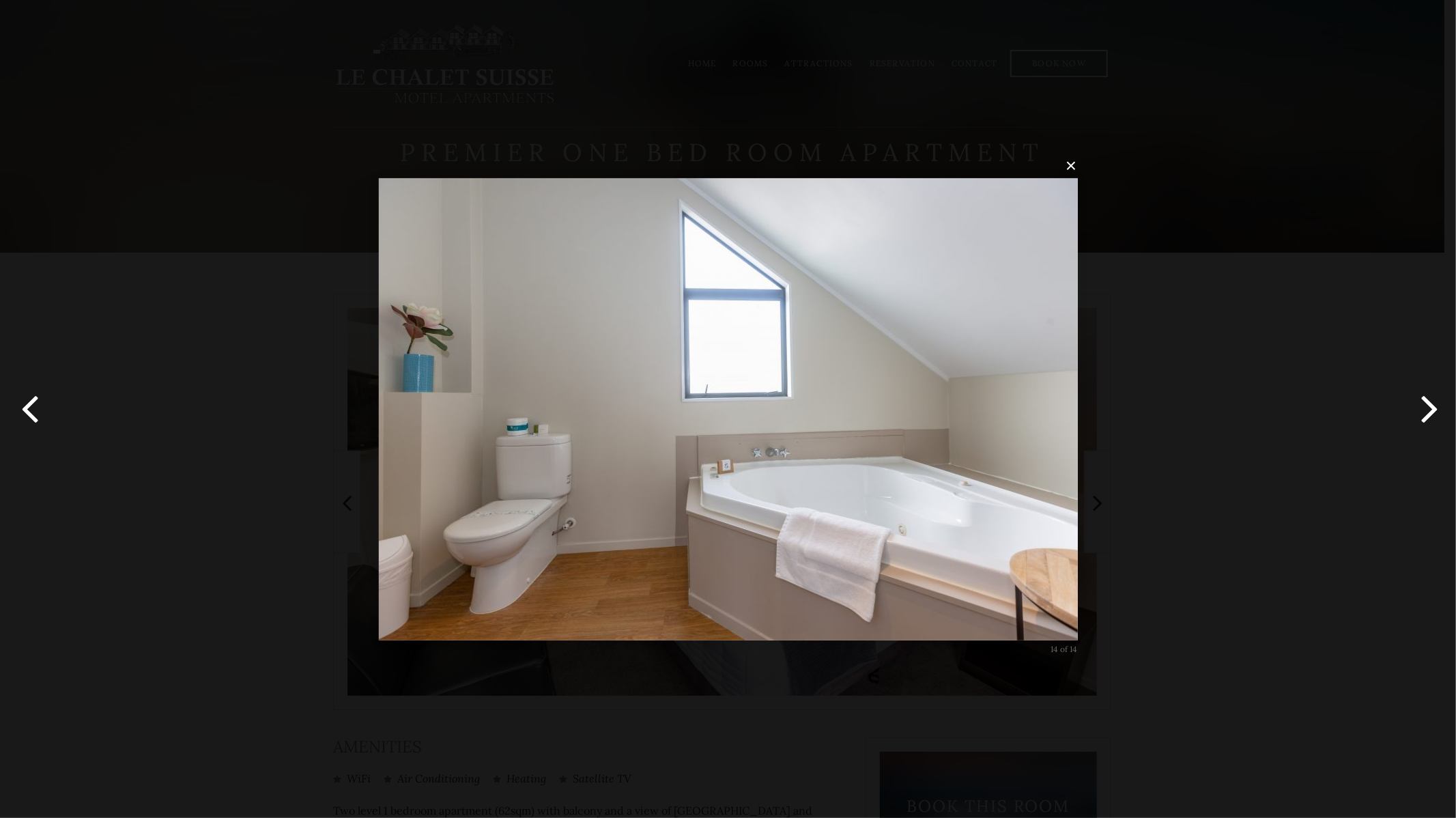
click at [1427, 406] on button "button" at bounding box center [1424, 409] width 61 height 75
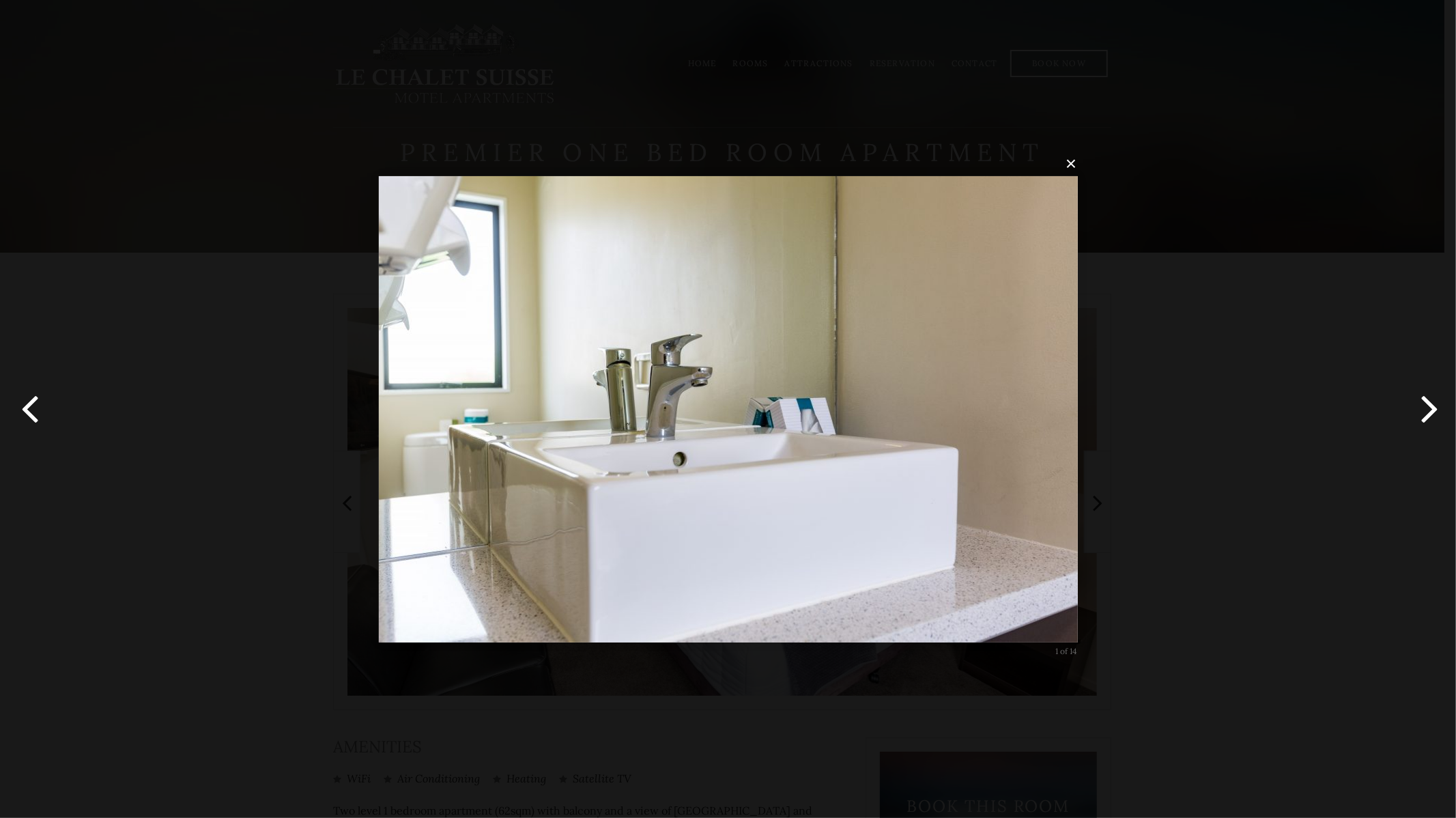
click at [23, 420] on button "button" at bounding box center [30, 409] width 61 height 75
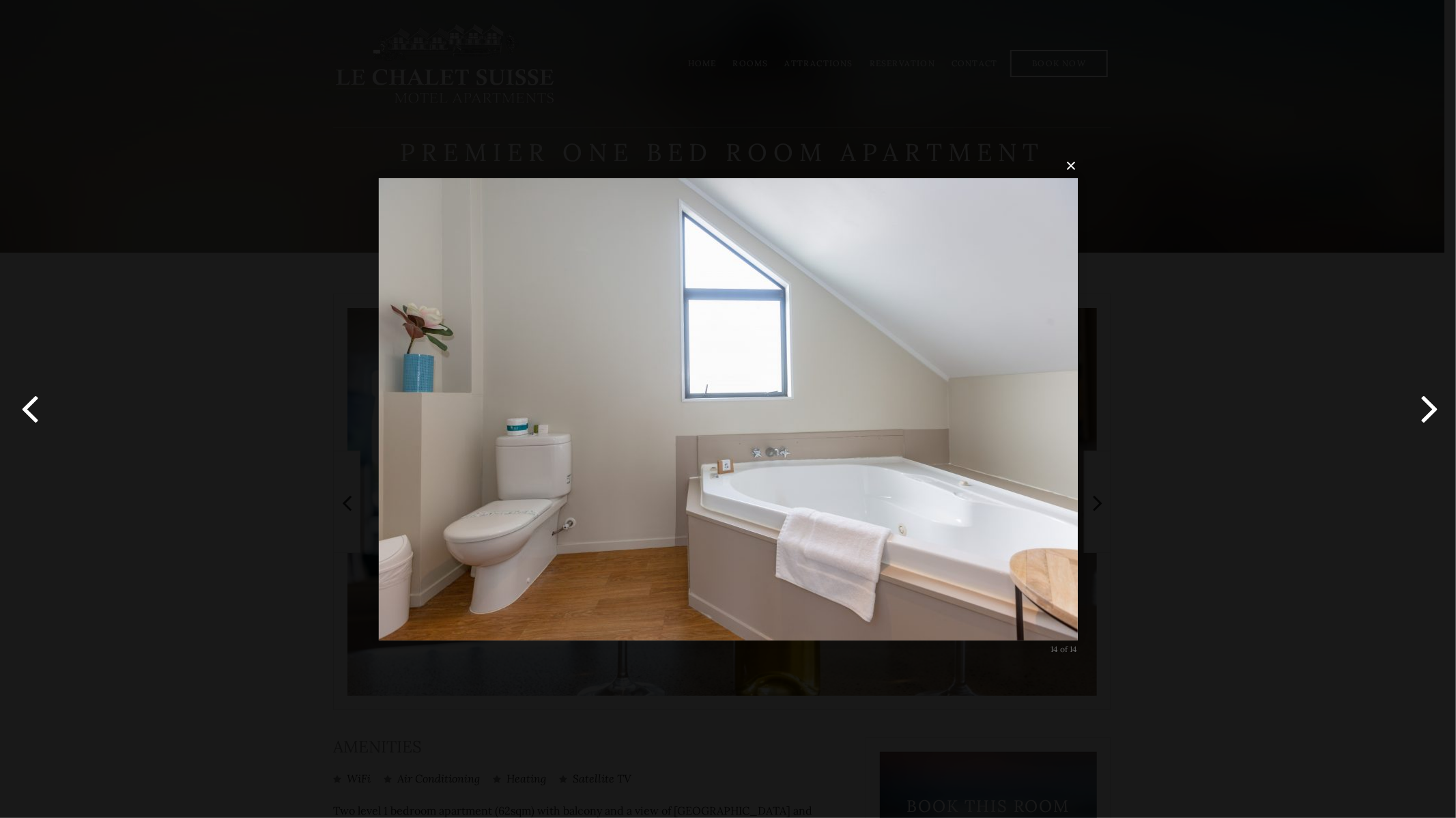
click at [1424, 413] on button "button" at bounding box center [1424, 409] width 61 height 75
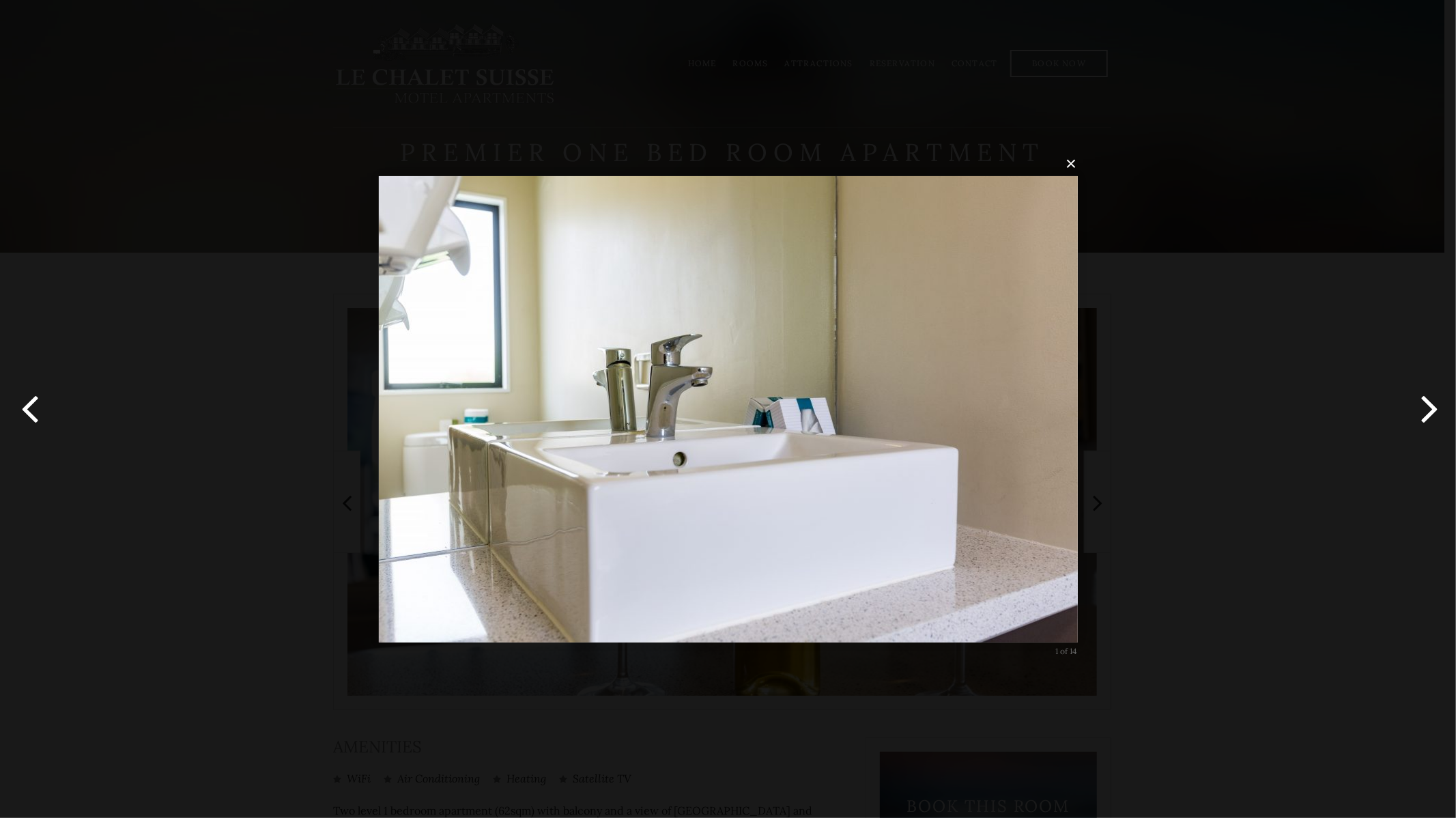
click at [1424, 413] on button "button" at bounding box center [1424, 409] width 61 height 75
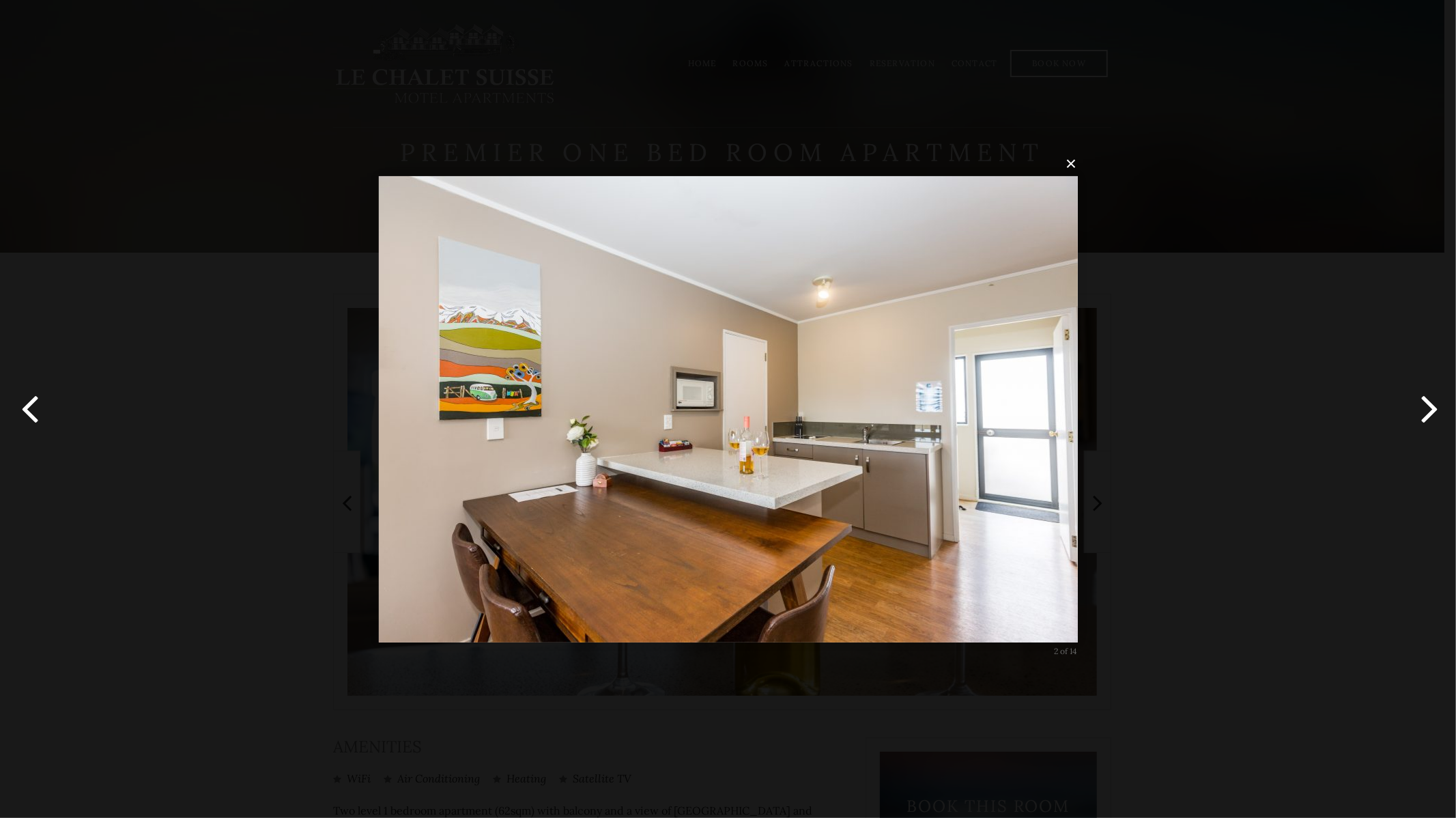
click at [1424, 413] on button "button" at bounding box center [1424, 409] width 61 height 75
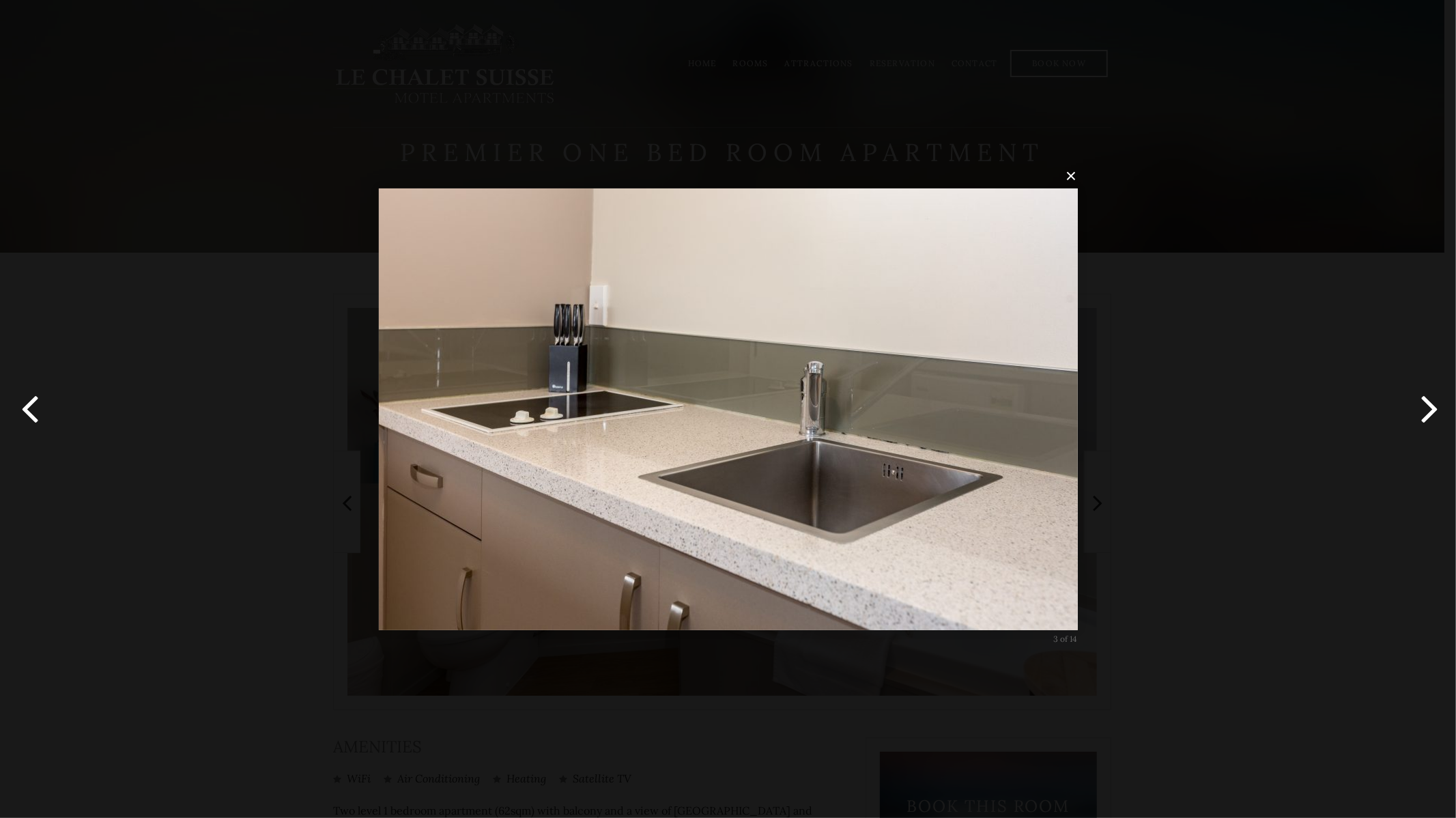
click at [1424, 413] on button "button" at bounding box center [1424, 409] width 61 height 75
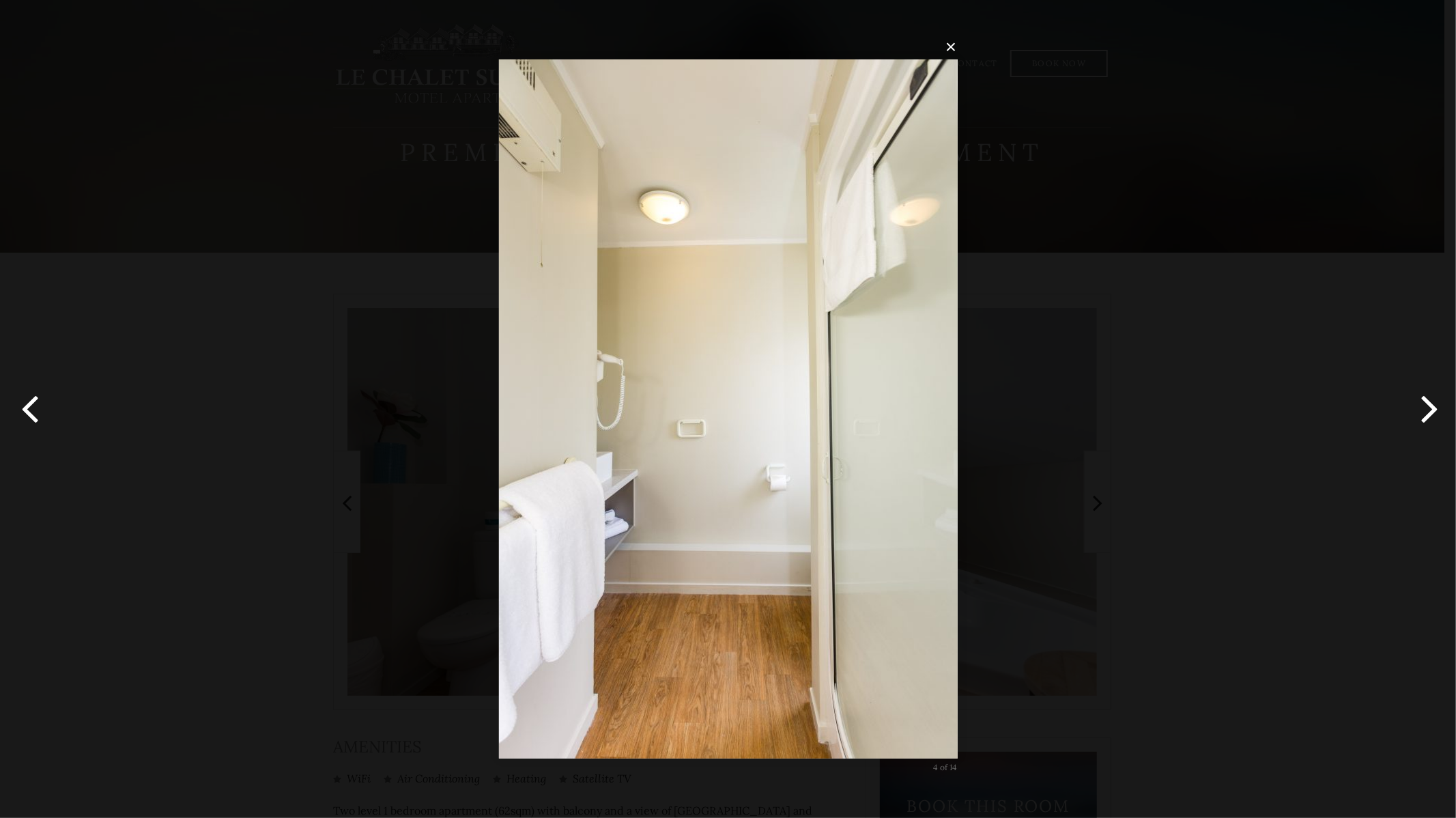
click at [1424, 413] on button "button" at bounding box center [1424, 409] width 61 height 75
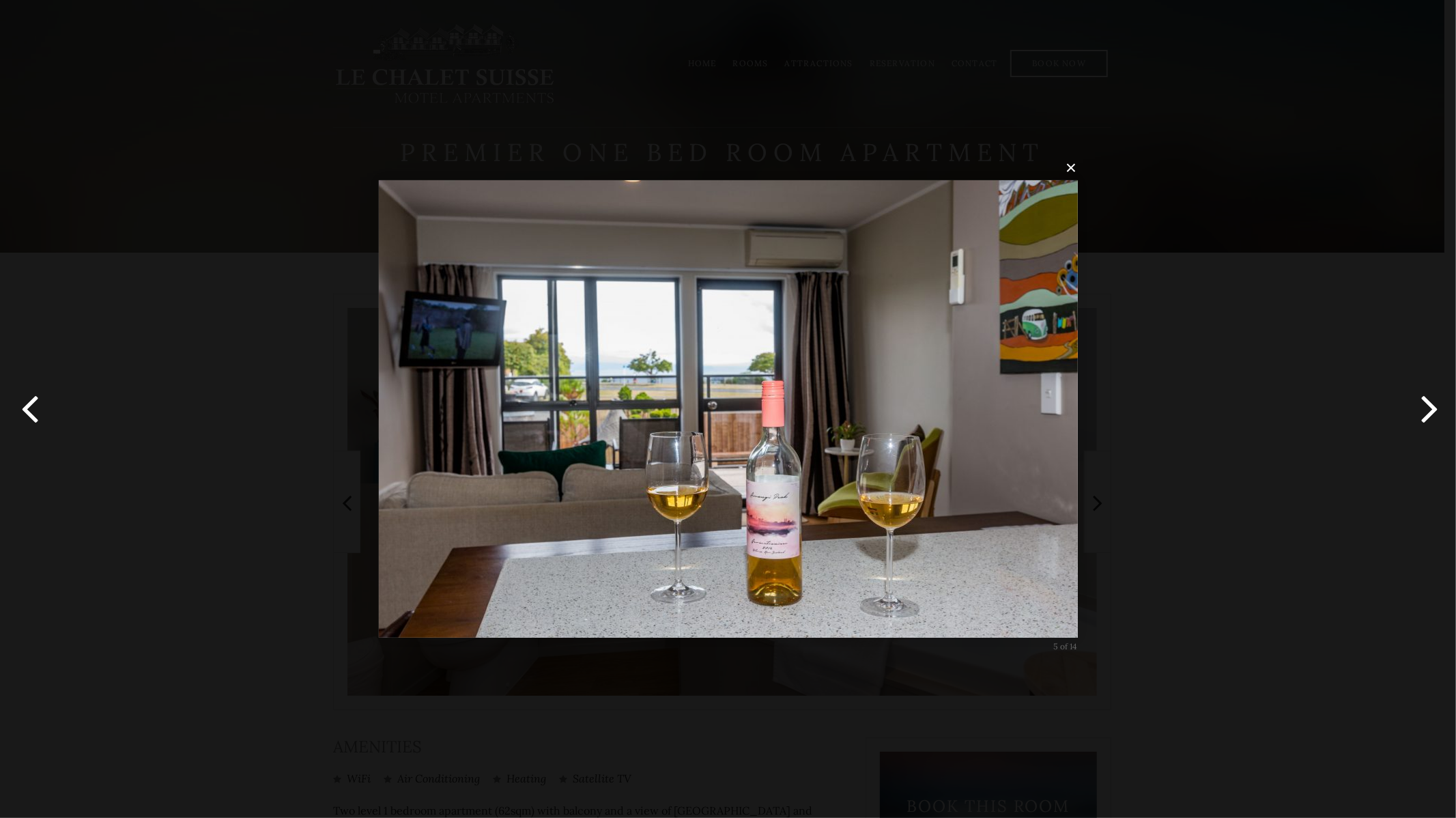
click at [1413, 418] on button "button" at bounding box center [1424, 409] width 61 height 75
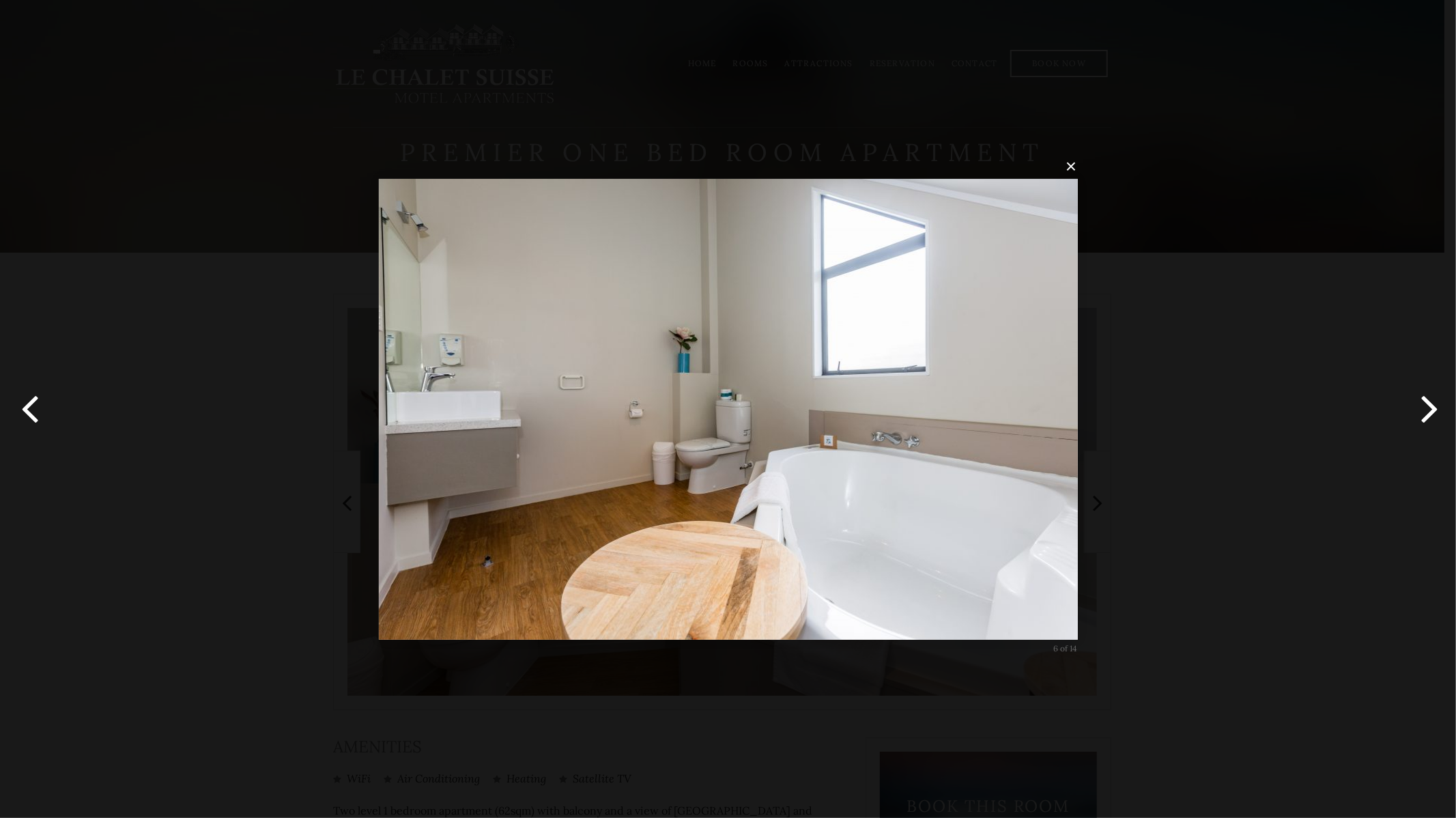
click at [1413, 418] on button "button" at bounding box center [1424, 409] width 61 height 75
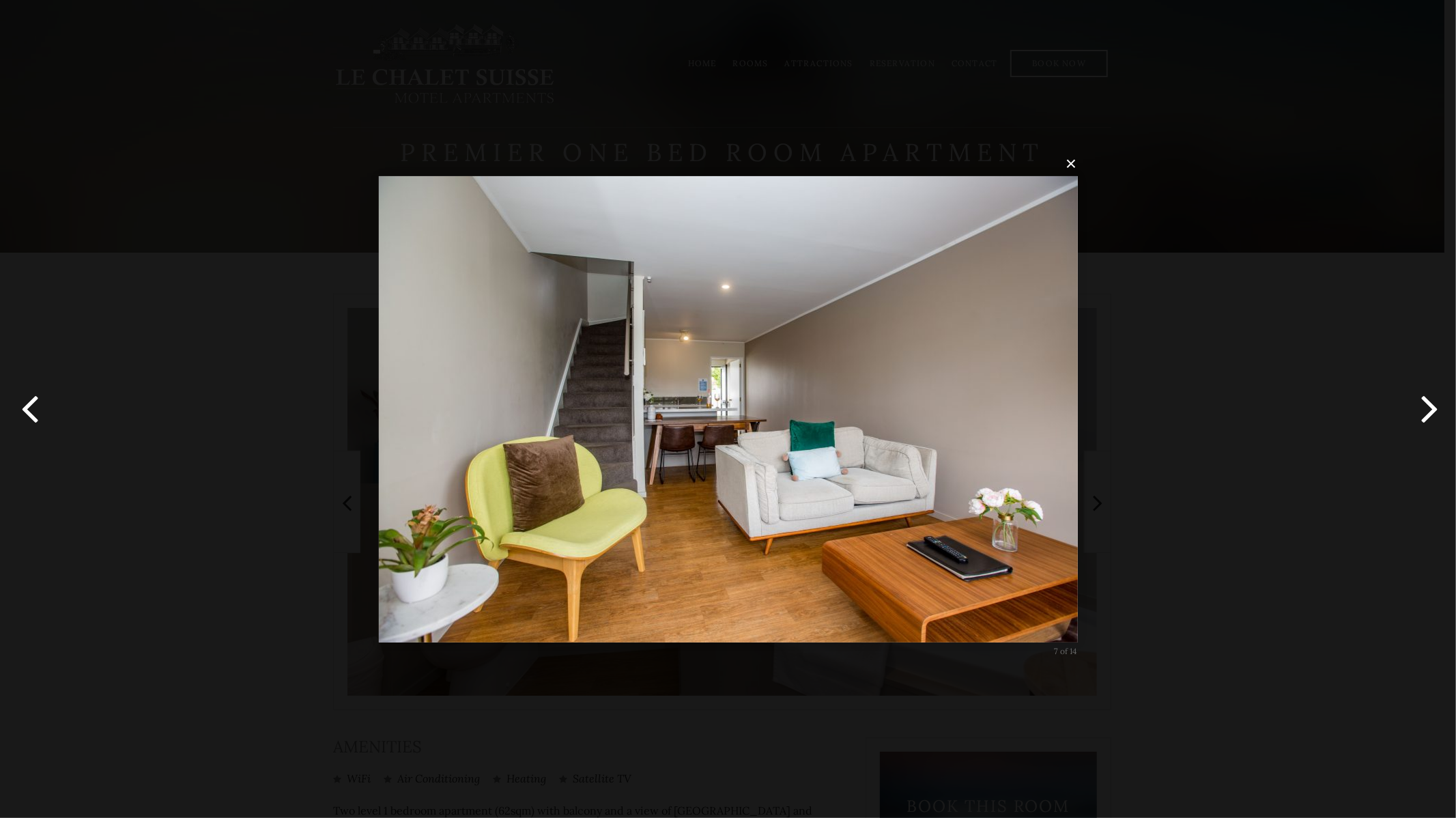
click at [1413, 418] on button "button" at bounding box center [1424, 409] width 61 height 75
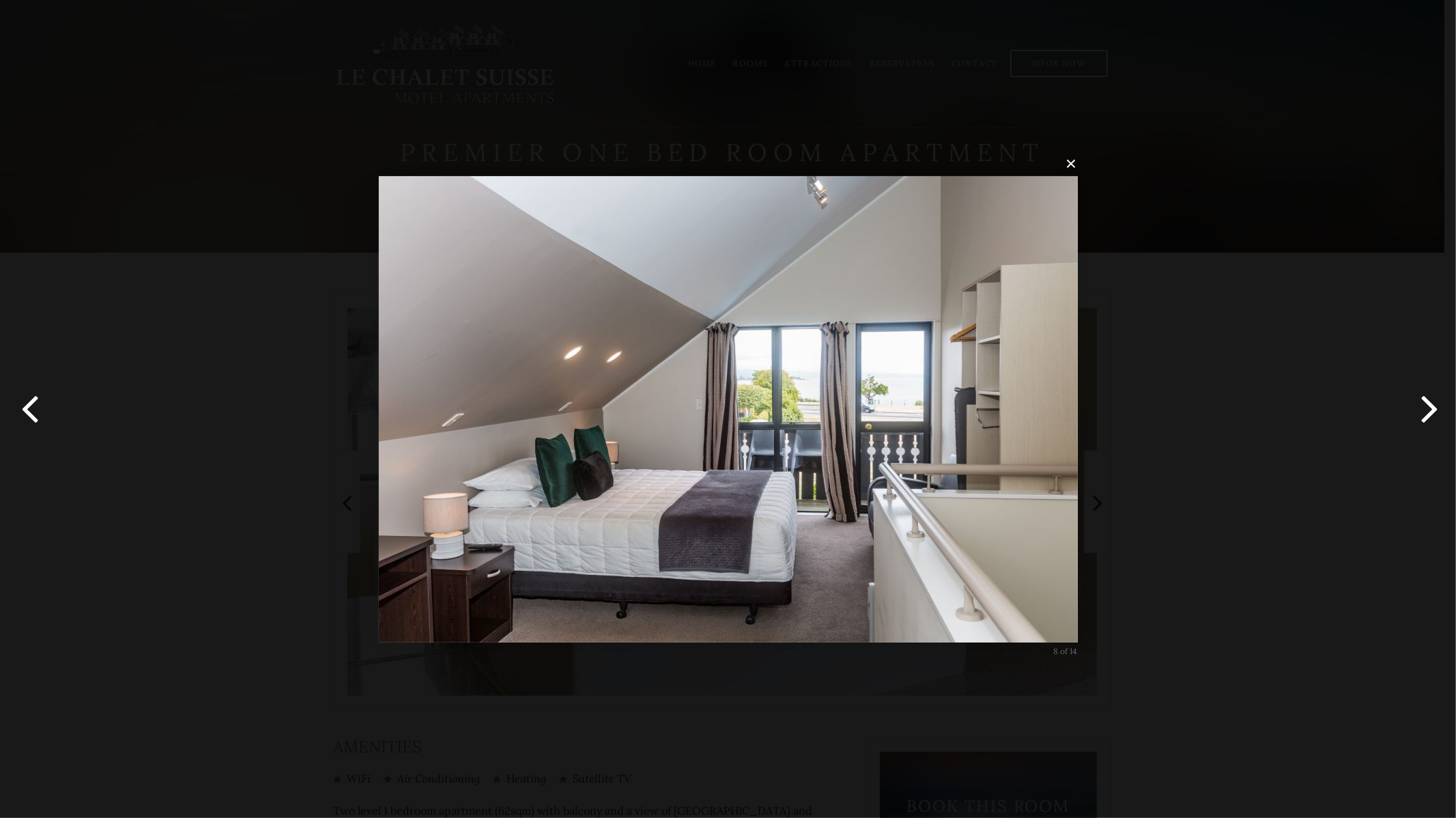
click at [1435, 411] on button "button" at bounding box center [1424, 409] width 61 height 75
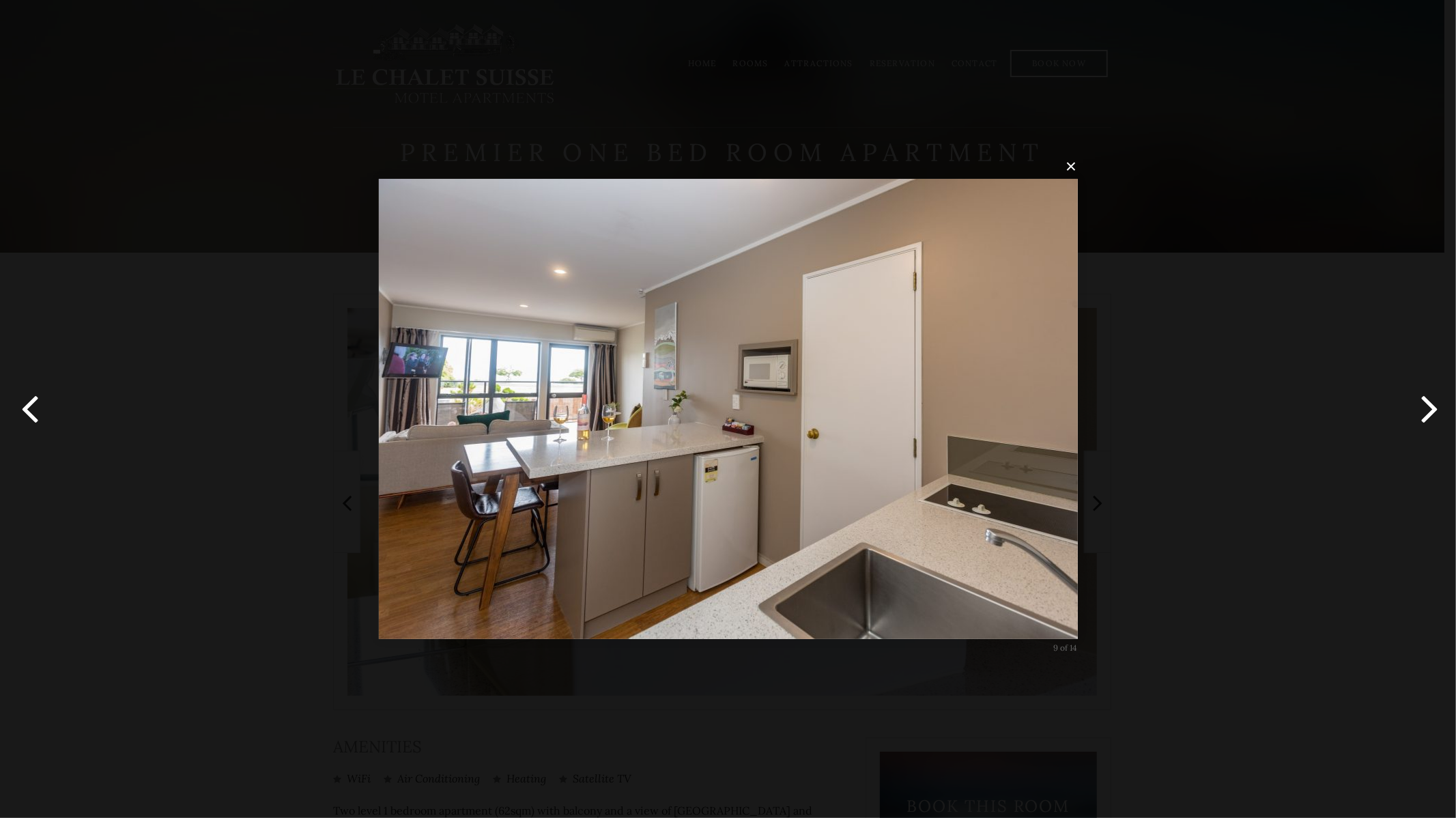
click at [1435, 411] on button "button" at bounding box center [1424, 409] width 61 height 75
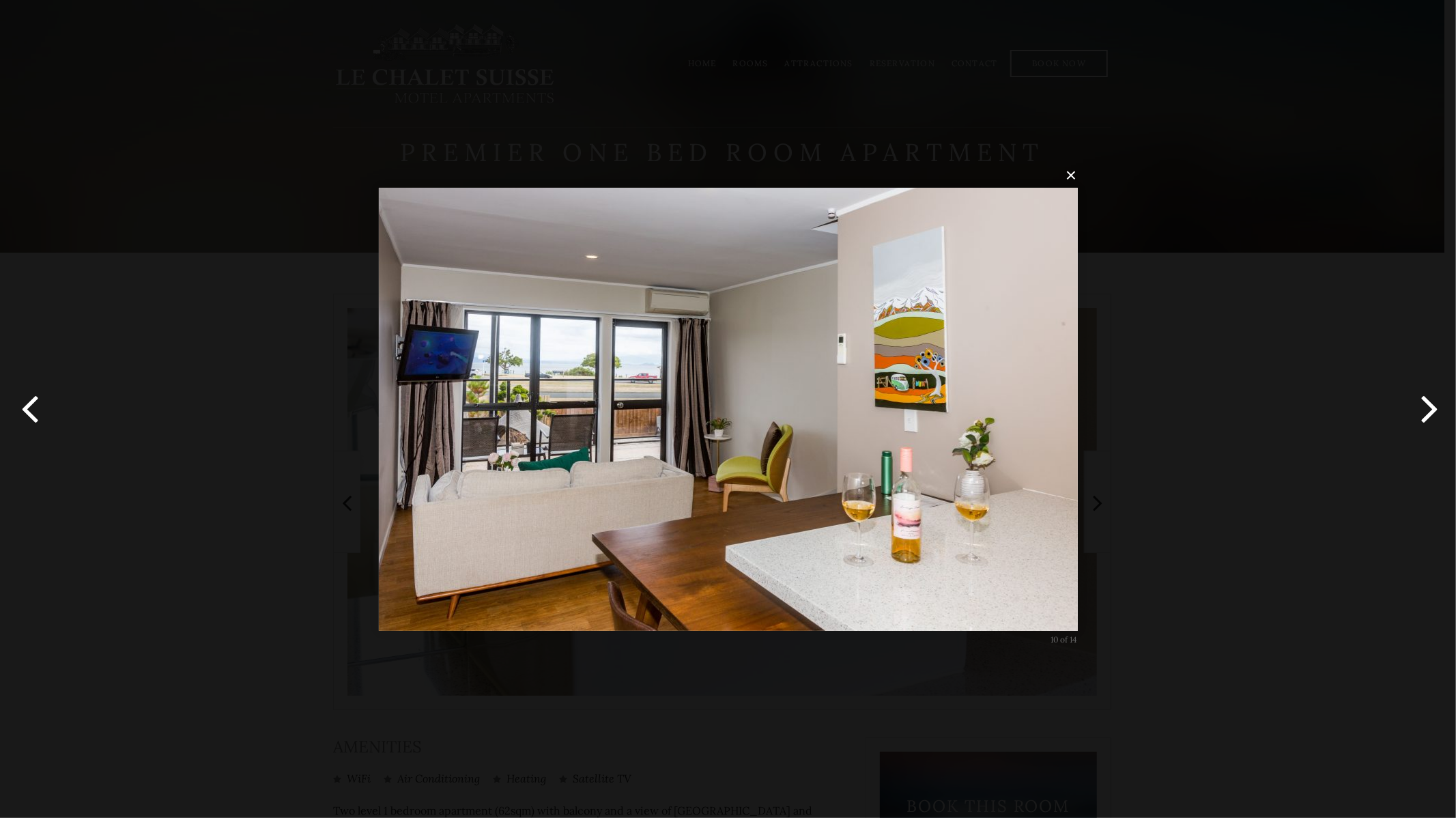
click at [1422, 409] on button "button" at bounding box center [1424, 409] width 61 height 75
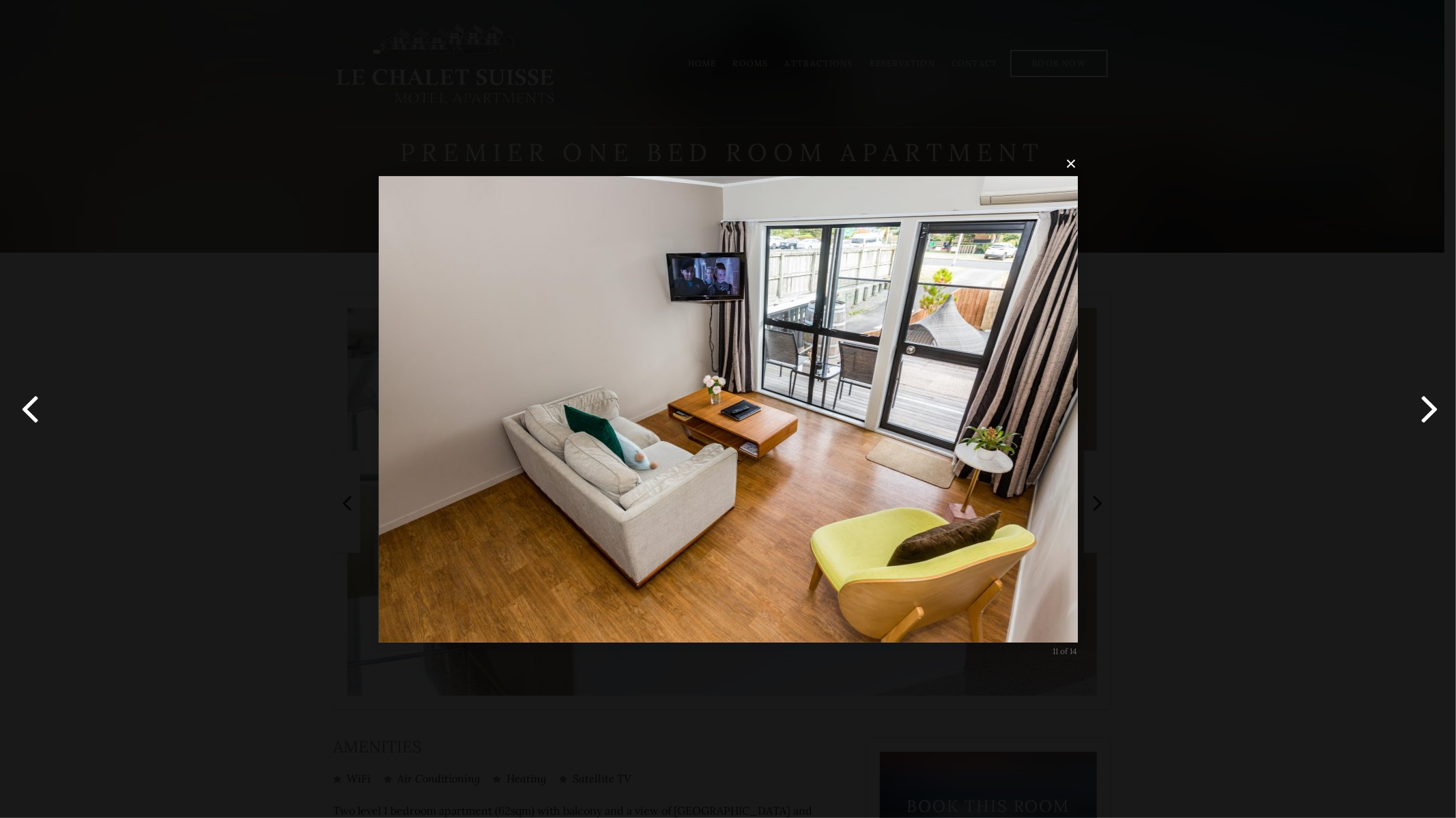
click at [1422, 409] on button "button" at bounding box center [1424, 409] width 61 height 75
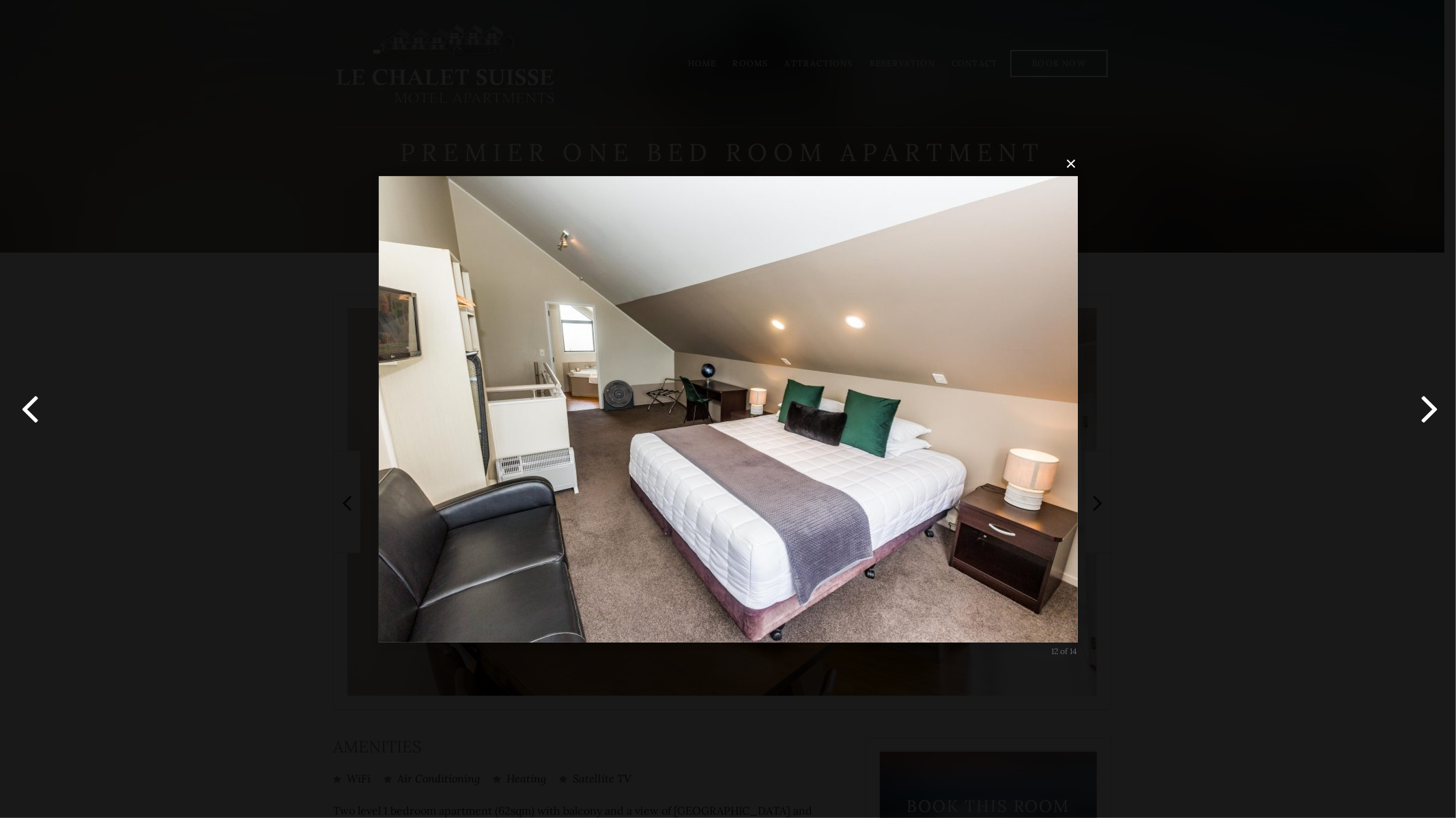
click at [1422, 409] on button "button" at bounding box center [1424, 409] width 61 height 75
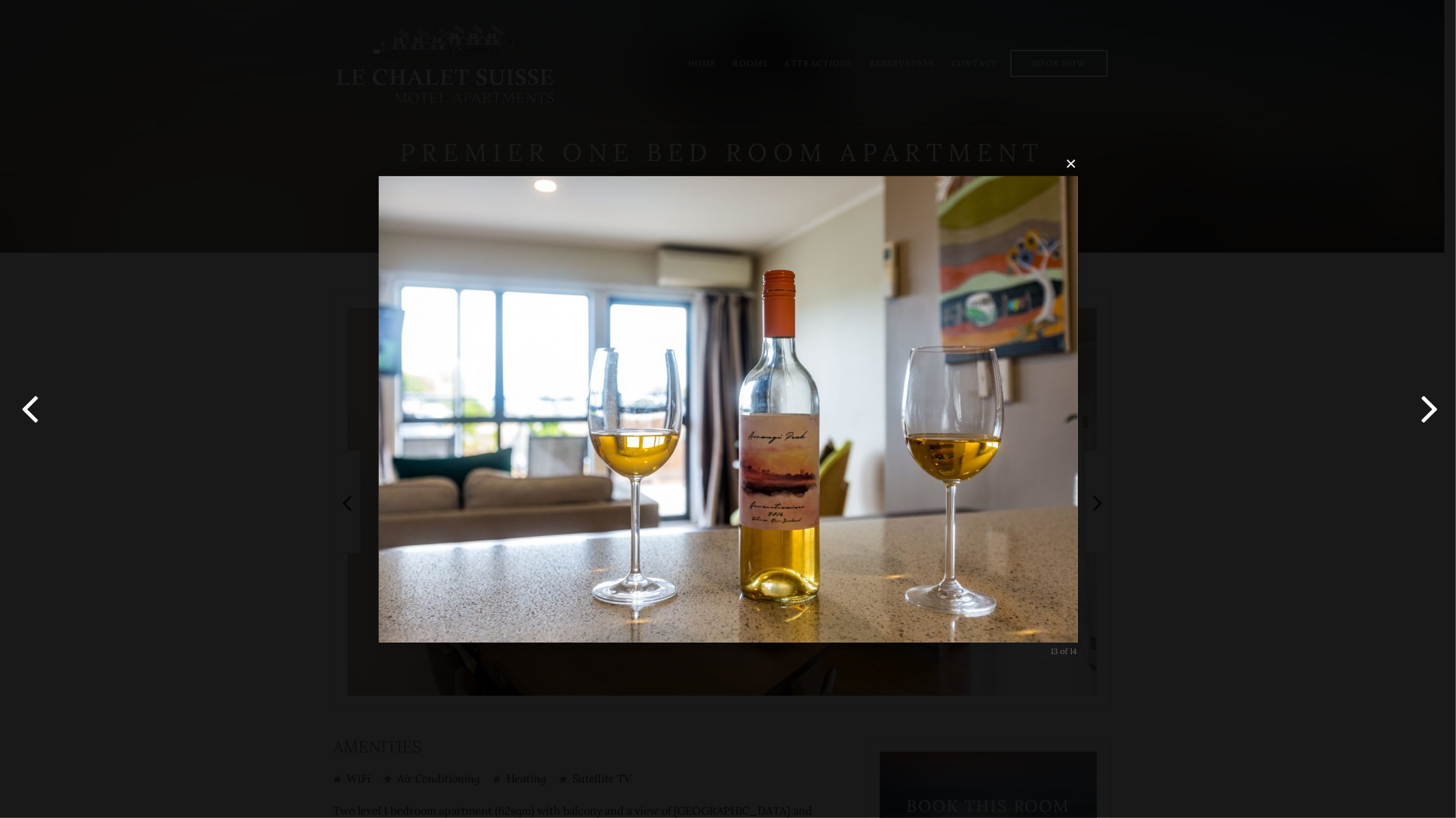
click at [1422, 409] on button "button" at bounding box center [1424, 409] width 61 height 75
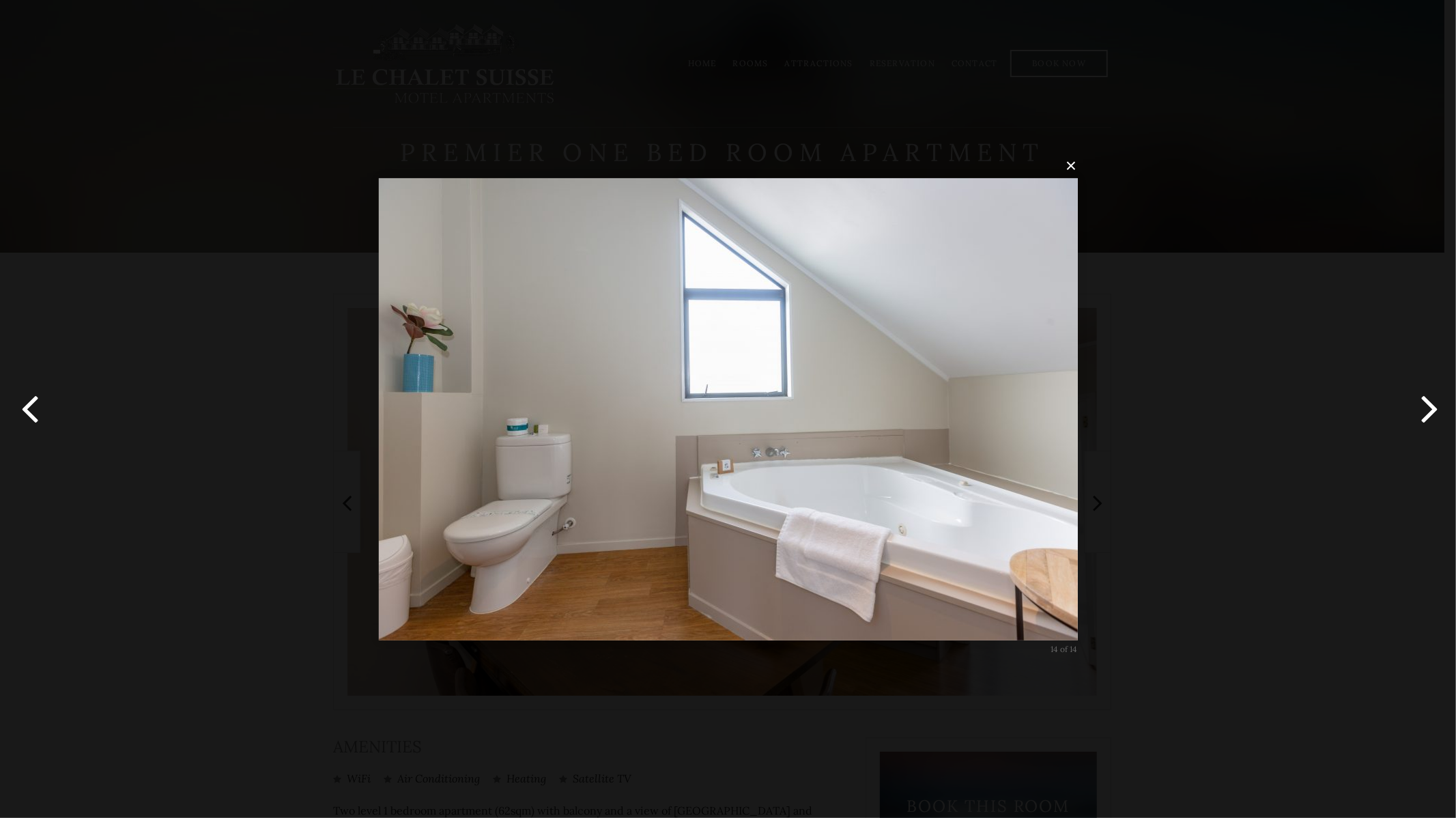
click at [1132, 123] on div "× 14 of 14 Loading..." at bounding box center [728, 409] width 1456 height 818
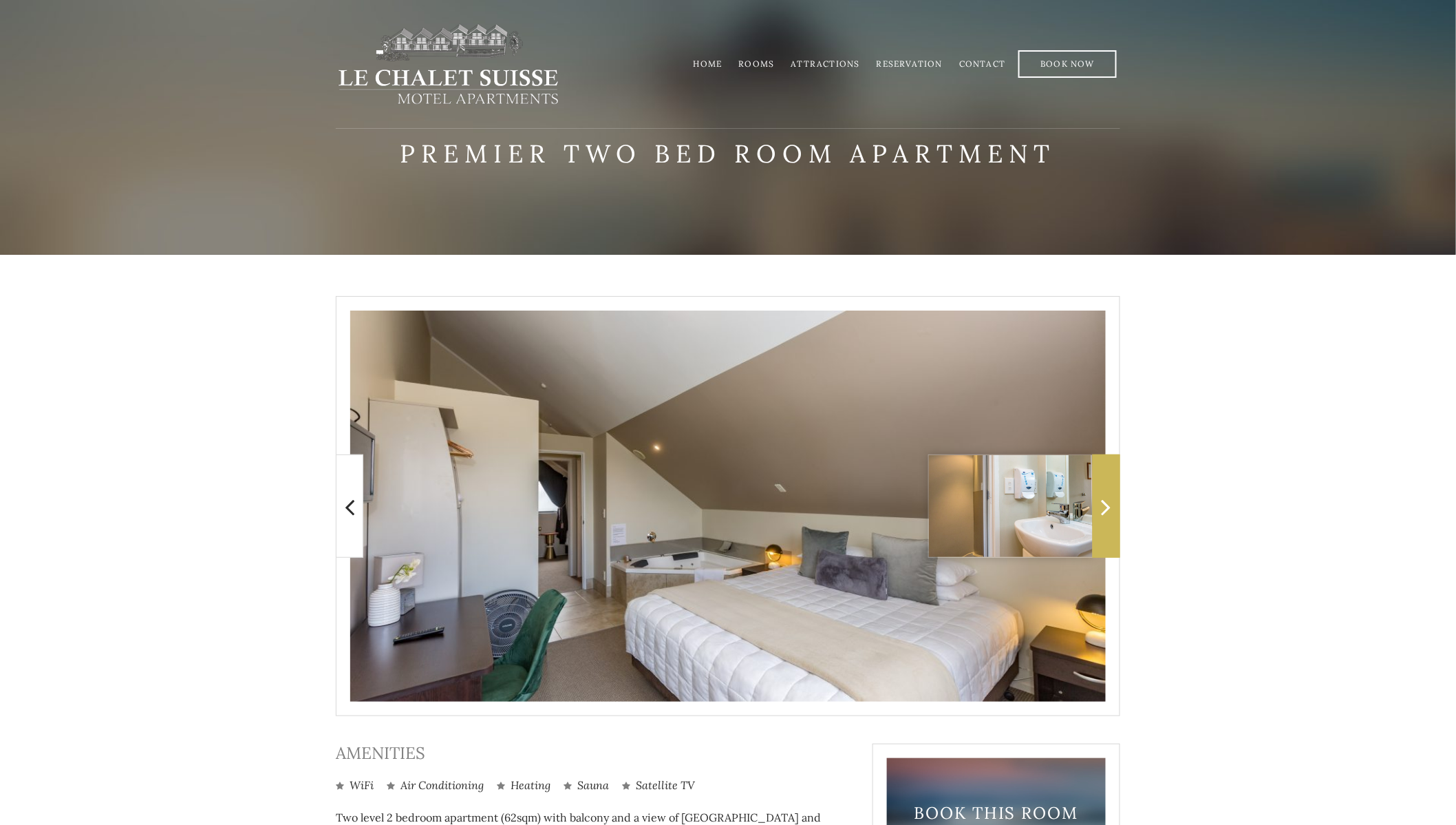
click at [1105, 497] on icon at bounding box center [1106, 507] width 10 height 28
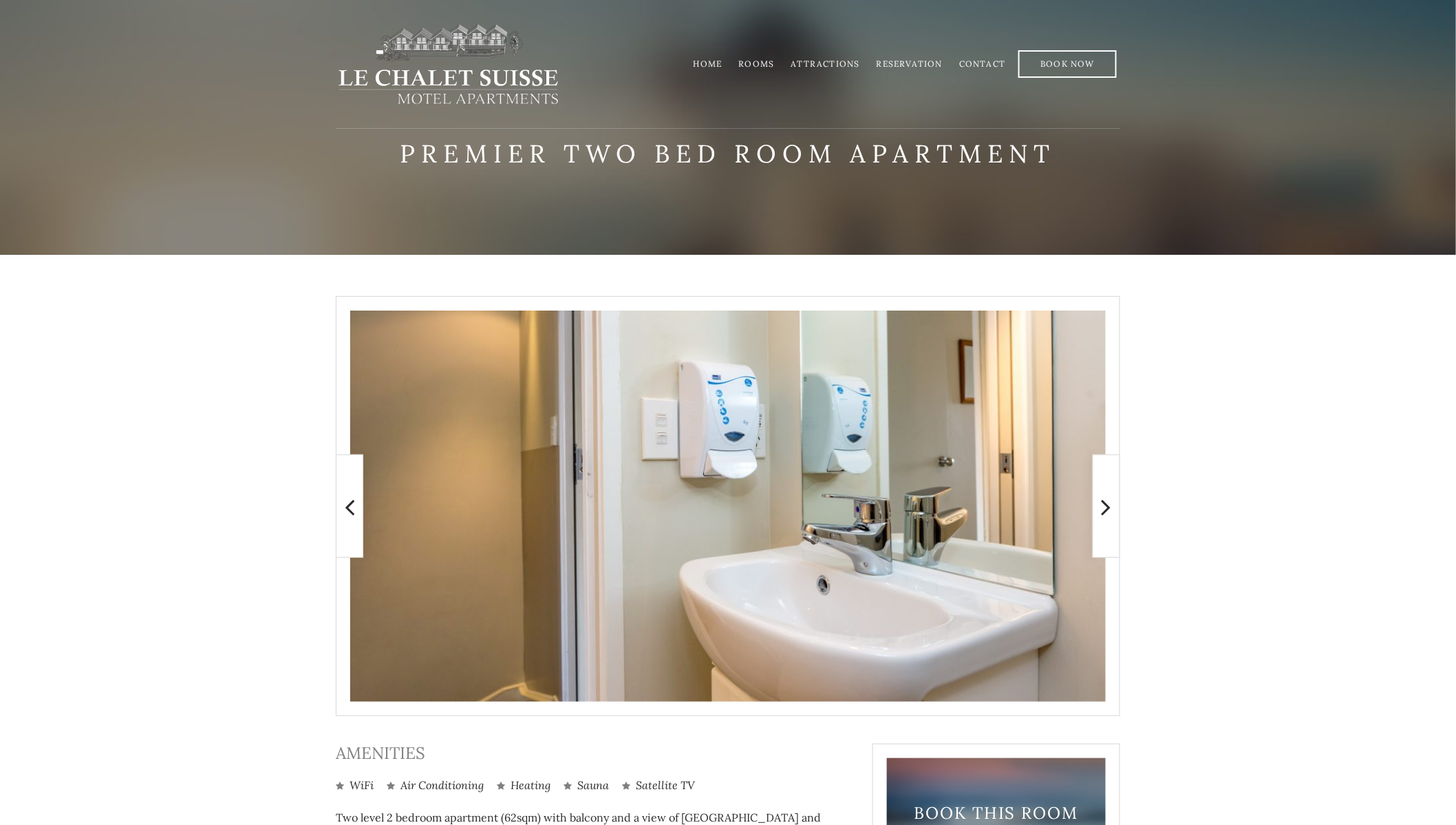
click at [690, 493] on img at bounding box center [728, 506] width 755 height 391
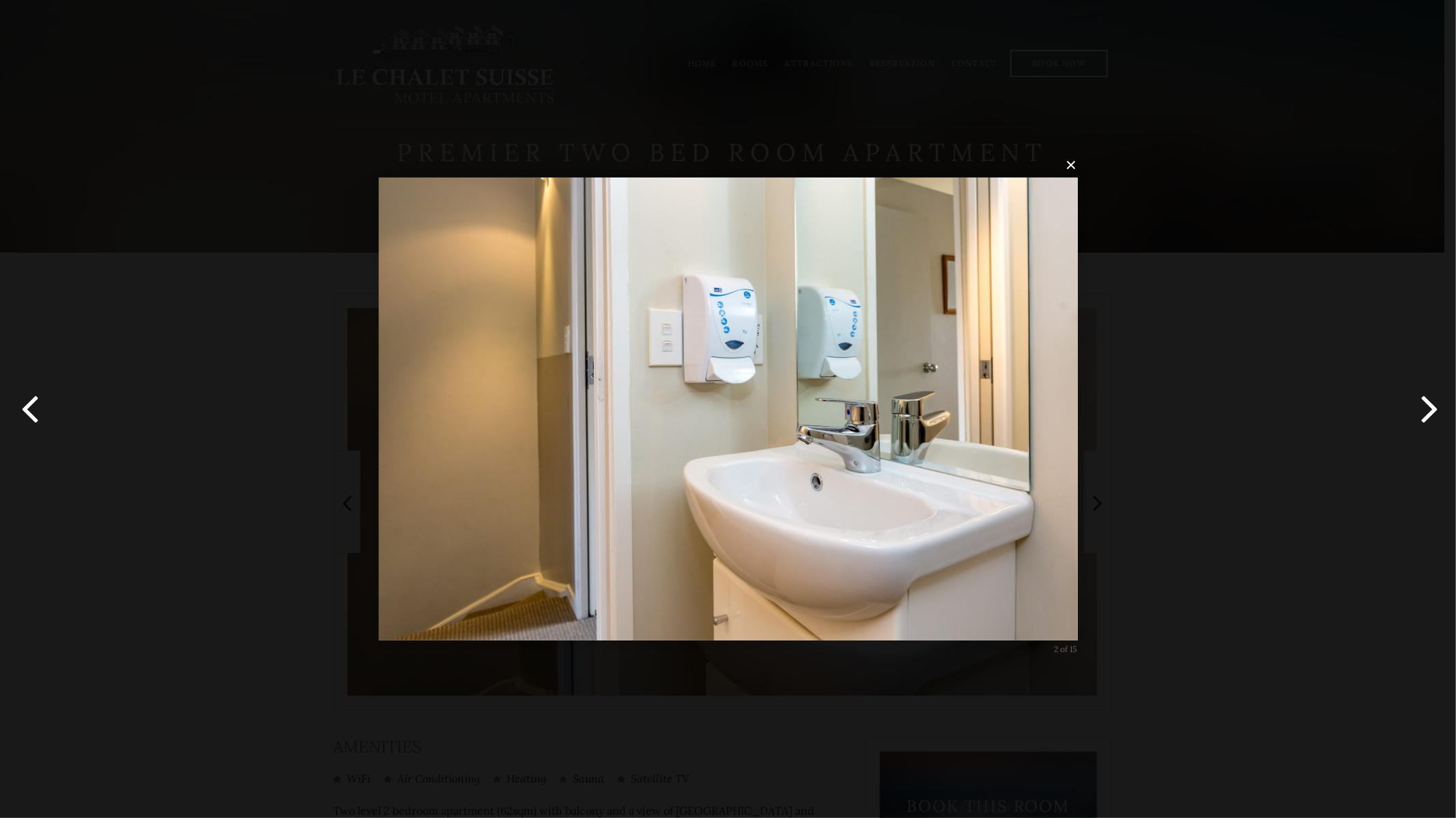
click at [1429, 408] on button "button" at bounding box center [1424, 409] width 61 height 75
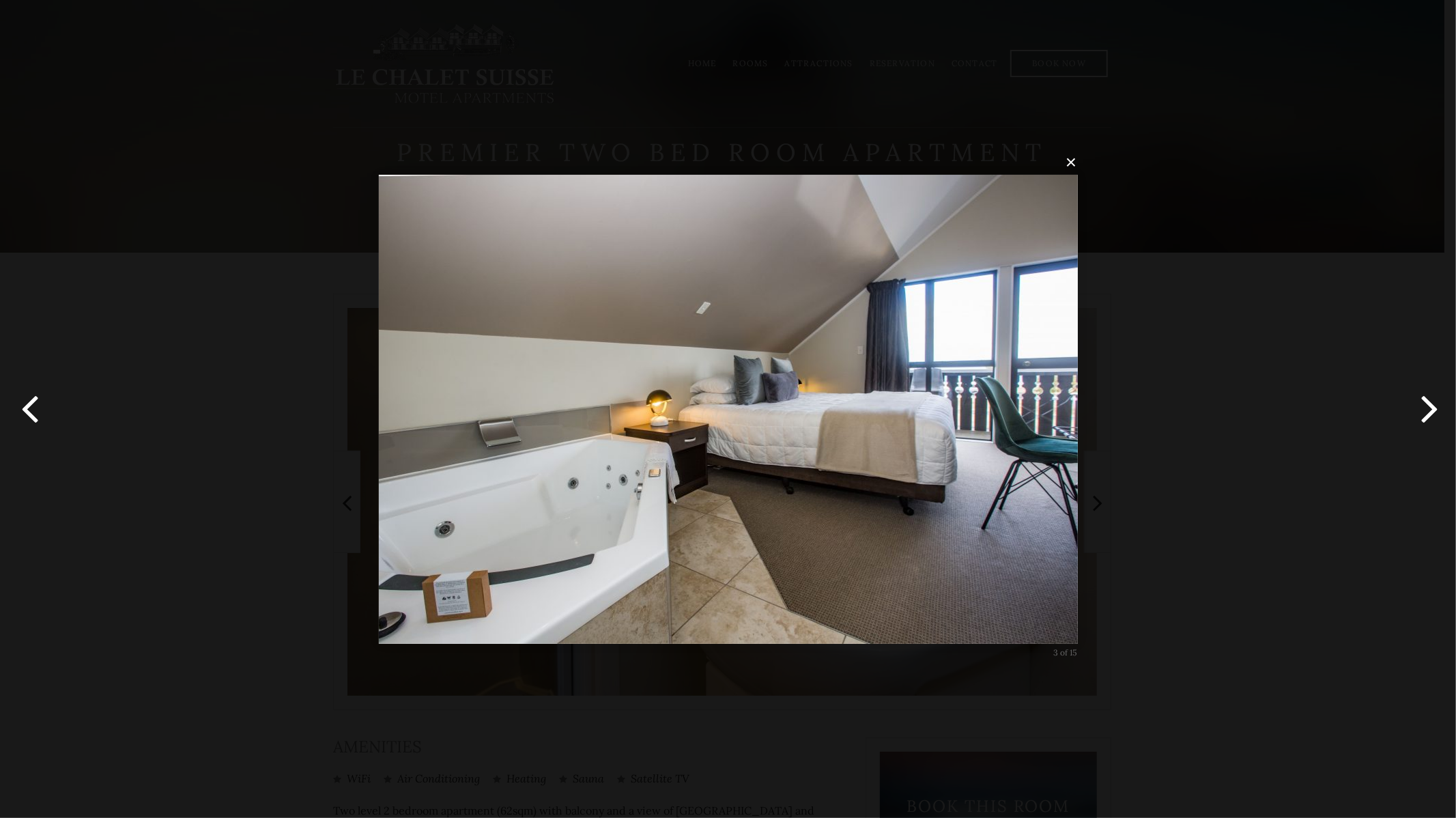
click at [1430, 413] on button "button" at bounding box center [1424, 409] width 61 height 75
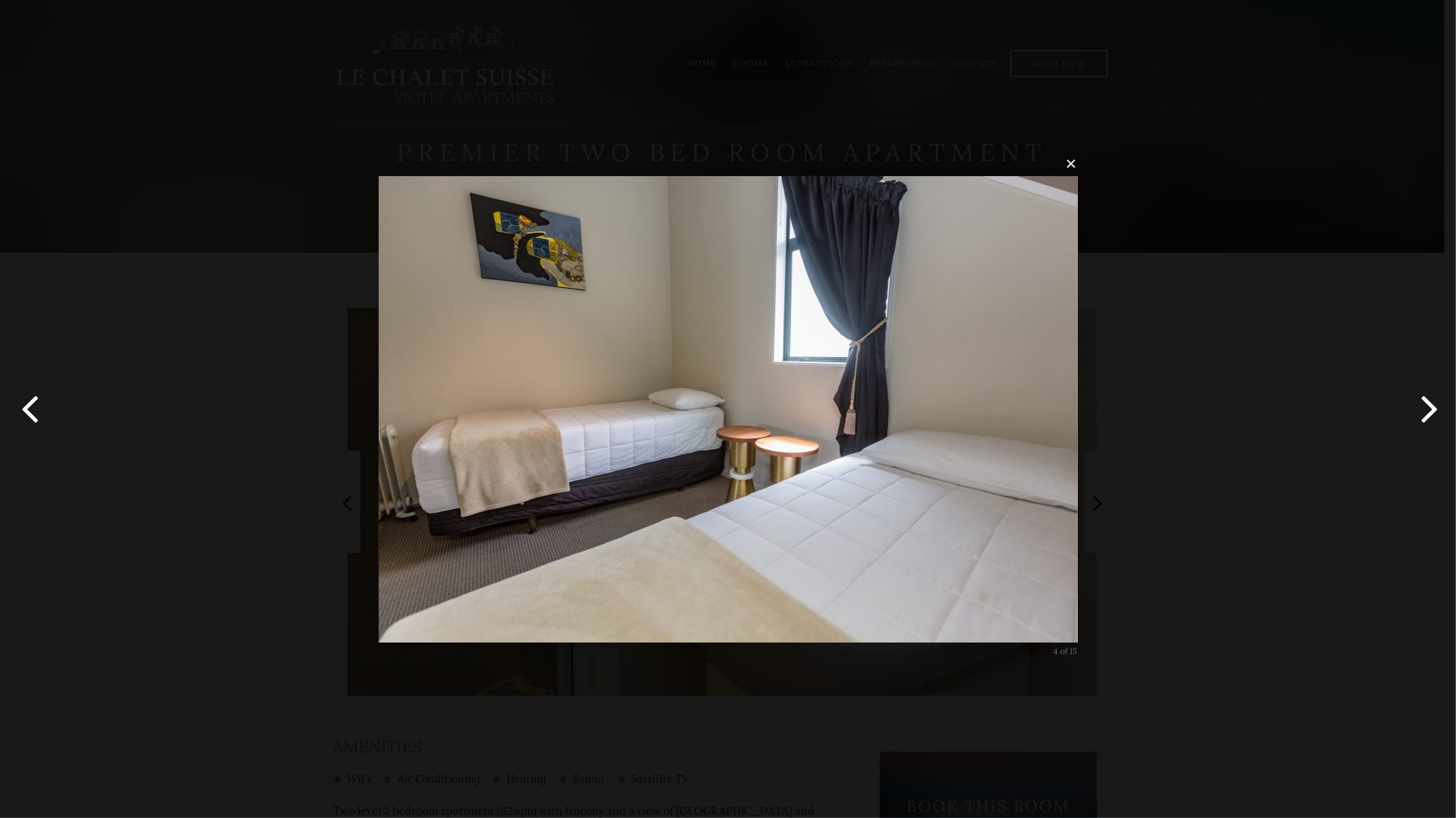
click at [1430, 413] on button "button" at bounding box center [1424, 409] width 61 height 75
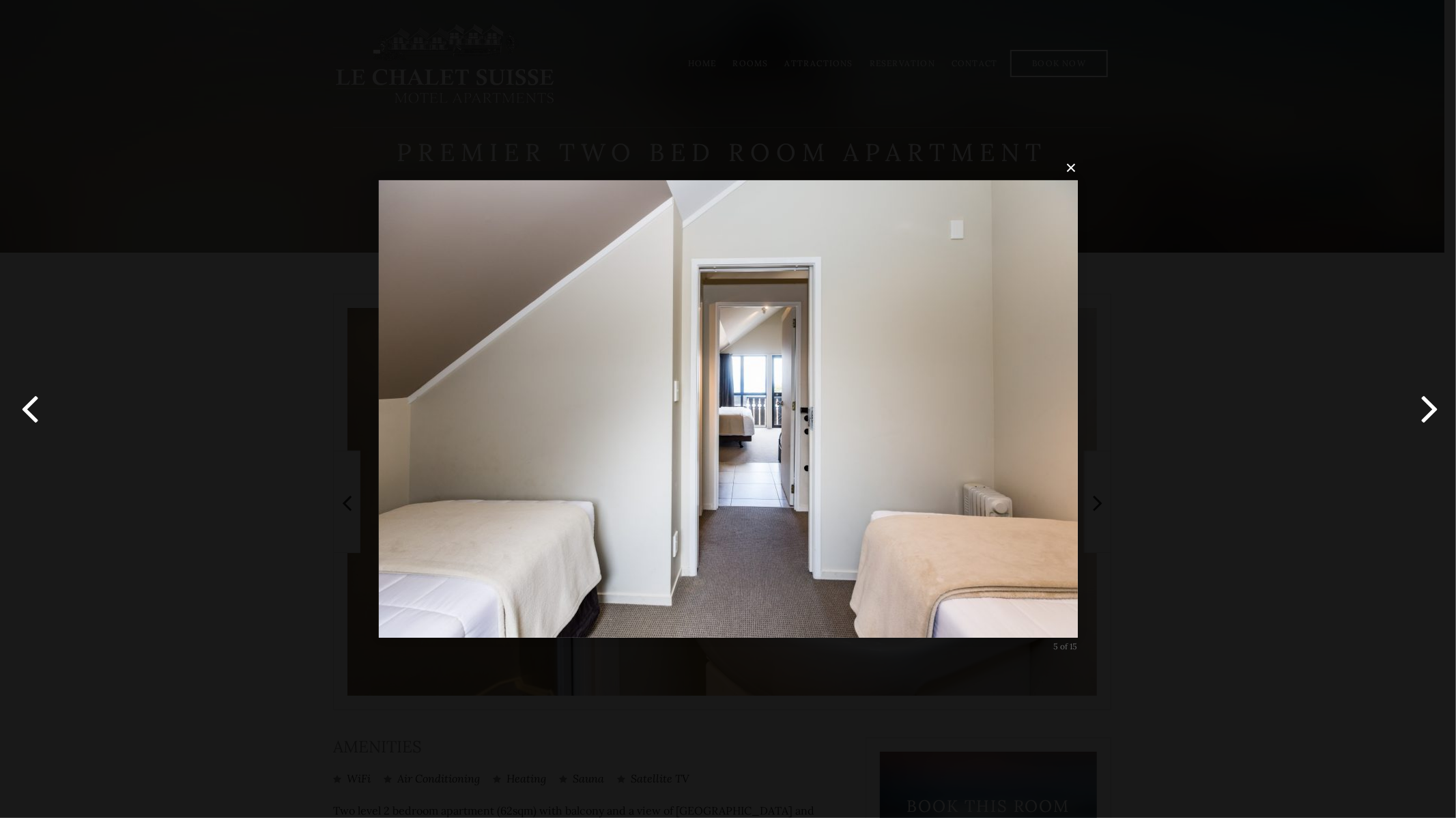
click at [1424, 424] on button "button" at bounding box center [1424, 409] width 61 height 75
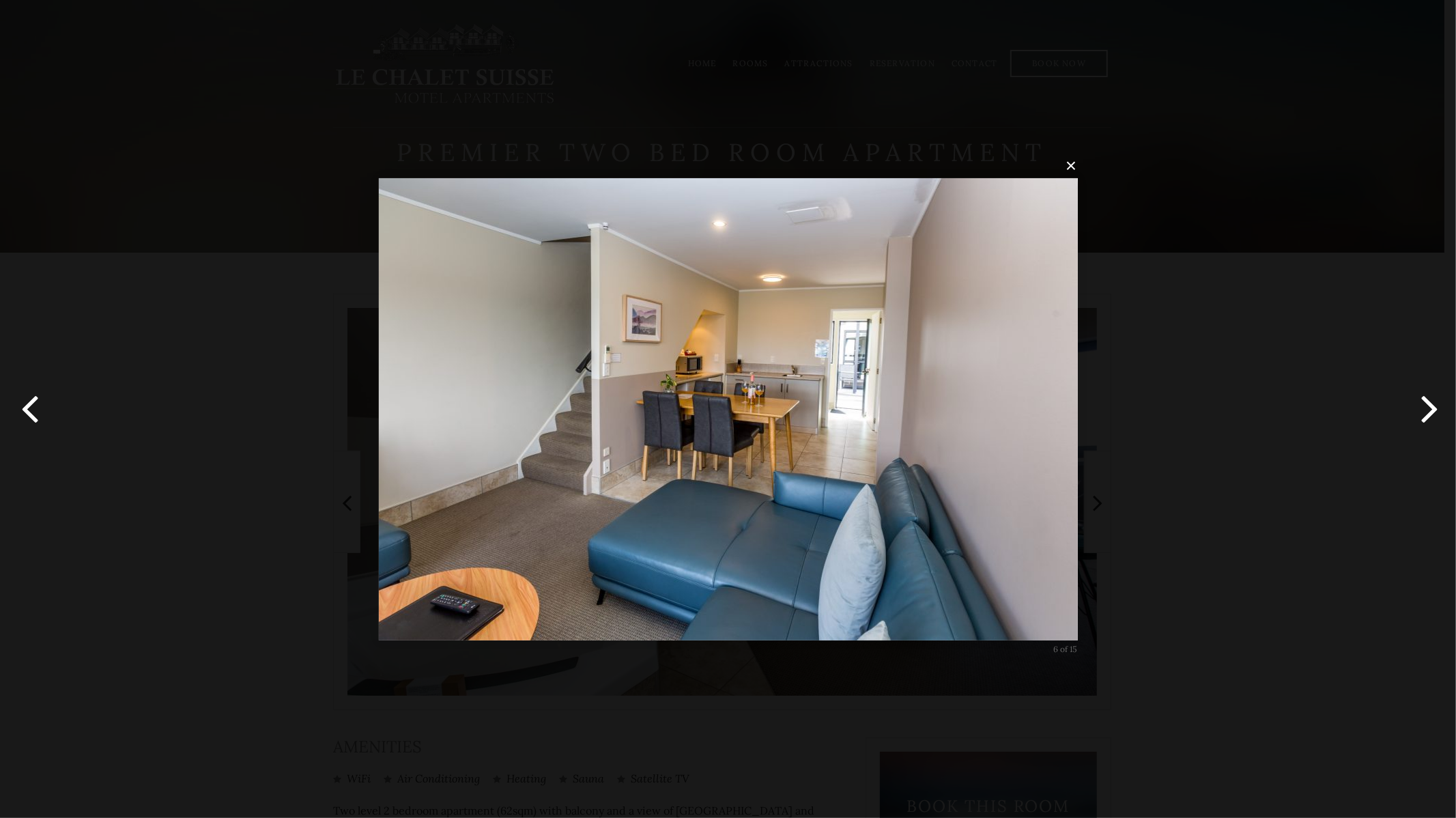
click at [1423, 413] on button "button" at bounding box center [1424, 409] width 61 height 75
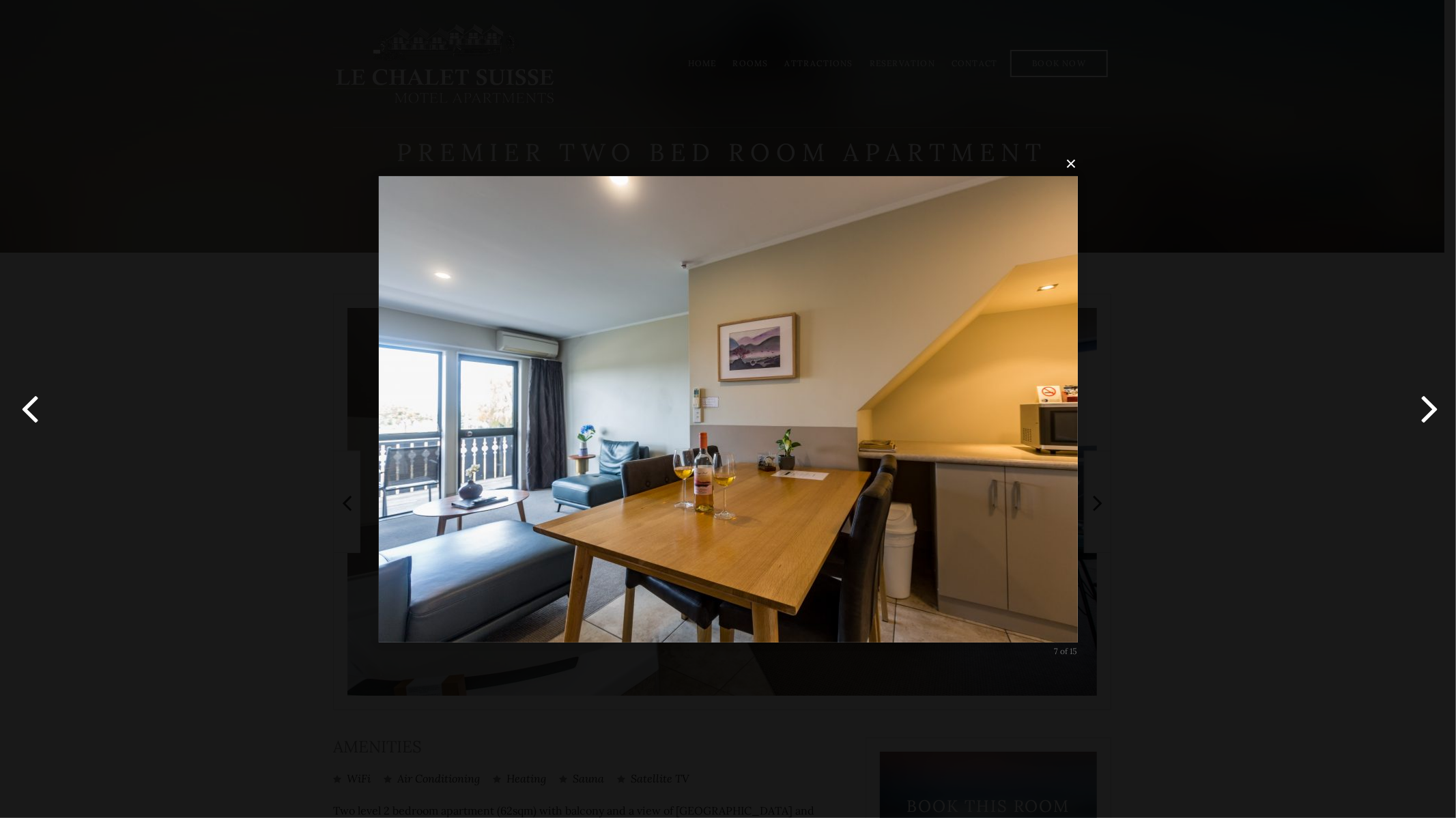
click at [1423, 413] on button "button" at bounding box center [1424, 409] width 61 height 75
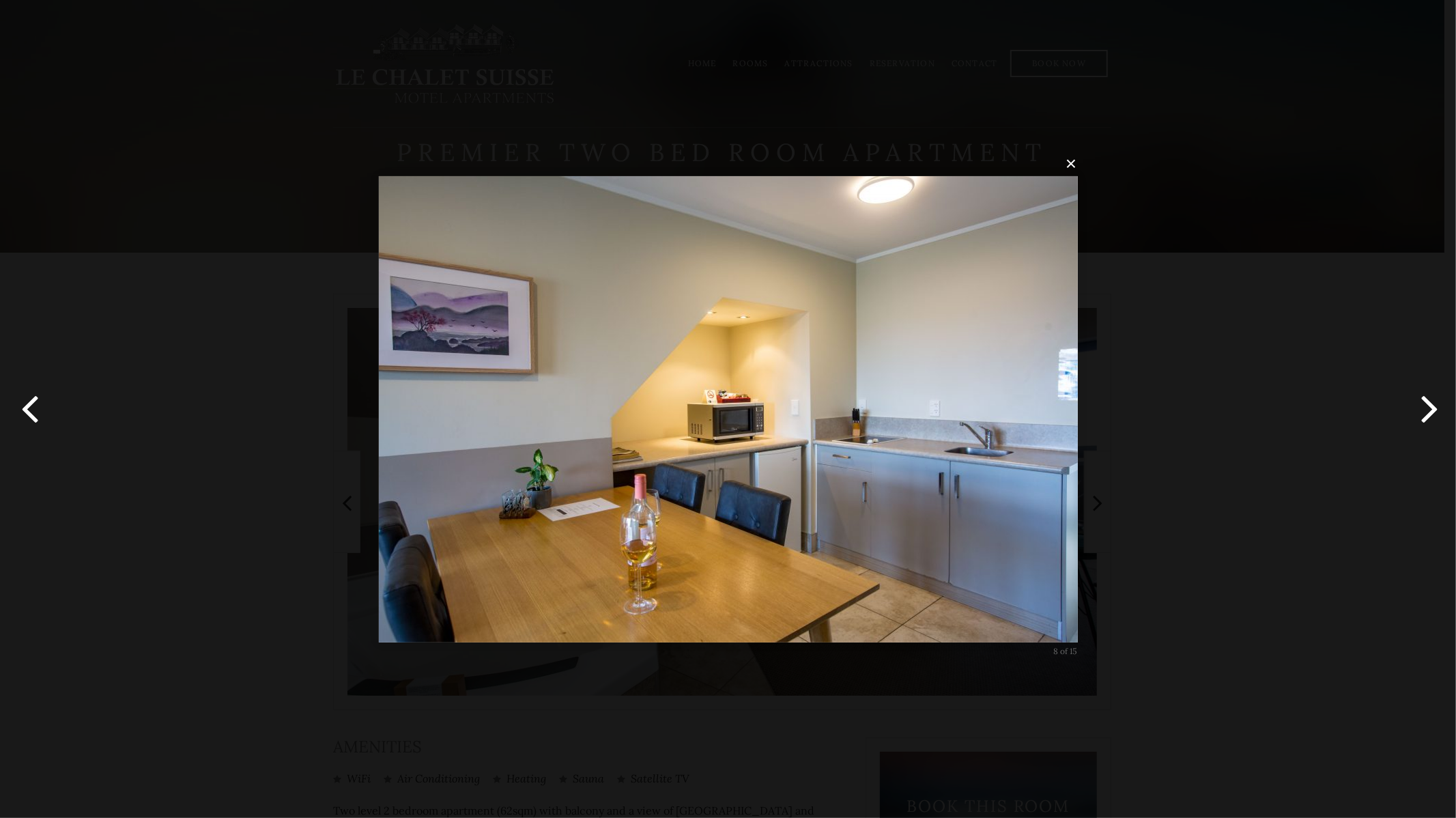
click at [39, 421] on button "button" at bounding box center [30, 409] width 61 height 75
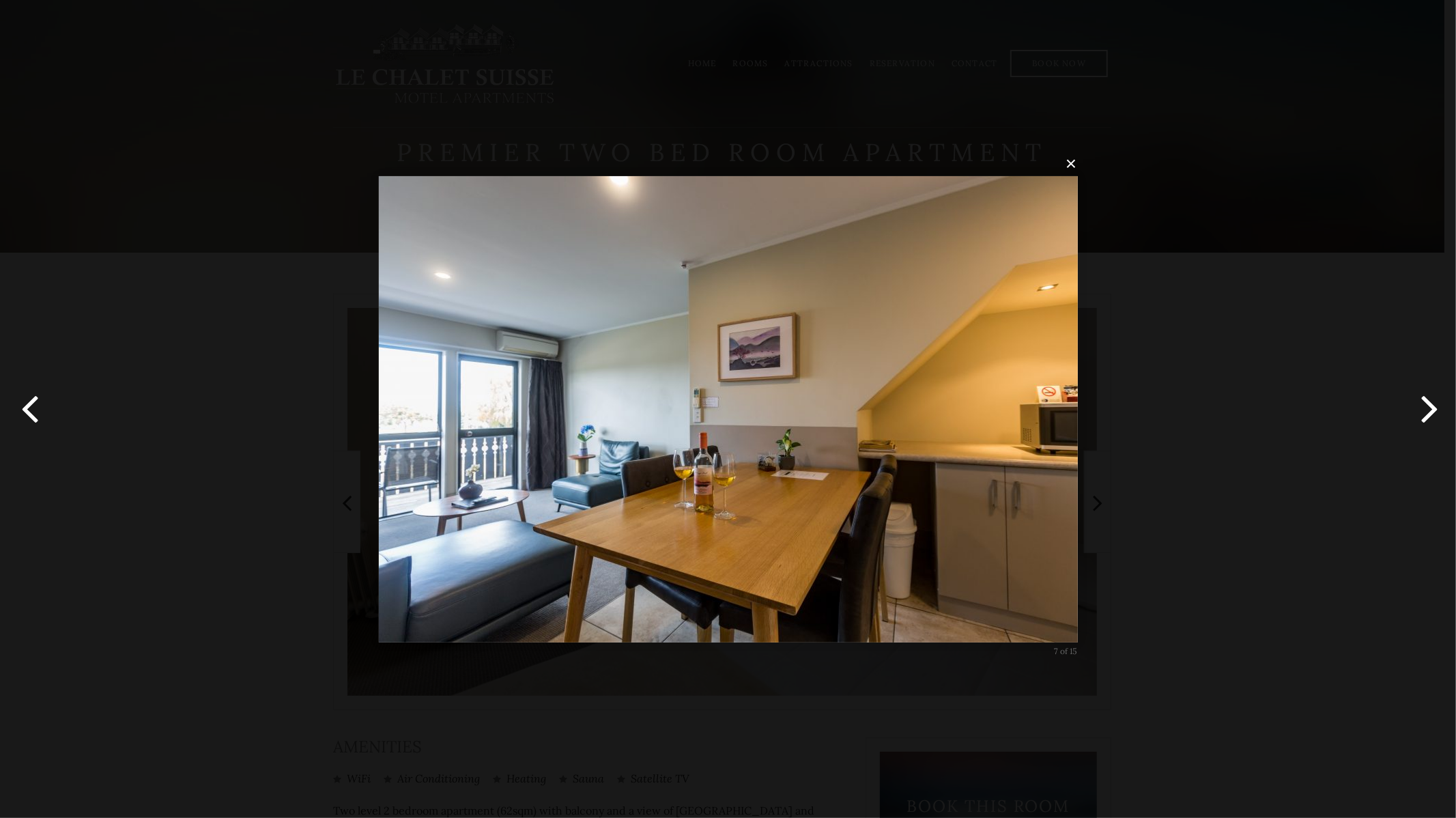
click at [1422, 420] on button "button" at bounding box center [1424, 409] width 61 height 75
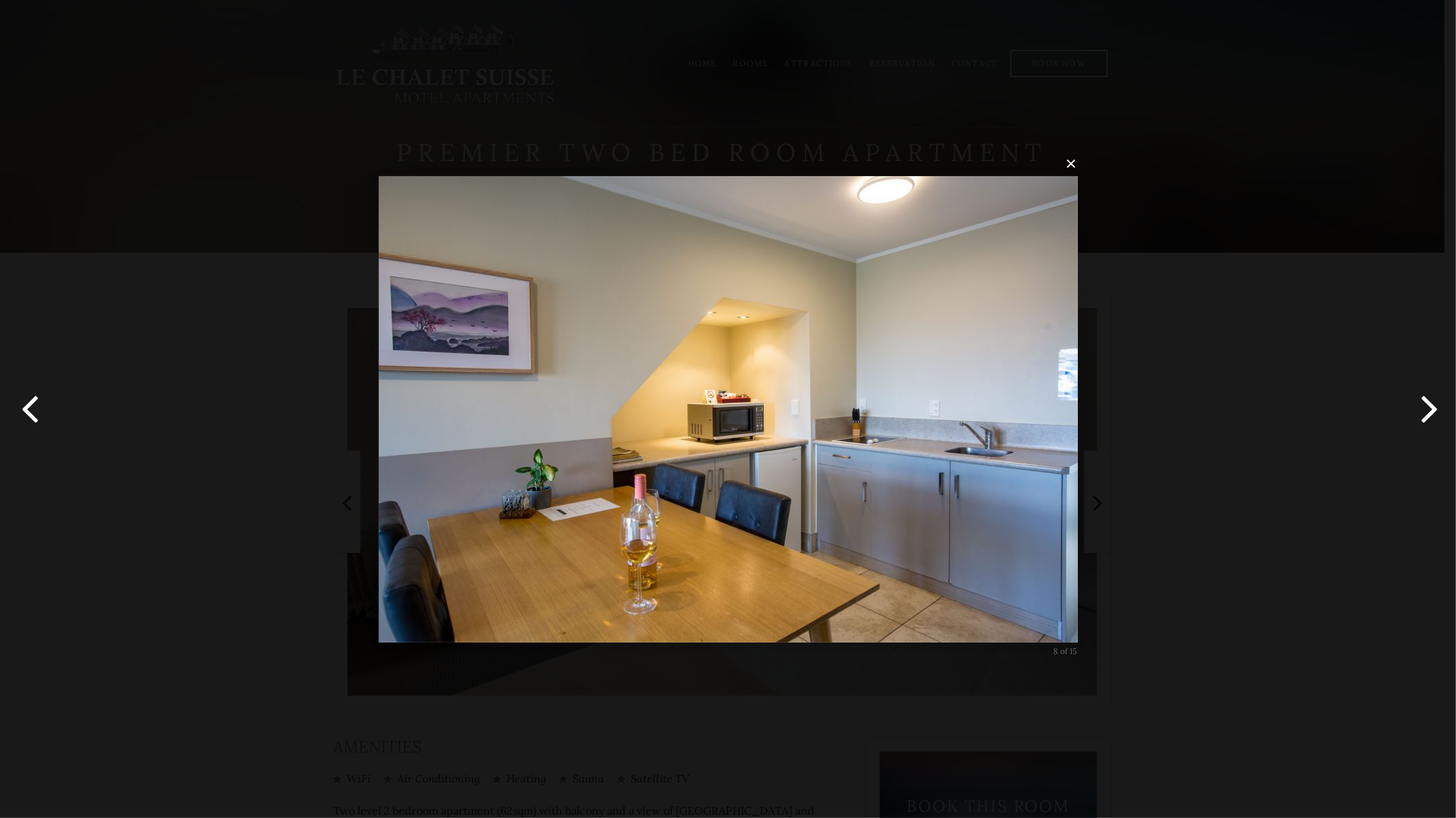
click at [1422, 420] on button "button" at bounding box center [1424, 409] width 61 height 75
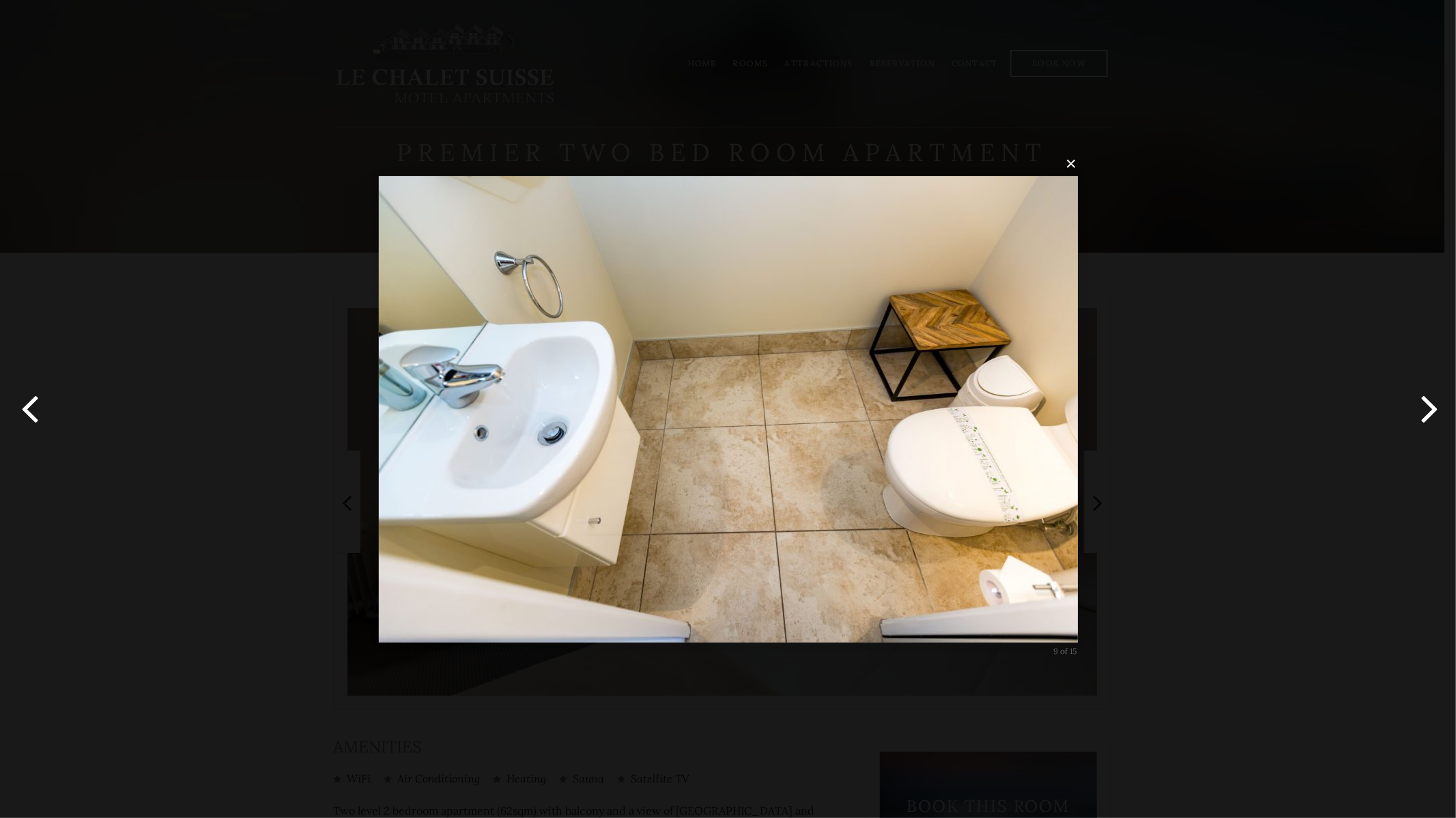
click at [1422, 420] on button "button" at bounding box center [1424, 409] width 61 height 75
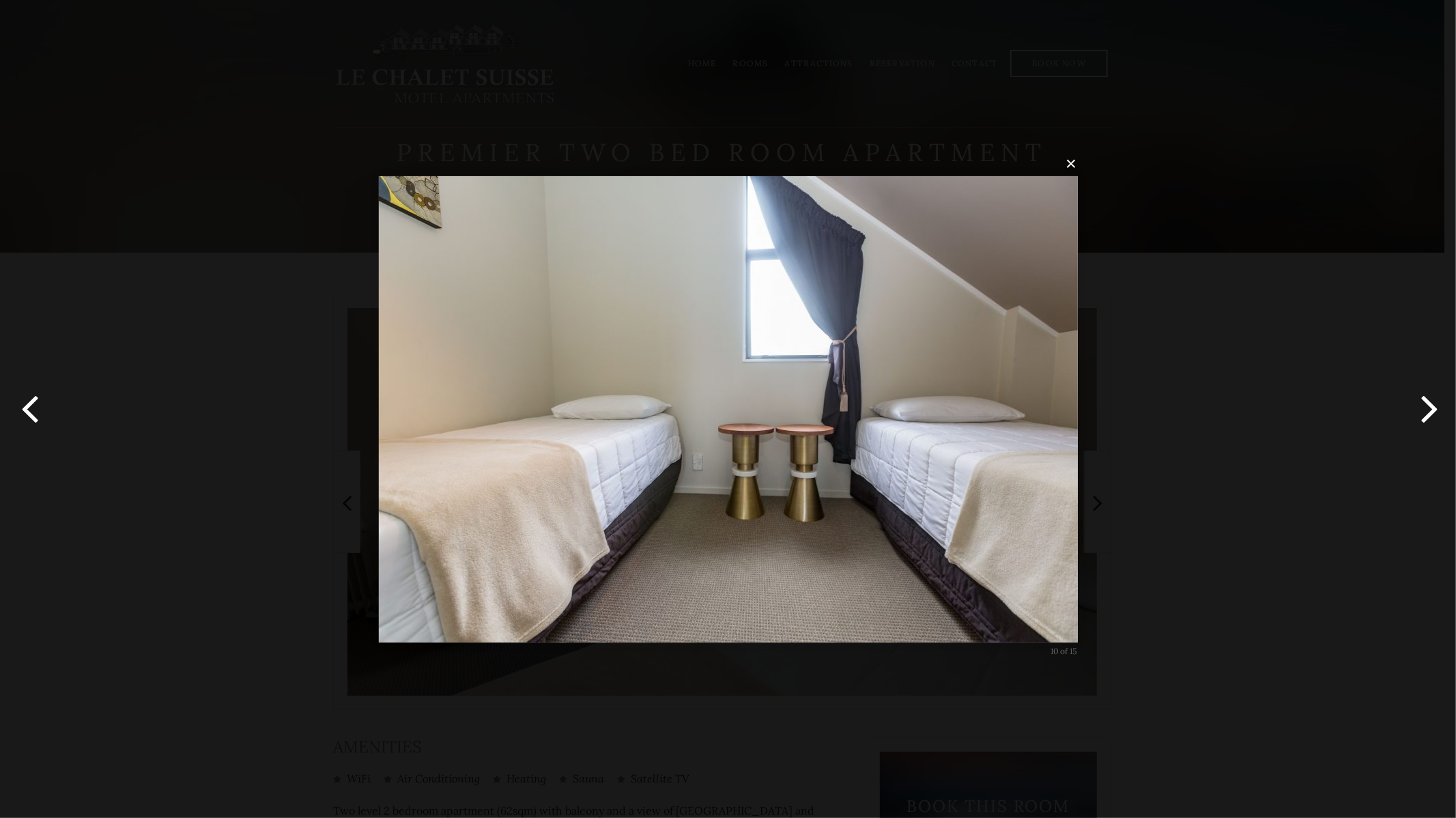
click at [1422, 420] on button "button" at bounding box center [1424, 409] width 61 height 75
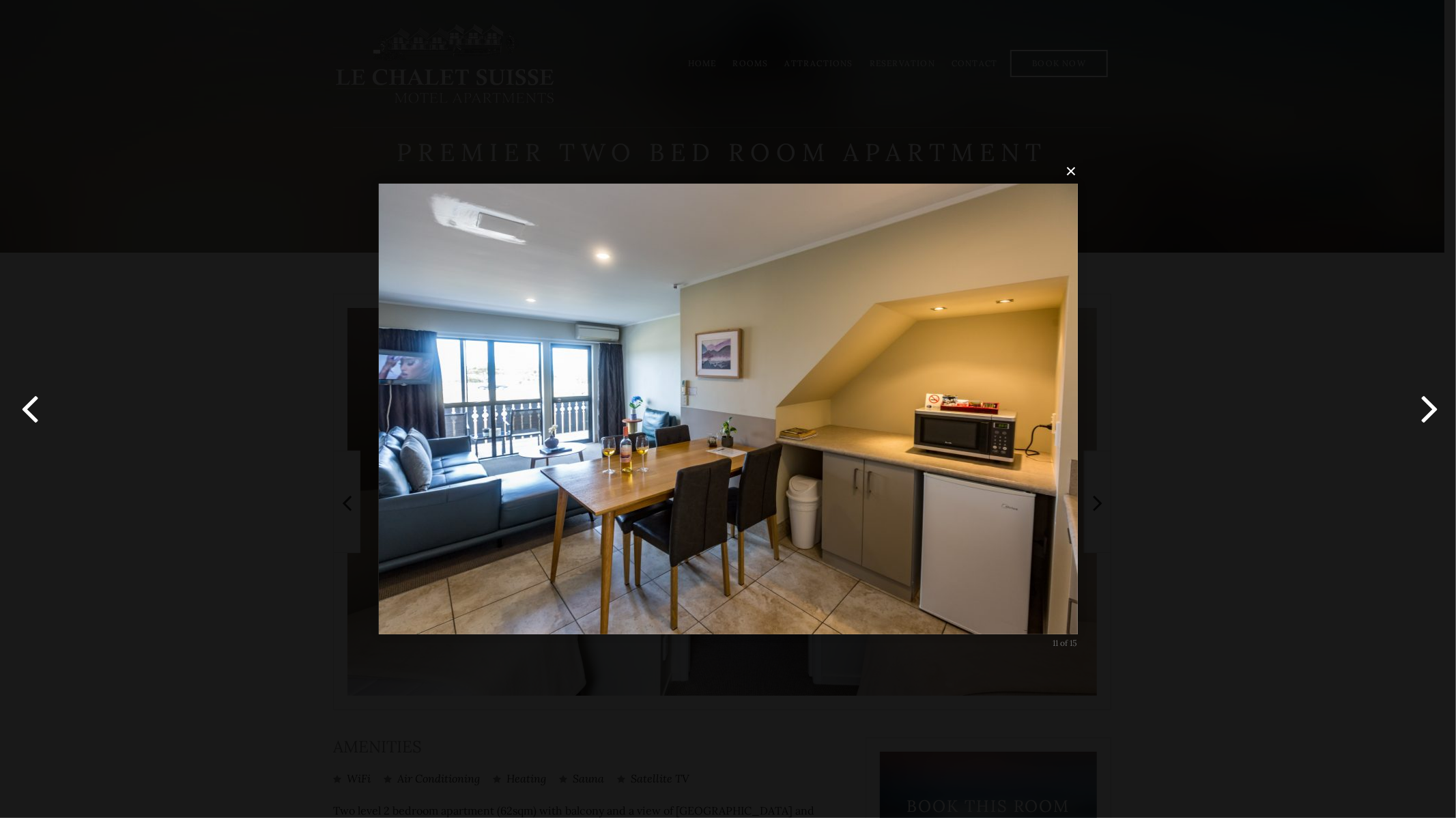
click at [1422, 420] on button "button" at bounding box center [1424, 409] width 61 height 75
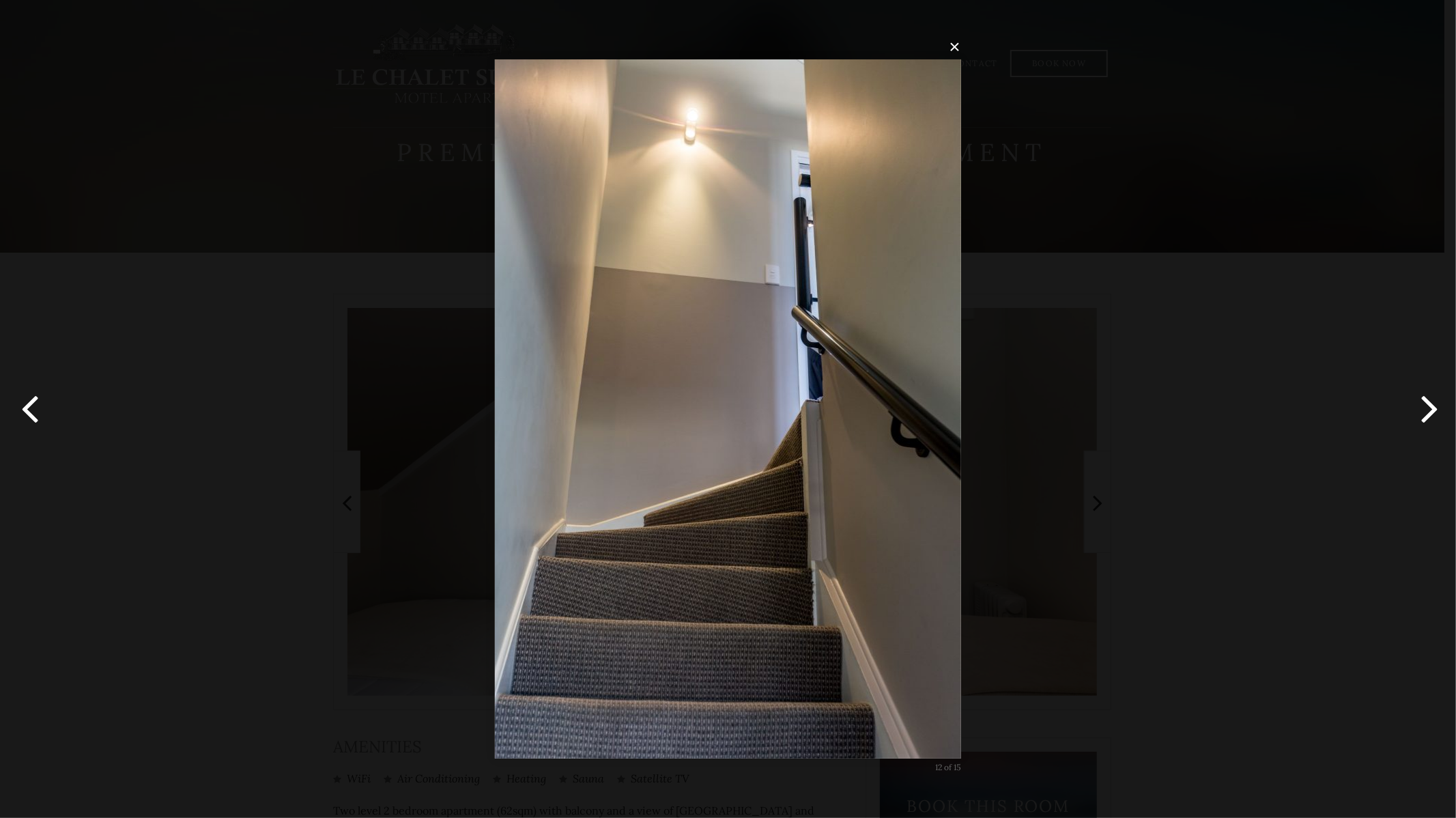
click at [1422, 420] on button "button" at bounding box center [1424, 409] width 61 height 75
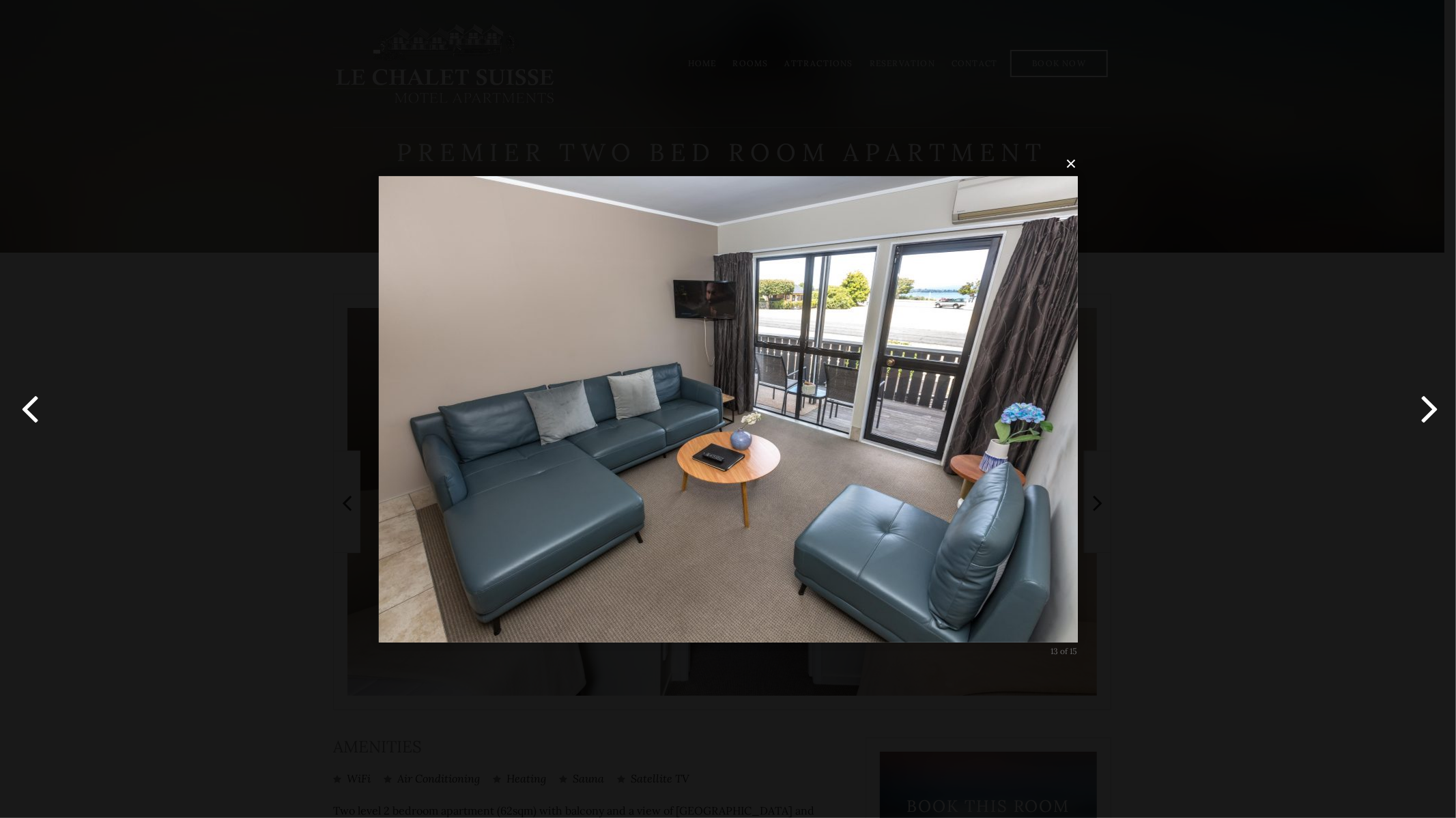
click at [1422, 420] on button "button" at bounding box center [1424, 409] width 61 height 75
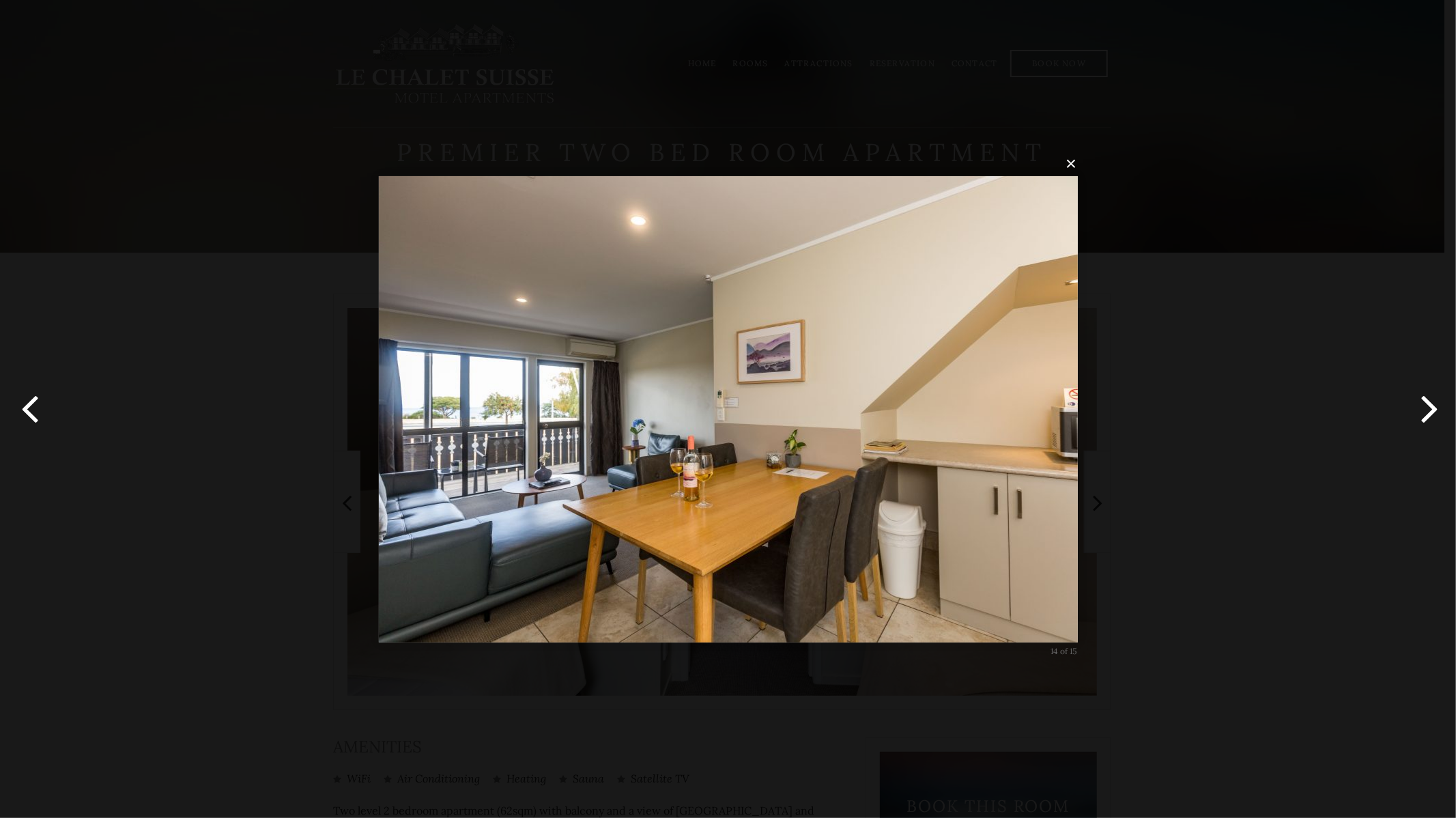
click at [1422, 420] on button "button" at bounding box center [1424, 409] width 61 height 75
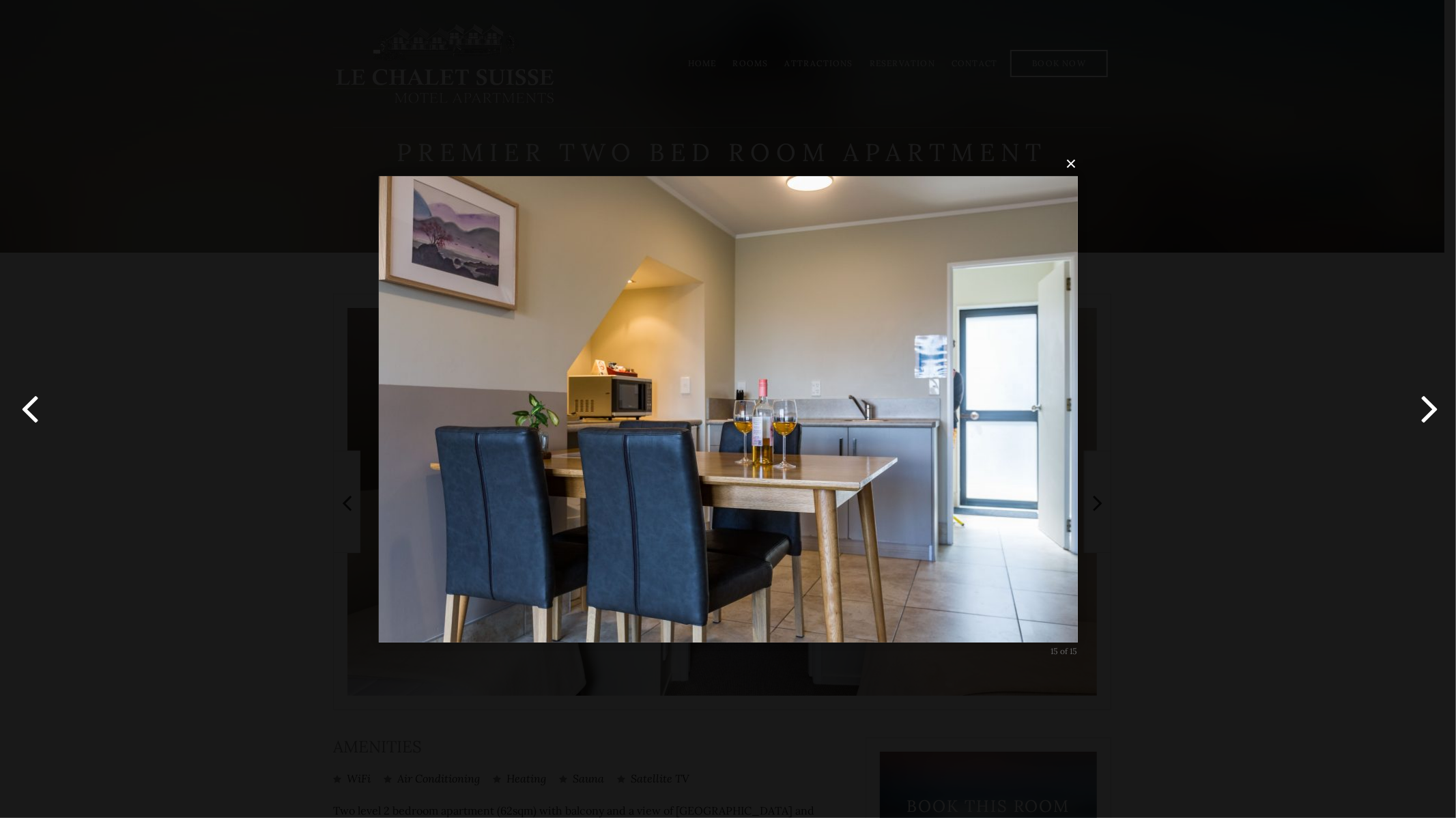
click at [1422, 420] on button "button" at bounding box center [1424, 409] width 61 height 75
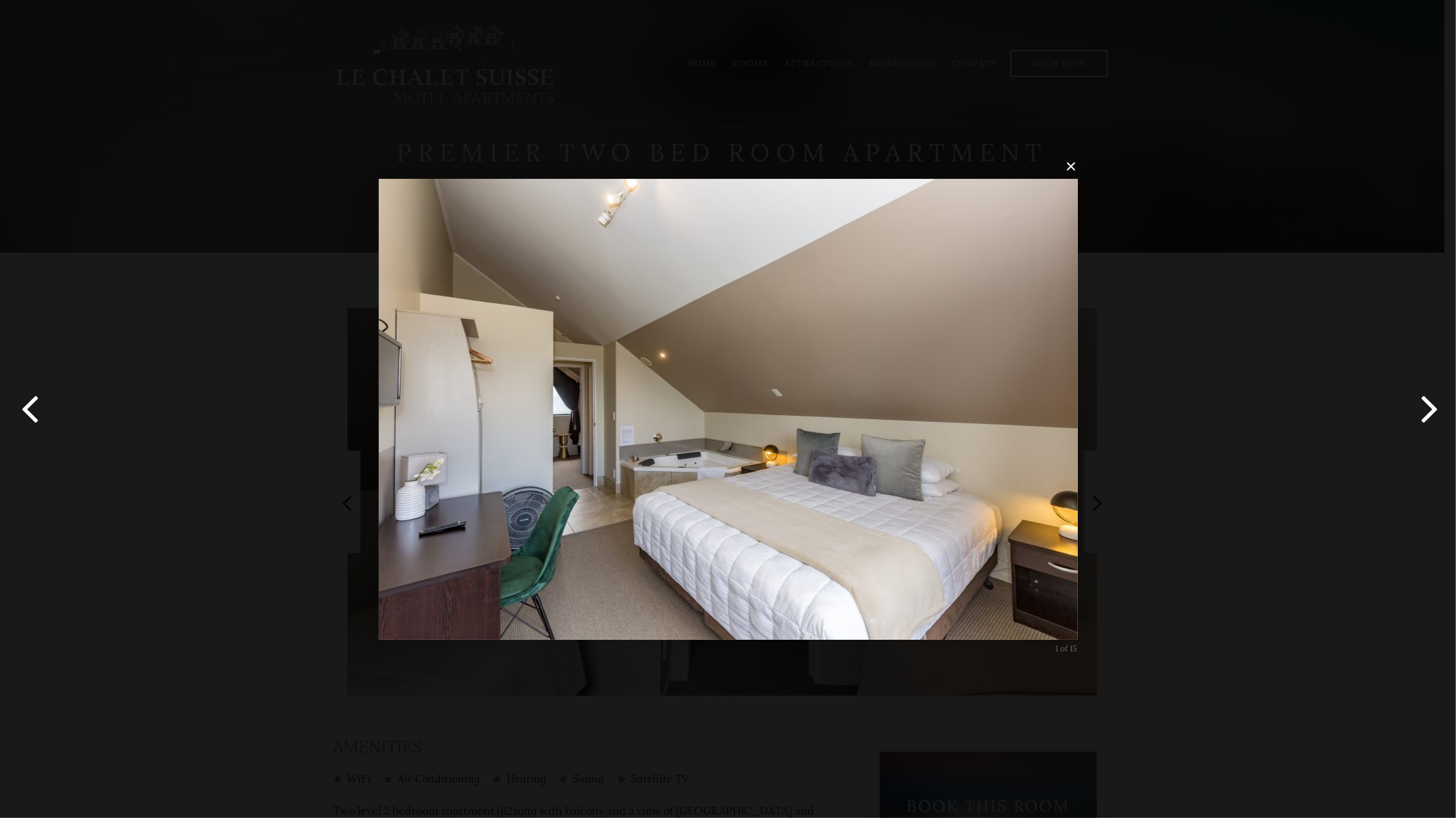
click at [1422, 420] on button "button" at bounding box center [1424, 409] width 61 height 75
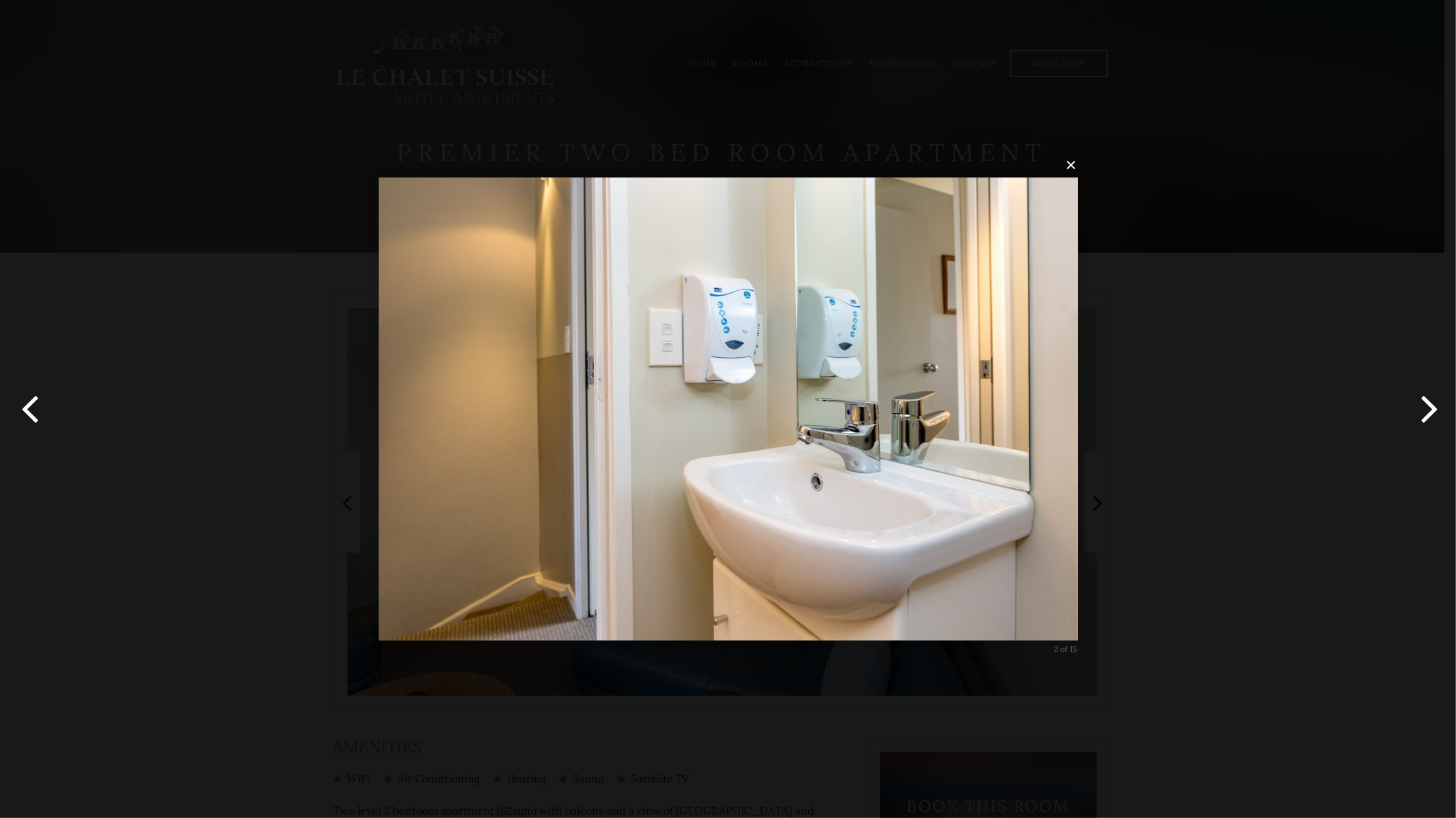
click at [1422, 420] on button "button" at bounding box center [1424, 409] width 61 height 75
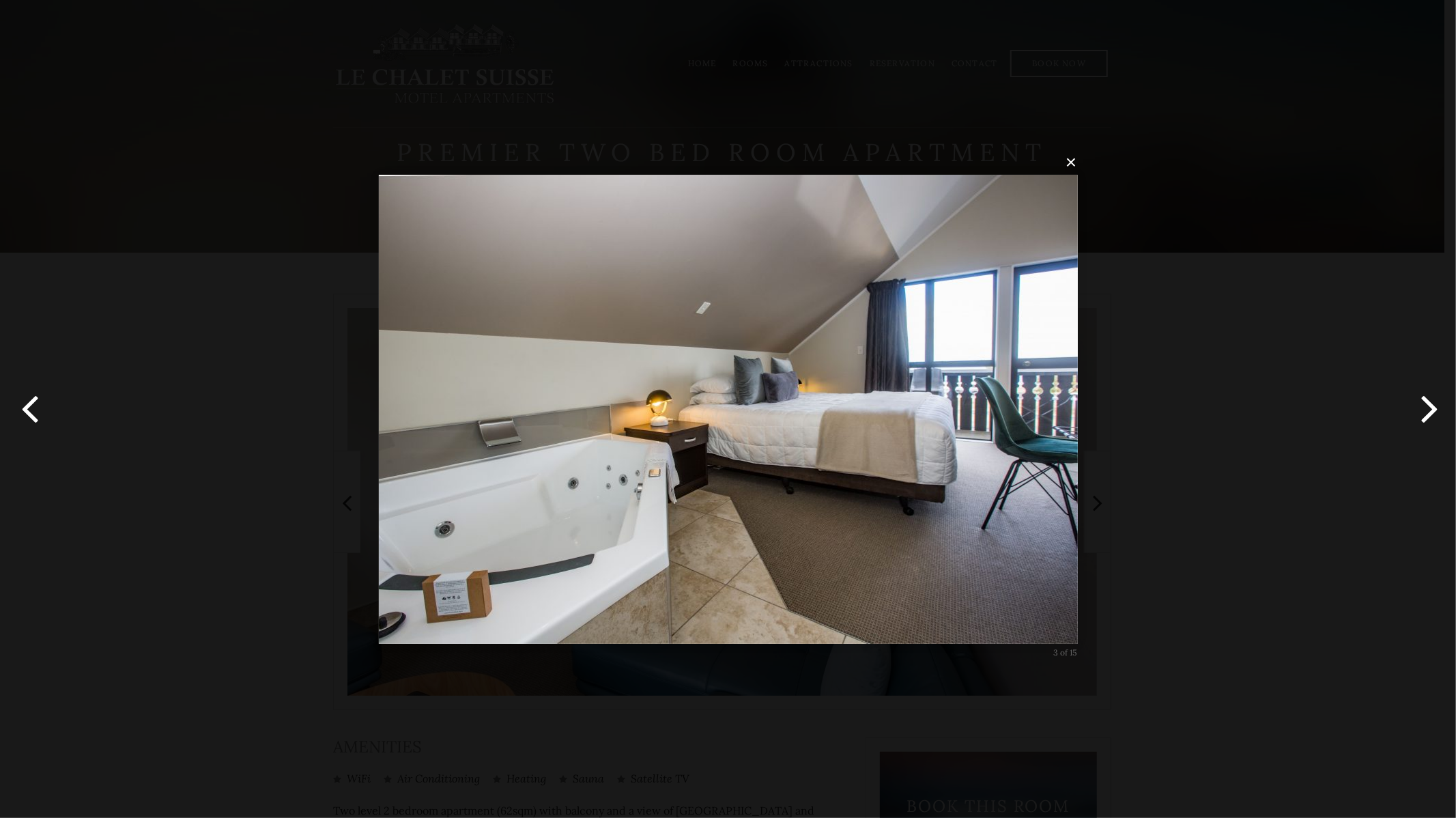
click at [1422, 420] on button "button" at bounding box center [1424, 409] width 61 height 75
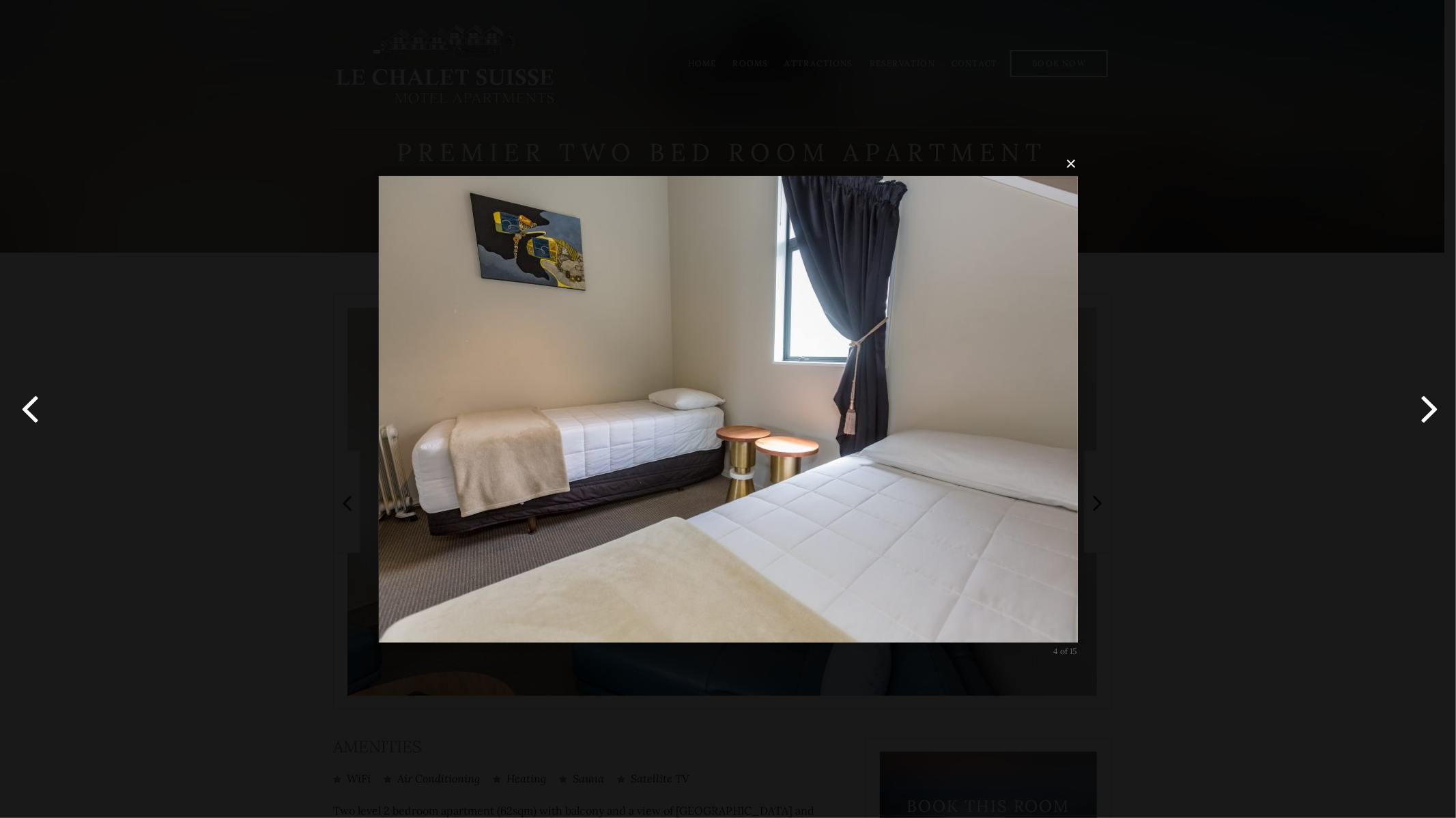
click at [1422, 420] on button "button" at bounding box center [1424, 409] width 61 height 75
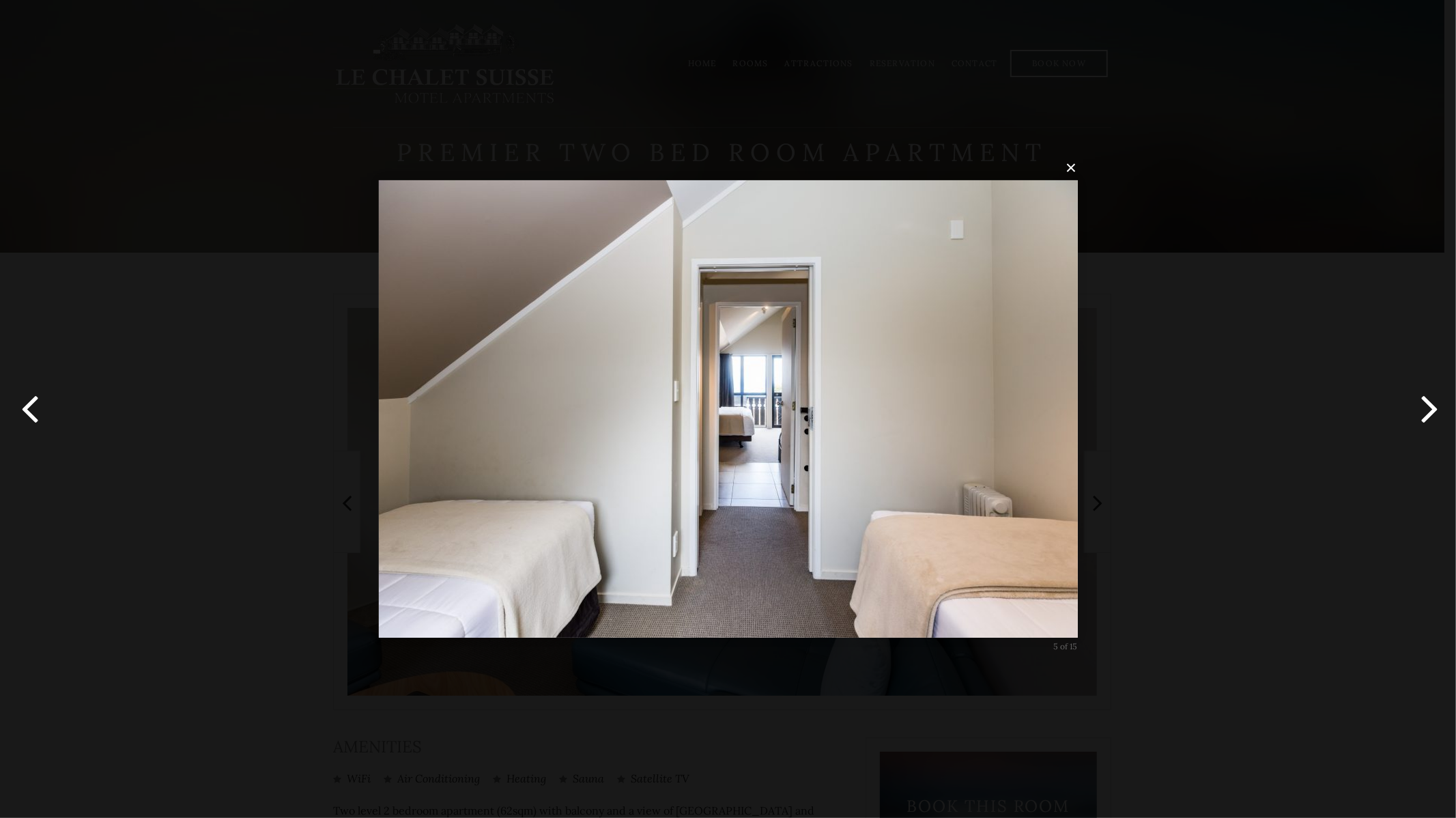
click at [1422, 420] on button "button" at bounding box center [1424, 409] width 61 height 75
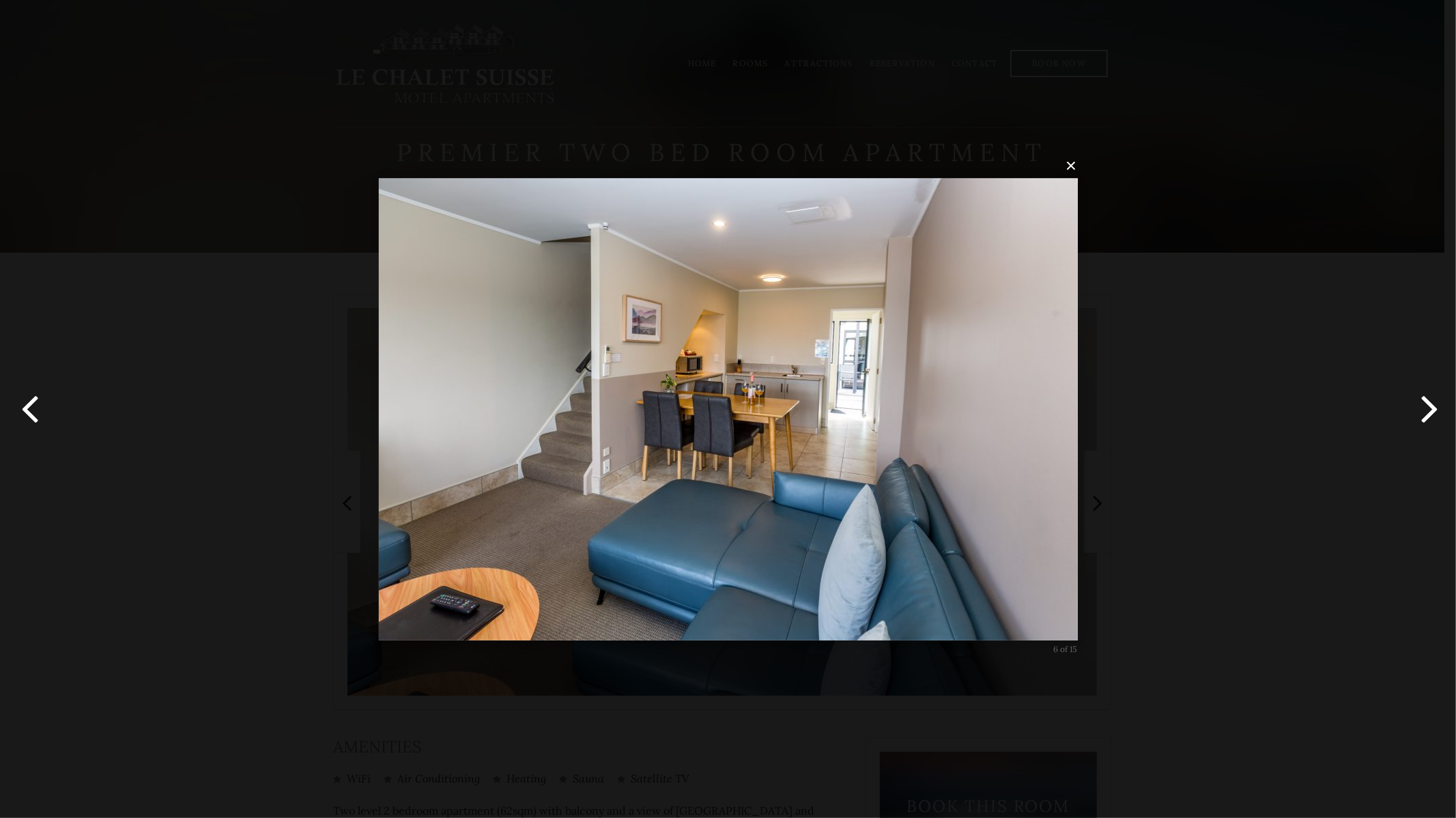
click at [1422, 420] on button "button" at bounding box center [1424, 409] width 61 height 75
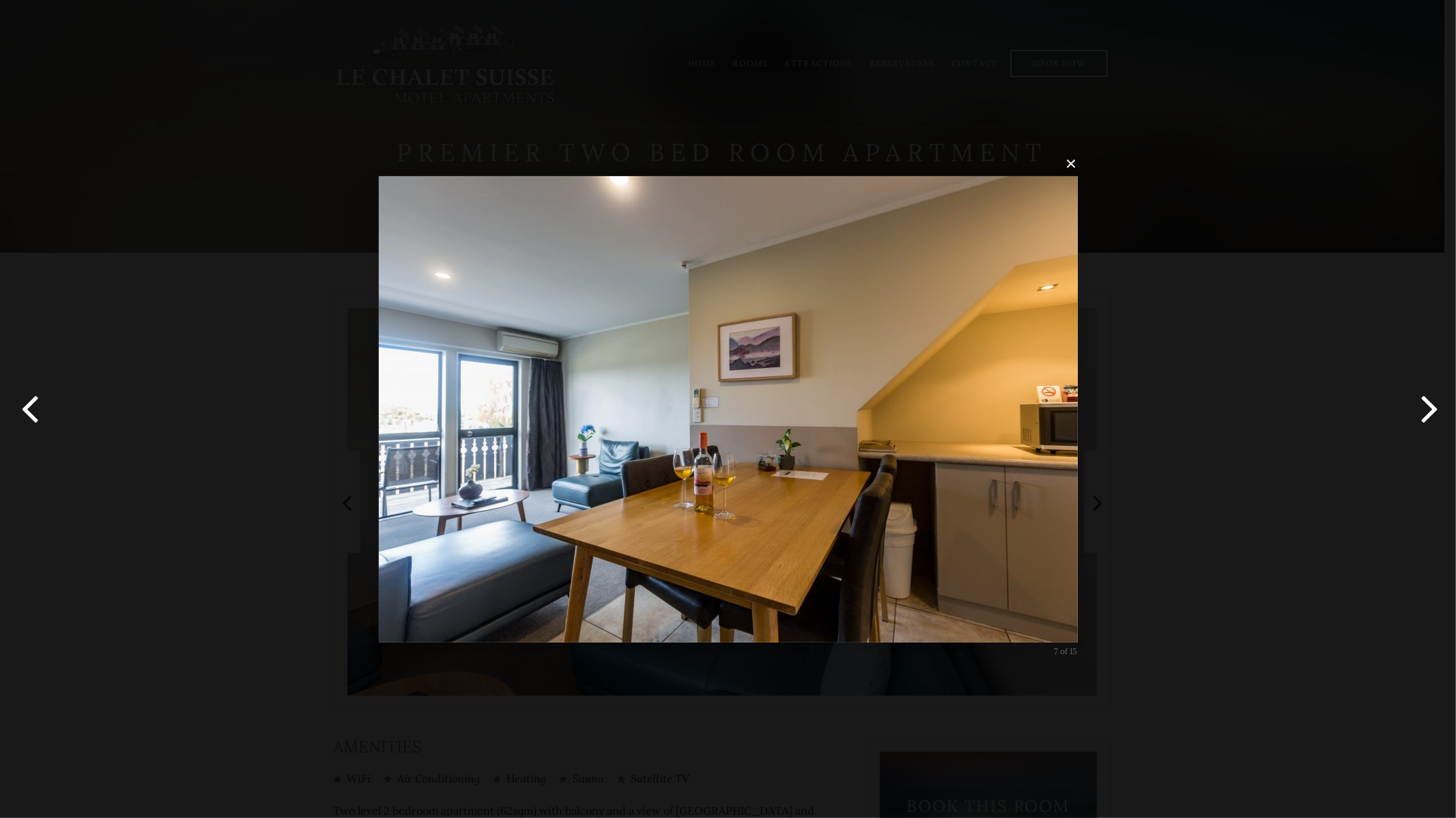
click at [1422, 420] on button "button" at bounding box center [1424, 409] width 61 height 75
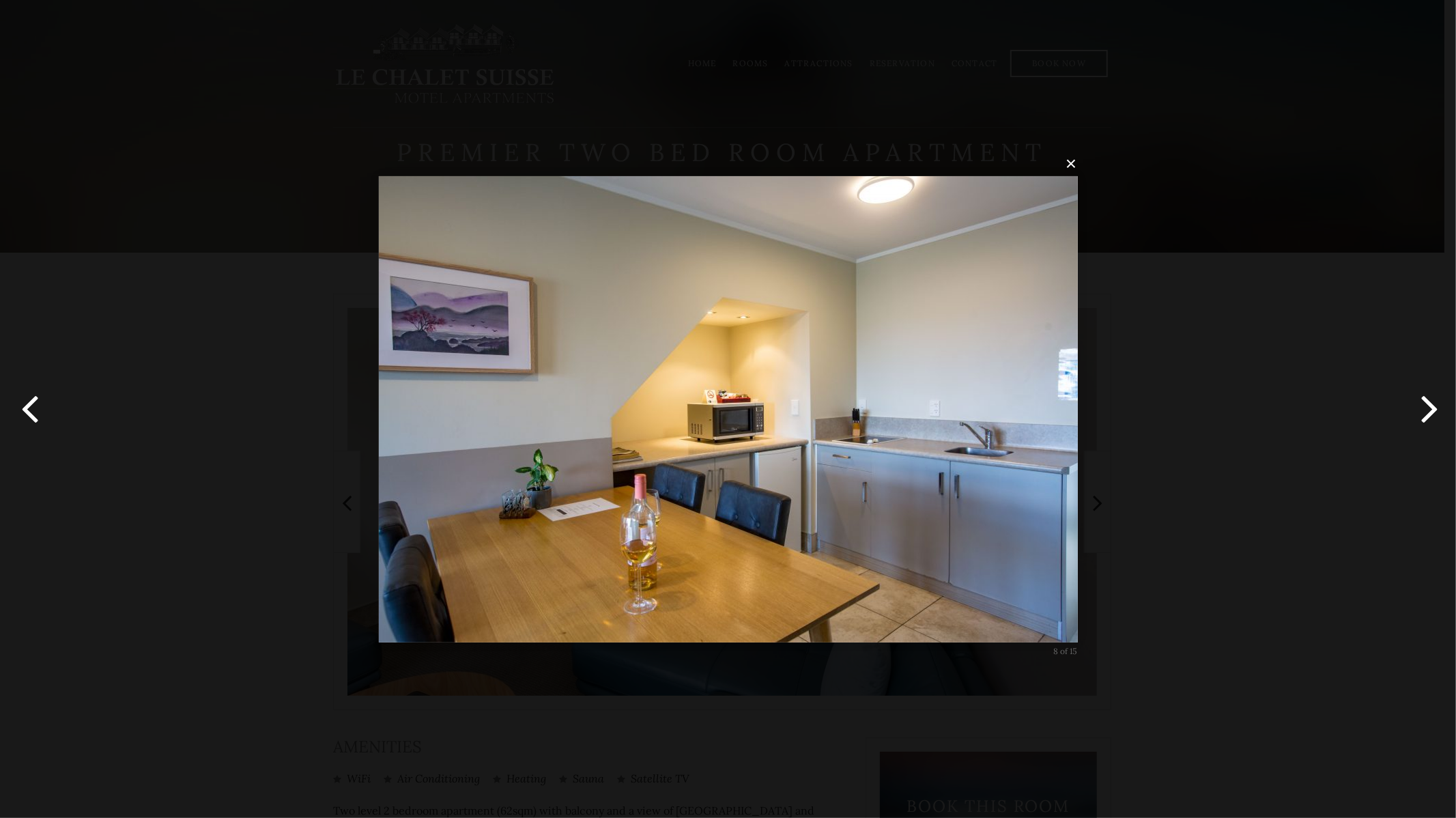
click at [1422, 420] on button "button" at bounding box center [1424, 409] width 61 height 75
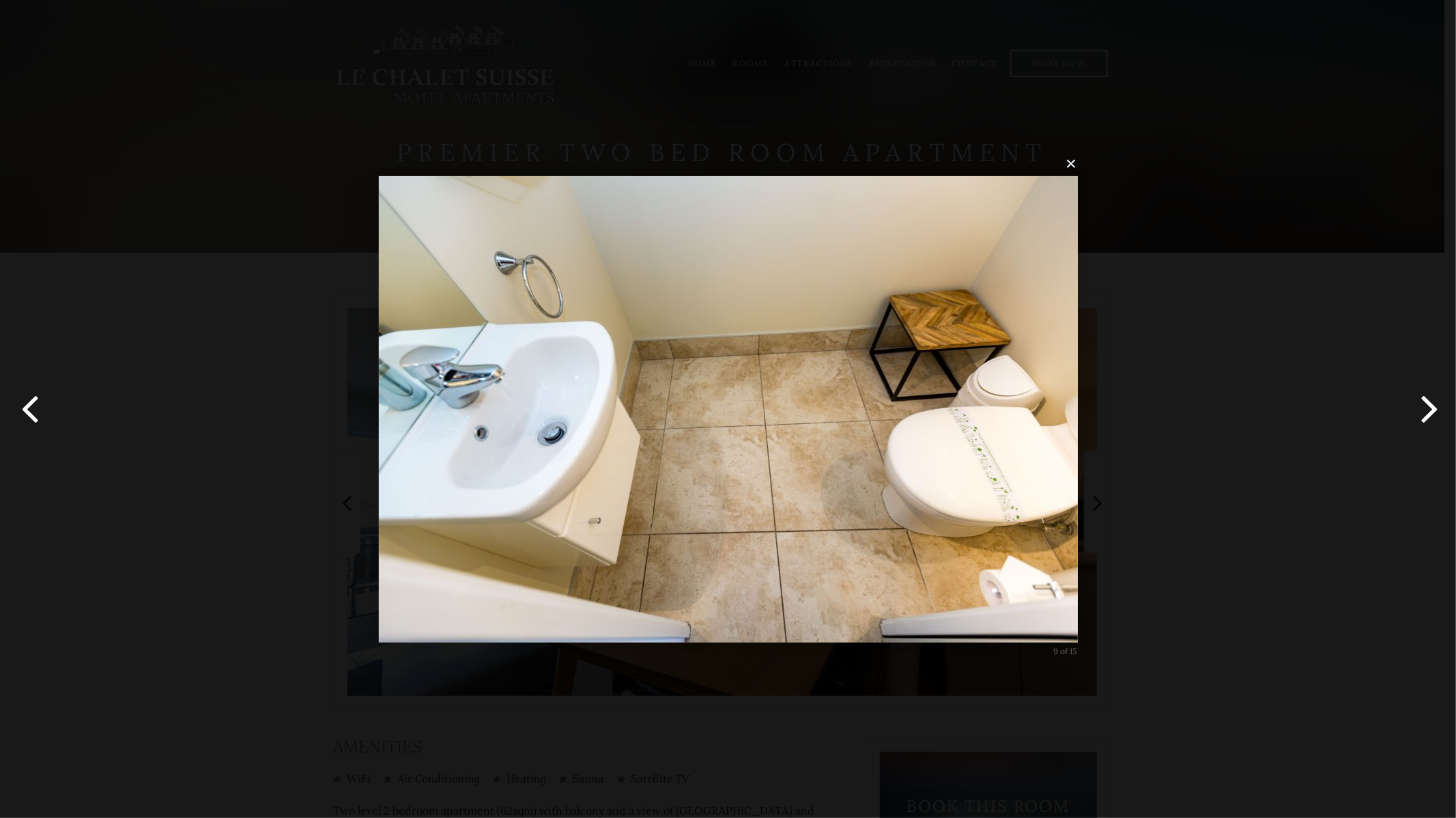
click at [1325, 234] on div "× 9 of 15 Loading..." at bounding box center [728, 409] width 1456 height 818
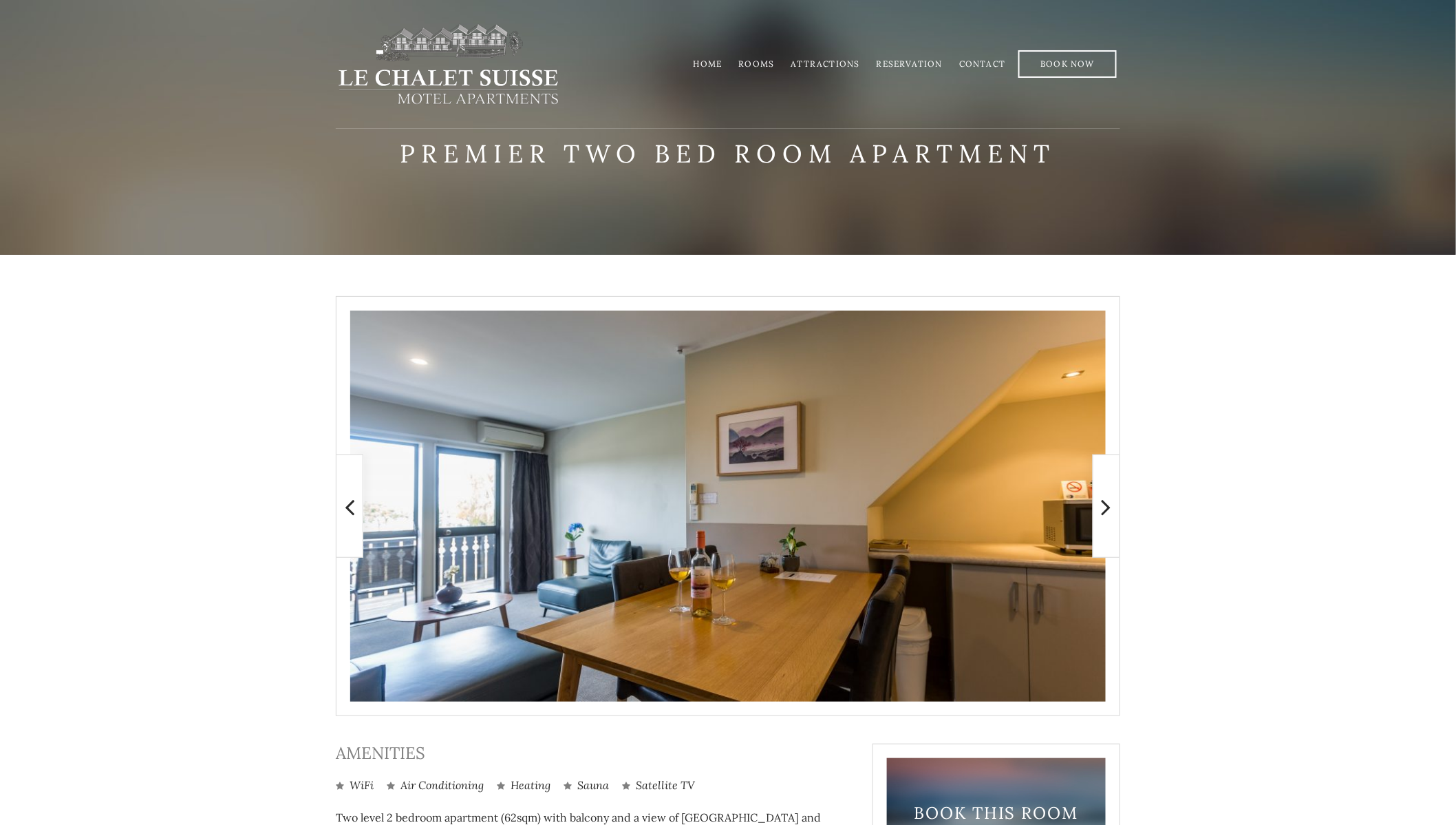
scroll to position [267, 0]
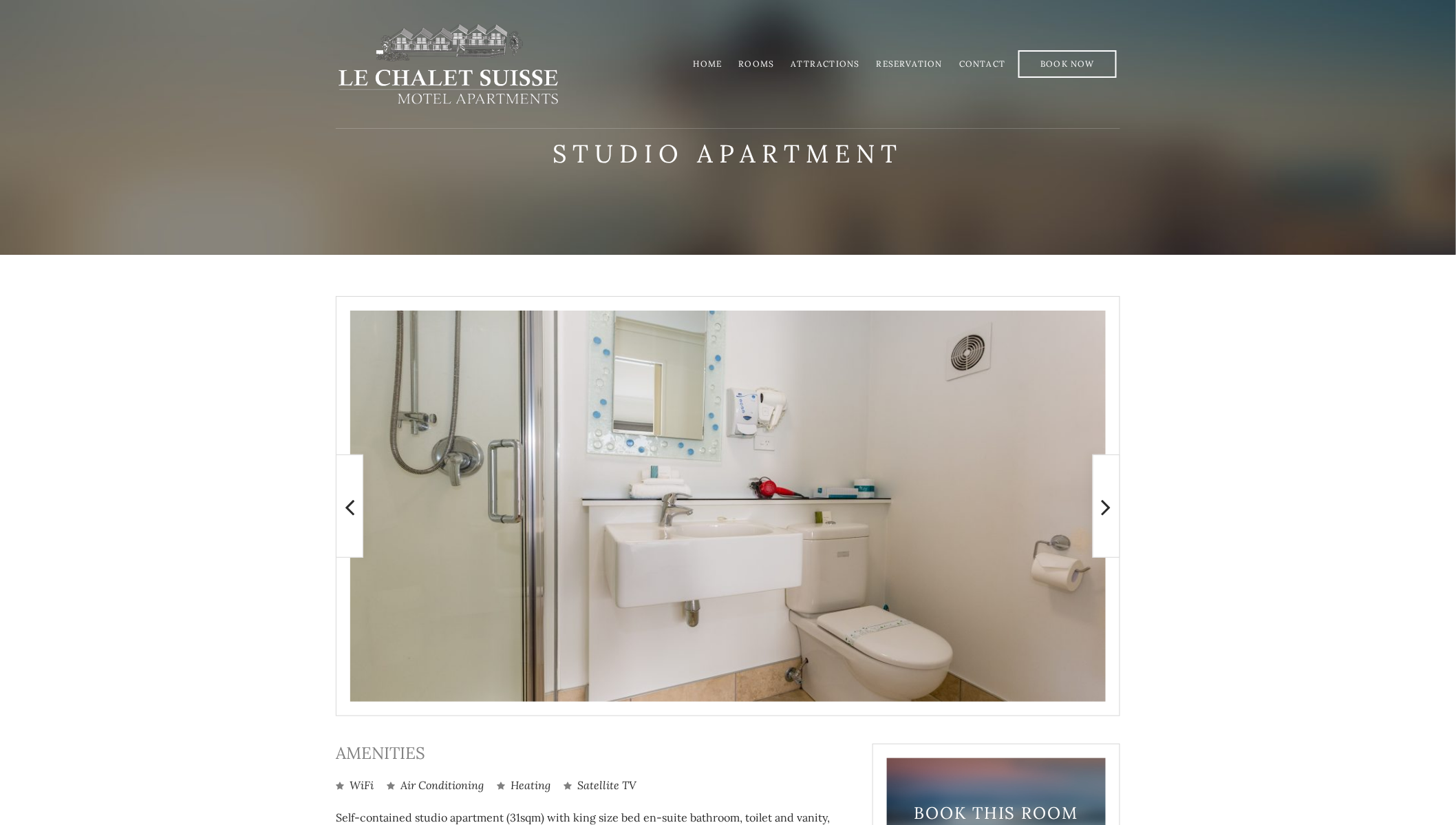
click at [973, 513] on img at bounding box center [728, 506] width 755 height 391
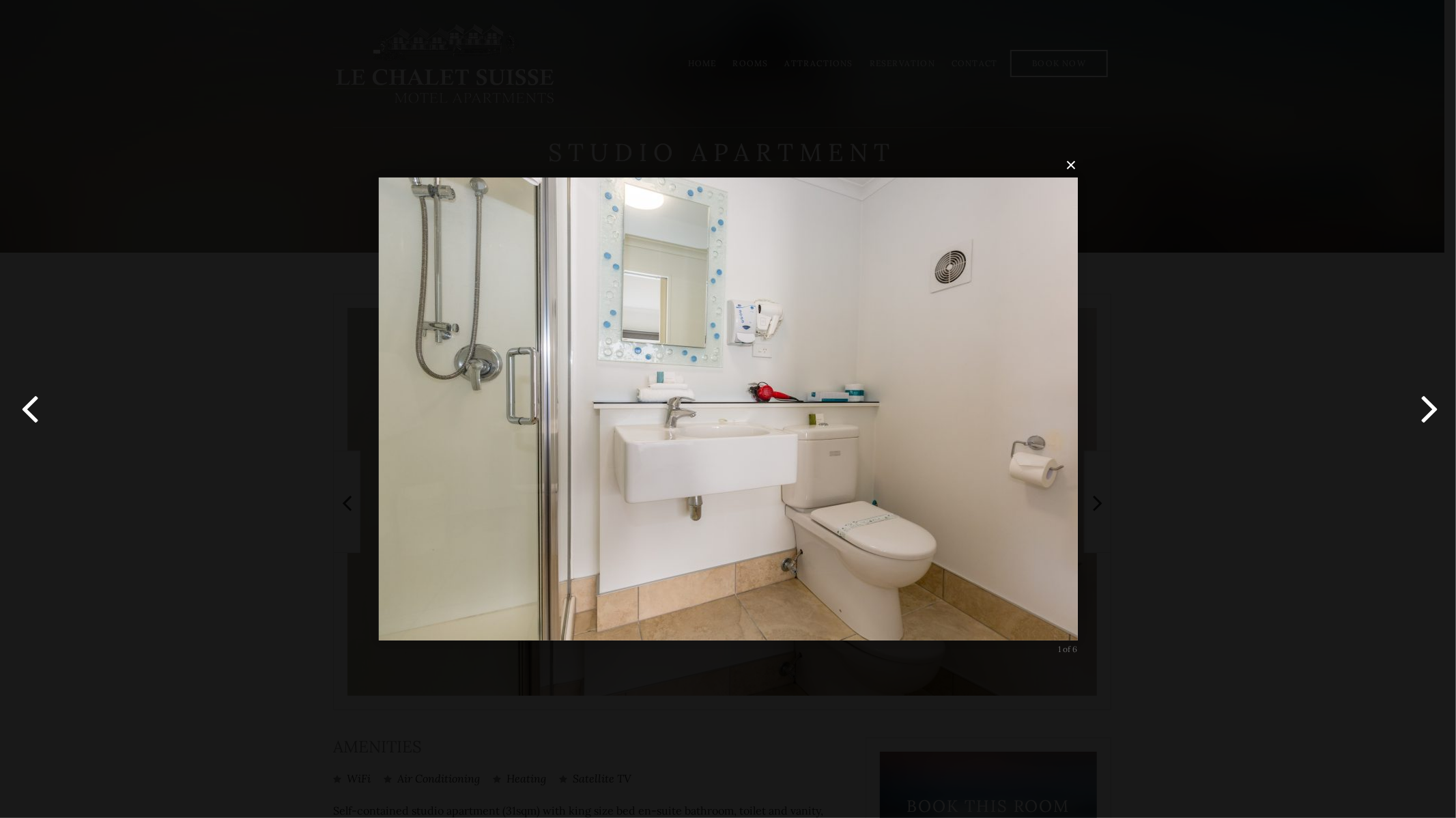
click at [1435, 411] on button "button" at bounding box center [1424, 409] width 61 height 75
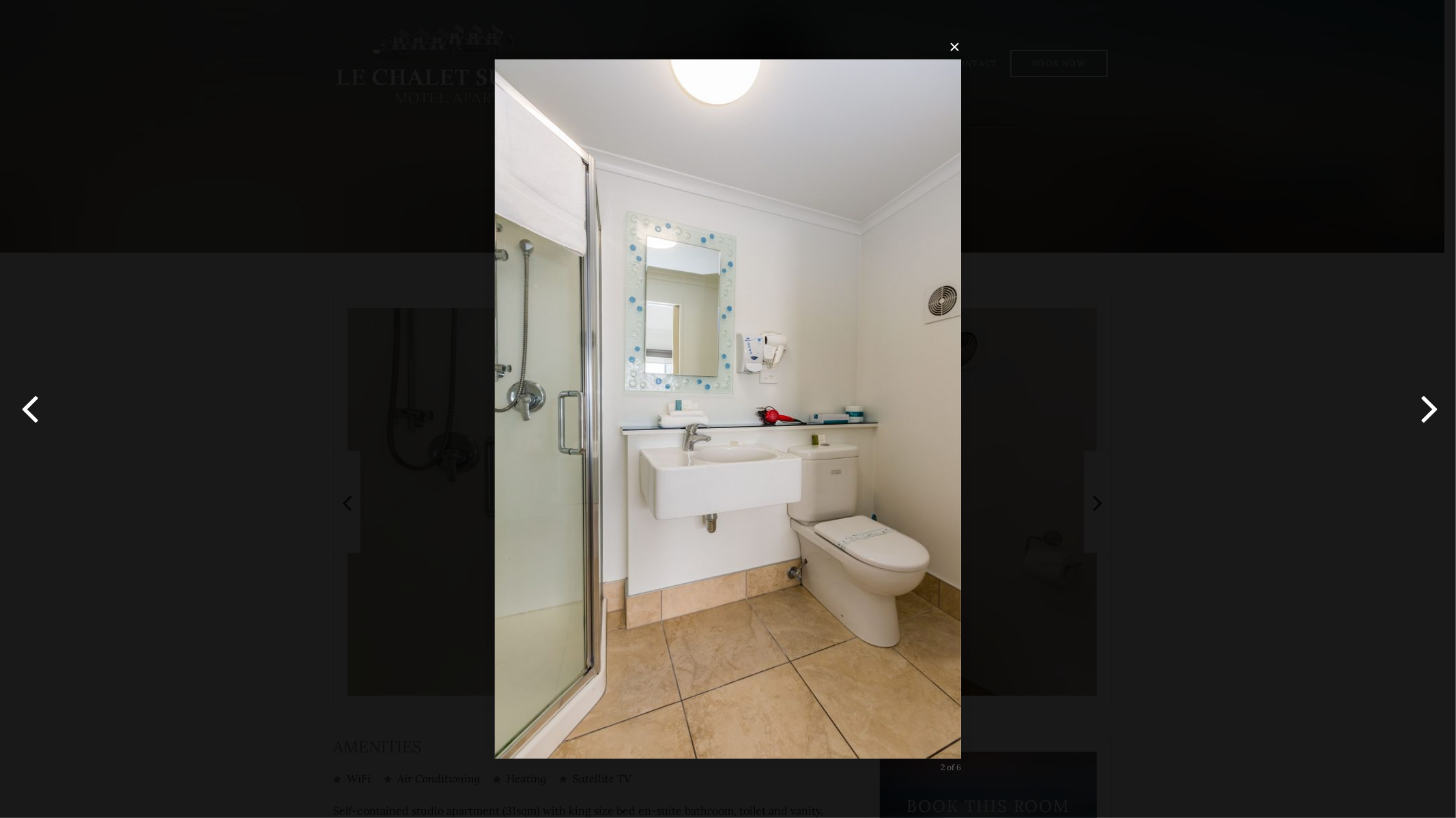
click at [1435, 411] on button "button" at bounding box center [1424, 409] width 61 height 75
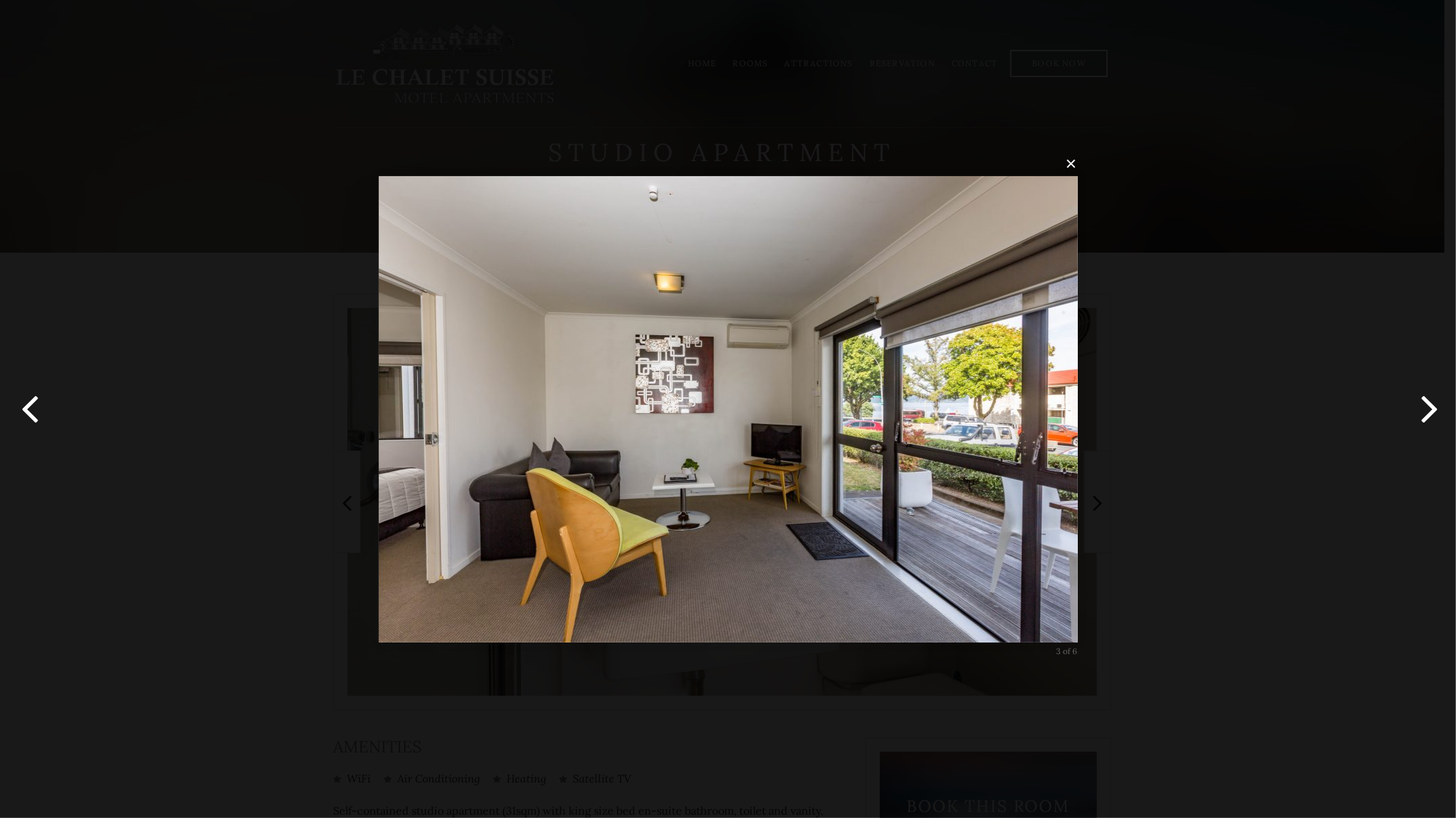
click at [1437, 411] on button "button" at bounding box center [1424, 409] width 61 height 75
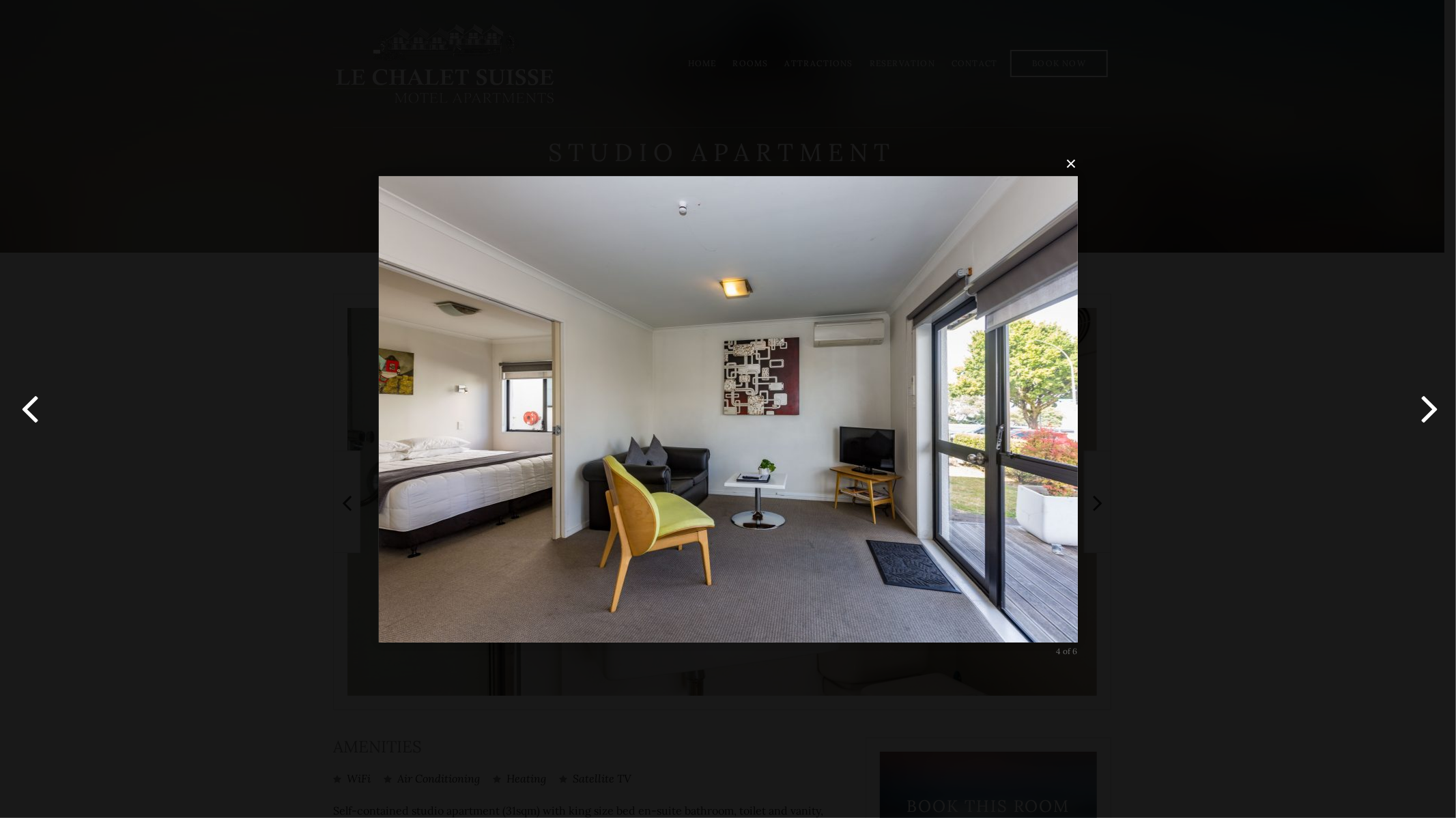
click at [1437, 411] on button "button" at bounding box center [1424, 409] width 61 height 75
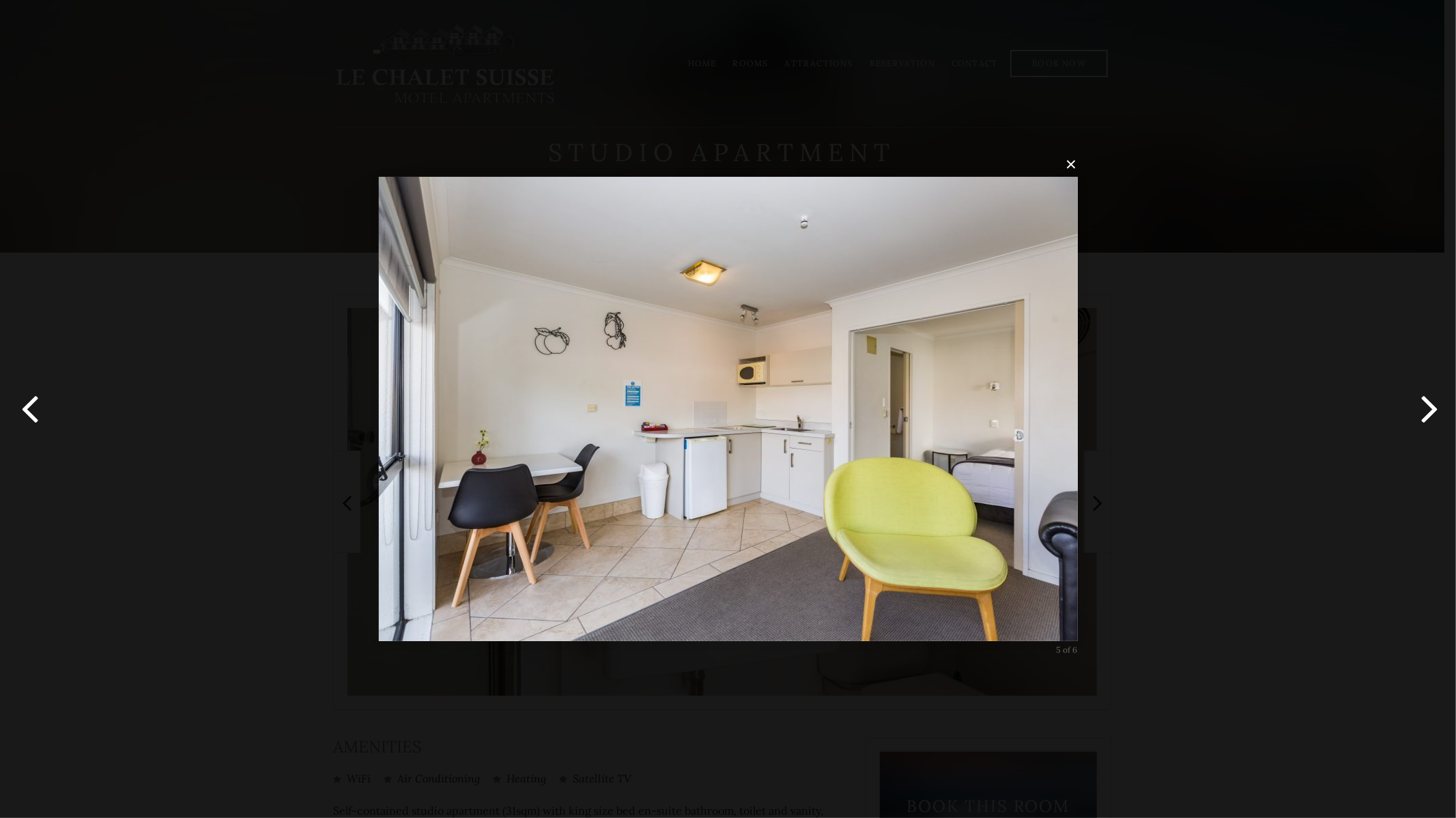
click at [1422, 400] on button "button" at bounding box center [1424, 409] width 61 height 75
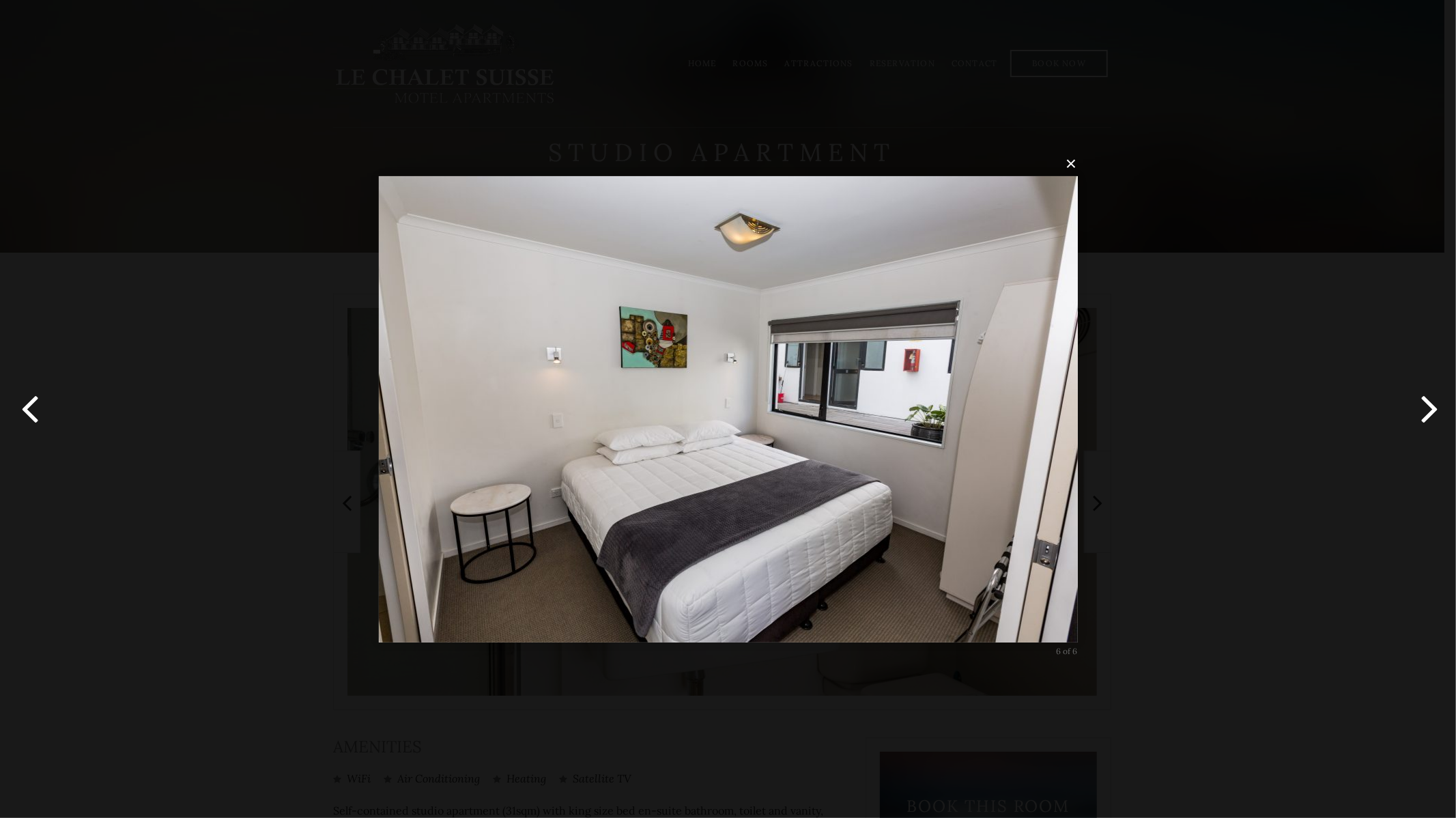
click at [1422, 400] on button "button" at bounding box center [1424, 409] width 61 height 75
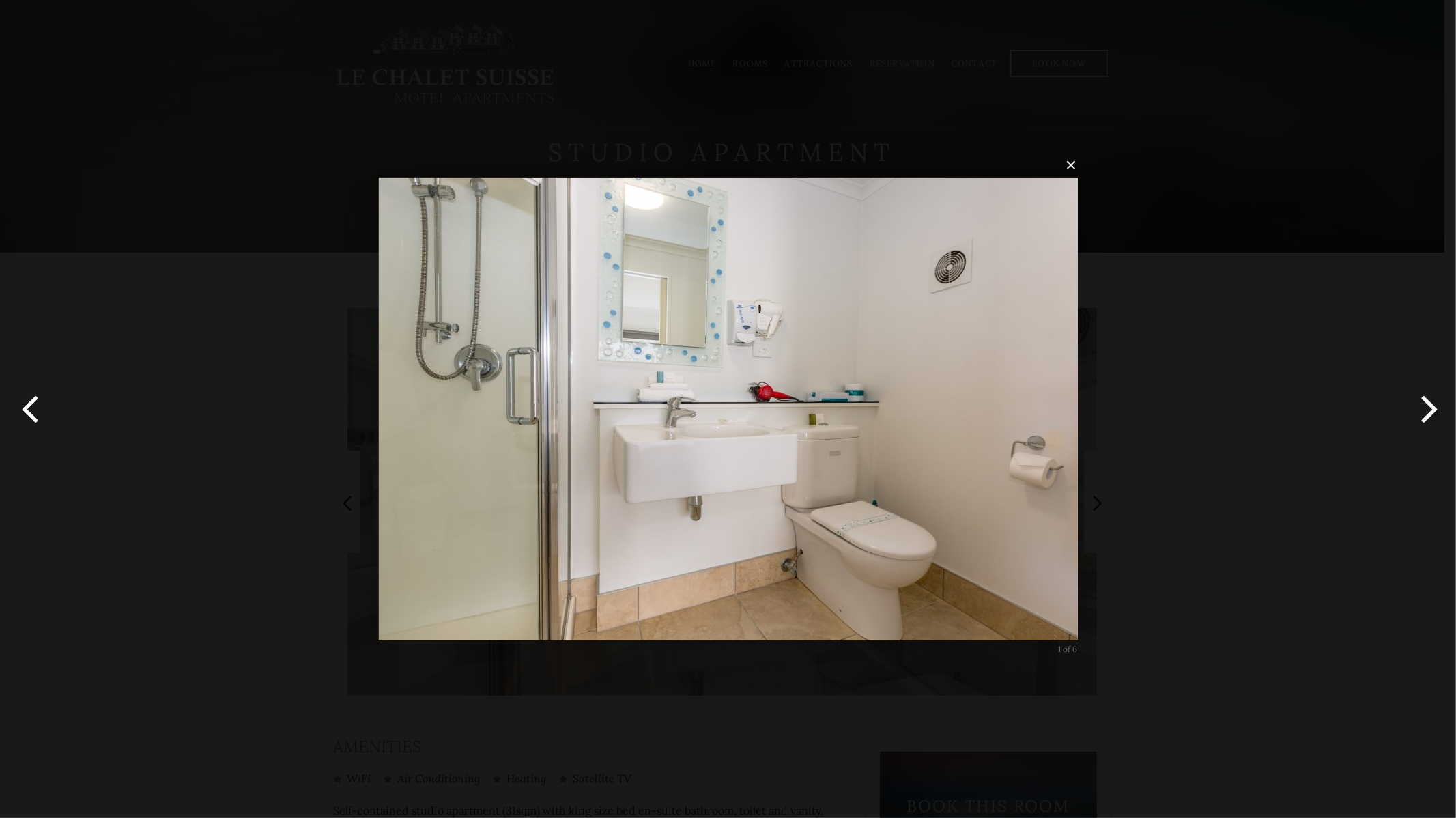
click at [1422, 400] on button "button" at bounding box center [1424, 409] width 61 height 75
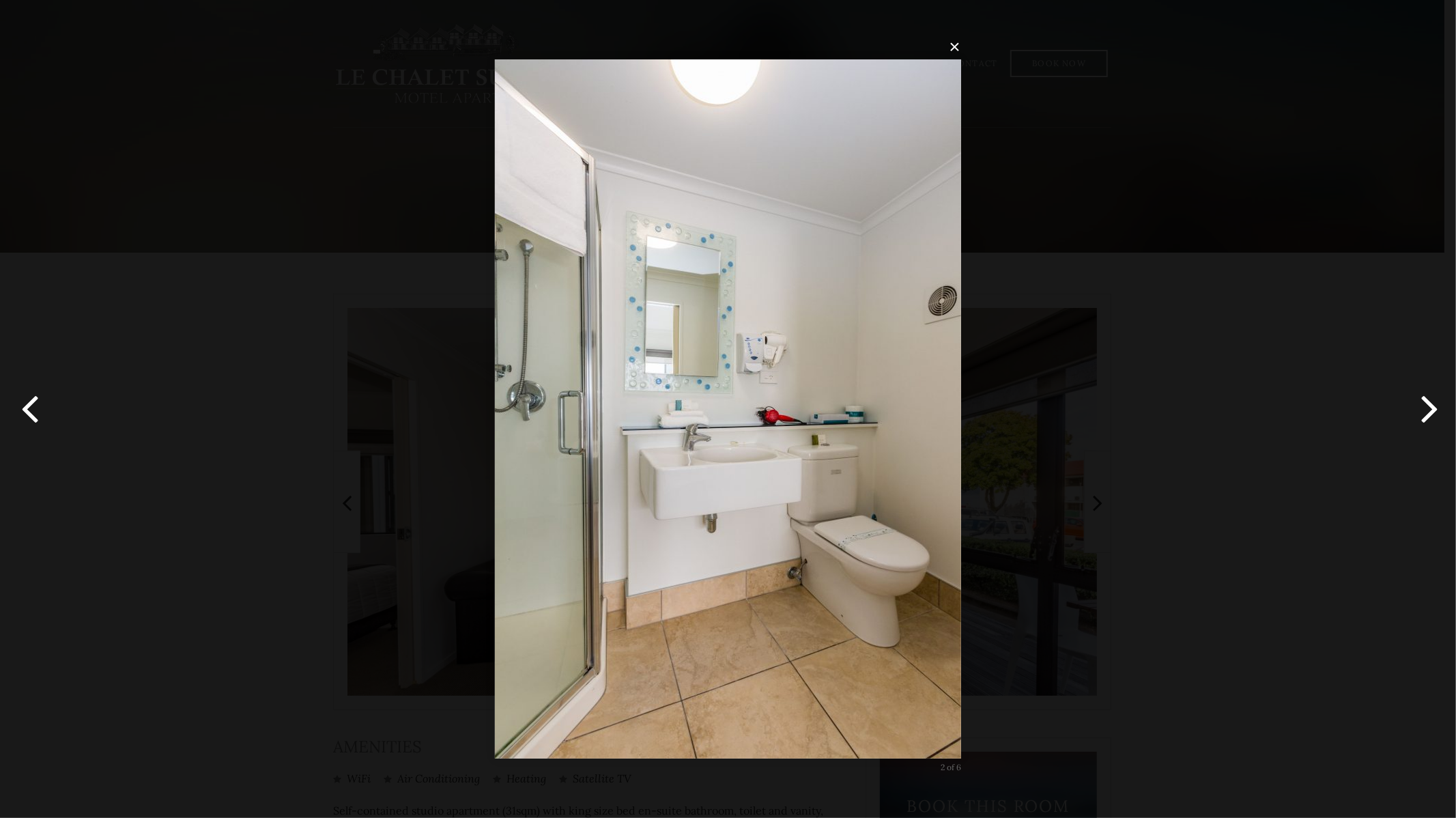
click at [1422, 400] on button "button" at bounding box center [1424, 409] width 61 height 75
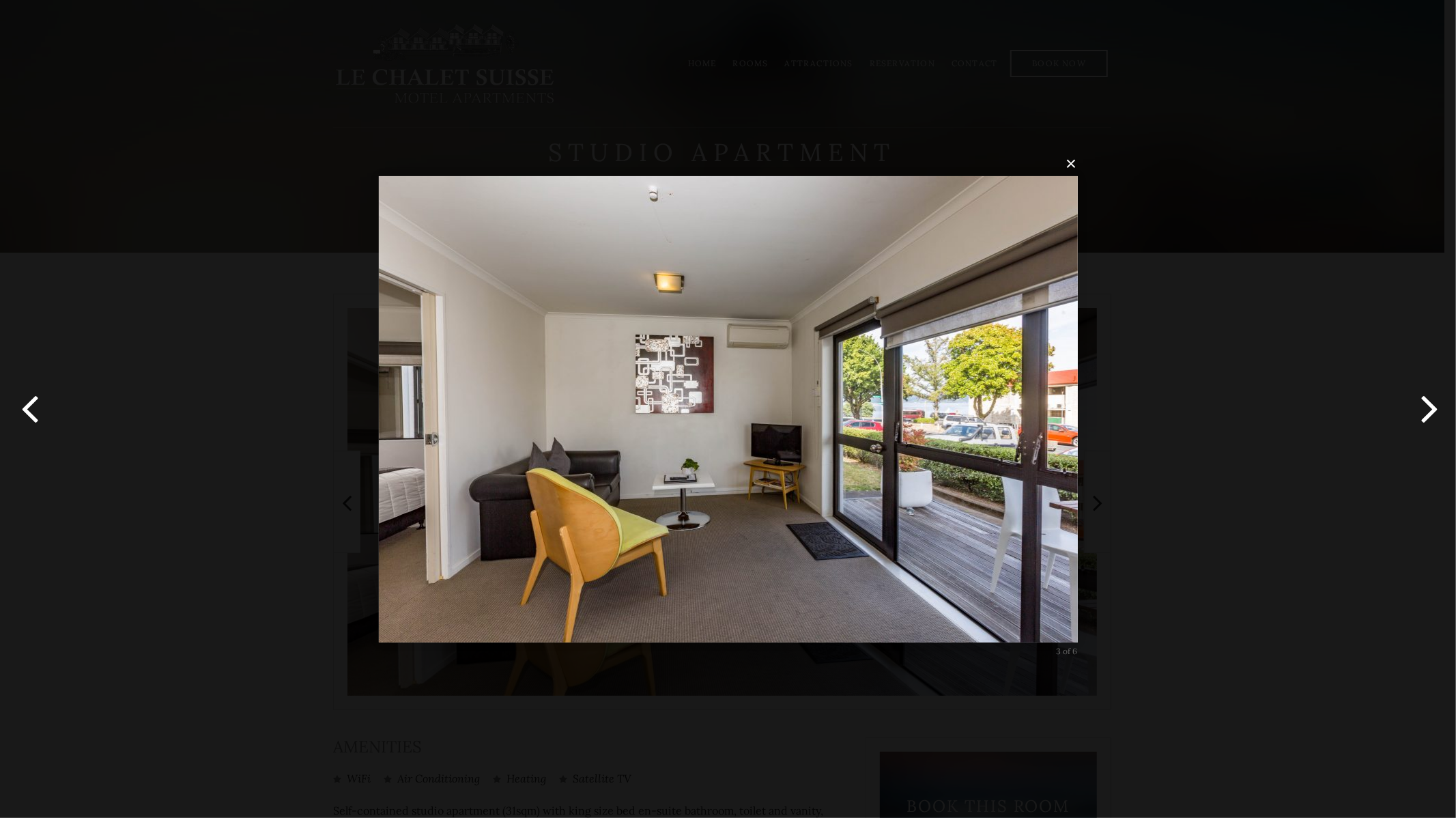
click at [40, 400] on button "button" at bounding box center [30, 409] width 61 height 75
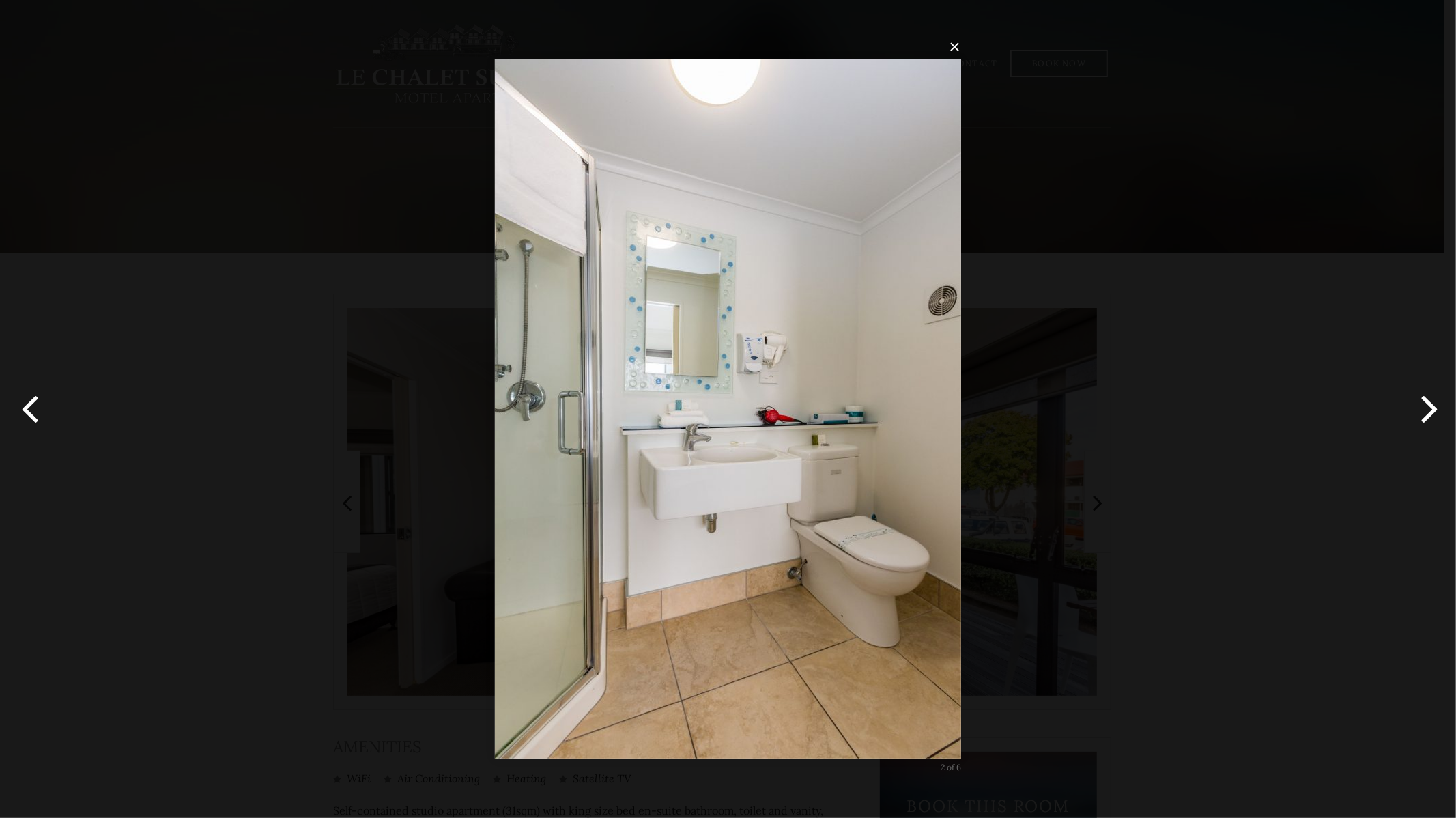
click at [1421, 405] on button "button" at bounding box center [1424, 409] width 61 height 75
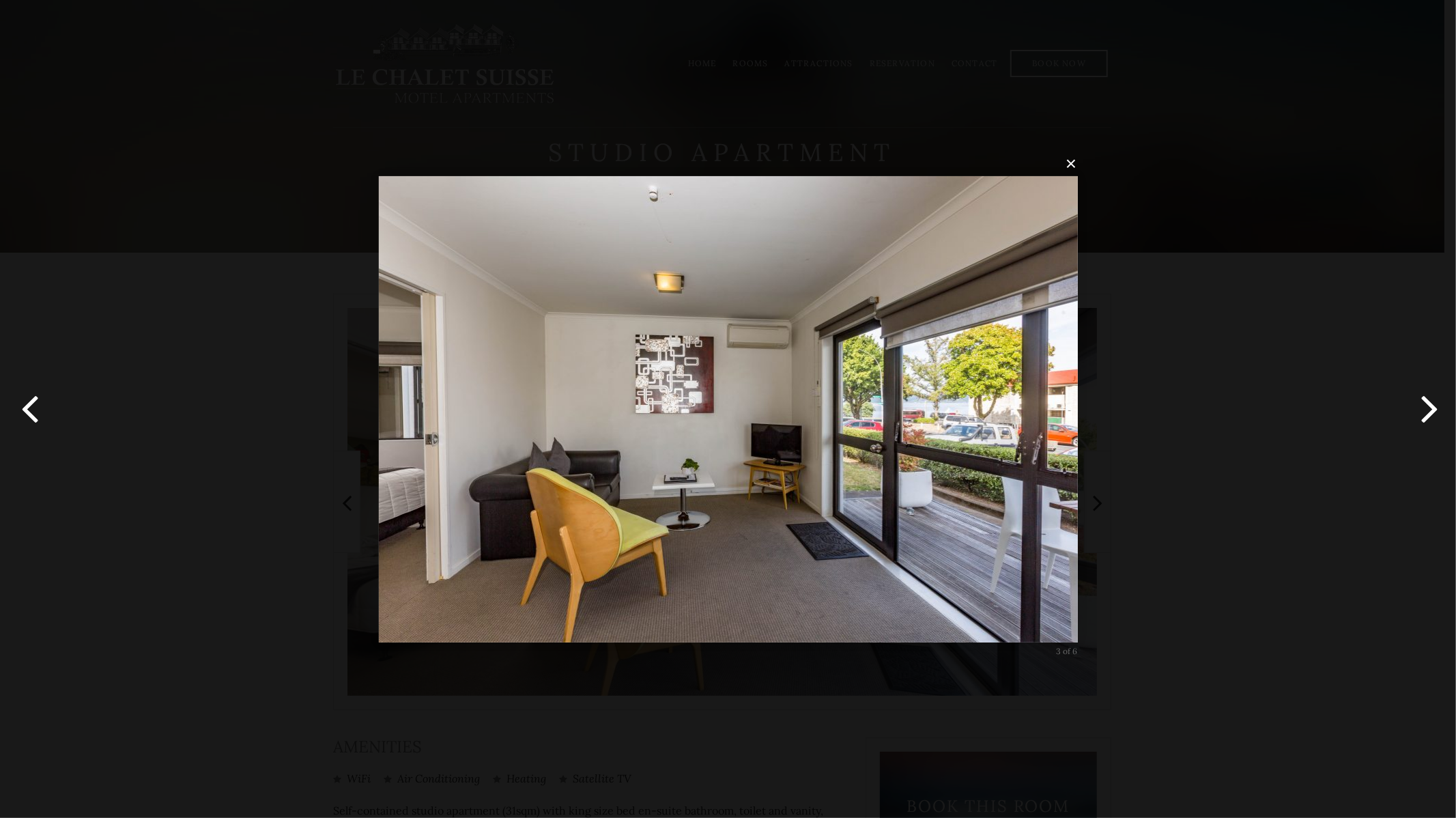
click at [38, 419] on button "button" at bounding box center [30, 409] width 61 height 75
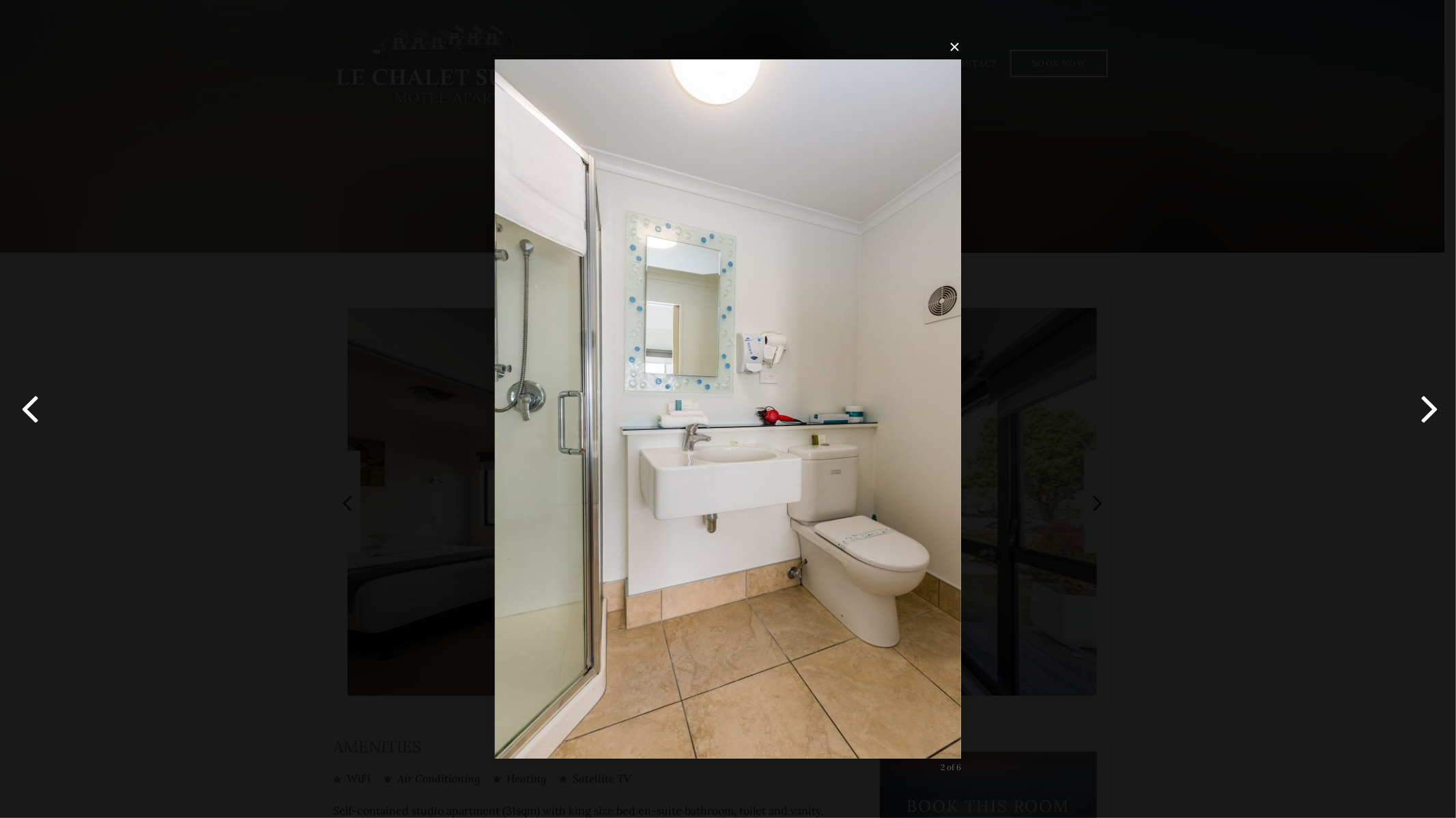
click at [1429, 394] on button "button" at bounding box center [1424, 409] width 61 height 75
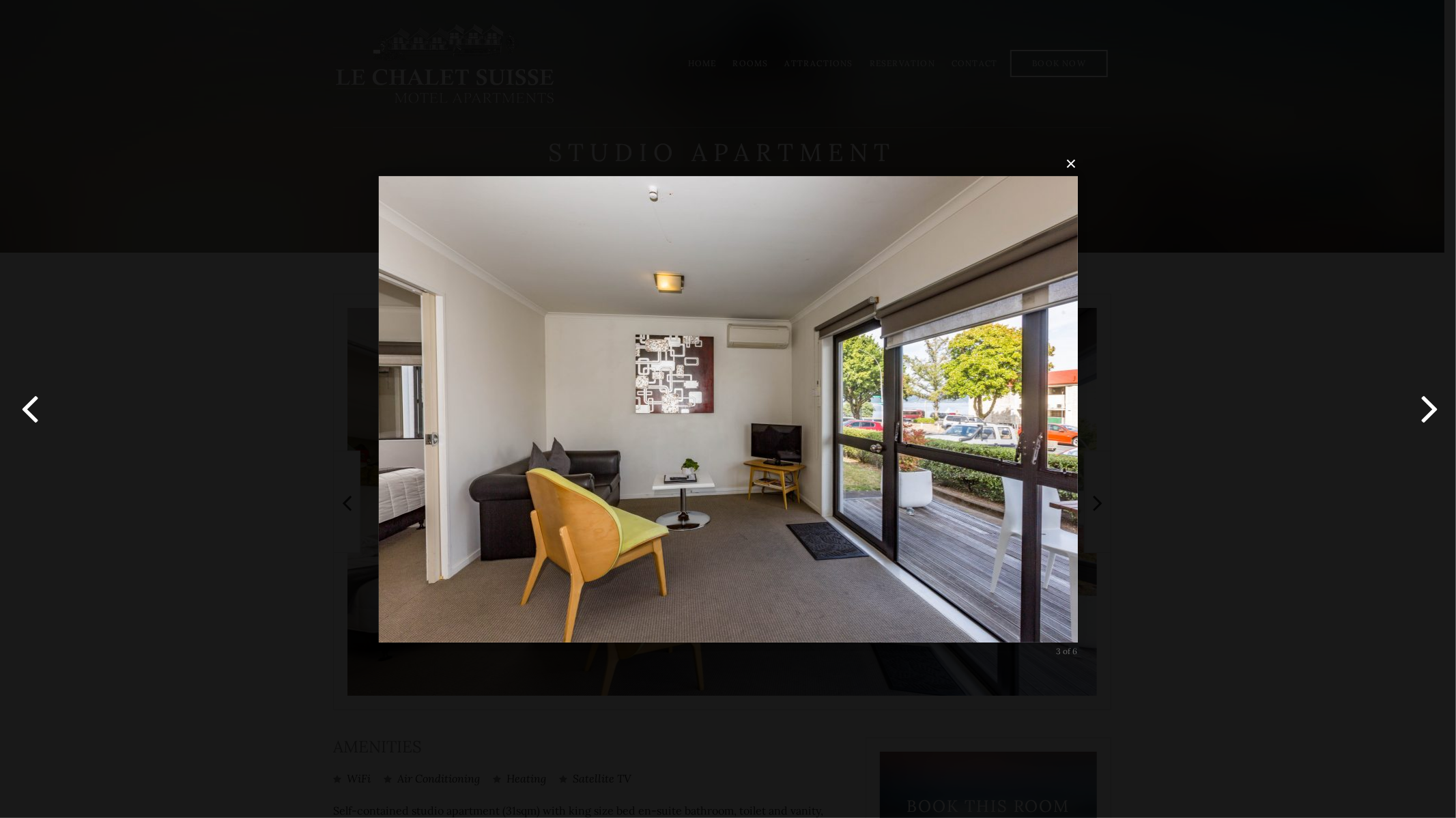
click at [1429, 394] on button "button" at bounding box center [1424, 409] width 61 height 75
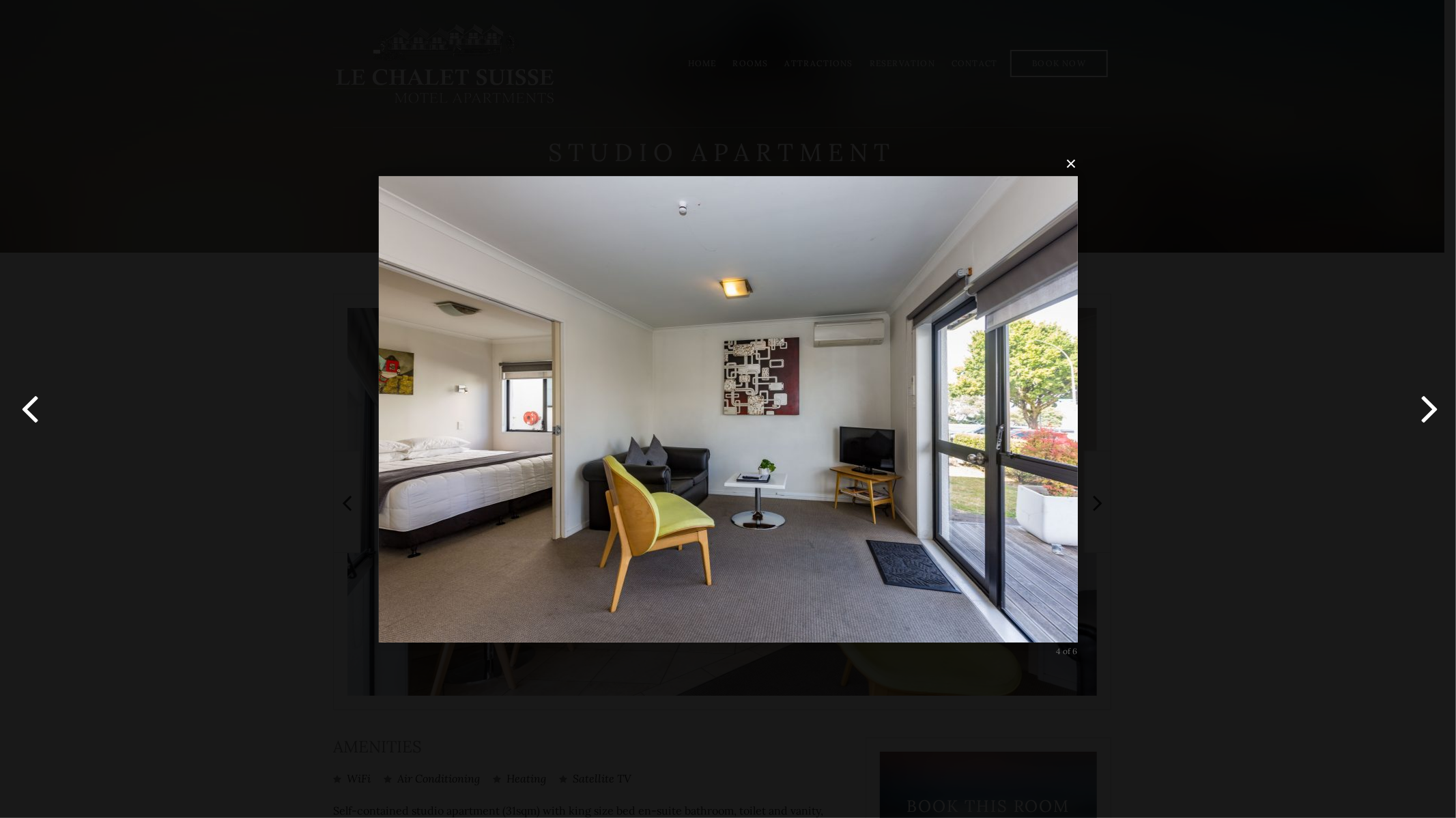
click at [1429, 394] on button "button" at bounding box center [1424, 409] width 61 height 75
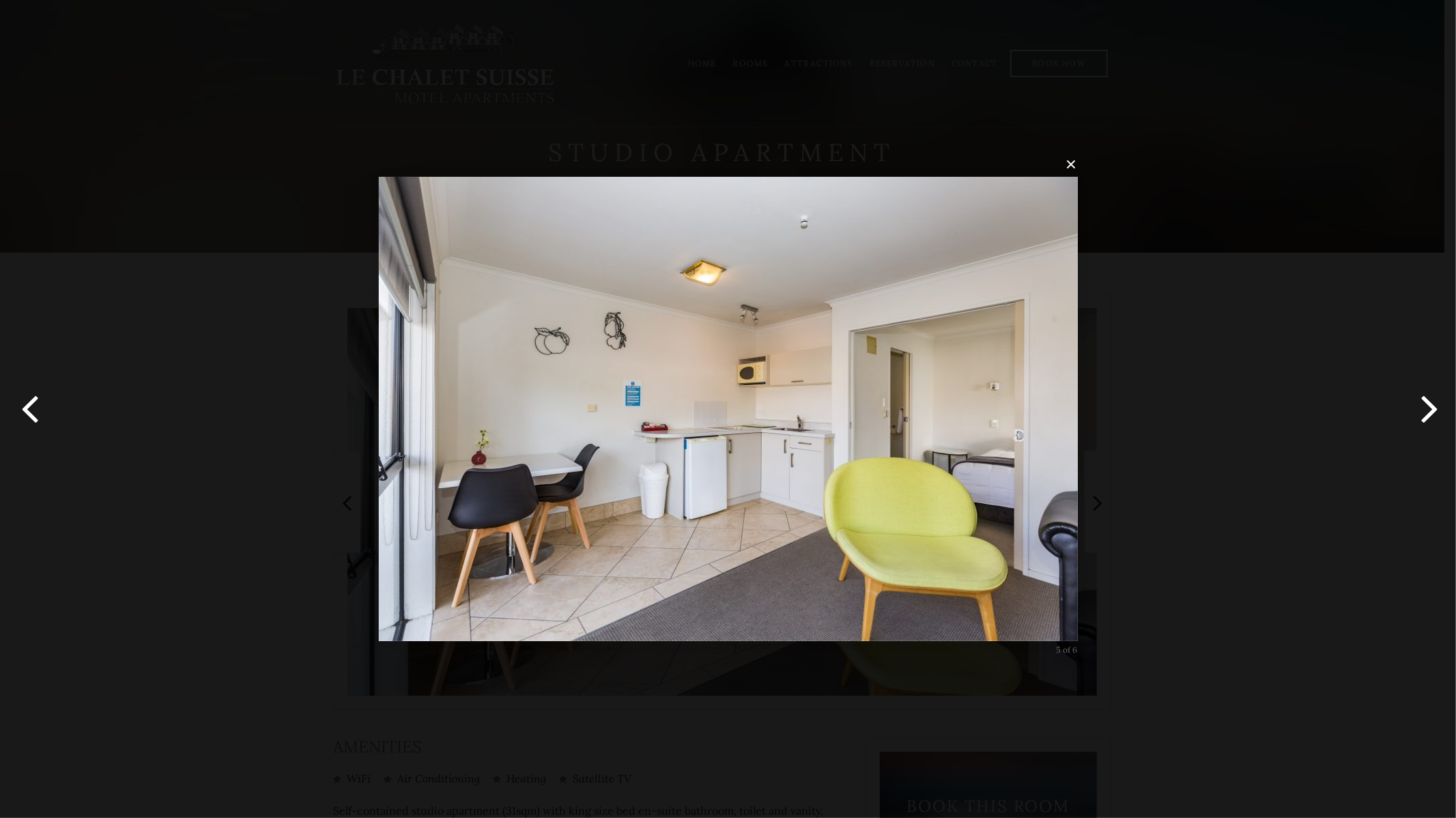
click at [21, 402] on button "button" at bounding box center [30, 409] width 61 height 75
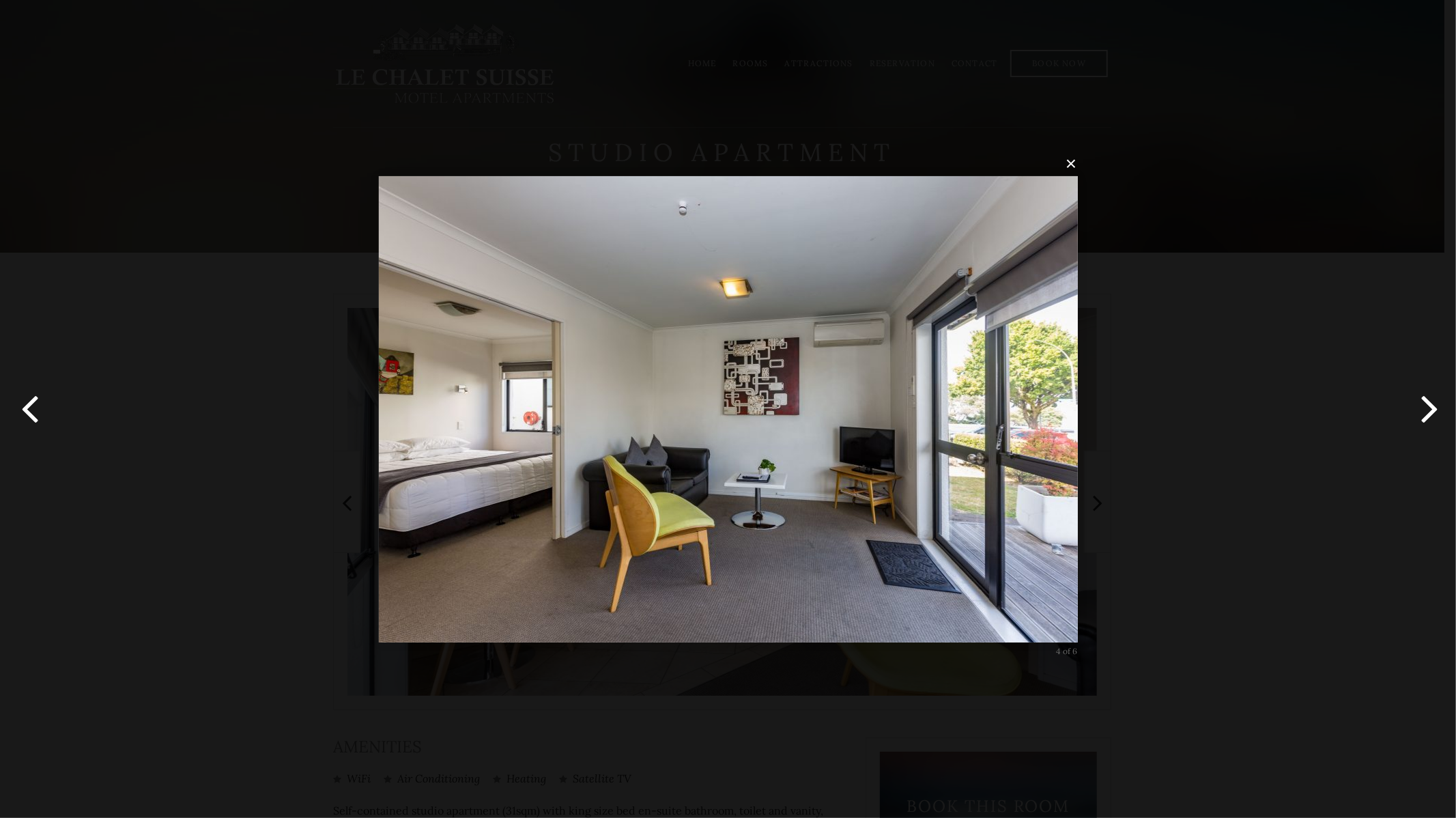
click at [1421, 409] on button "button" at bounding box center [1424, 409] width 61 height 75
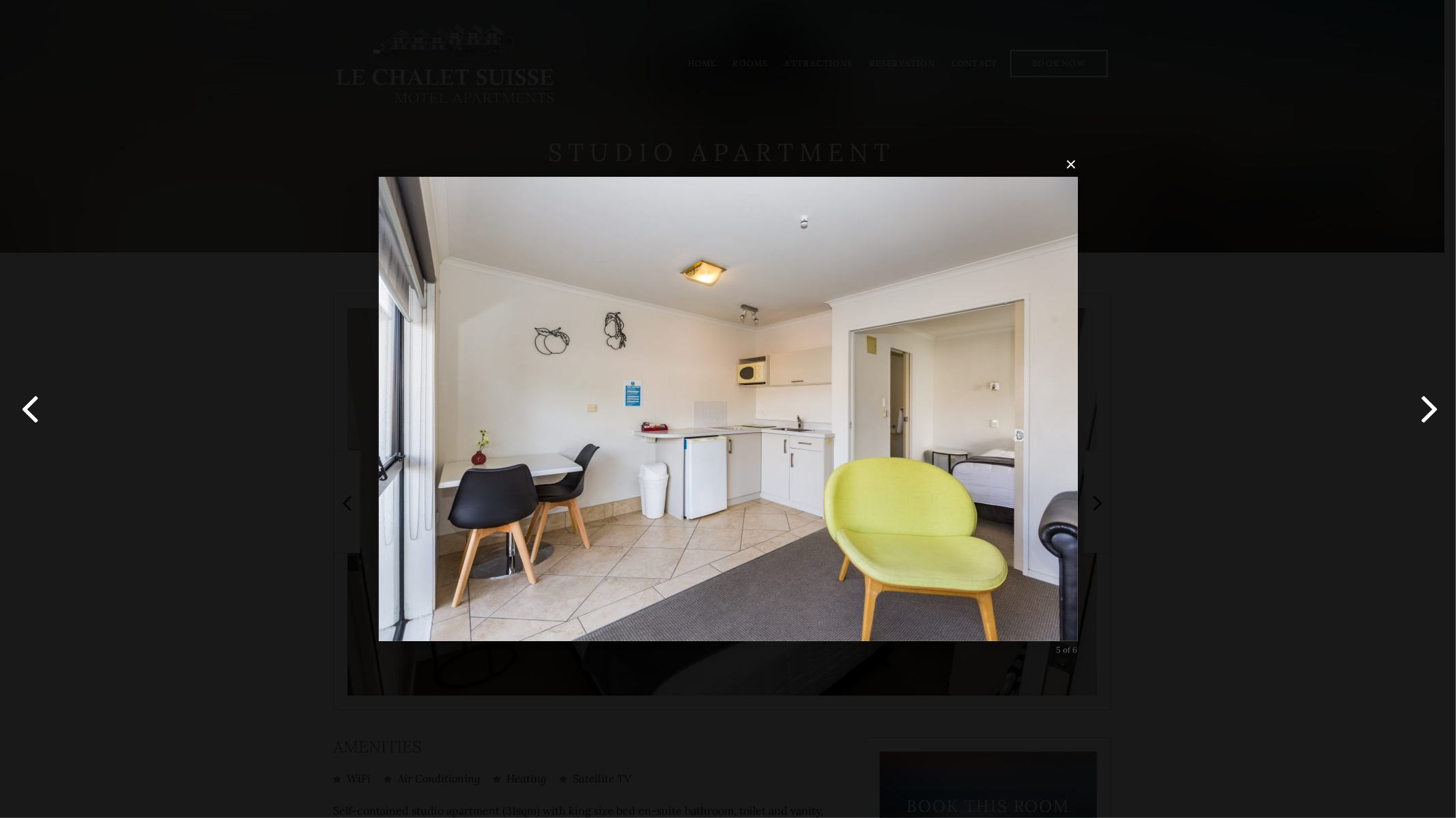
click at [21, 405] on button "button" at bounding box center [30, 409] width 61 height 75
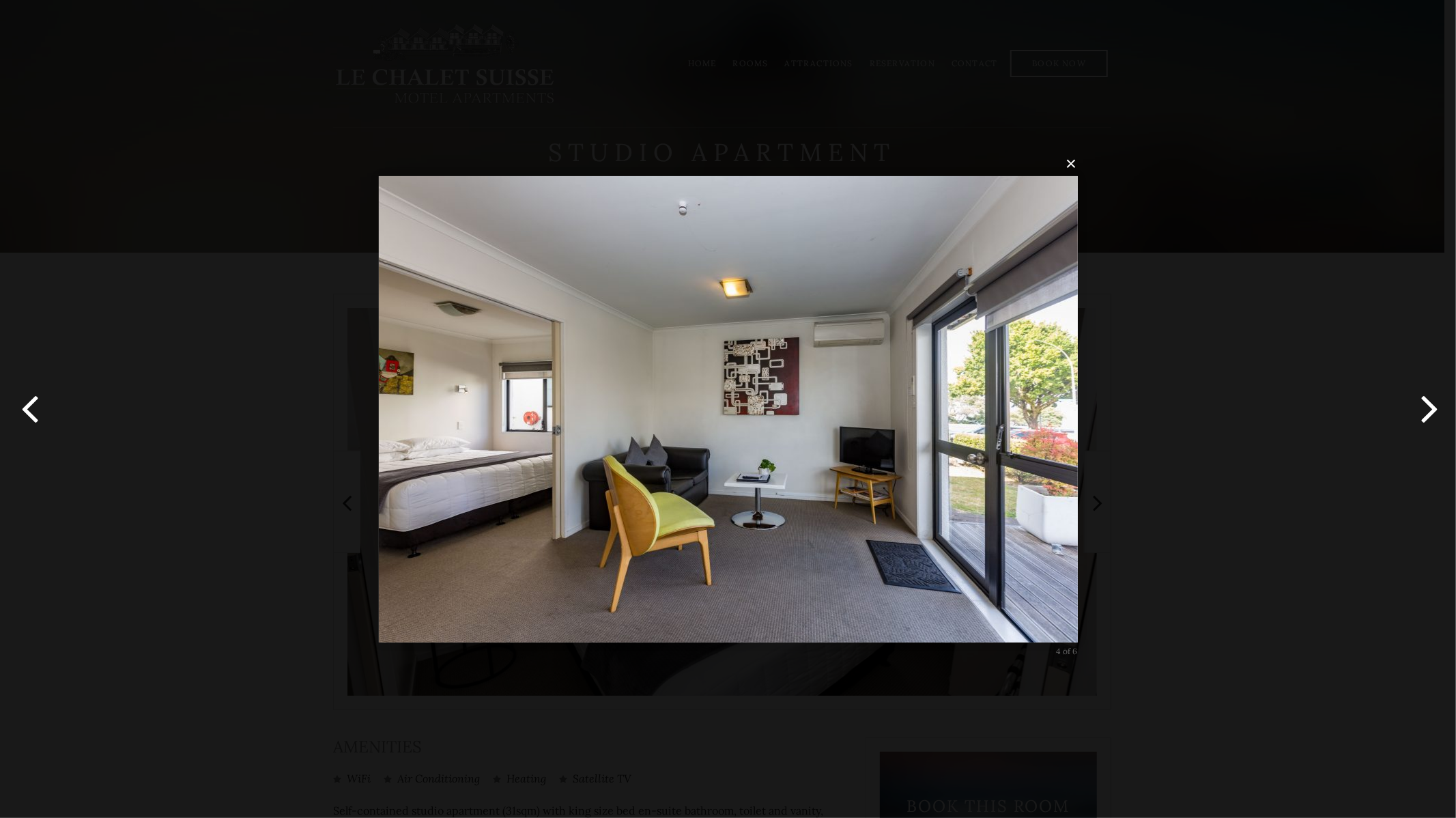
click at [1432, 416] on button "button" at bounding box center [1424, 409] width 61 height 75
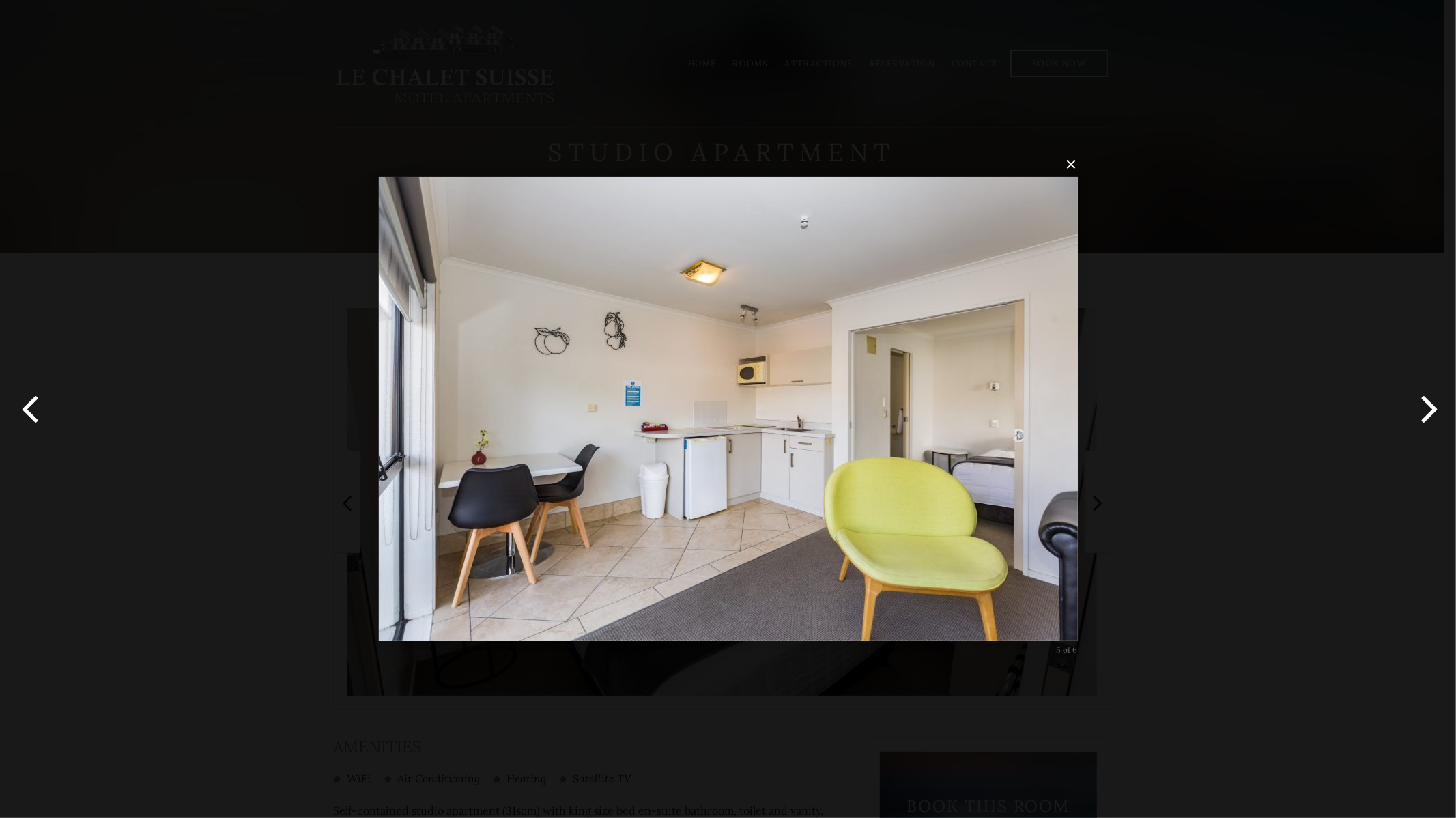
click at [1432, 416] on button "button" at bounding box center [1424, 409] width 61 height 75
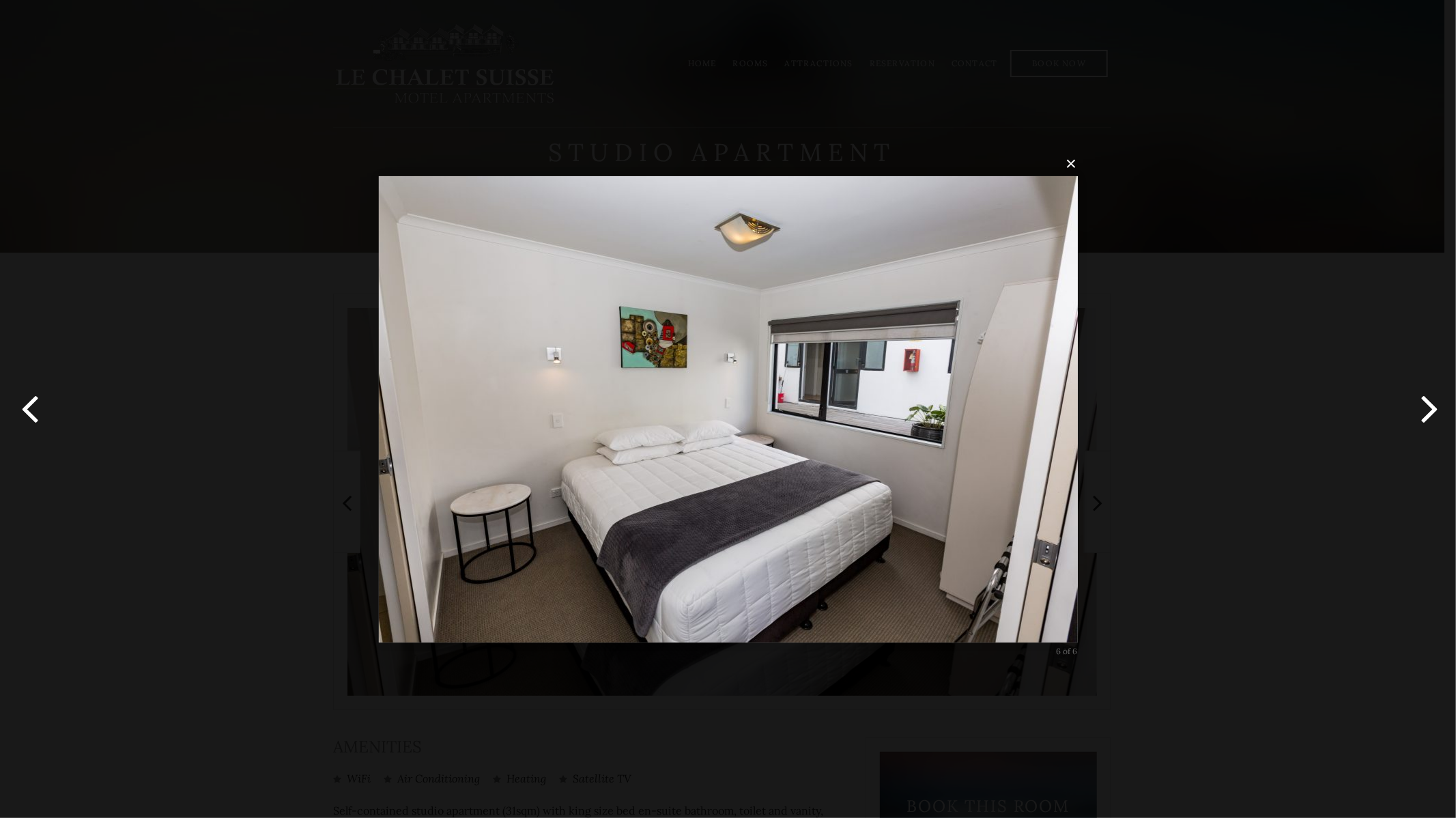
click at [1432, 416] on button "button" at bounding box center [1424, 409] width 61 height 75
